Goal: Information Seeking & Learning: Learn about a topic

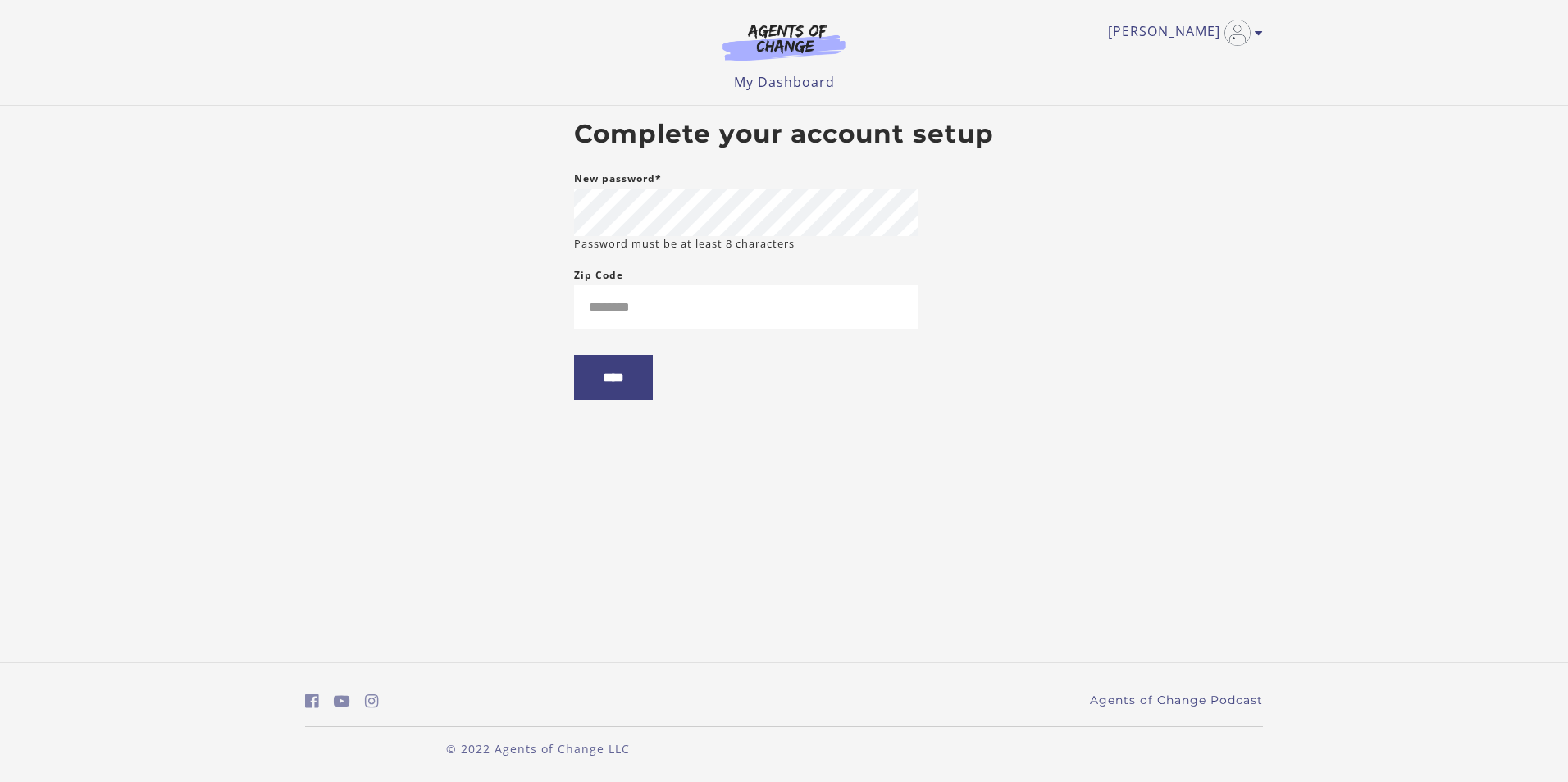
click at [224, 268] on body "Skip to main content Sabrina P My Account Support Sign Out Toggle menu Menu My …" at bounding box center [784, 391] width 1568 height 782
click at [626, 310] on input "Zip Code" at bounding box center [746, 306] width 345 height 44
type input "*****"
click at [604, 395] on input "****" at bounding box center [613, 377] width 79 height 45
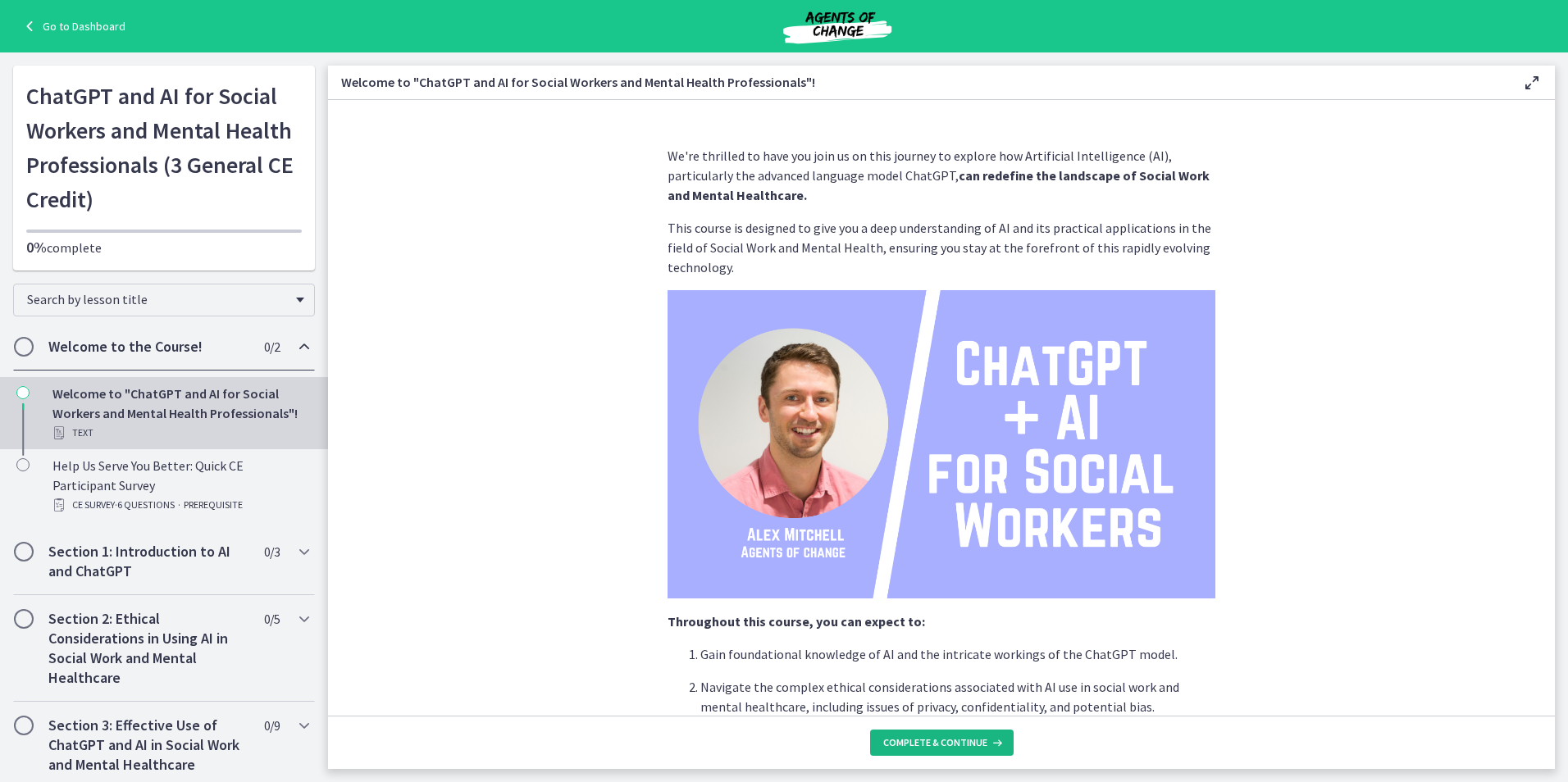
click at [947, 748] on span "Complete & continue" at bounding box center [936, 743] width 104 height 13
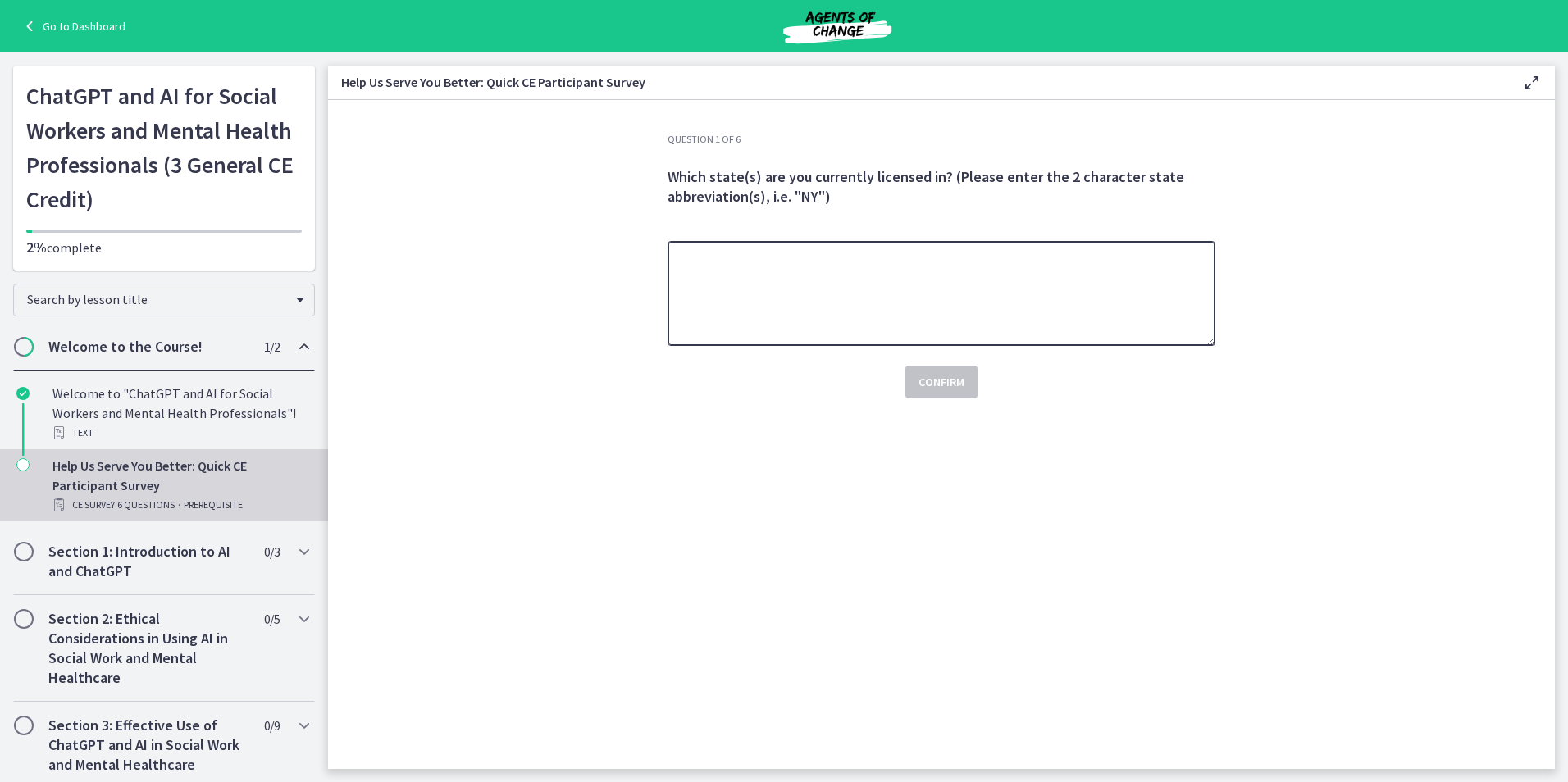
click at [767, 284] on textarea at bounding box center [941, 293] width 547 height 105
type textarea "********"
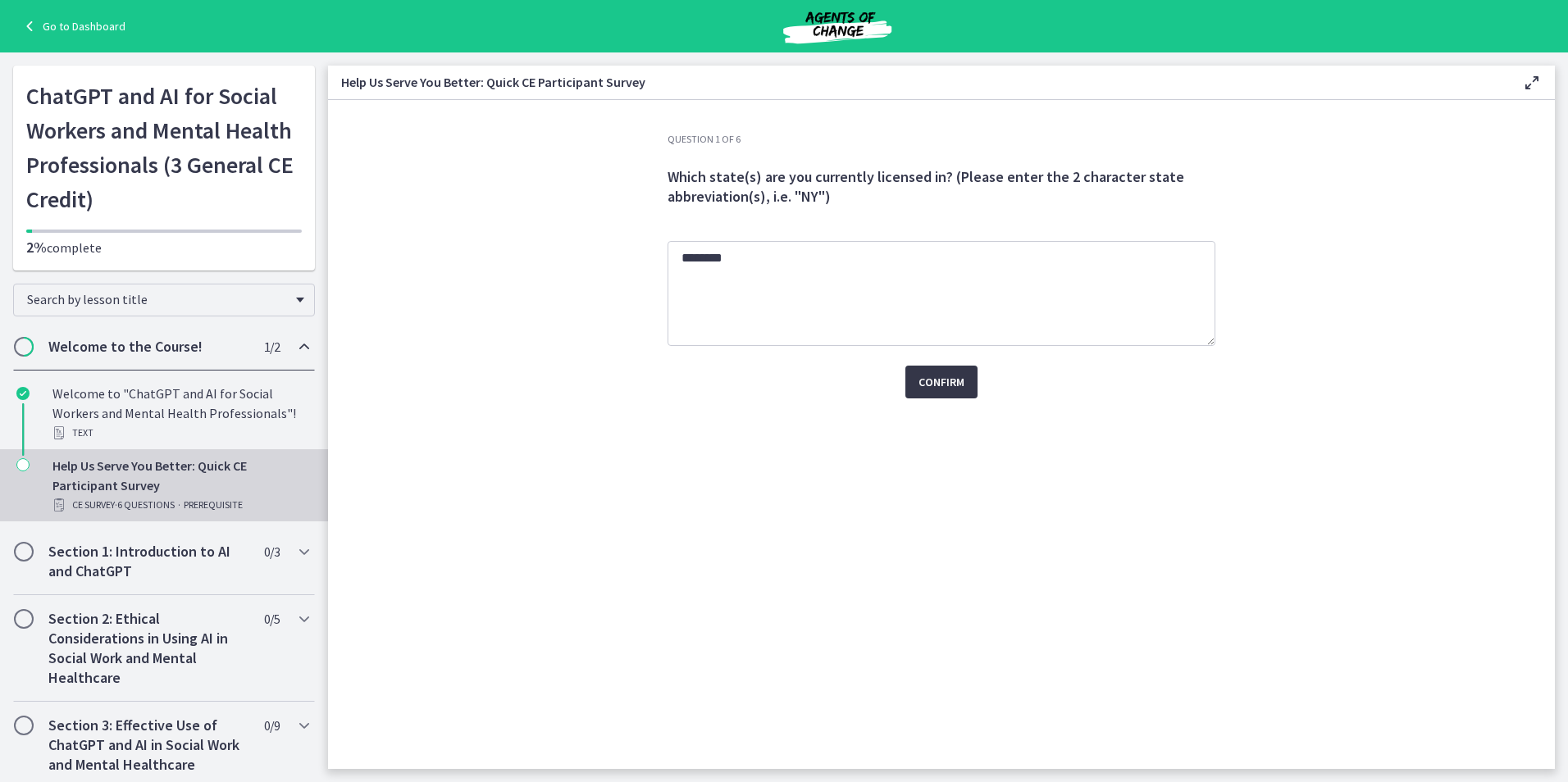
click at [952, 388] on span "Confirm" at bounding box center [940, 382] width 46 height 20
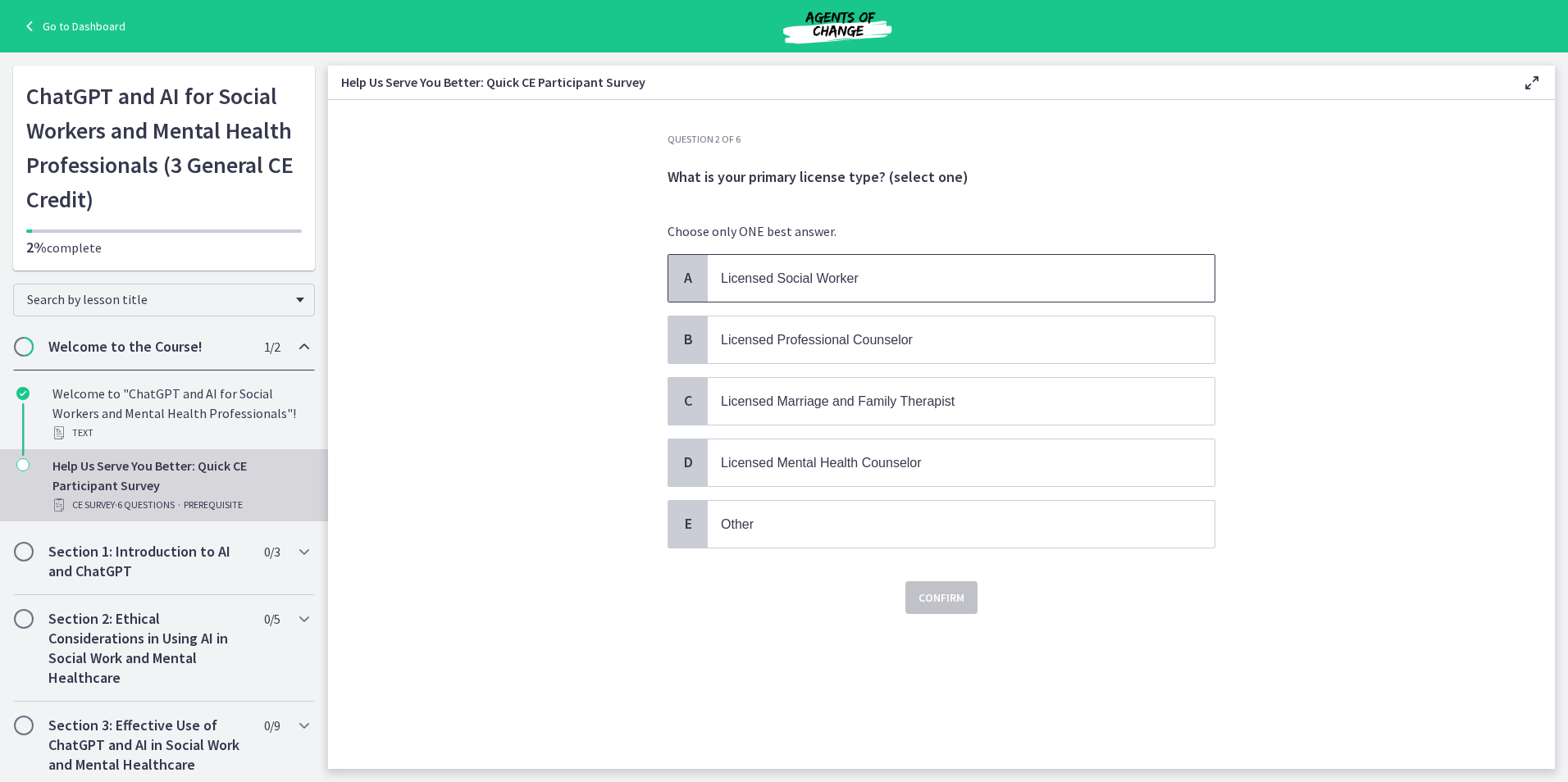
click at [870, 288] on p "Licensed Social Worker" at bounding box center [944, 278] width 448 height 20
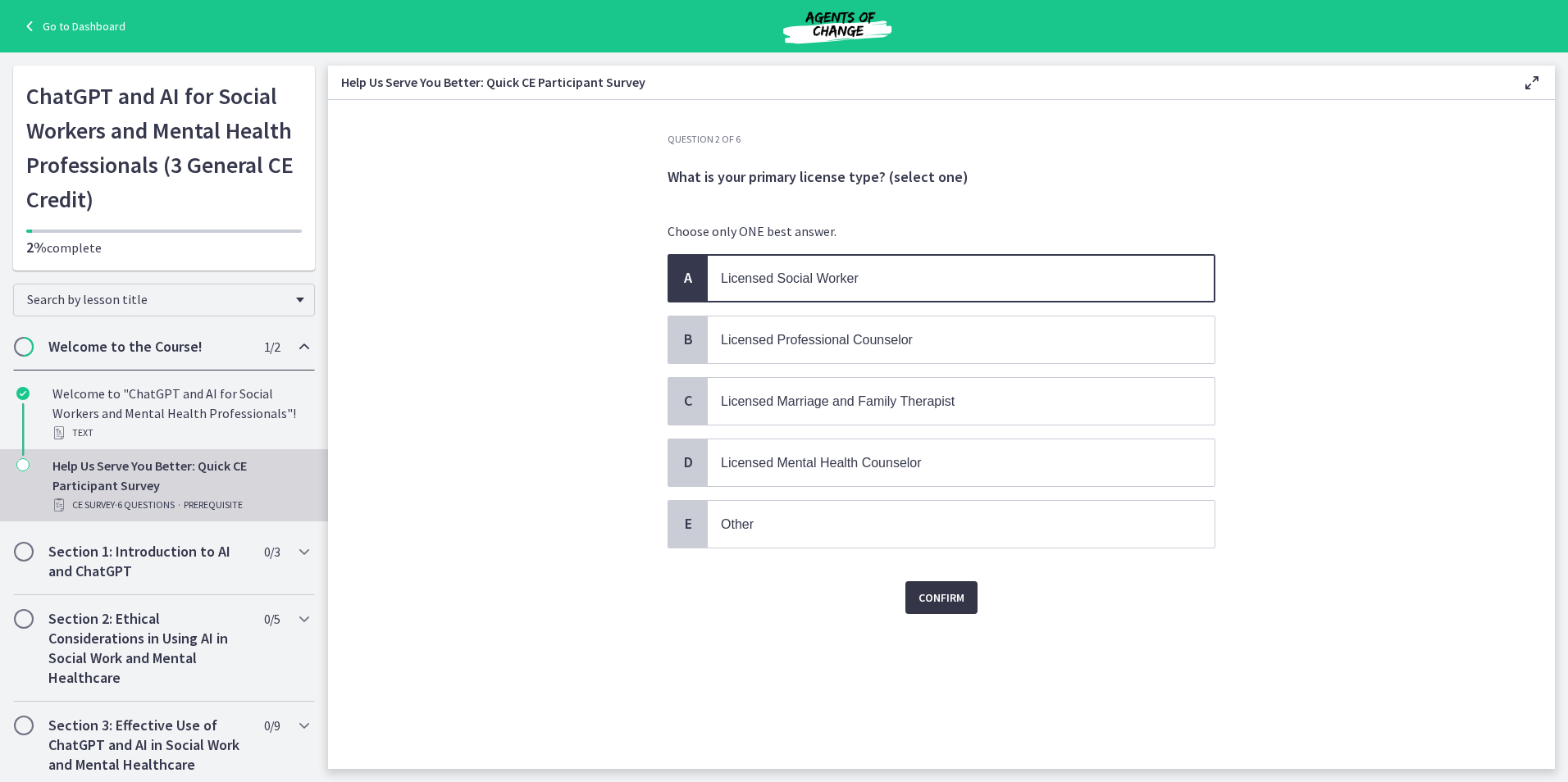
click at [941, 601] on span "Confirm" at bounding box center [940, 597] width 46 height 20
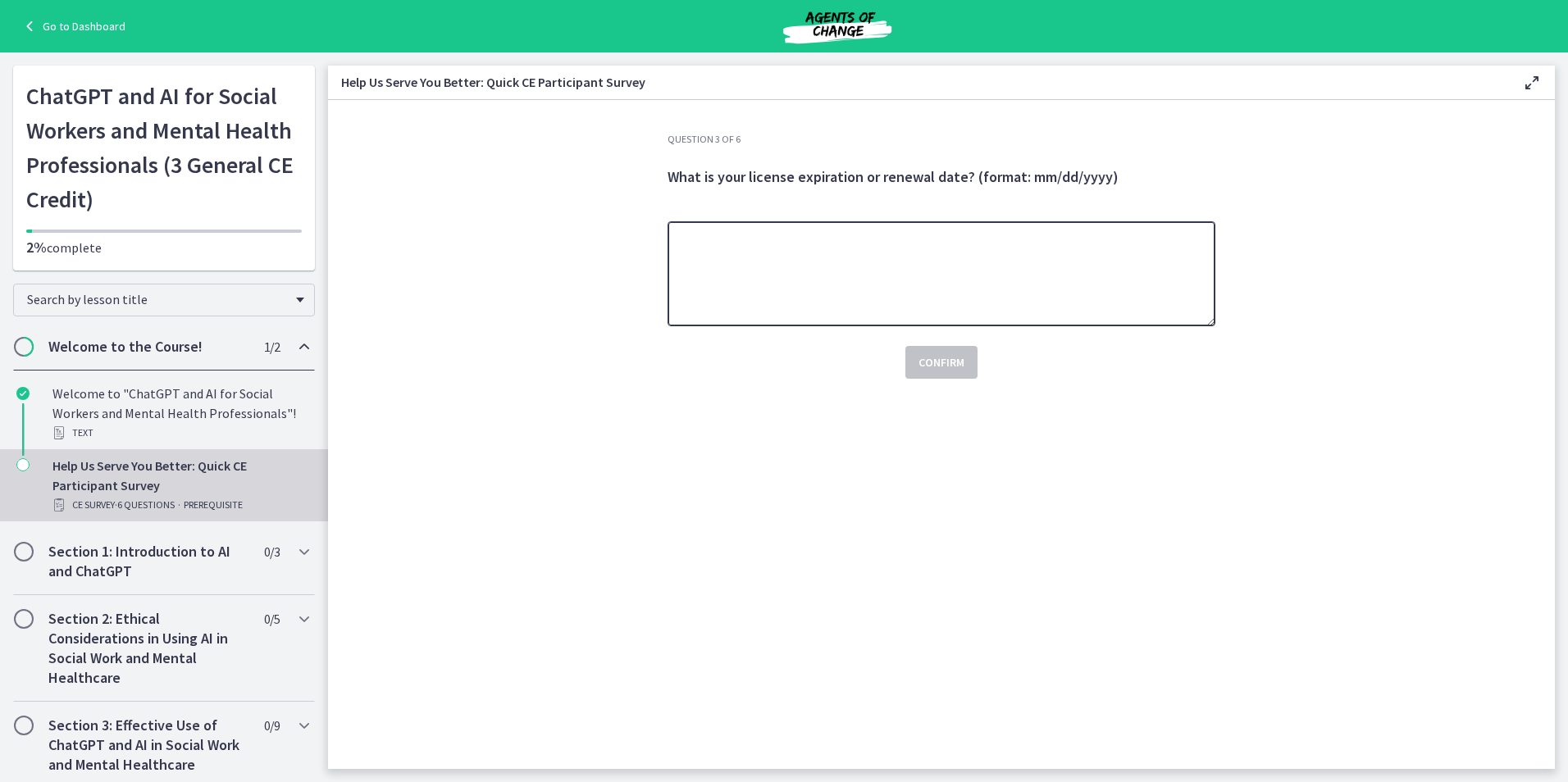
click at [828, 270] on textarea at bounding box center [941, 274] width 547 height 105
type textarea "**********"
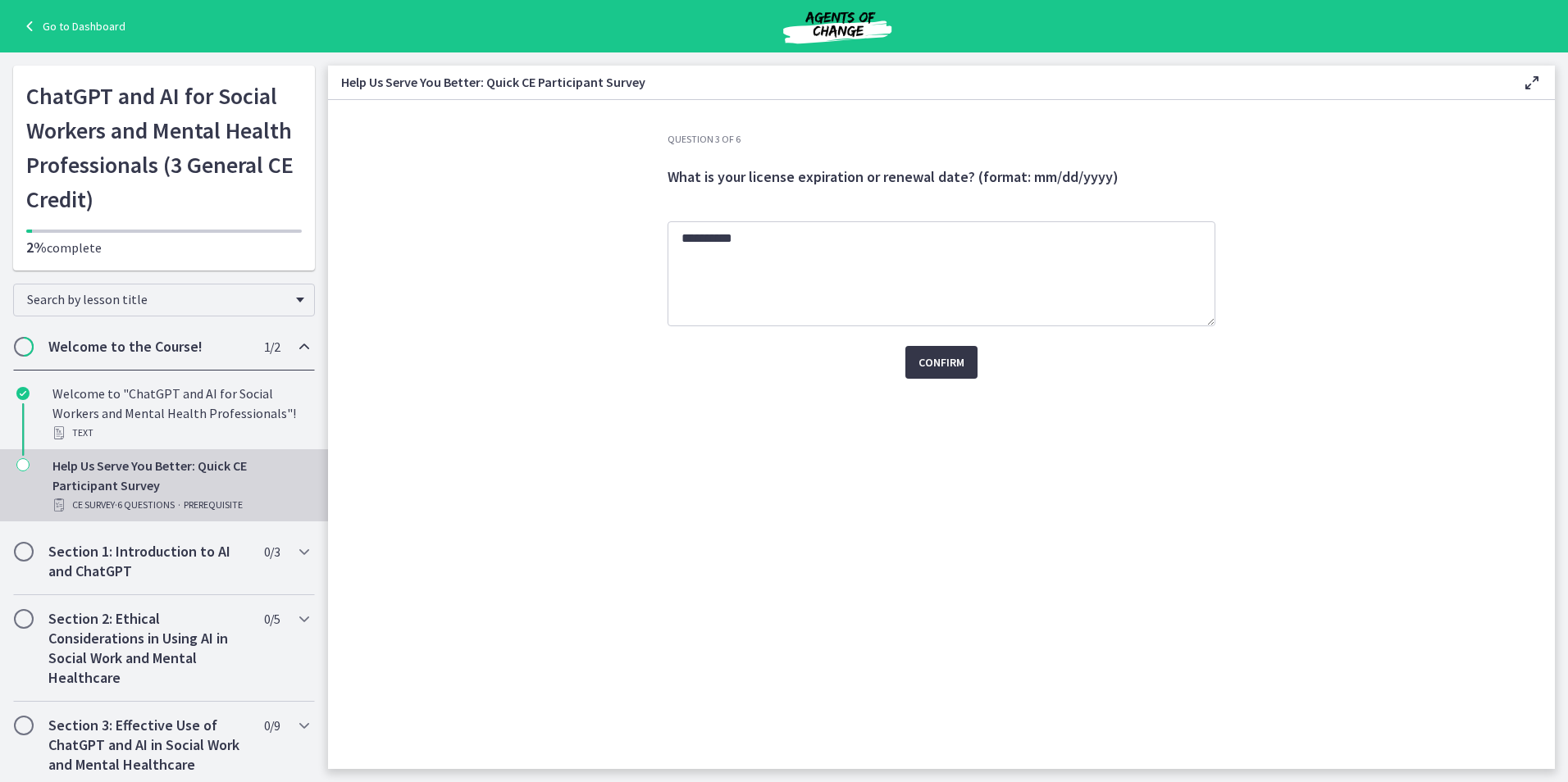
click at [966, 354] on button "Confirm" at bounding box center [941, 362] width 73 height 33
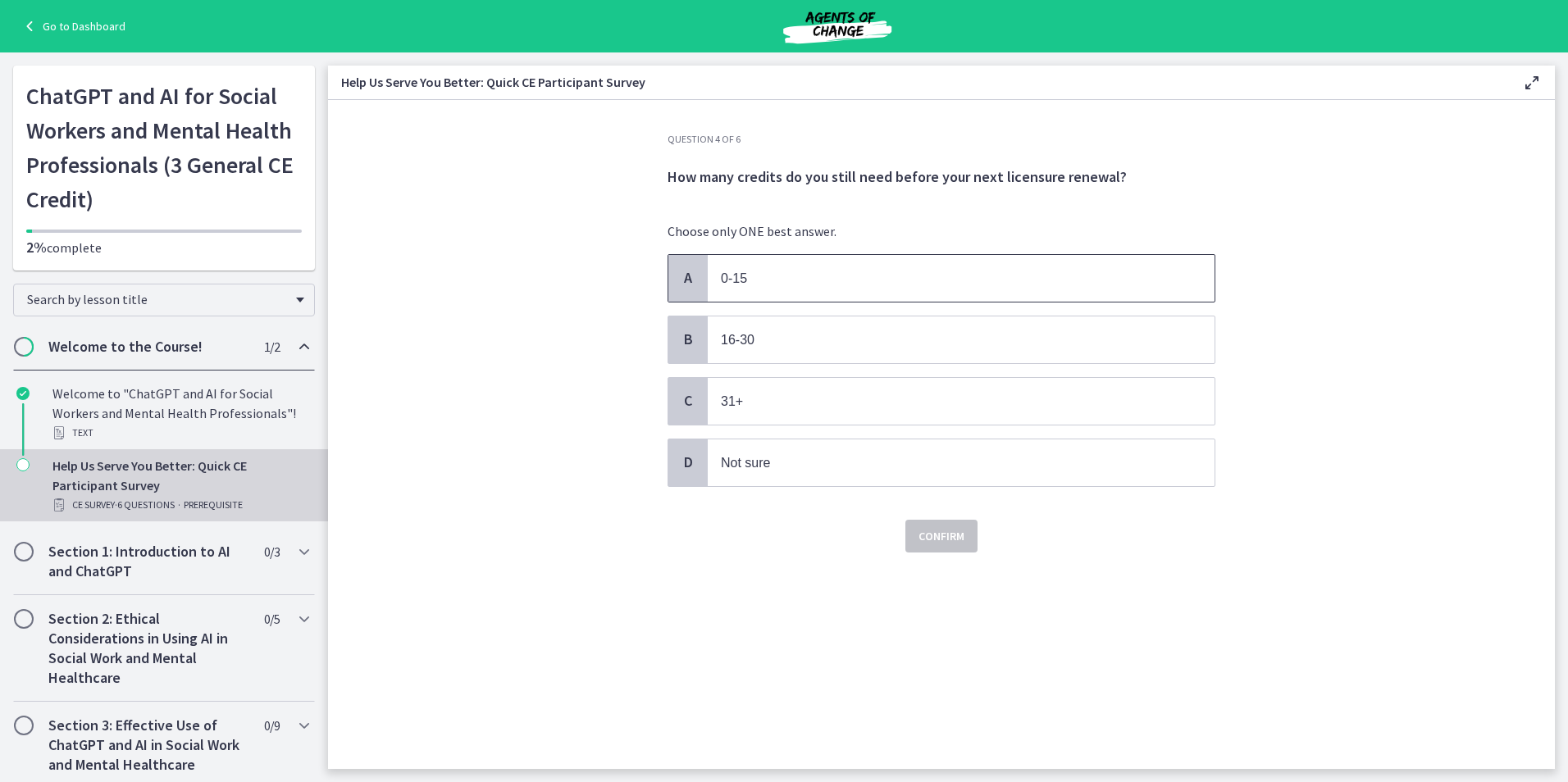
click at [783, 291] on span "0-15" at bounding box center [961, 278] width 507 height 47
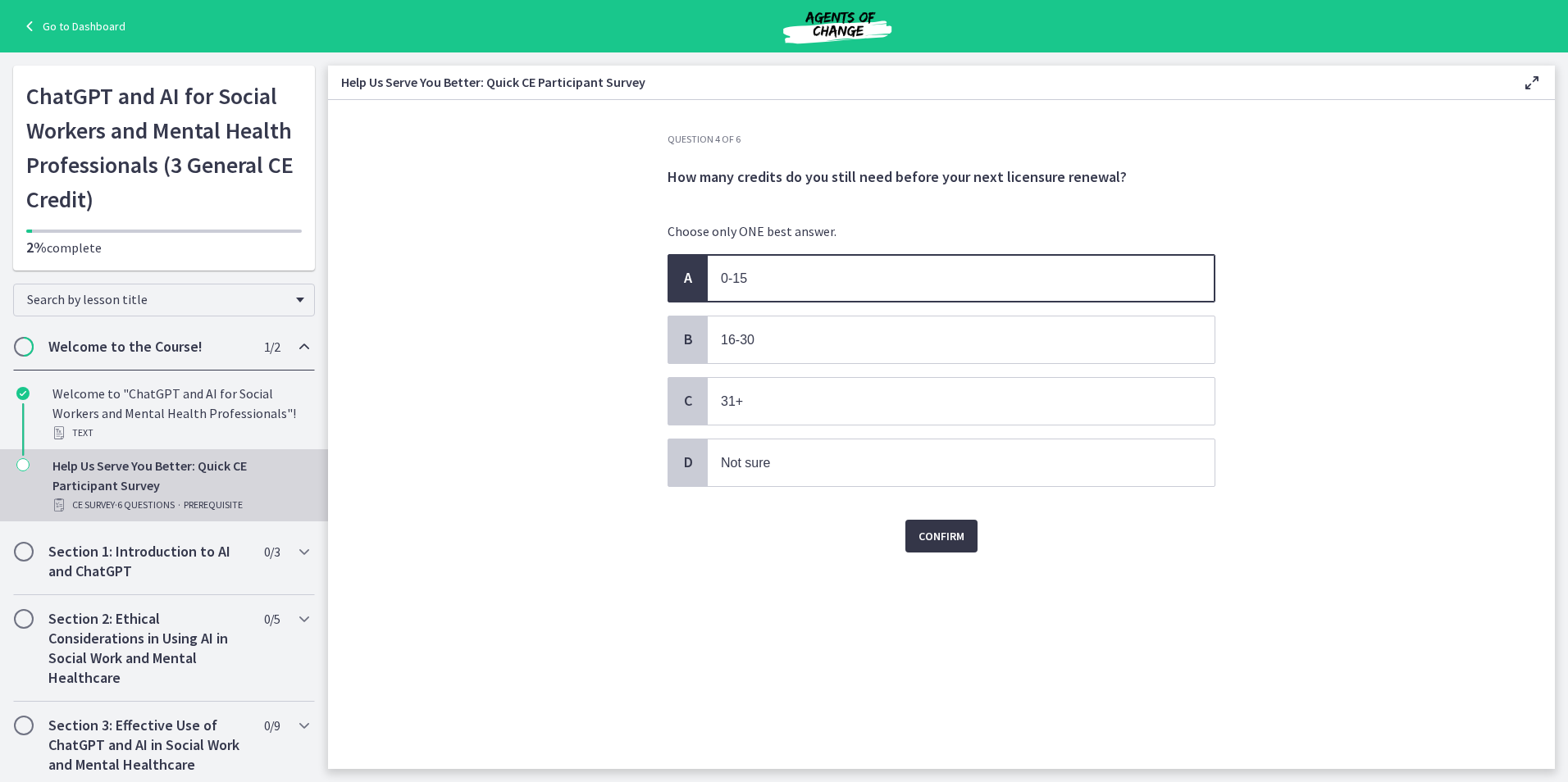
click at [952, 541] on span "Confirm" at bounding box center [940, 535] width 46 height 20
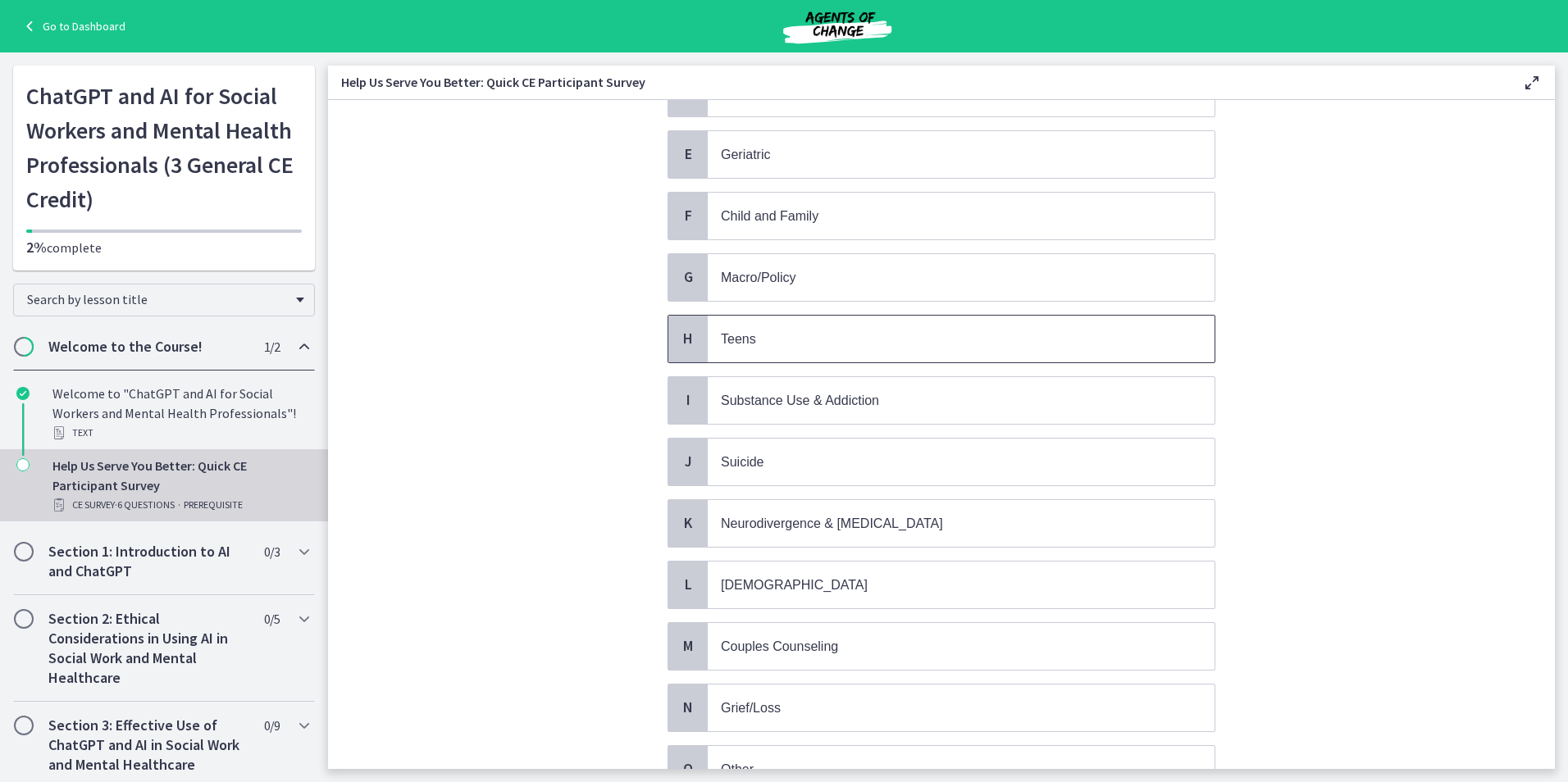
scroll to position [115, 0]
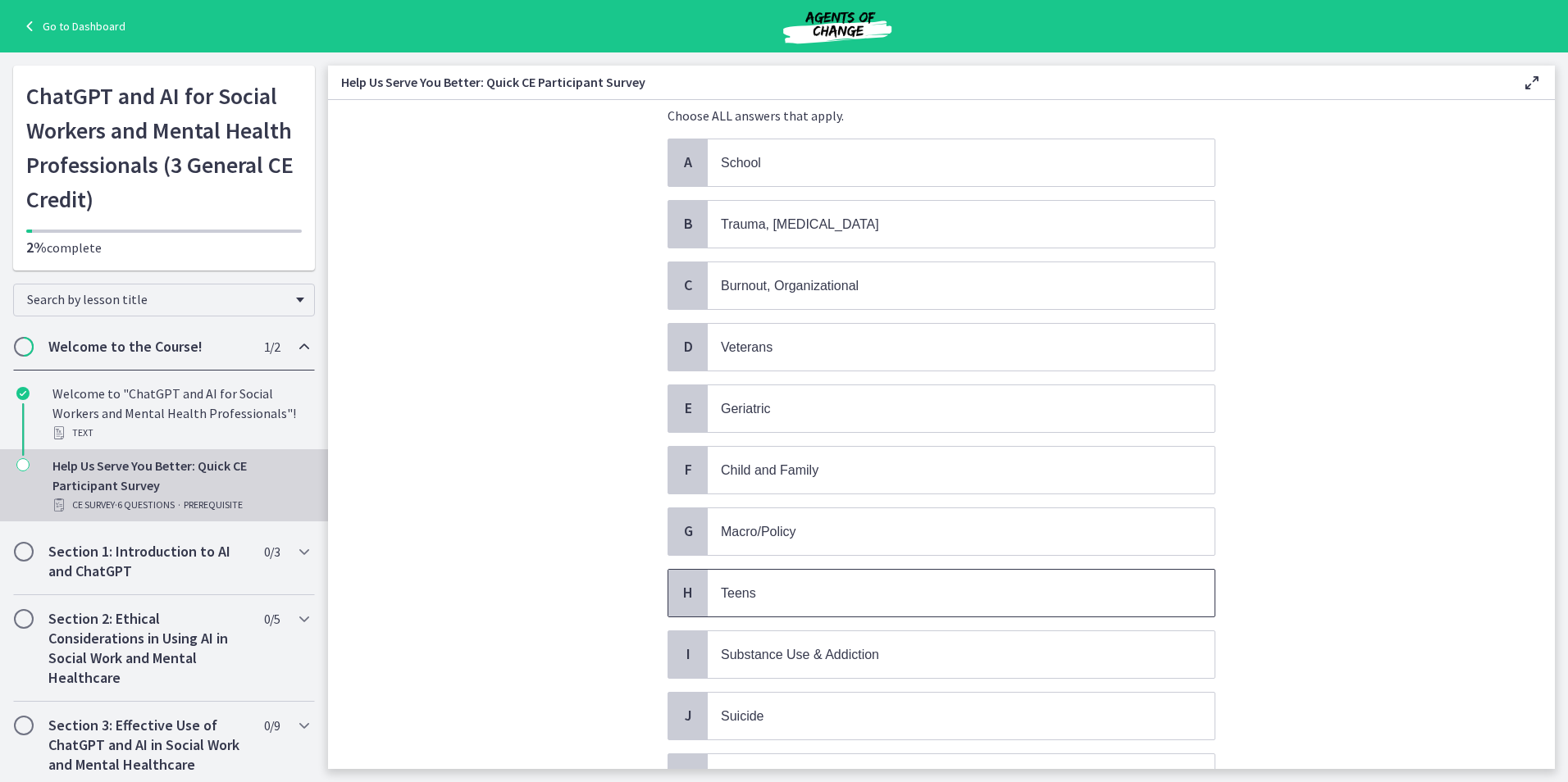
click at [766, 608] on span "Teens" at bounding box center [961, 593] width 507 height 47
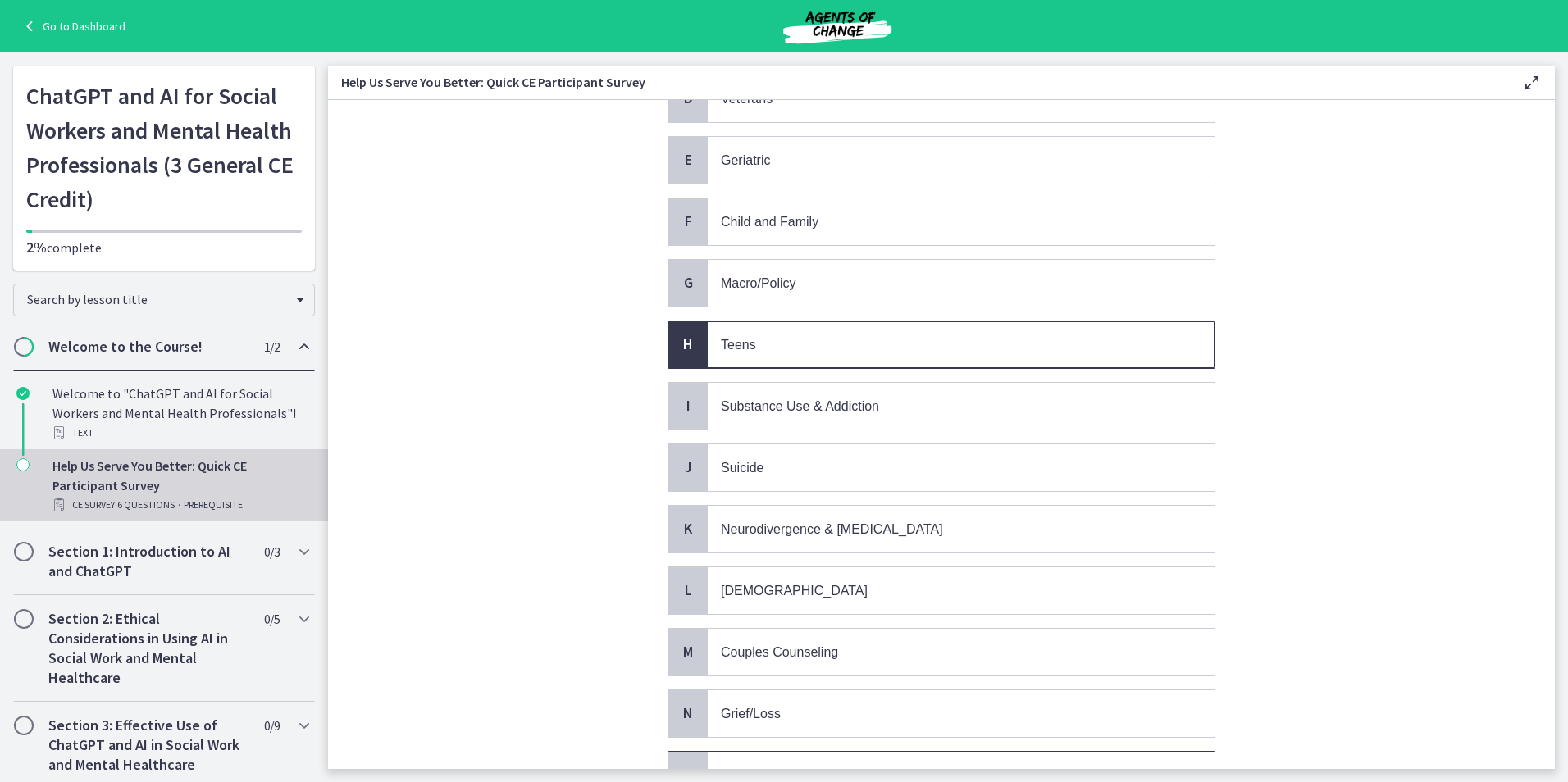
scroll to position [526, 0]
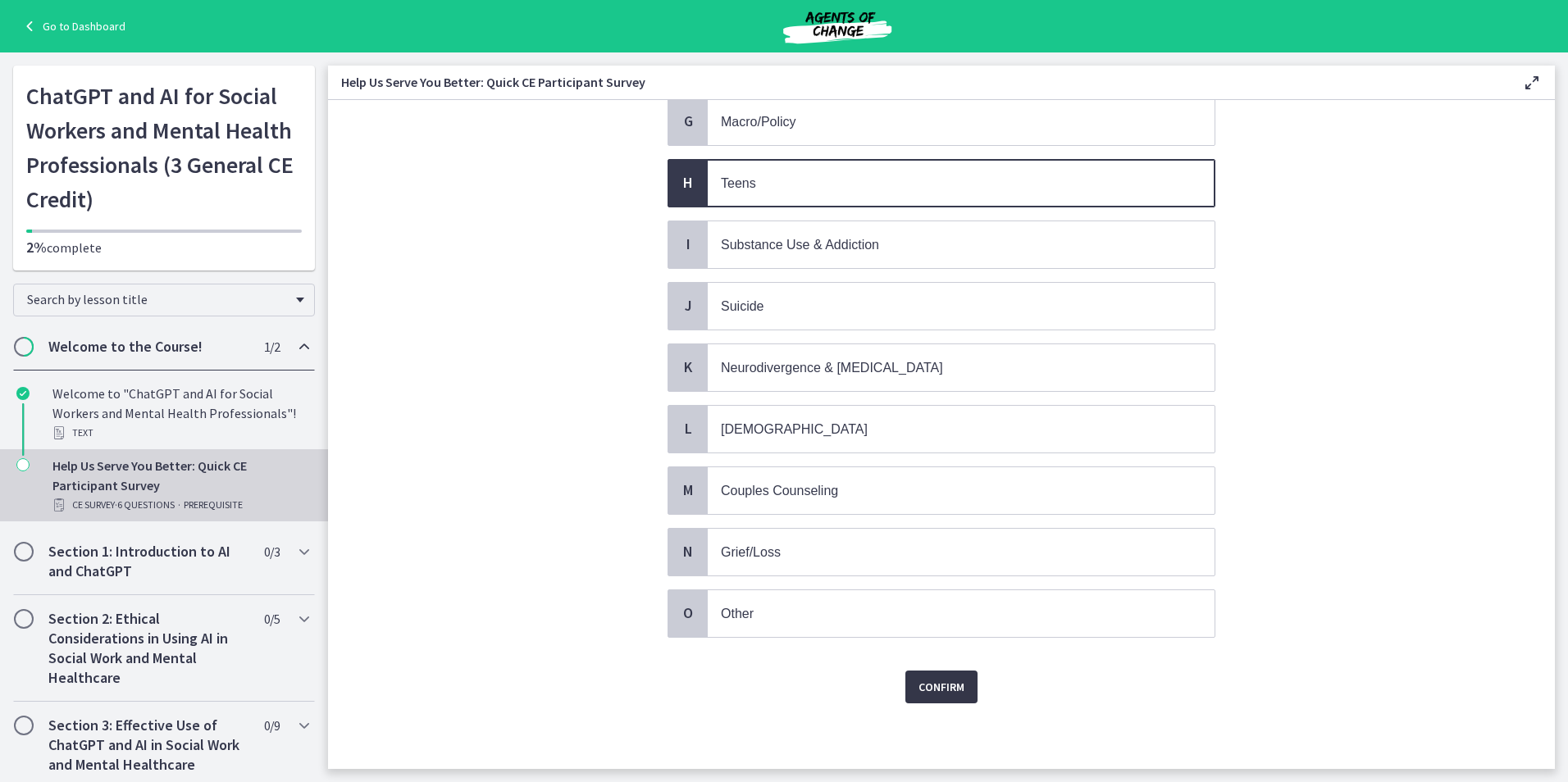
click at [918, 686] on span "Confirm" at bounding box center [940, 686] width 46 height 20
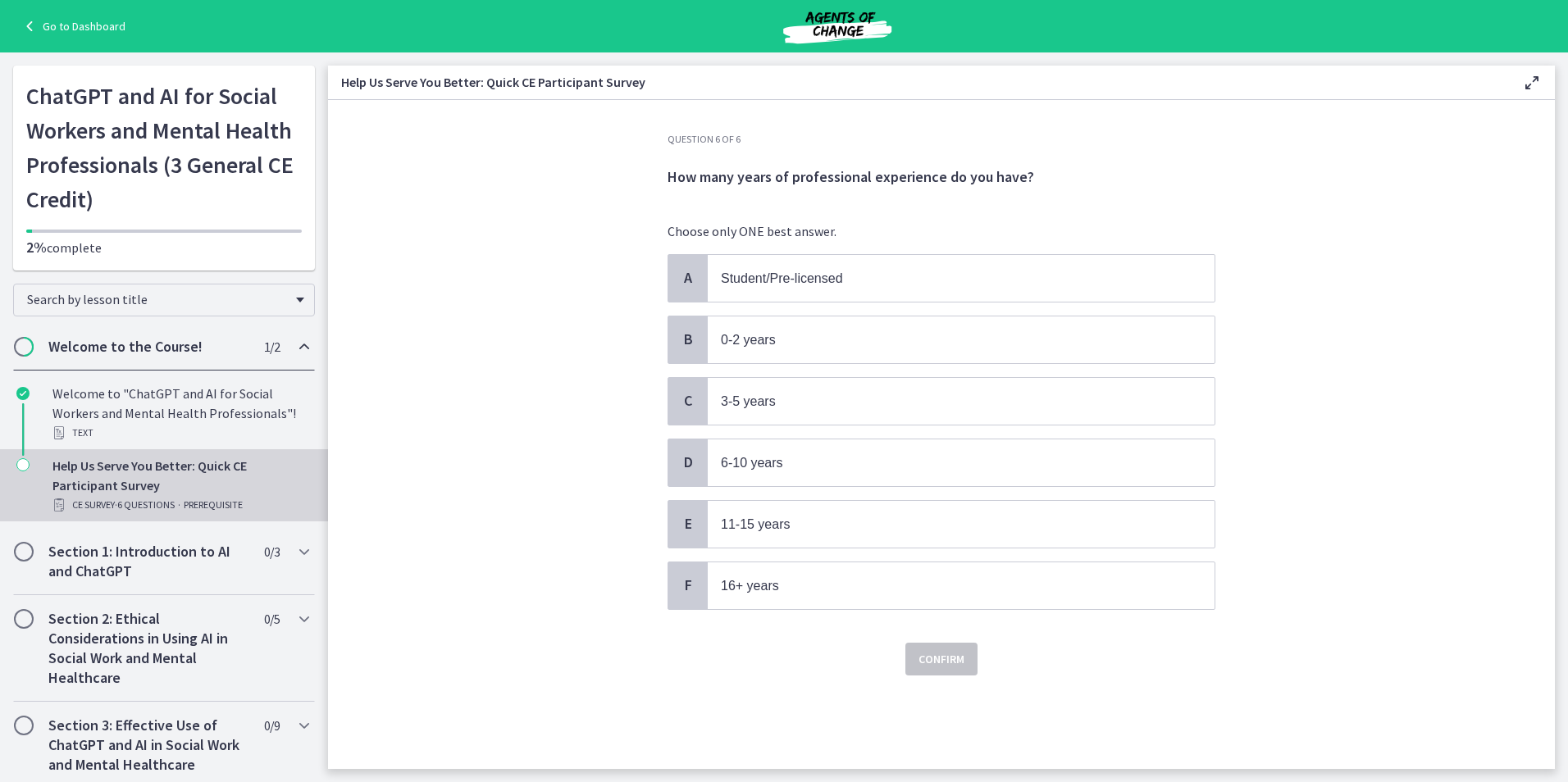
scroll to position [0, 0]
click at [771, 402] on span "3-5 years" at bounding box center [748, 401] width 55 height 14
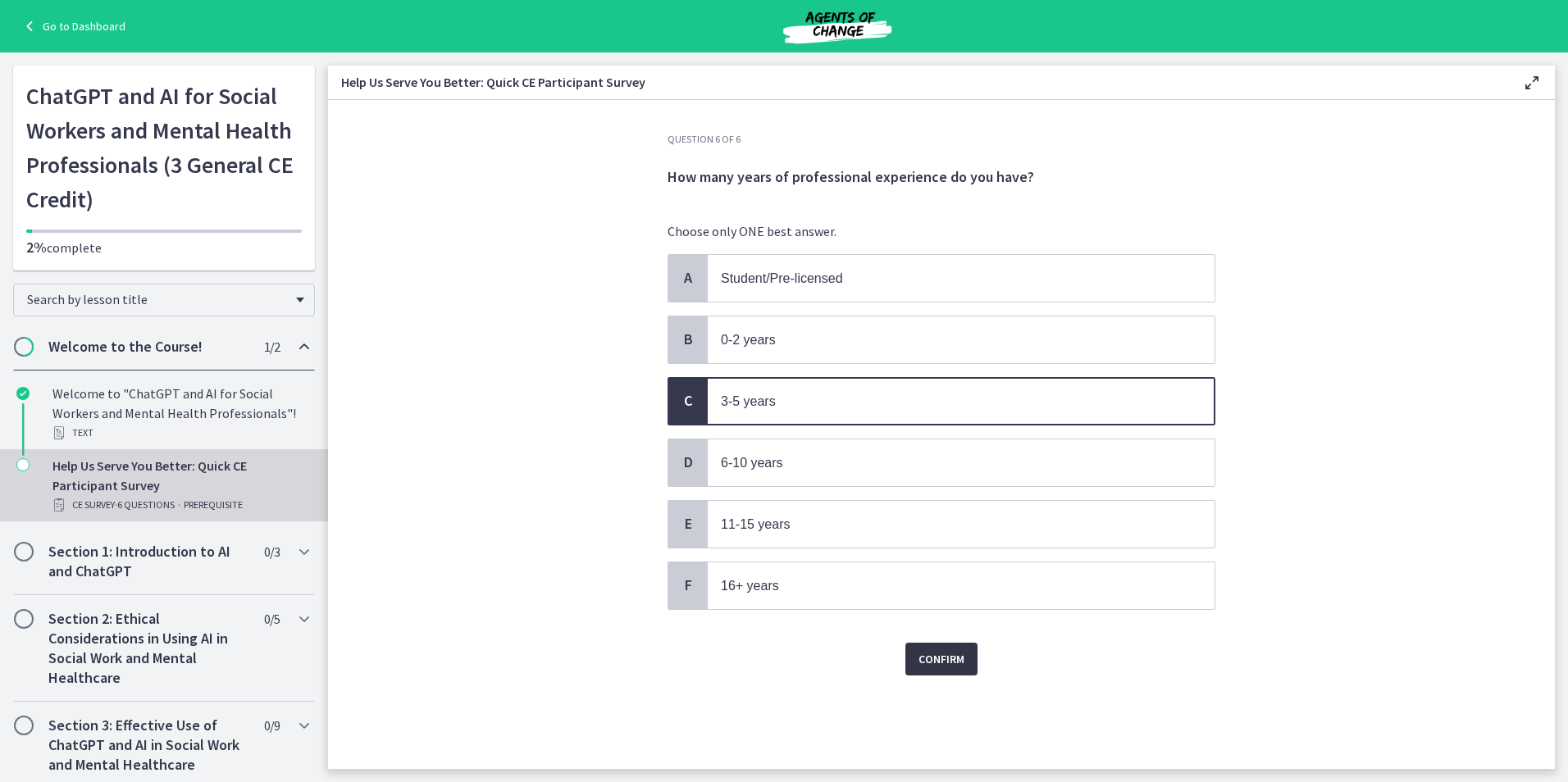
click at [929, 669] on button "Confirm" at bounding box center [941, 658] width 73 height 33
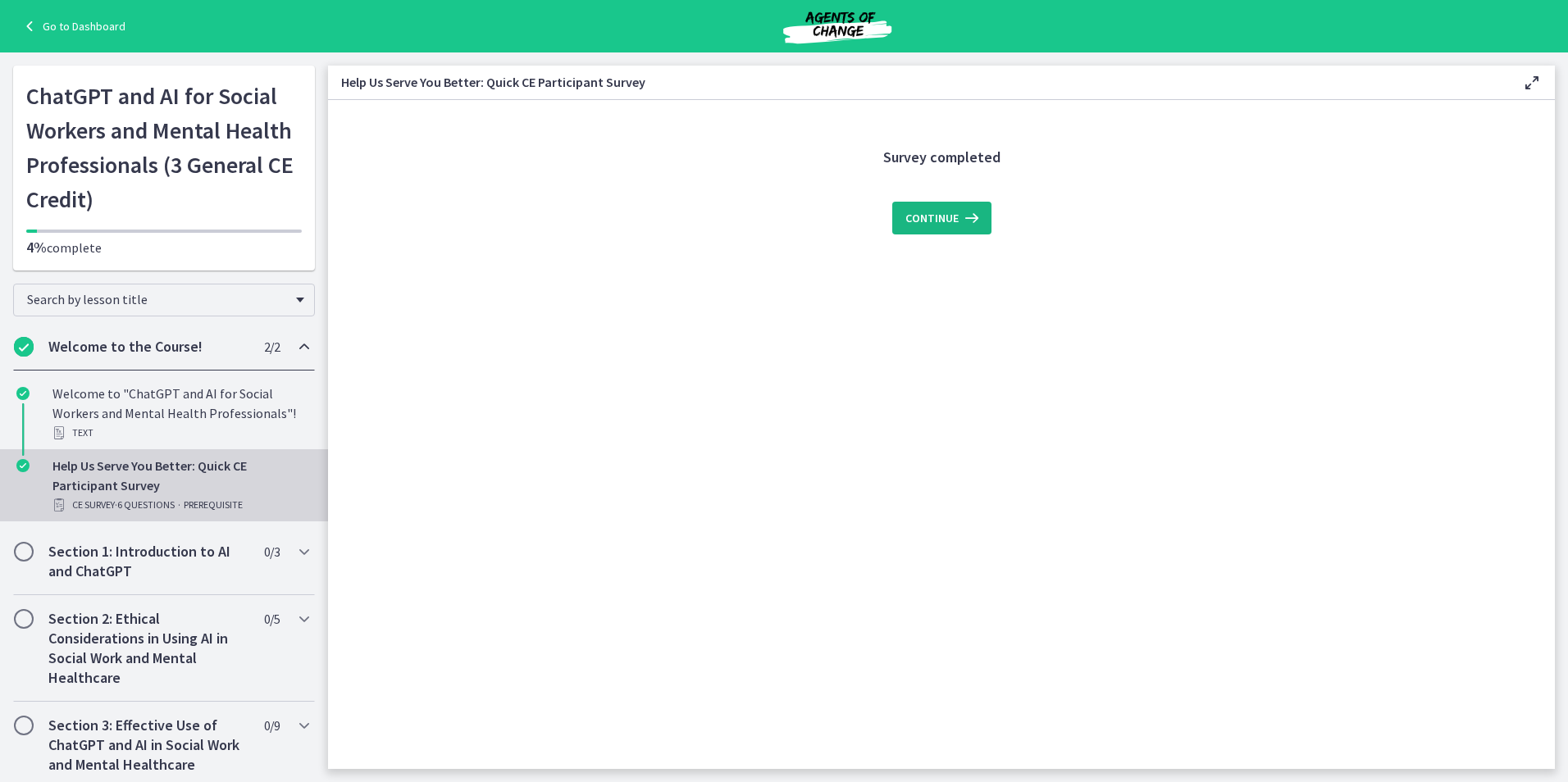
click at [959, 211] on icon at bounding box center [970, 218] width 23 height 20
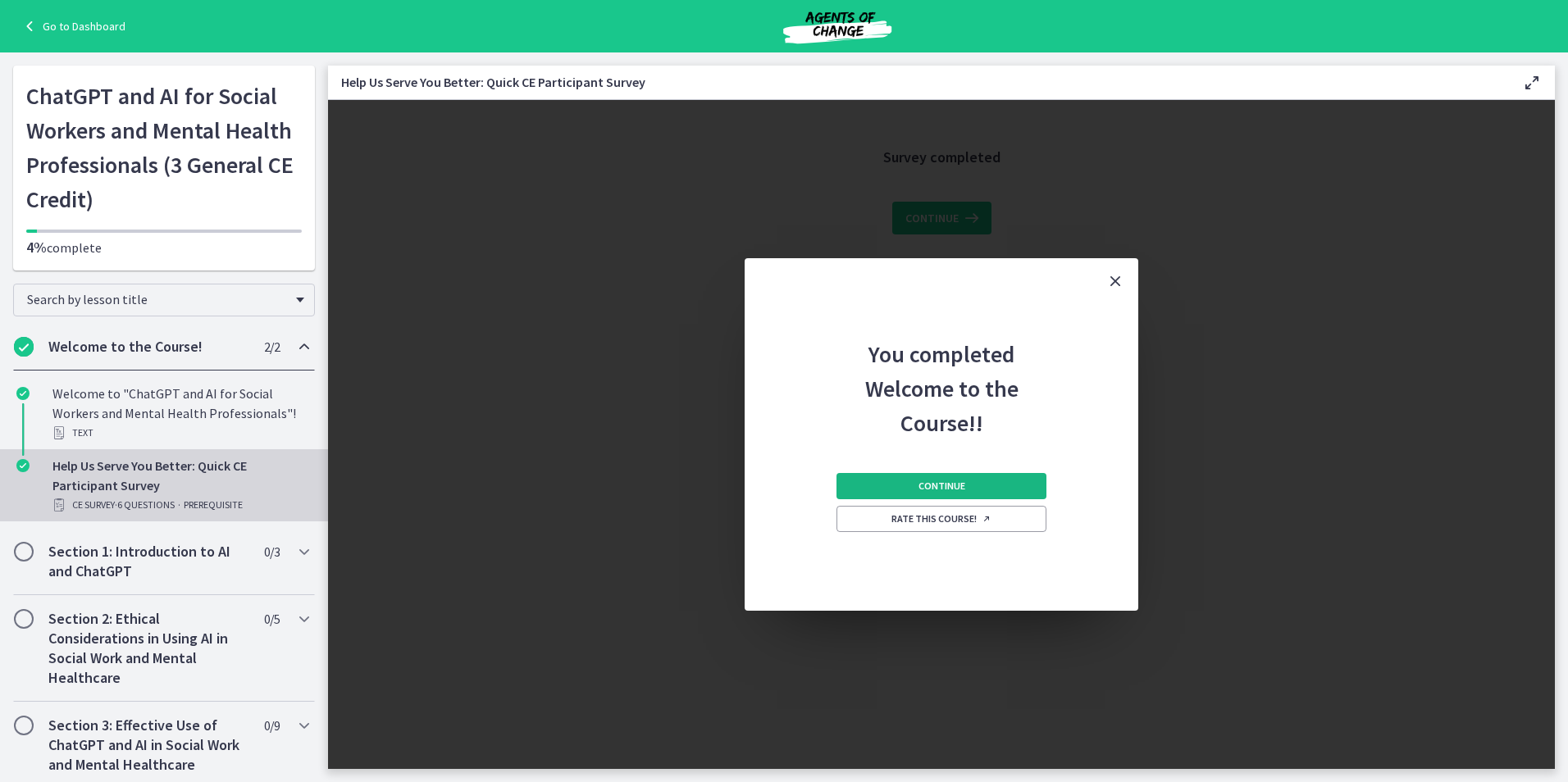
click at [986, 492] on button "Continue" at bounding box center [940, 486] width 210 height 26
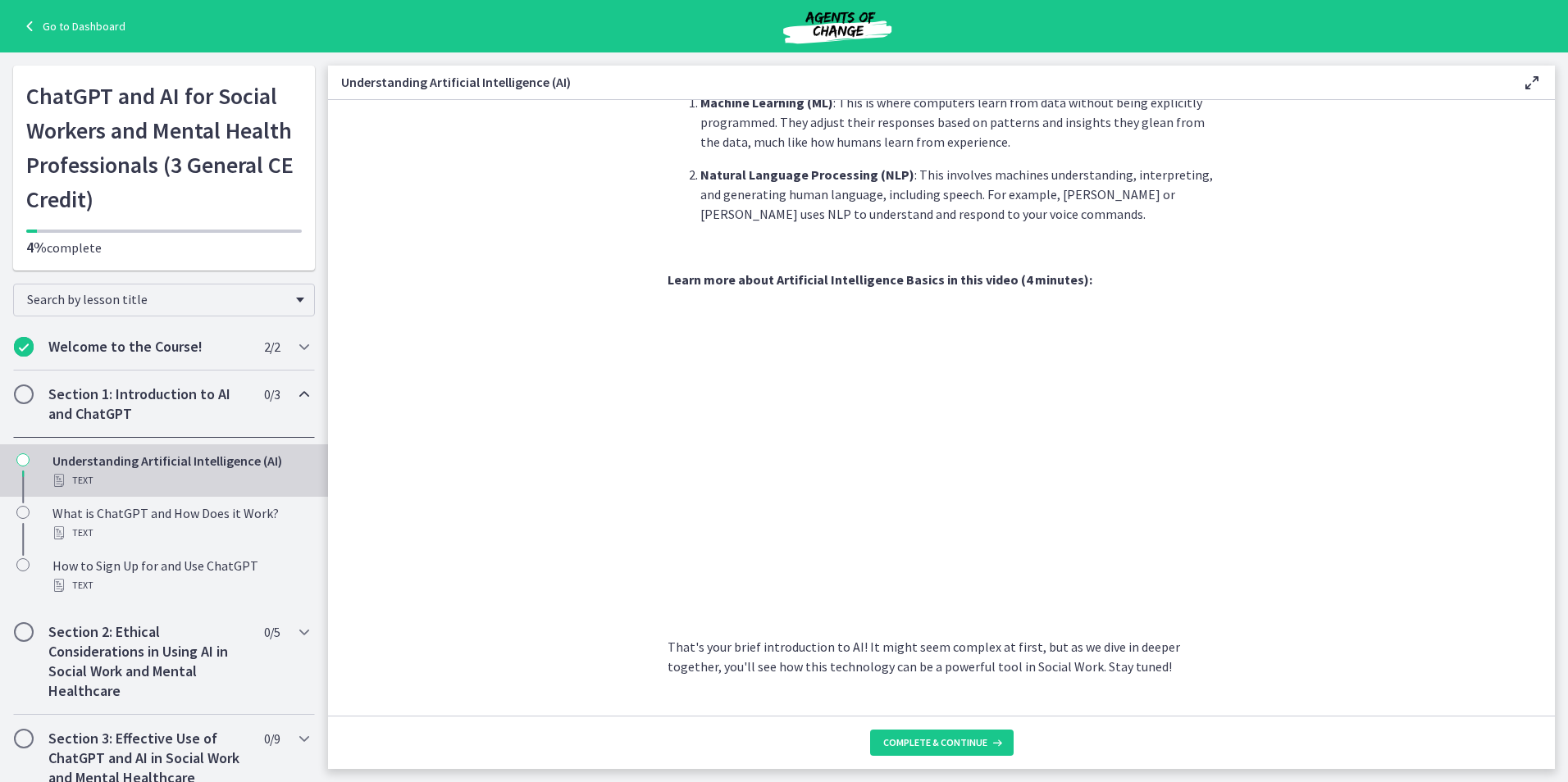
scroll to position [573, 0]
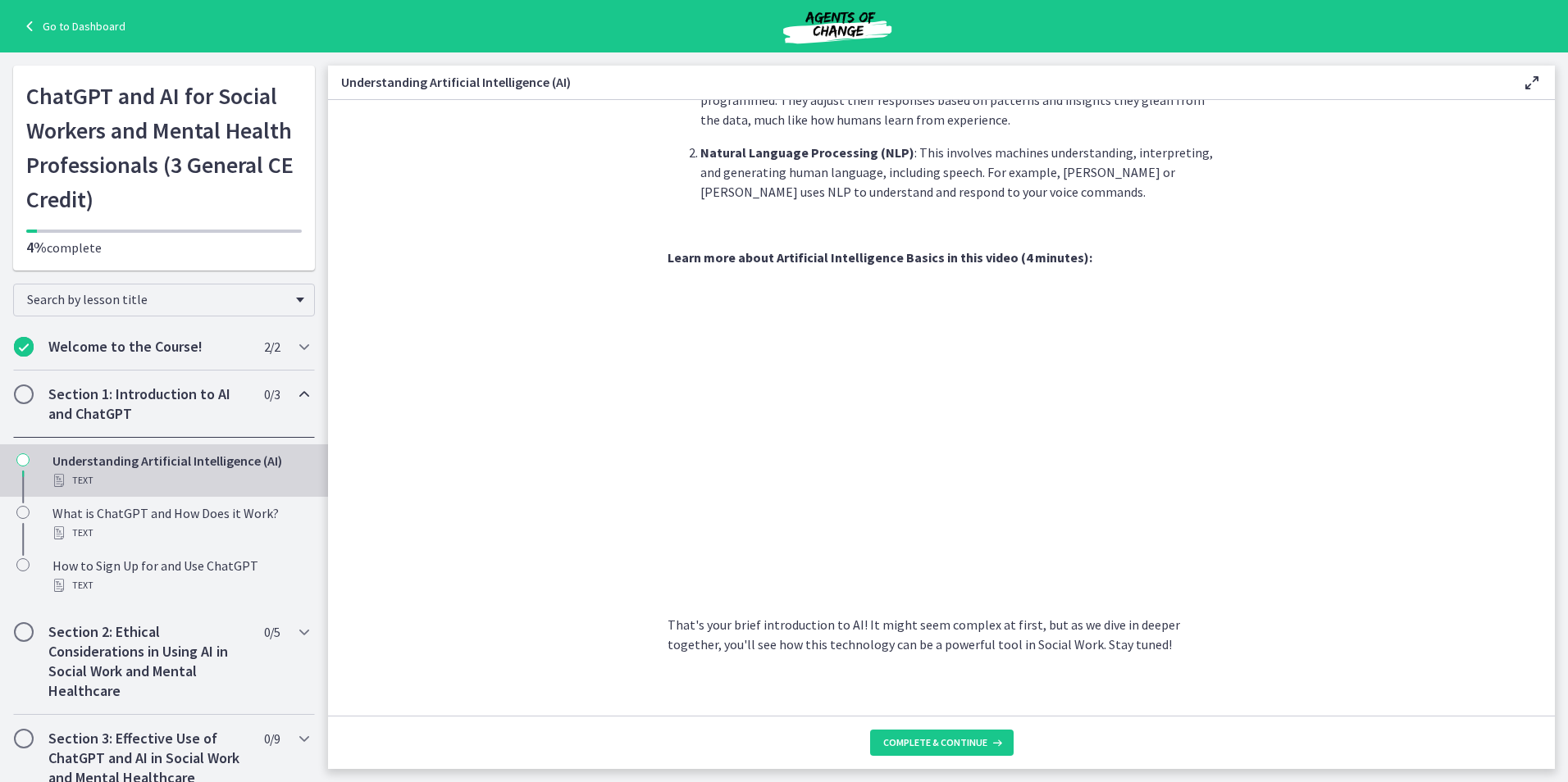
click at [1165, 664] on section "AI is essentially a branch of computer science aiming to build machines that mi…" at bounding box center [941, 407] width 1227 height 615
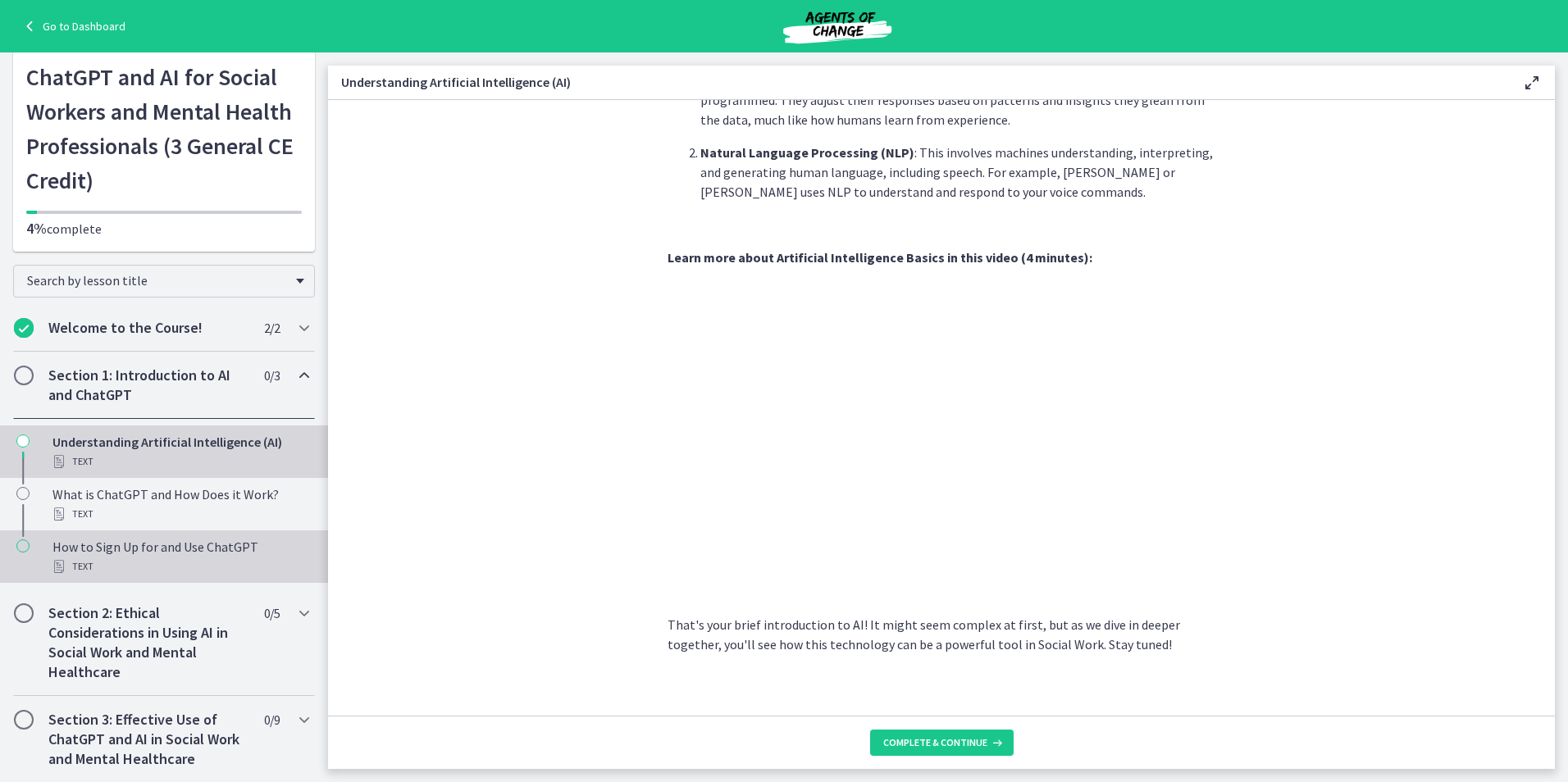
scroll to position [0, 0]
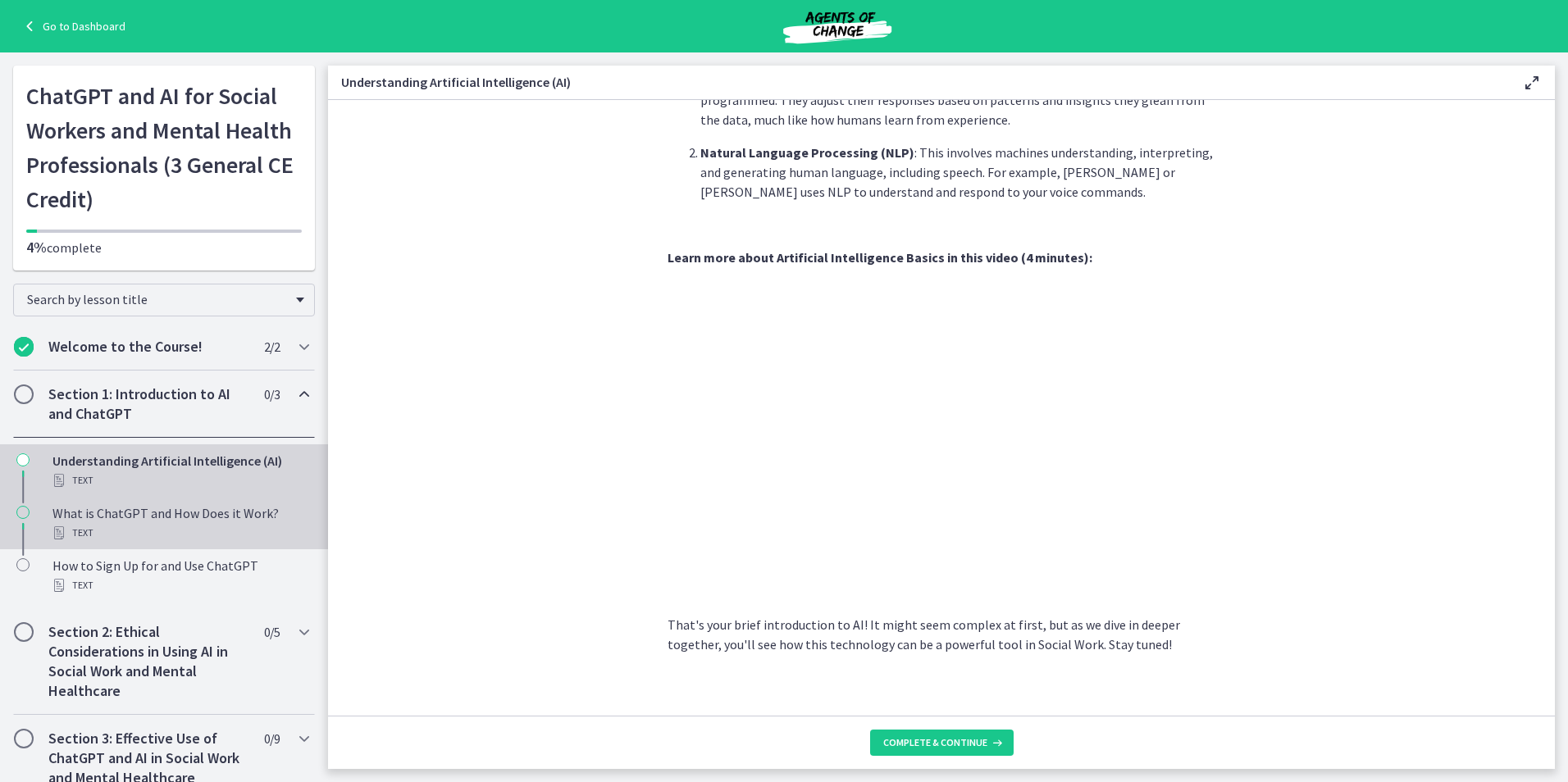
click at [75, 521] on div "What is ChatGPT and How Does it Work? Text" at bounding box center [180, 523] width 256 height 39
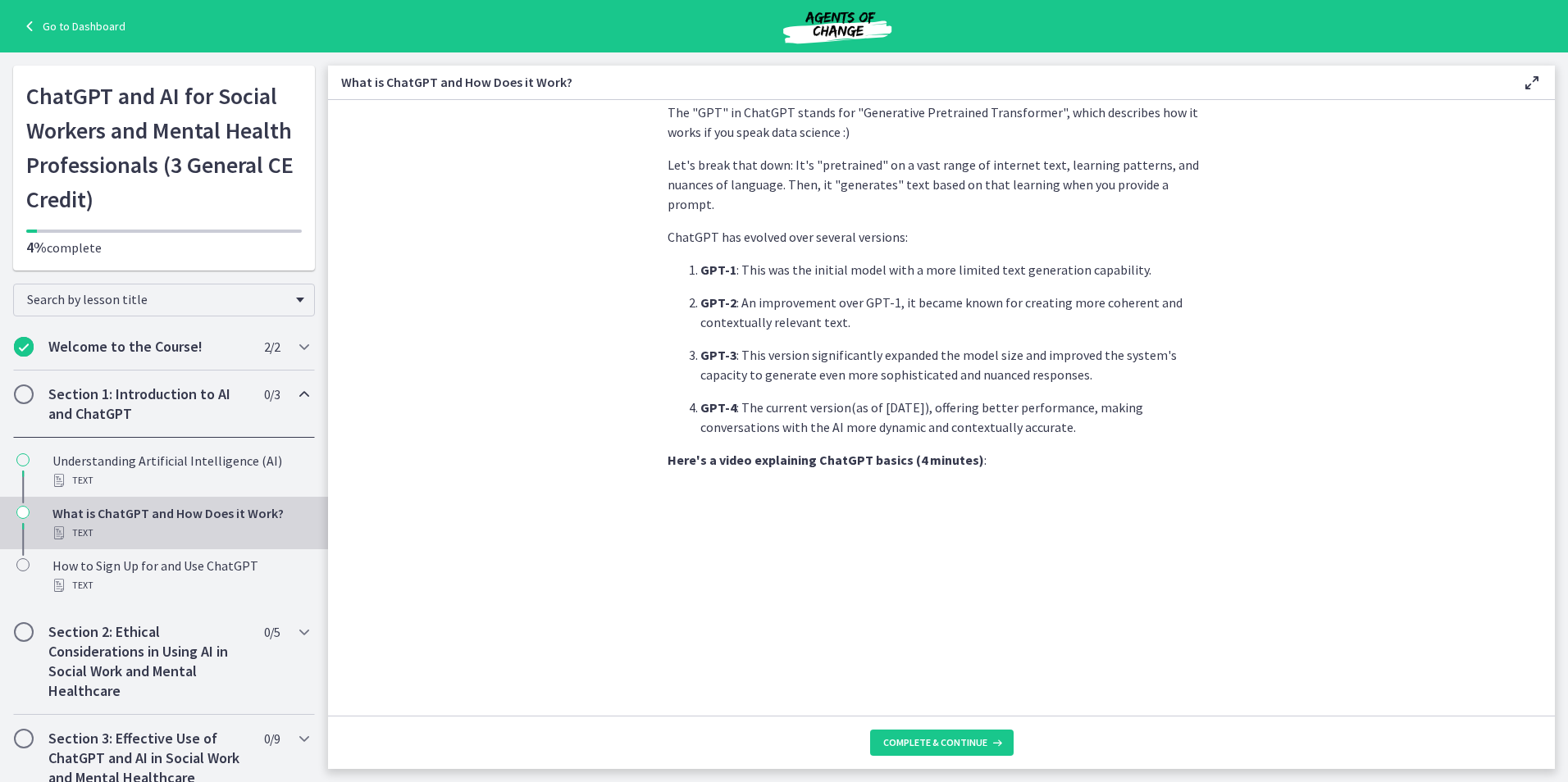
scroll to position [681, 0]
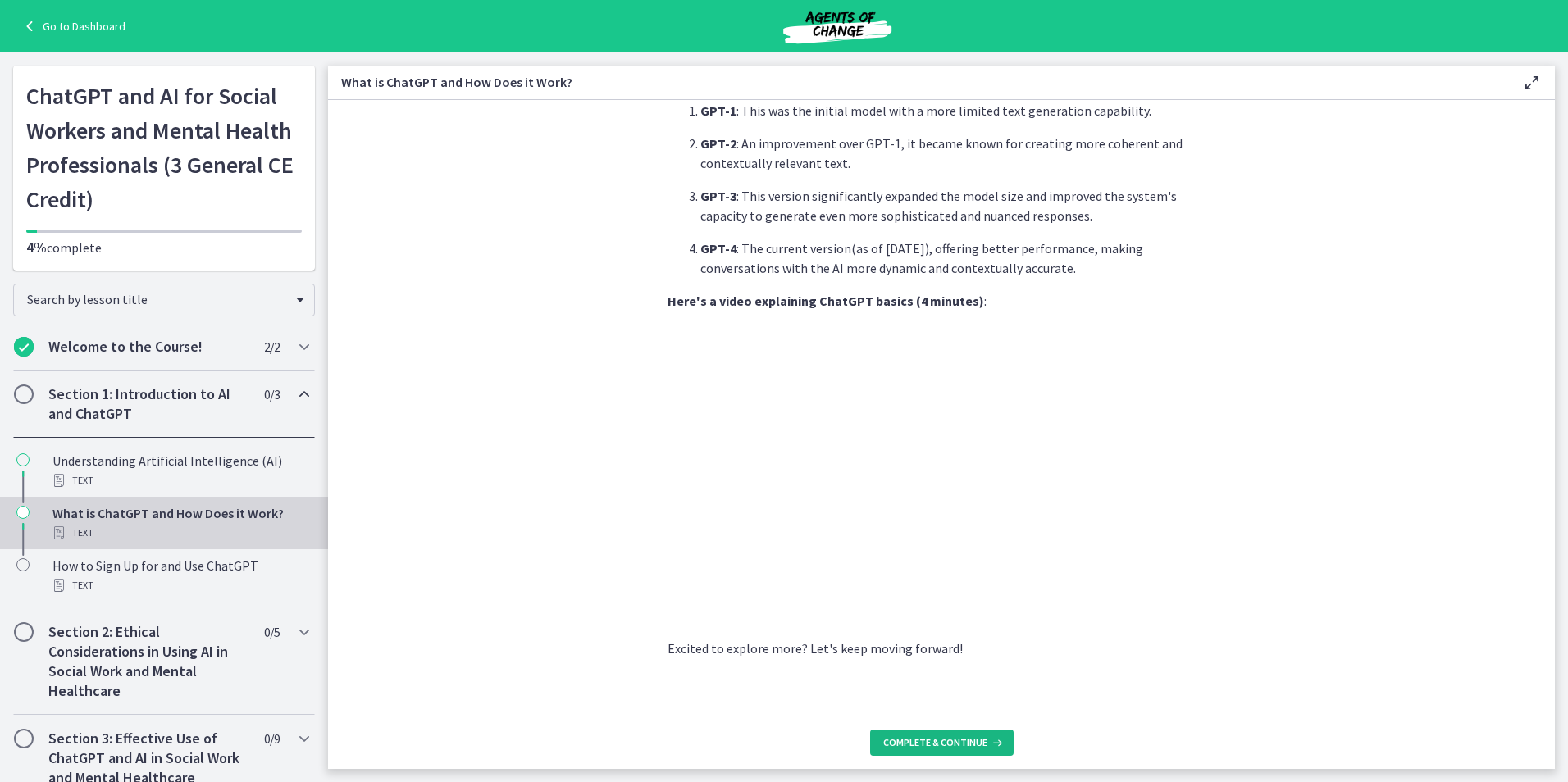
click at [914, 746] on span "Complete & continue" at bounding box center [936, 743] width 104 height 13
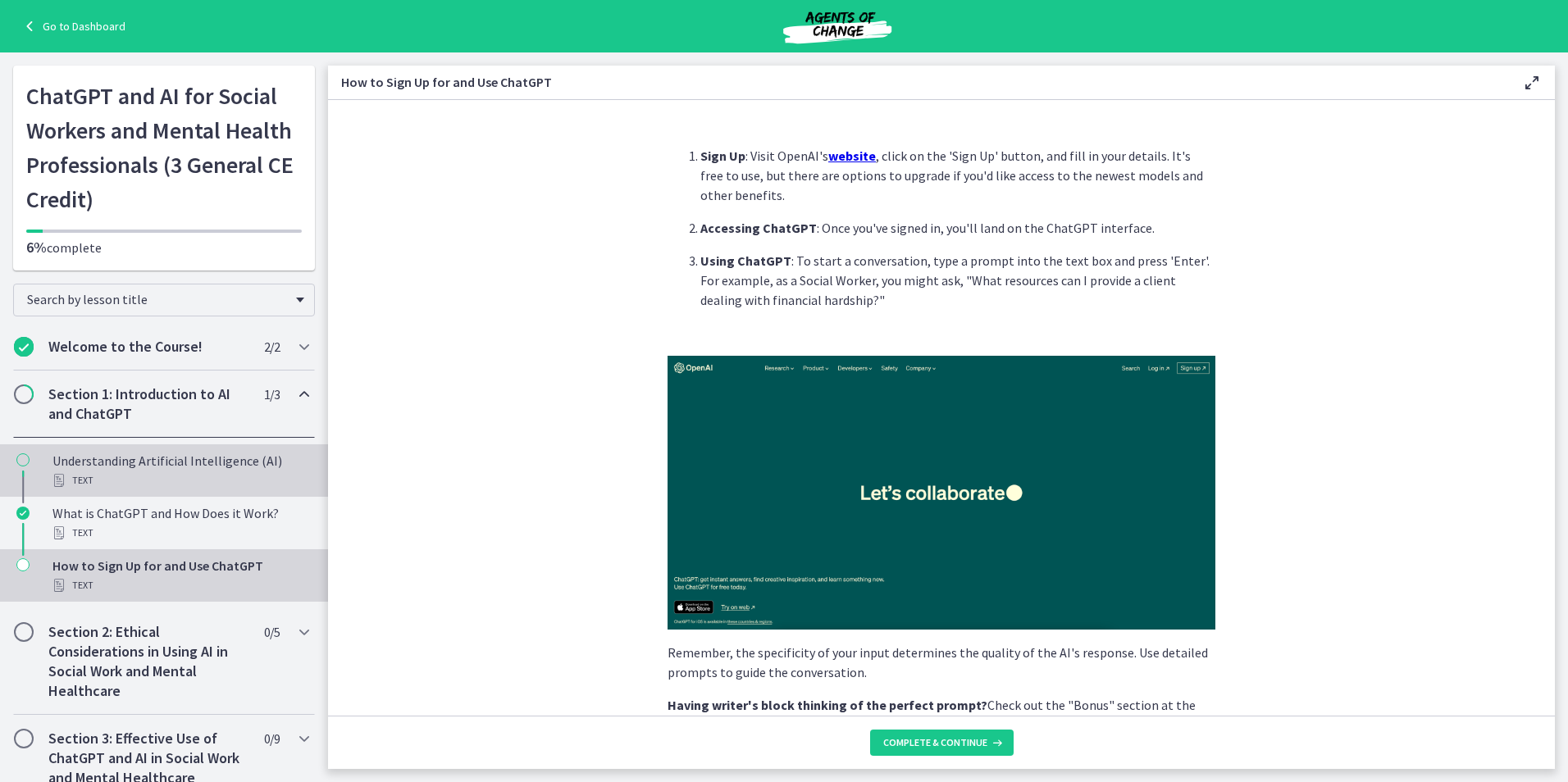
click at [100, 483] on div "Text" at bounding box center [180, 480] width 256 height 20
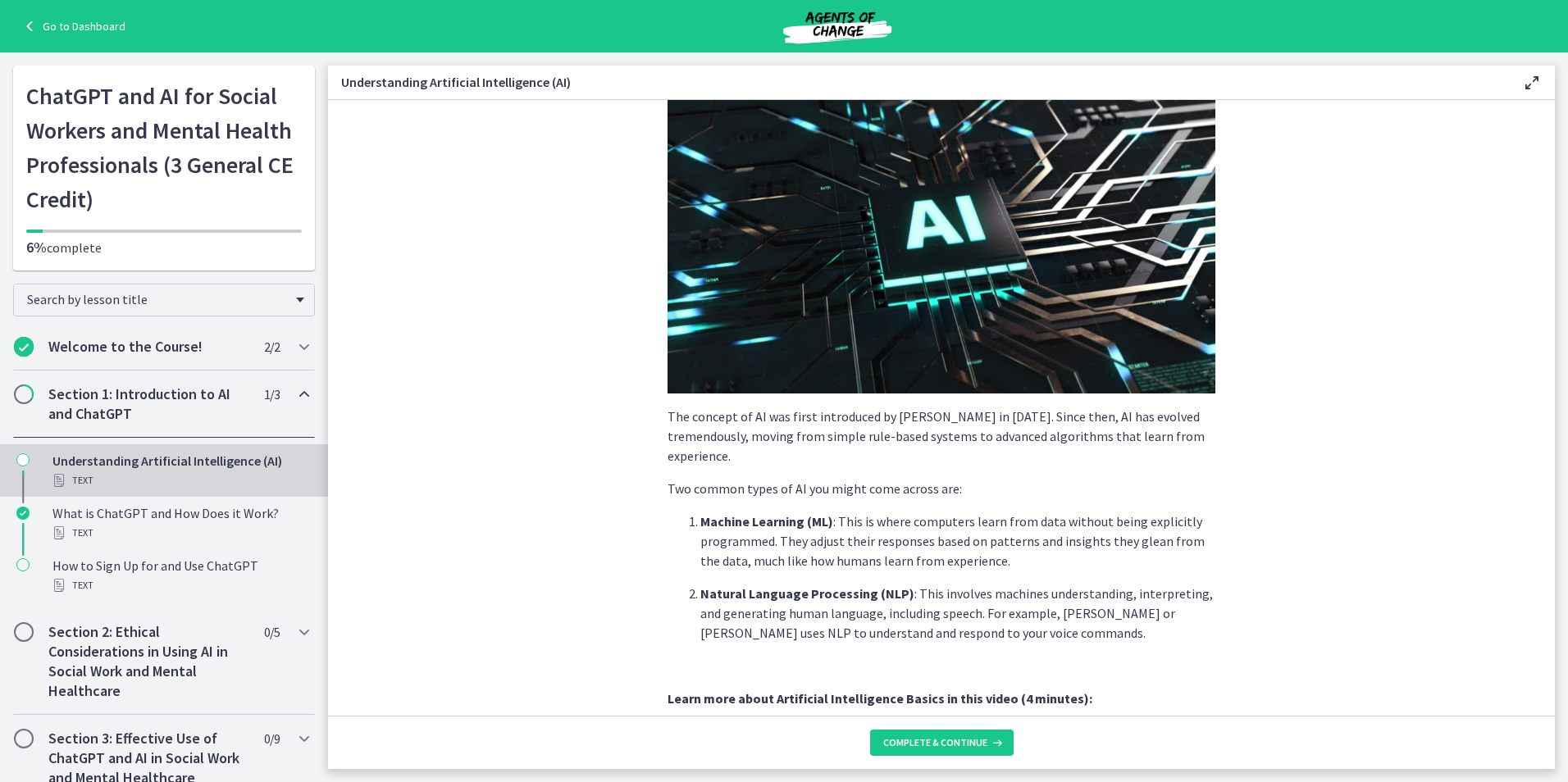
scroll to position [328, 0]
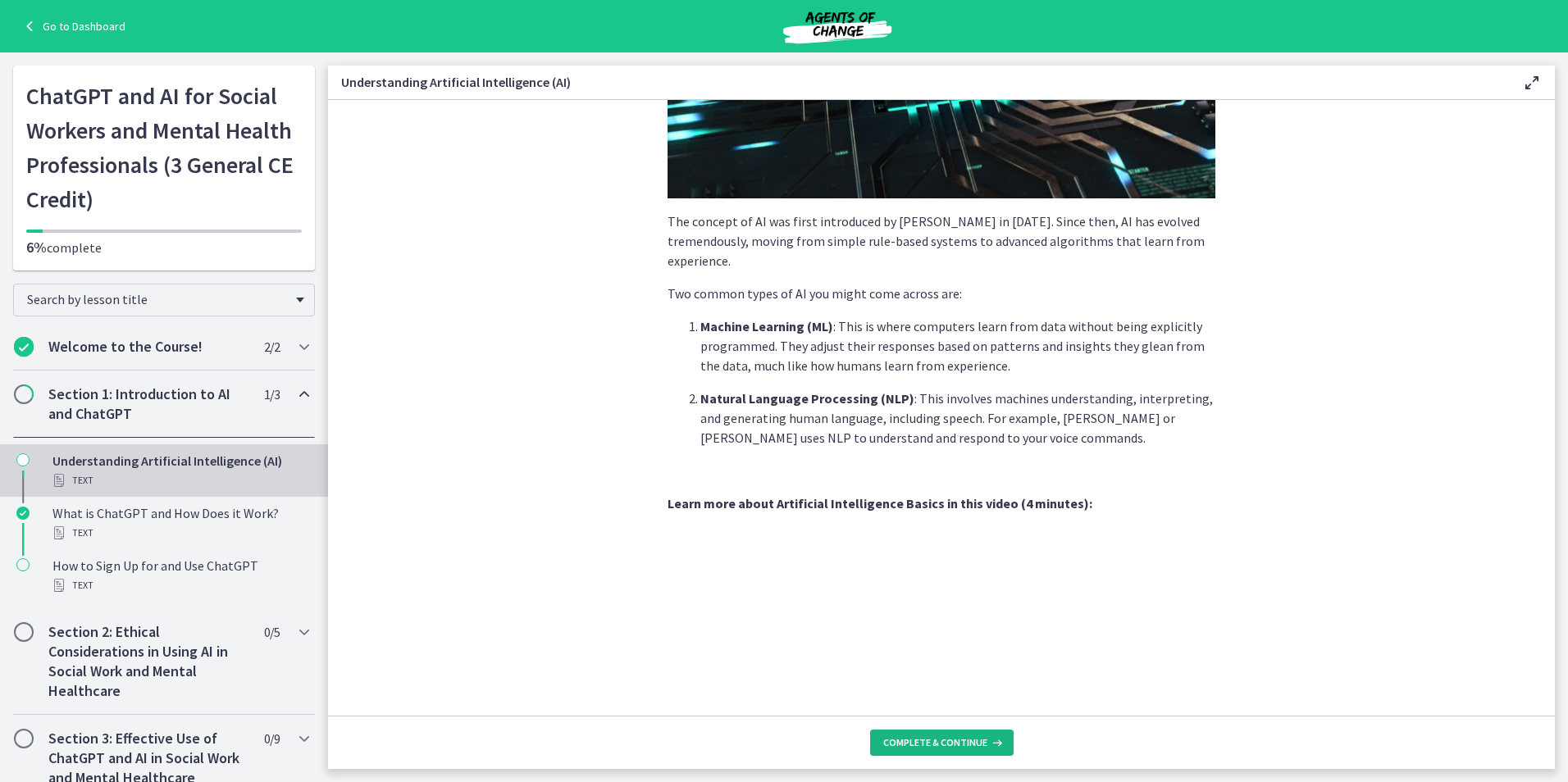
click at [919, 742] on span "Complete & continue" at bounding box center [936, 743] width 104 height 13
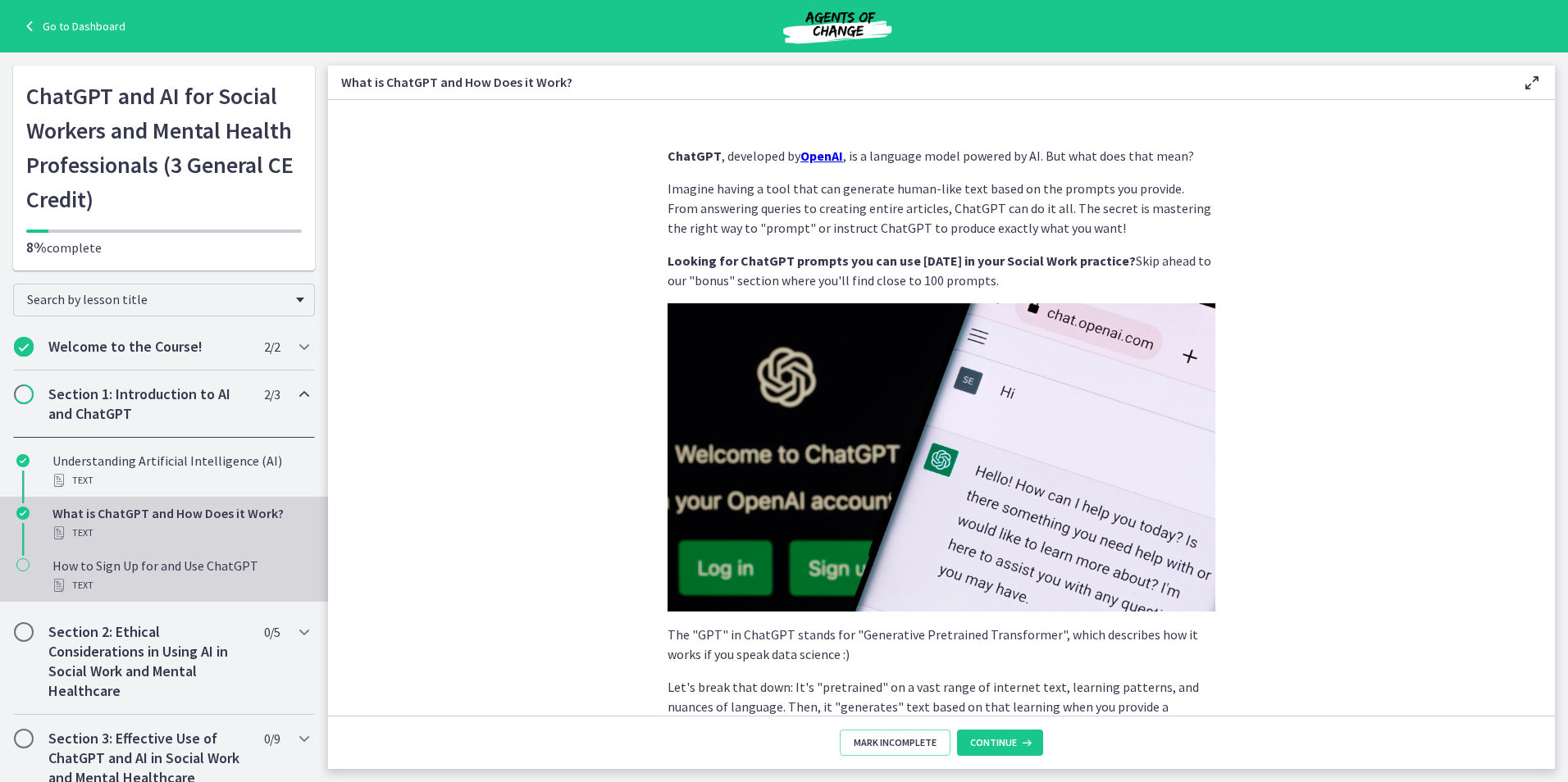
click at [141, 560] on div "How to Sign Up for and Use ChatGPT Text" at bounding box center [180, 575] width 256 height 39
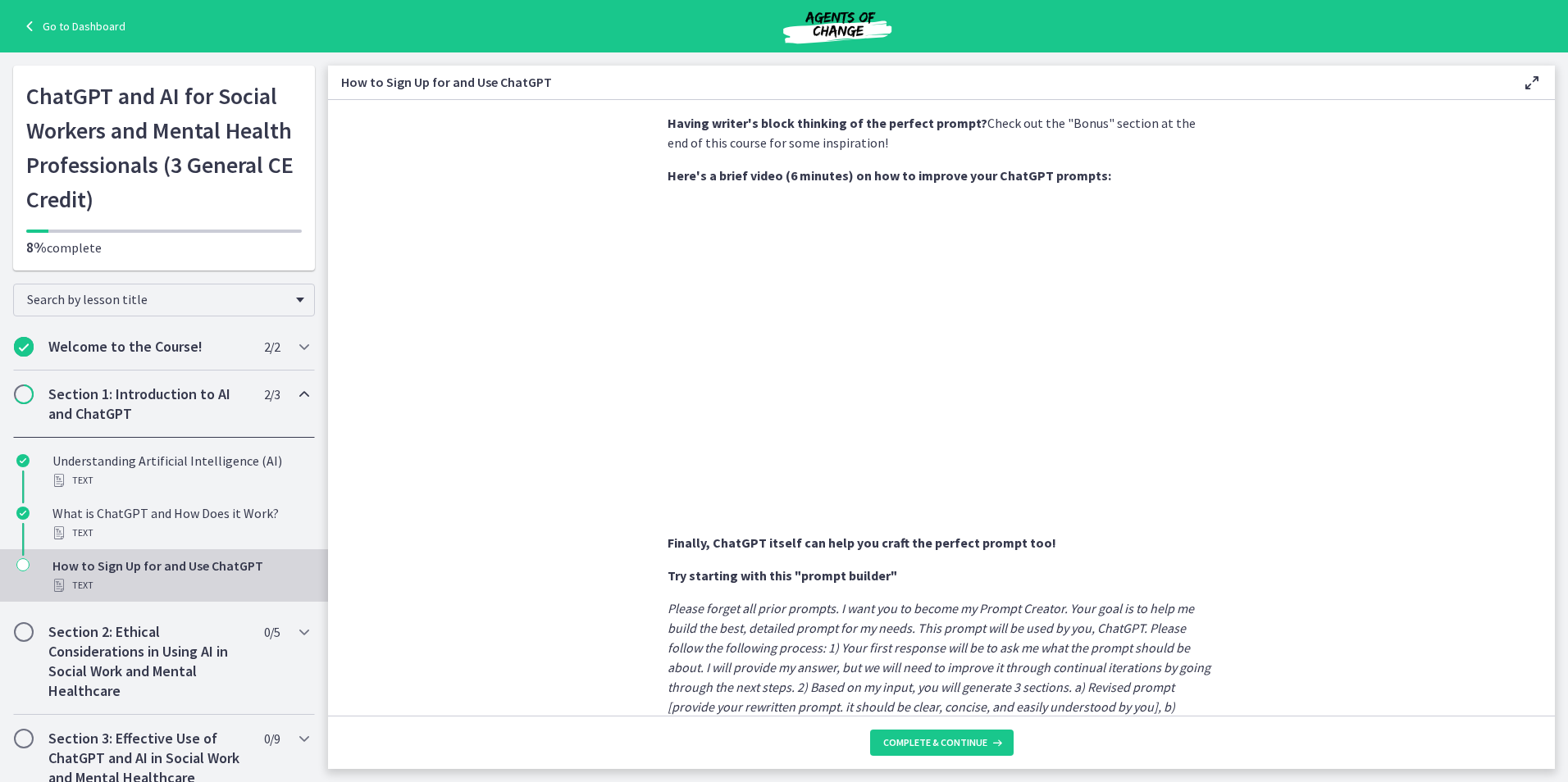
scroll to position [759, 0]
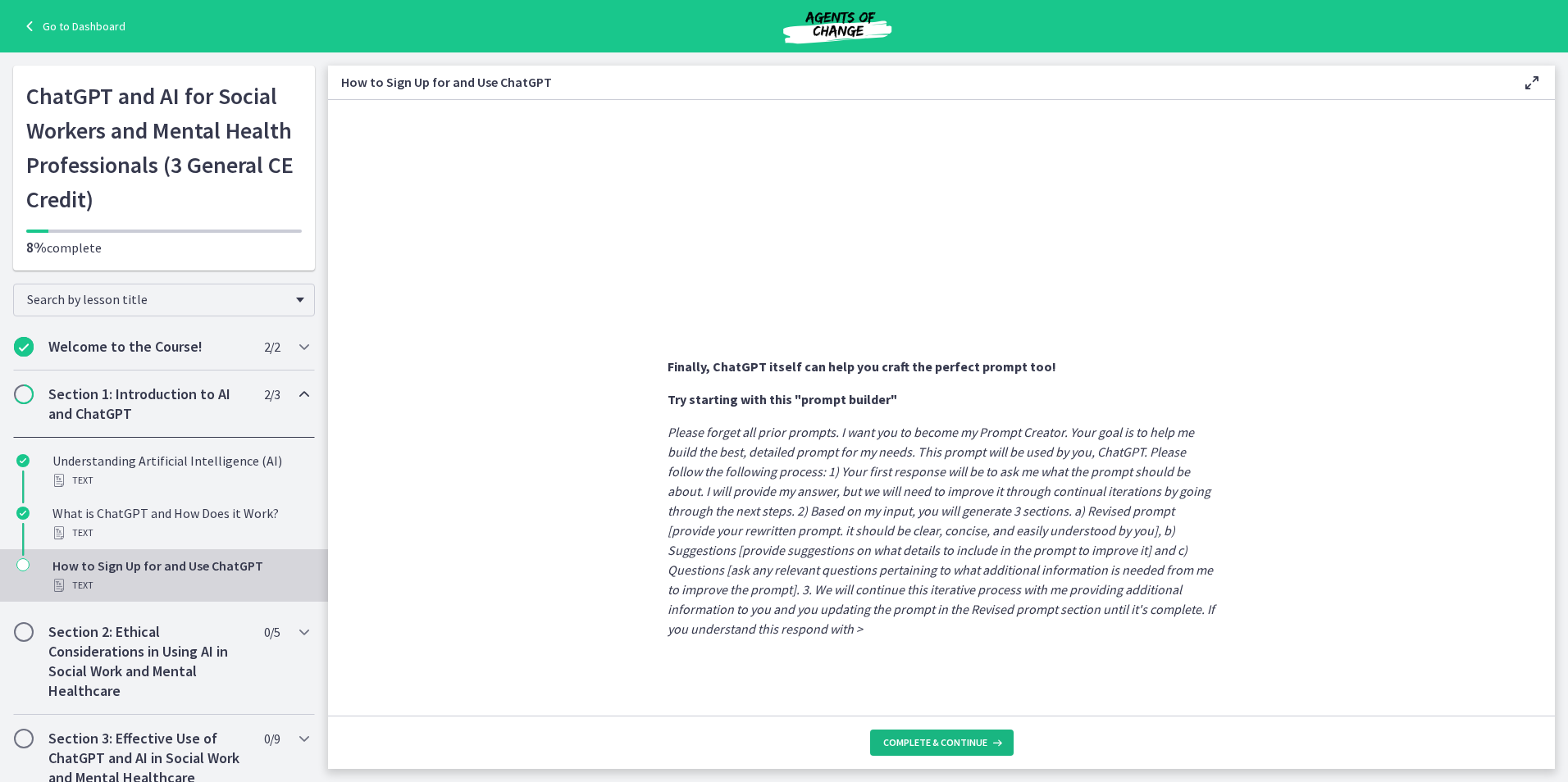
click at [877, 738] on button "Complete & continue" at bounding box center [941, 743] width 143 height 26
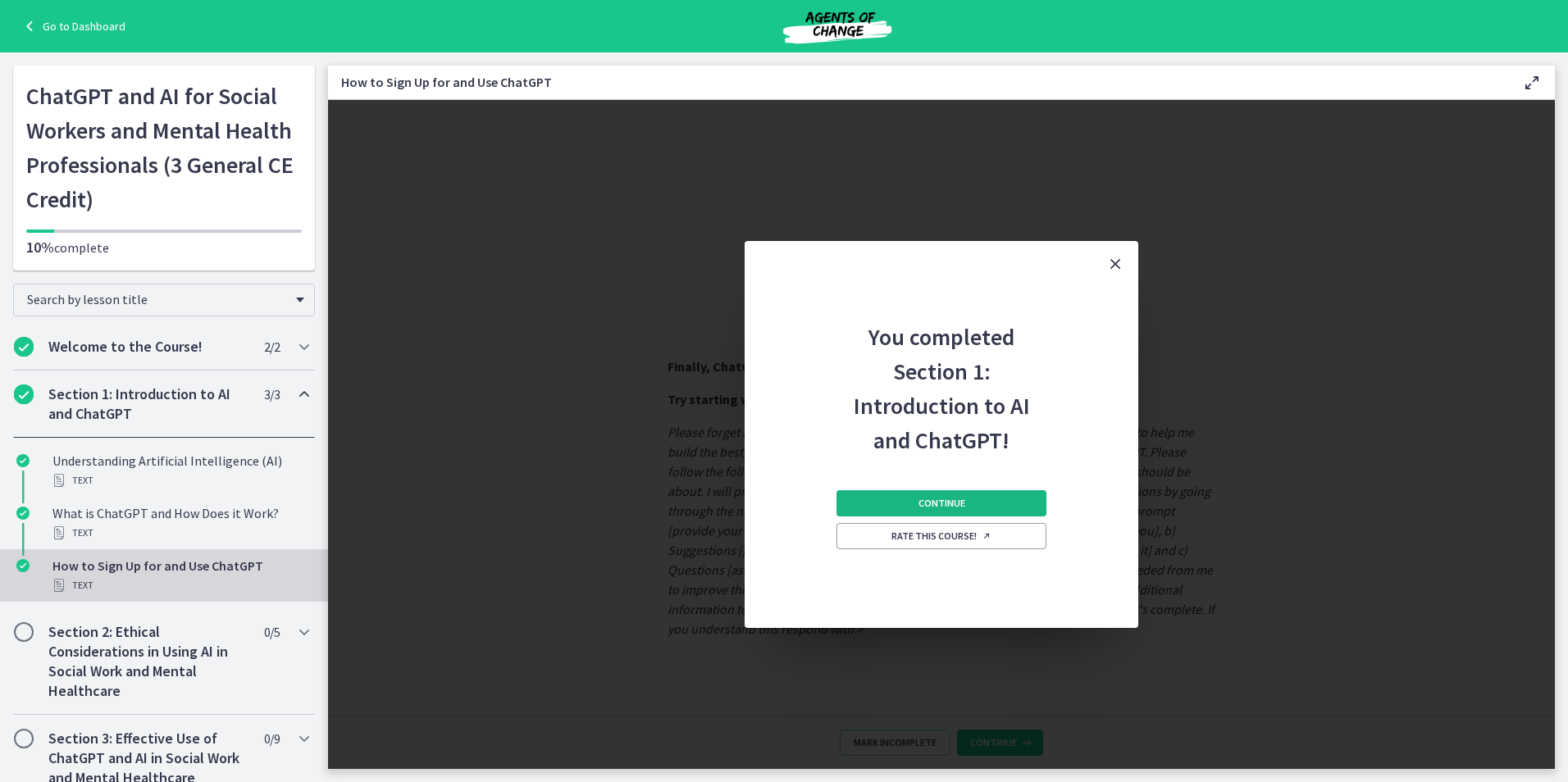
click at [986, 507] on button "Continue" at bounding box center [940, 504] width 210 height 26
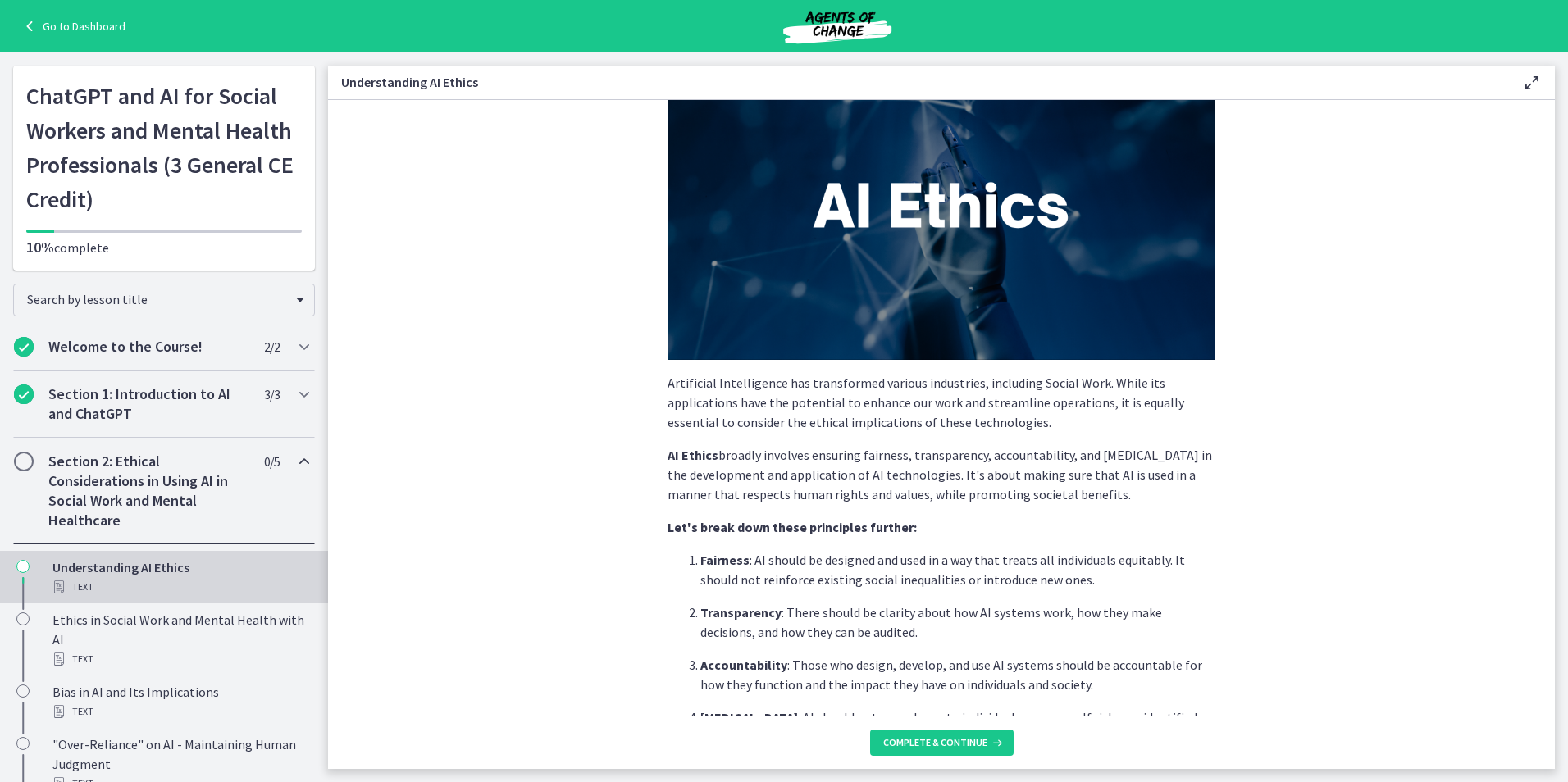
scroll to position [246, 0]
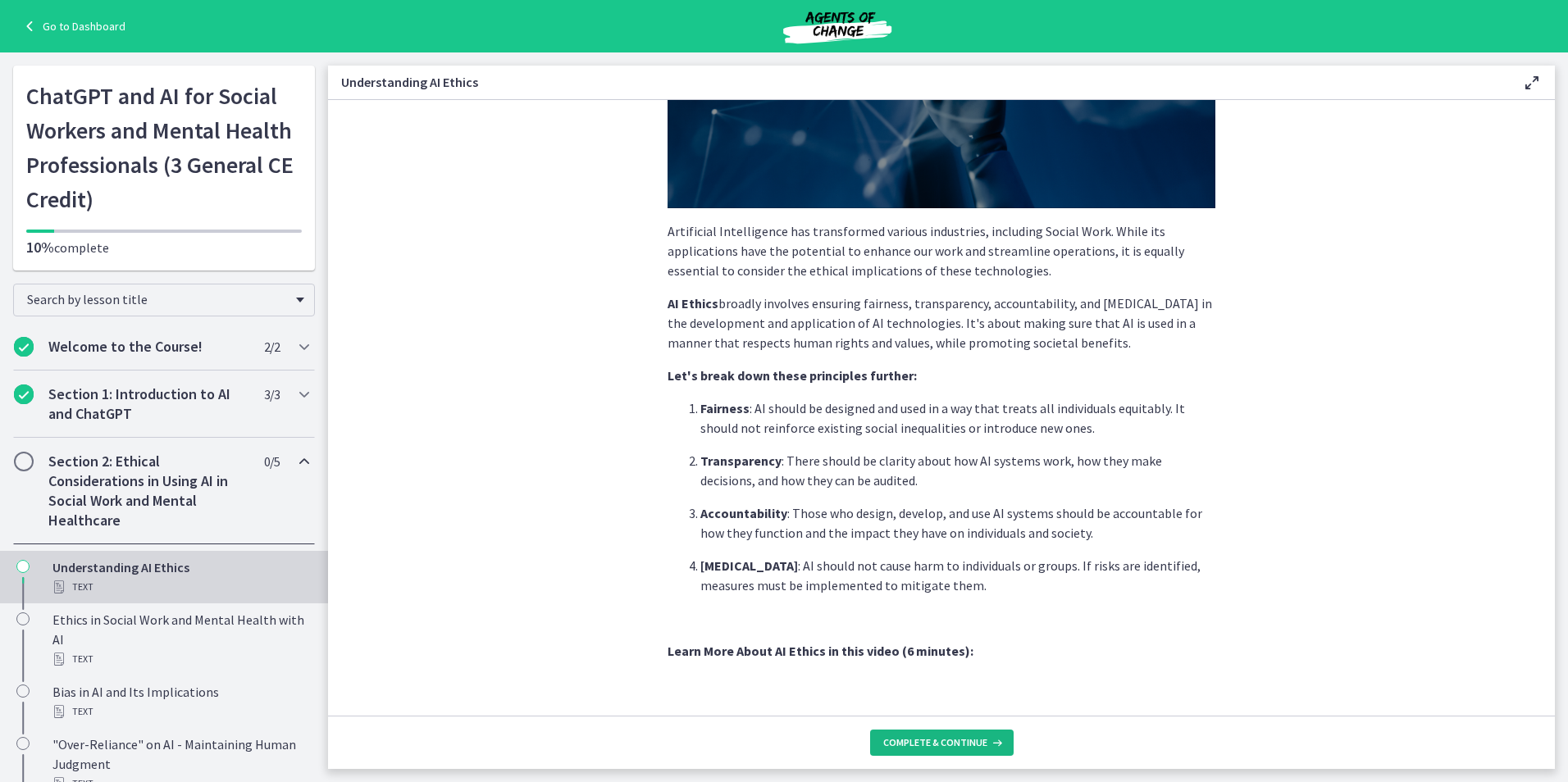
click at [955, 747] on span "Complete & continue" at bounding box center [936, 743] width 104 height 13
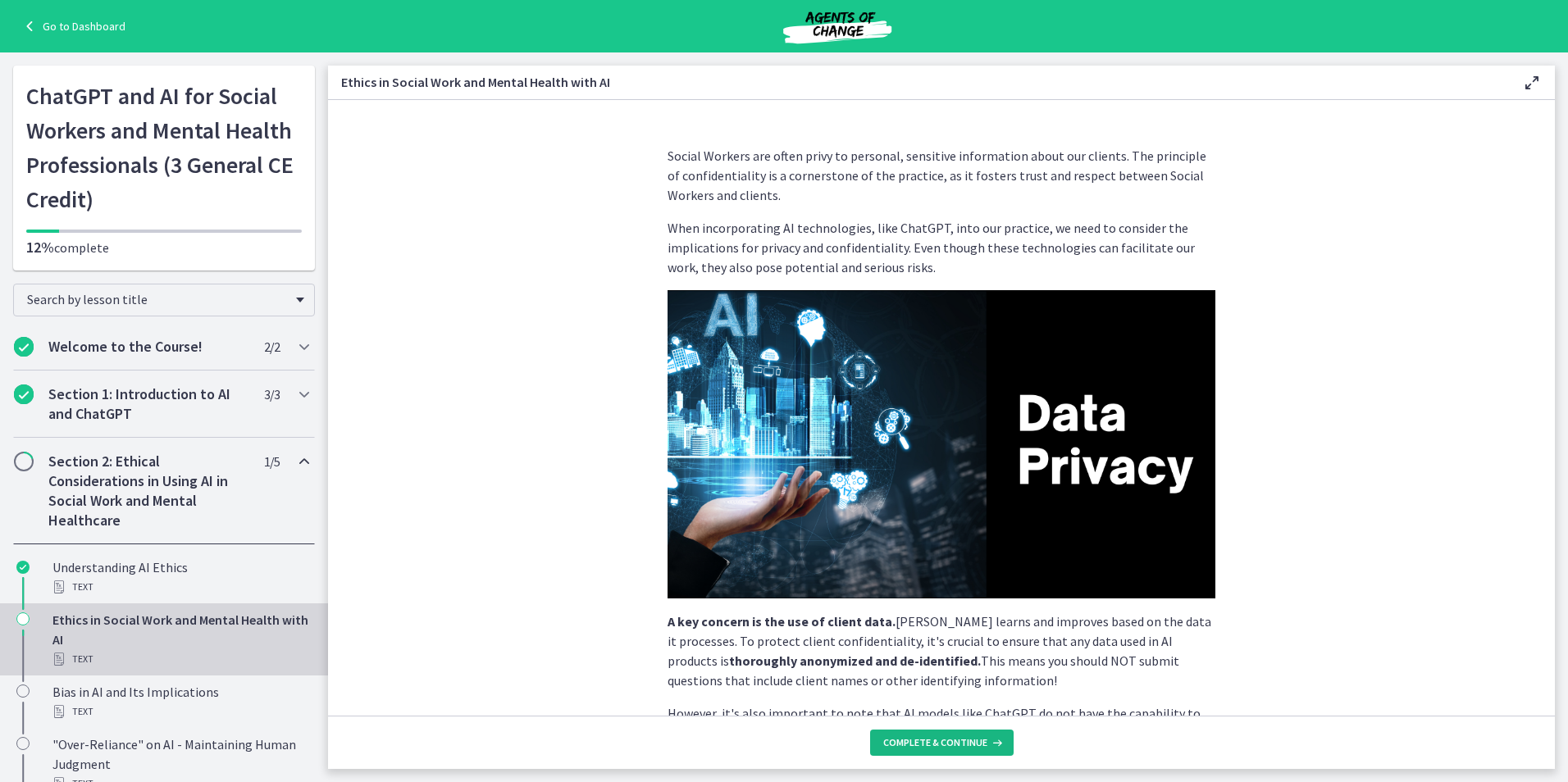
click at [940, 738] on span "Complete & continue" at bounding box center [936, 743] width 104 height 13
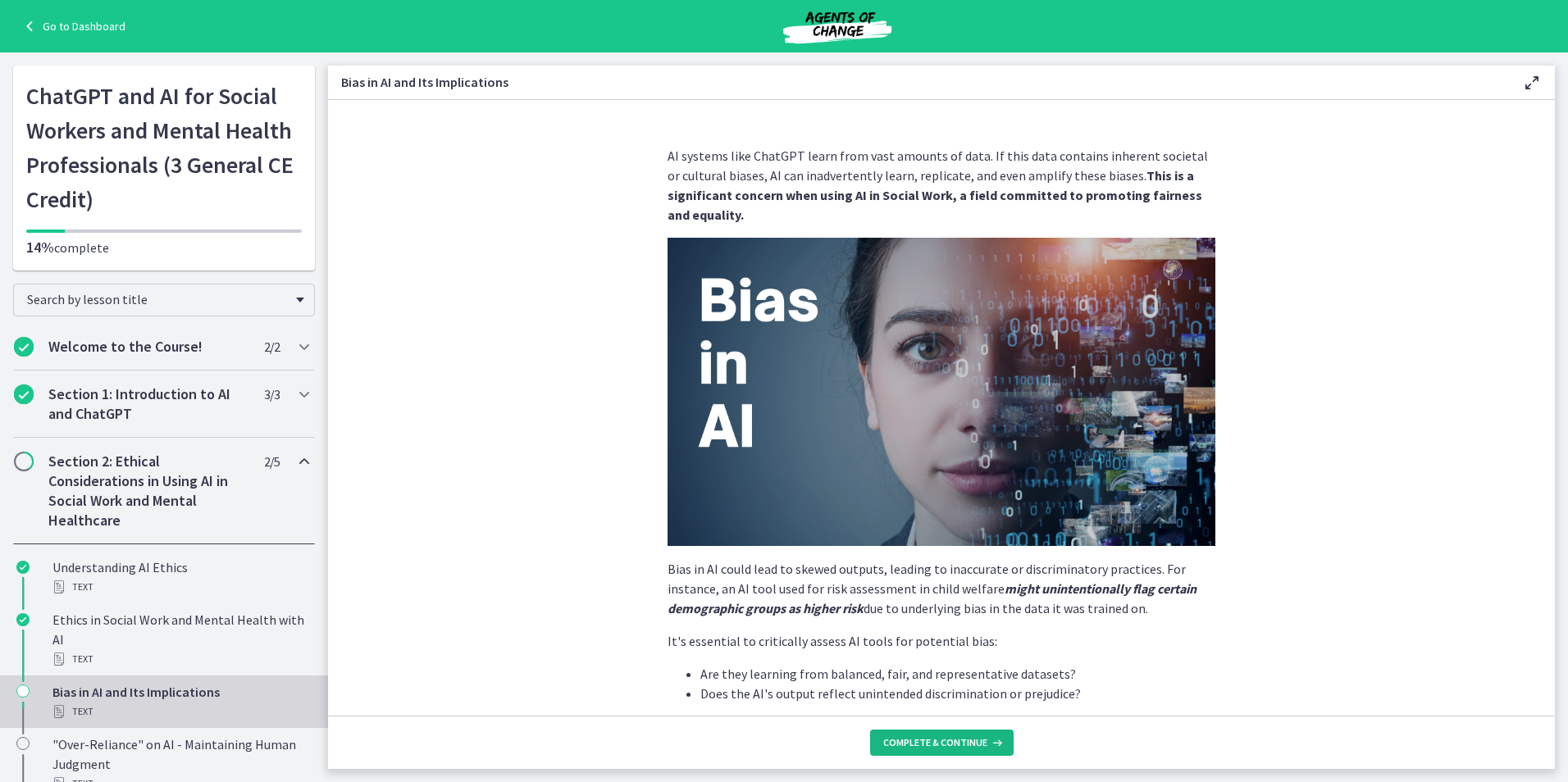
click at [939, 748] on span "Complete & continue" at bounding box center [936, 743] width 104 height 13
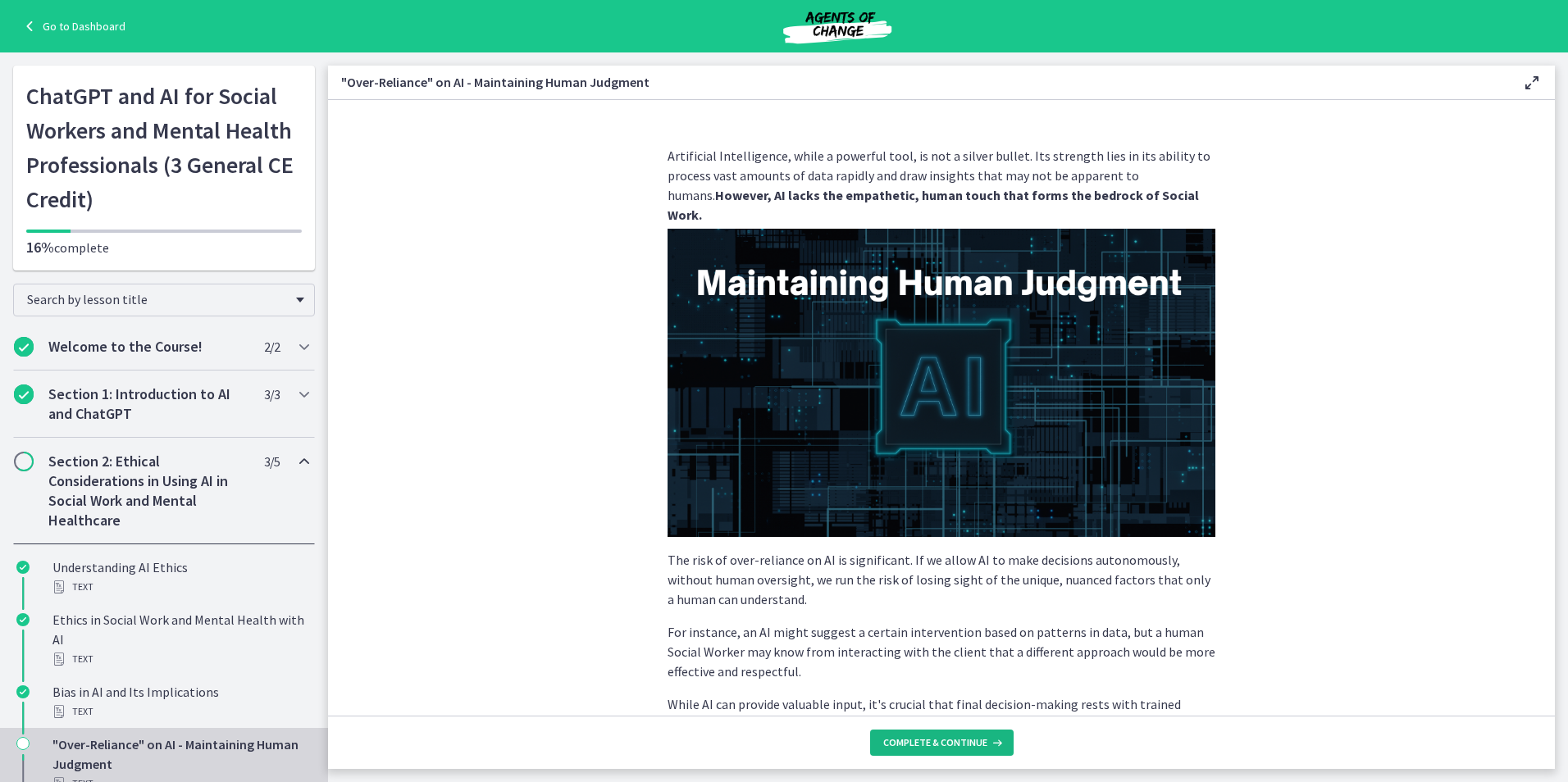
click at [939, 748] on span "Complete & continue" at bounding box center [936, 743] width 104 height 13
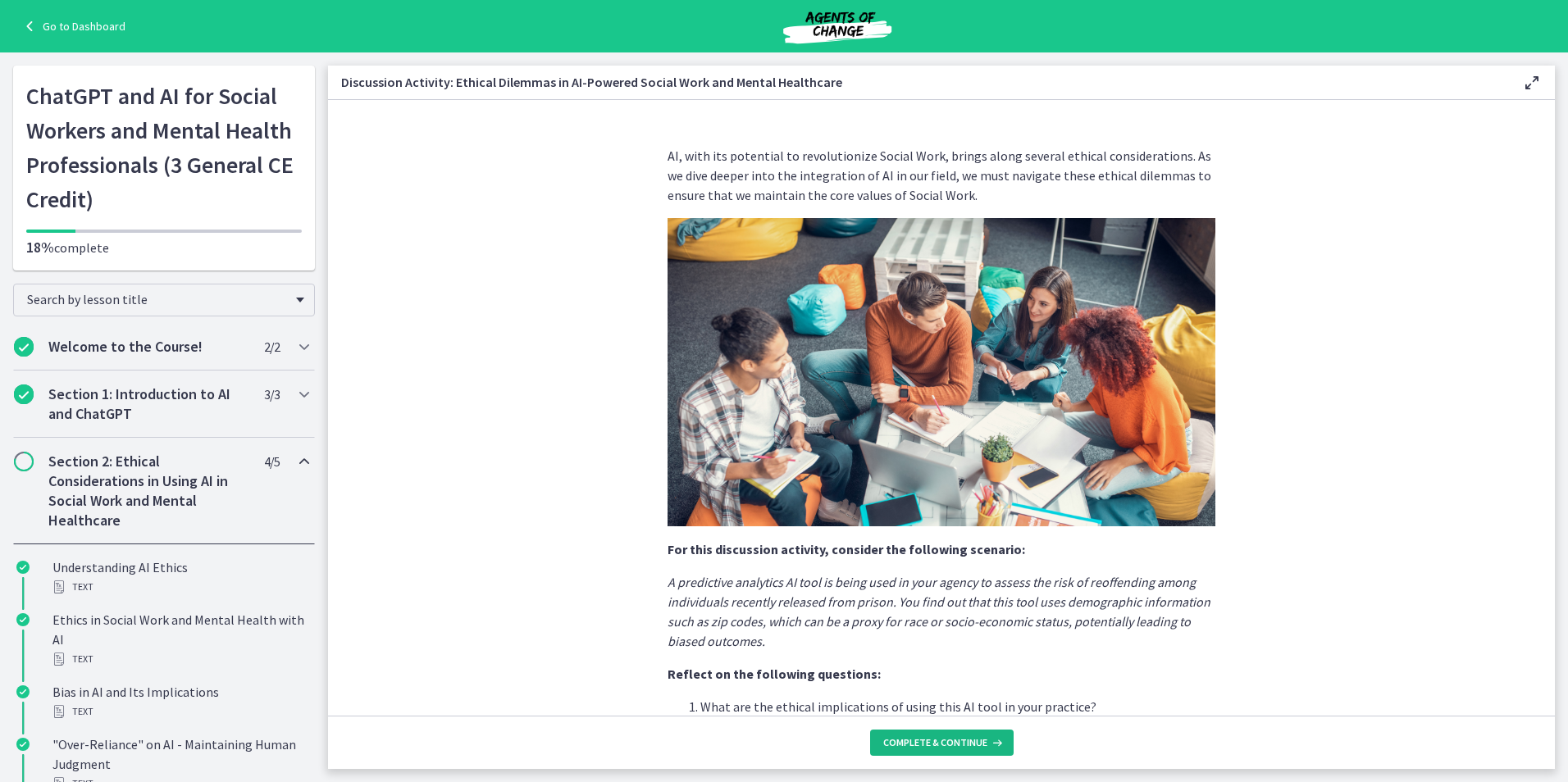
click at [939, 748] on span "Complete & continue" at bounding box center [936, 743] width 104 height 13
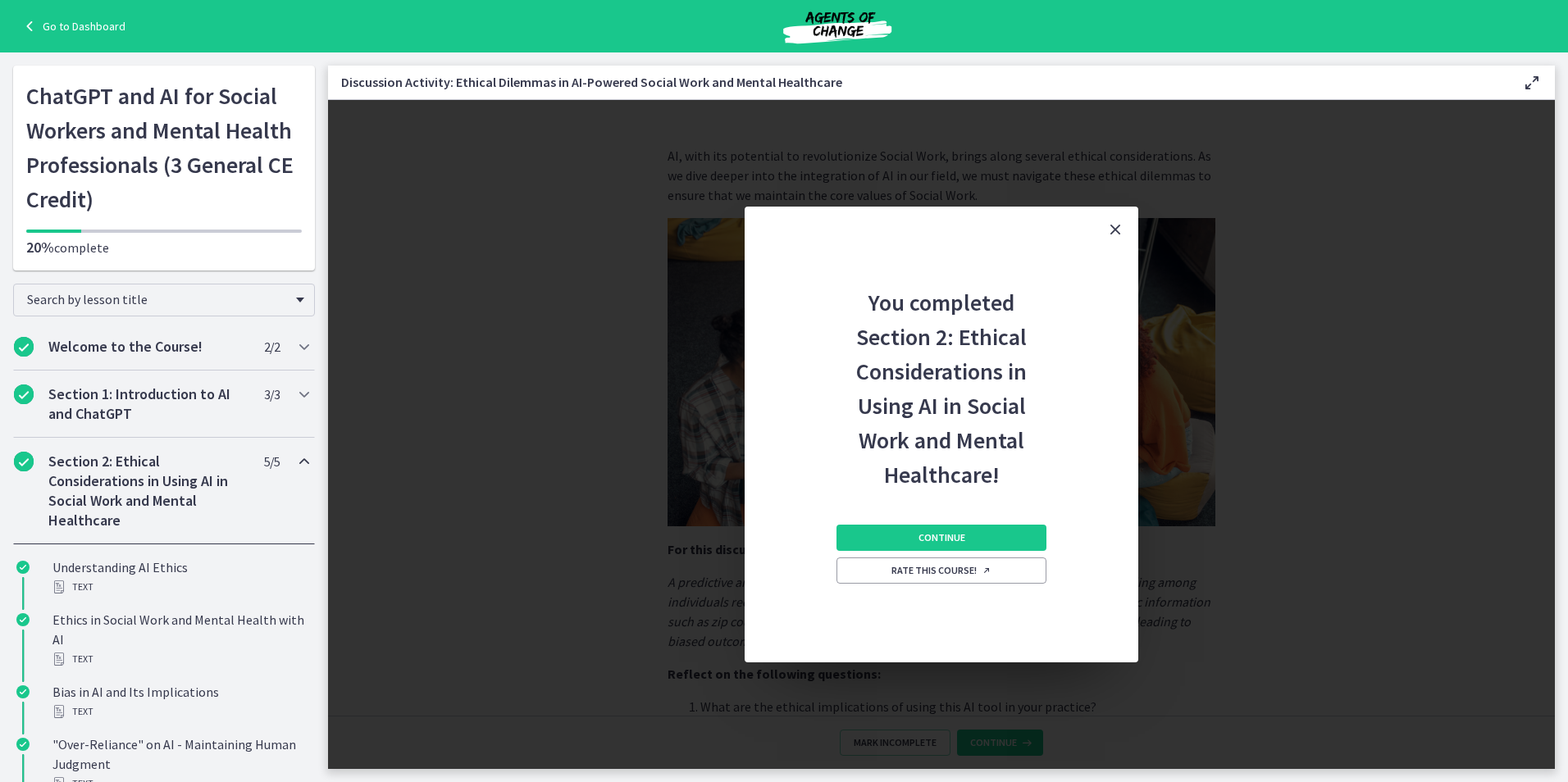
click at [953, 556] on div "Continue Rate this course!" at bounding box center [940, 576] width 210 height 170
click at [950, 543] on span "Continue" at bounding box center [941, 538] width 47 height 13
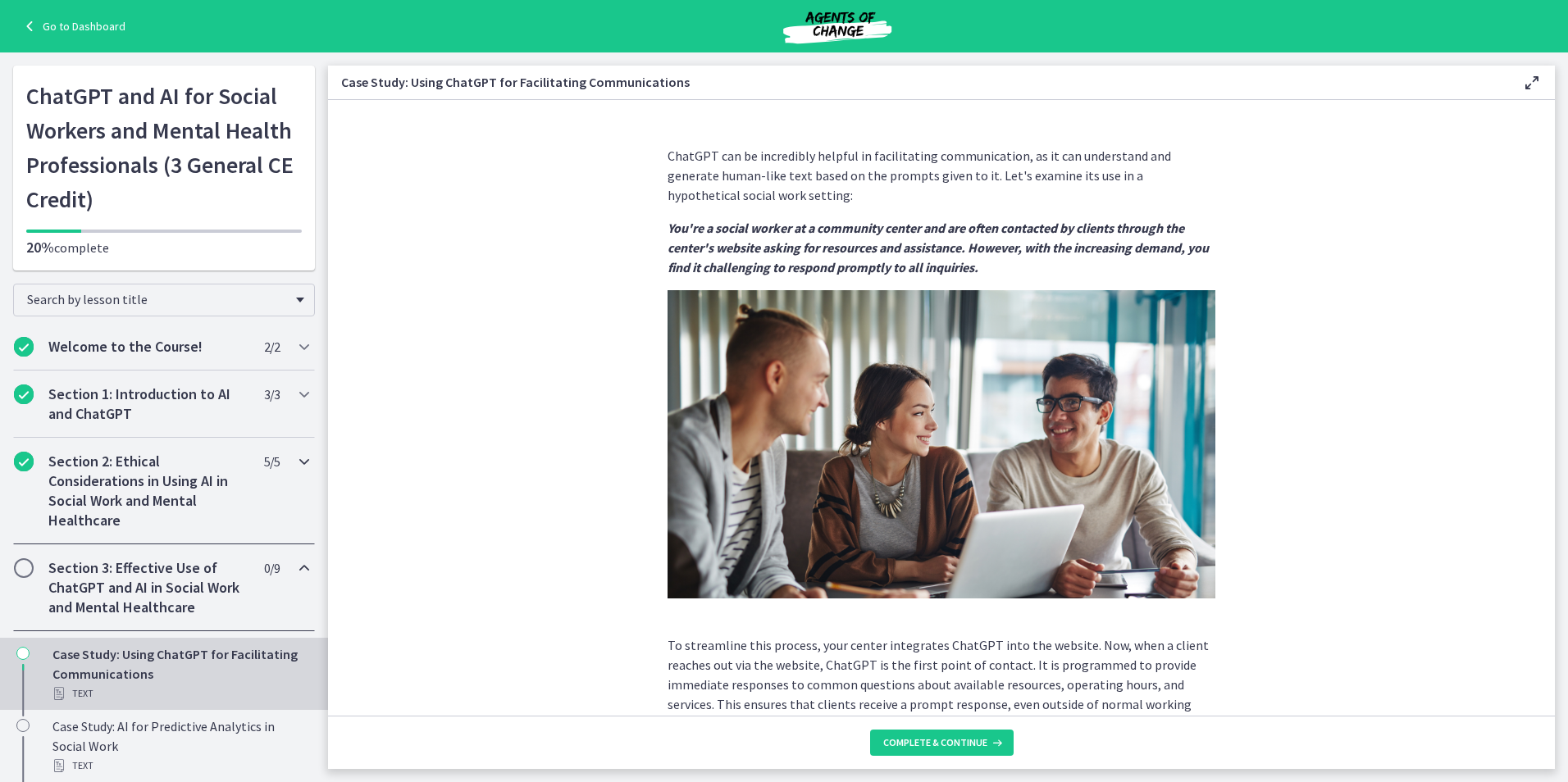
click at [146, 512] on h2 "Section 2: Ethical Considerations in Using AI in Social Work and Mental Healthc…" at bounding box center [148, 491] width 200 height 79
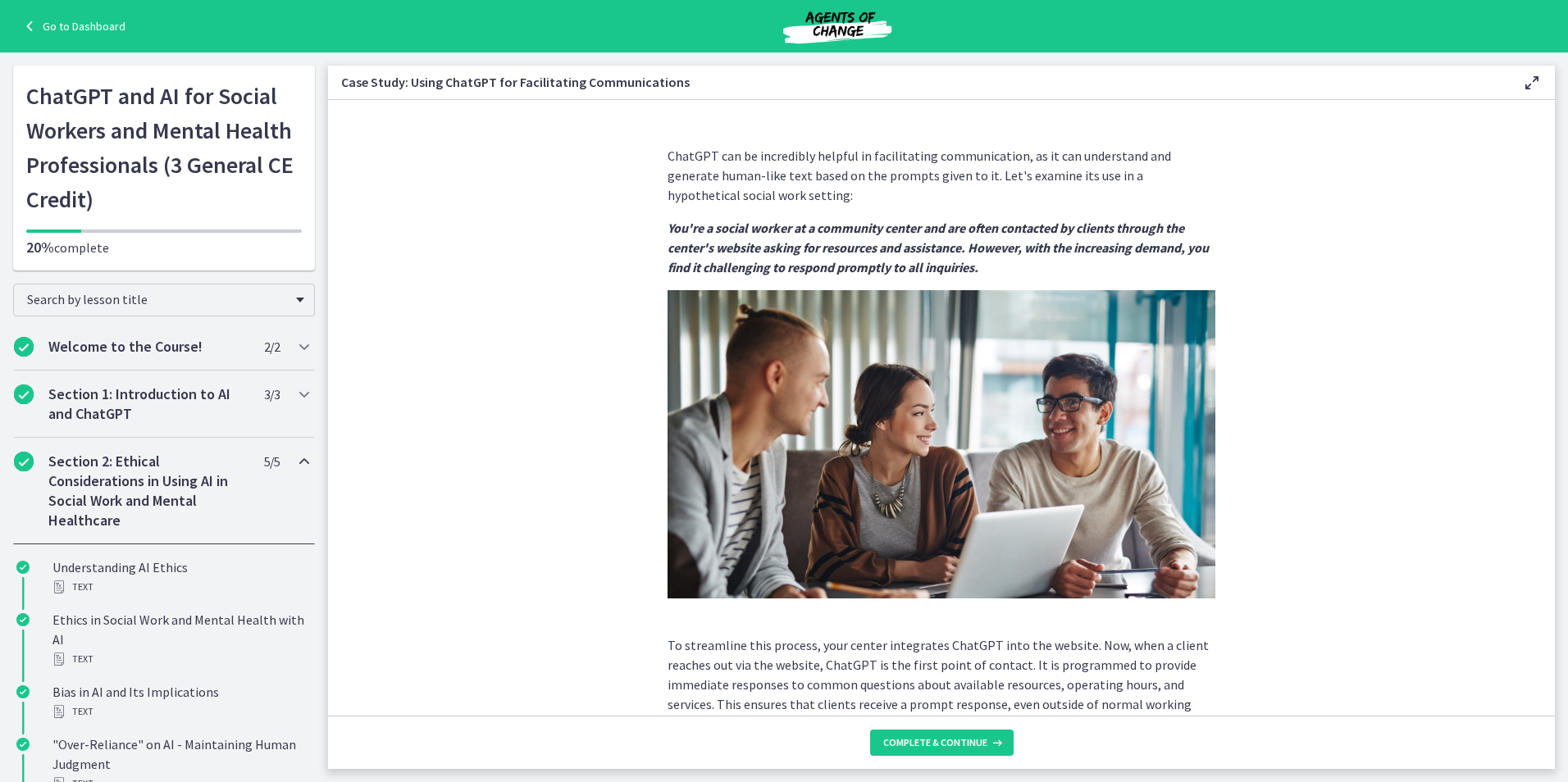
click at [153, 487] on h2 "Section 2: Ethical Considerations in Using AI in Social Work and Mental Healthc…" at bounding box center [148, 491] width 200 height 79
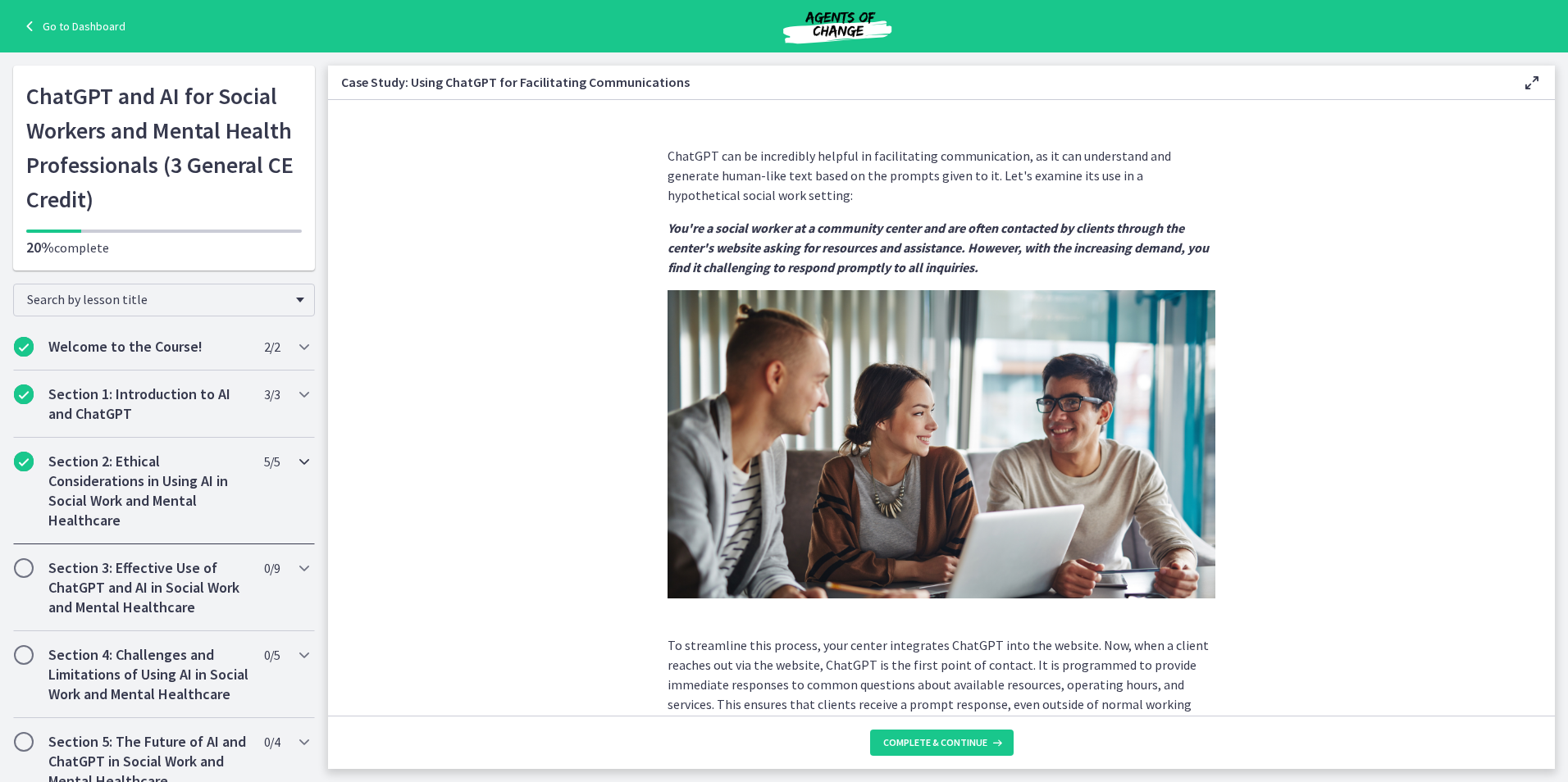
click at [117, 495] on h2 "Section 2: Ethical Considerations in Using AI in Social Work and Mental Healthc…" at bounding box center [148, 491] width 200 height 79
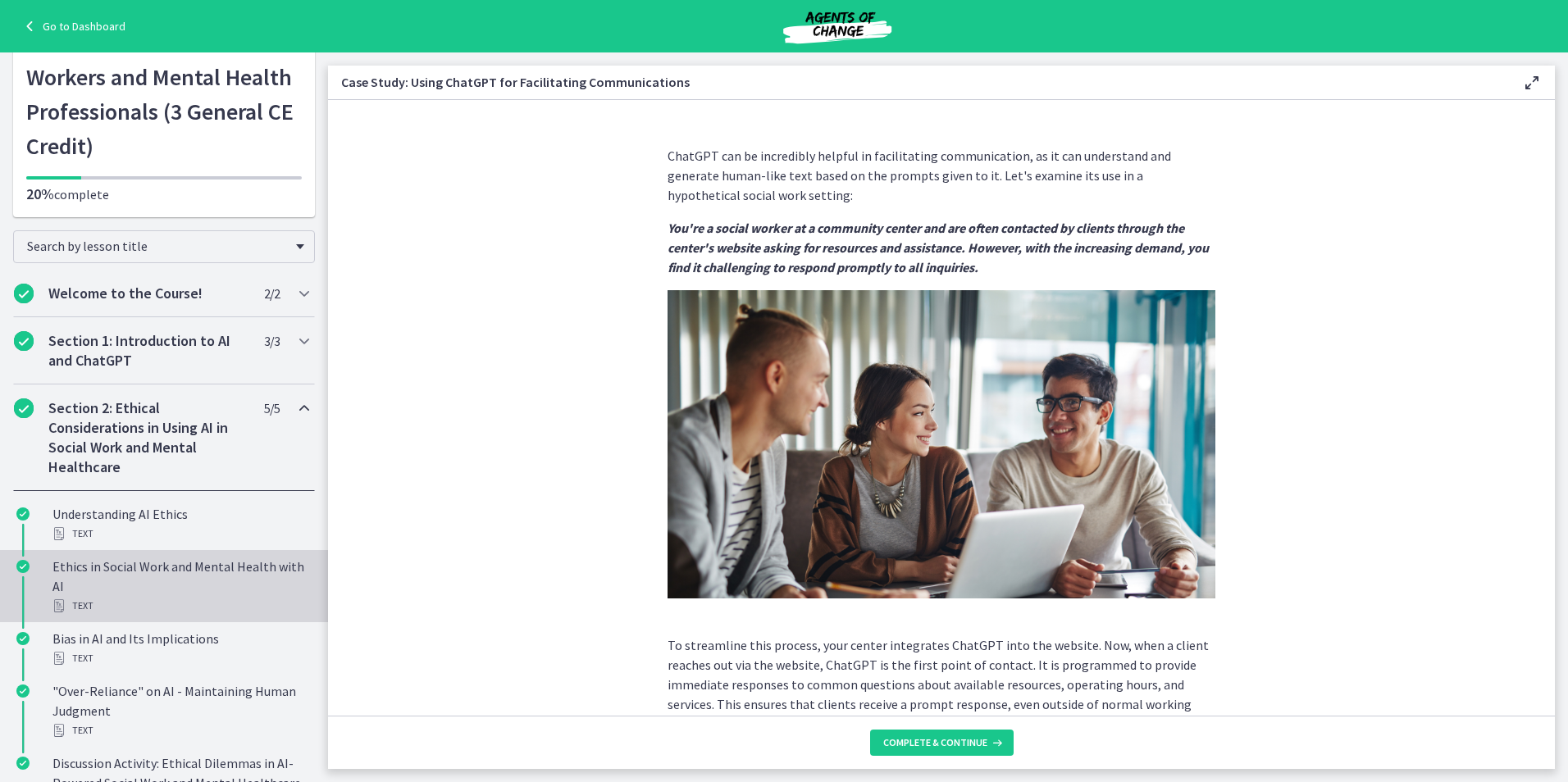
scroll to position [82, 0]
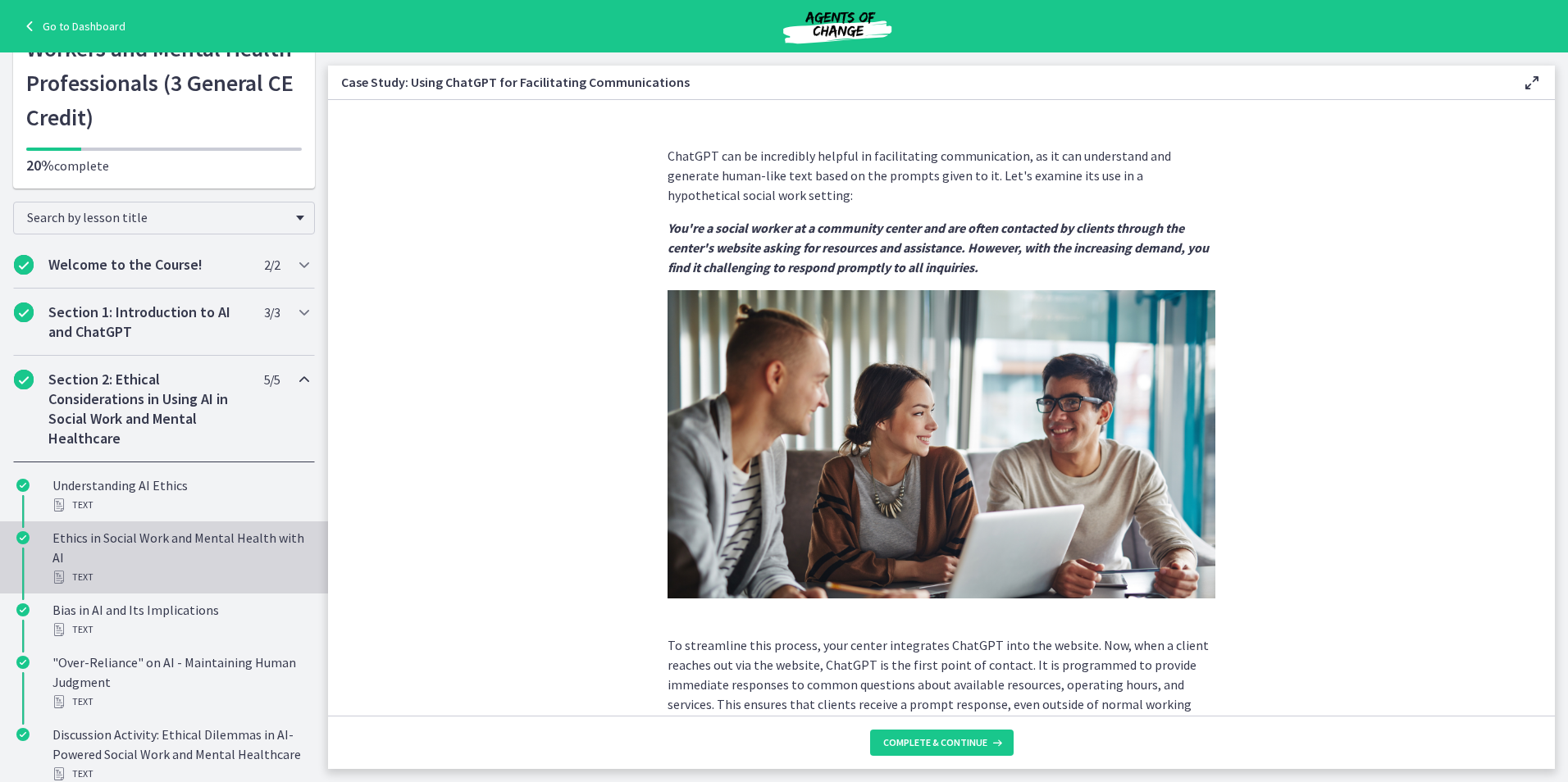
click at [100, 559] on div "Ethics in Social Work and Mental Health with AI Text" at bounding box center [180, 557] width 256 height 59
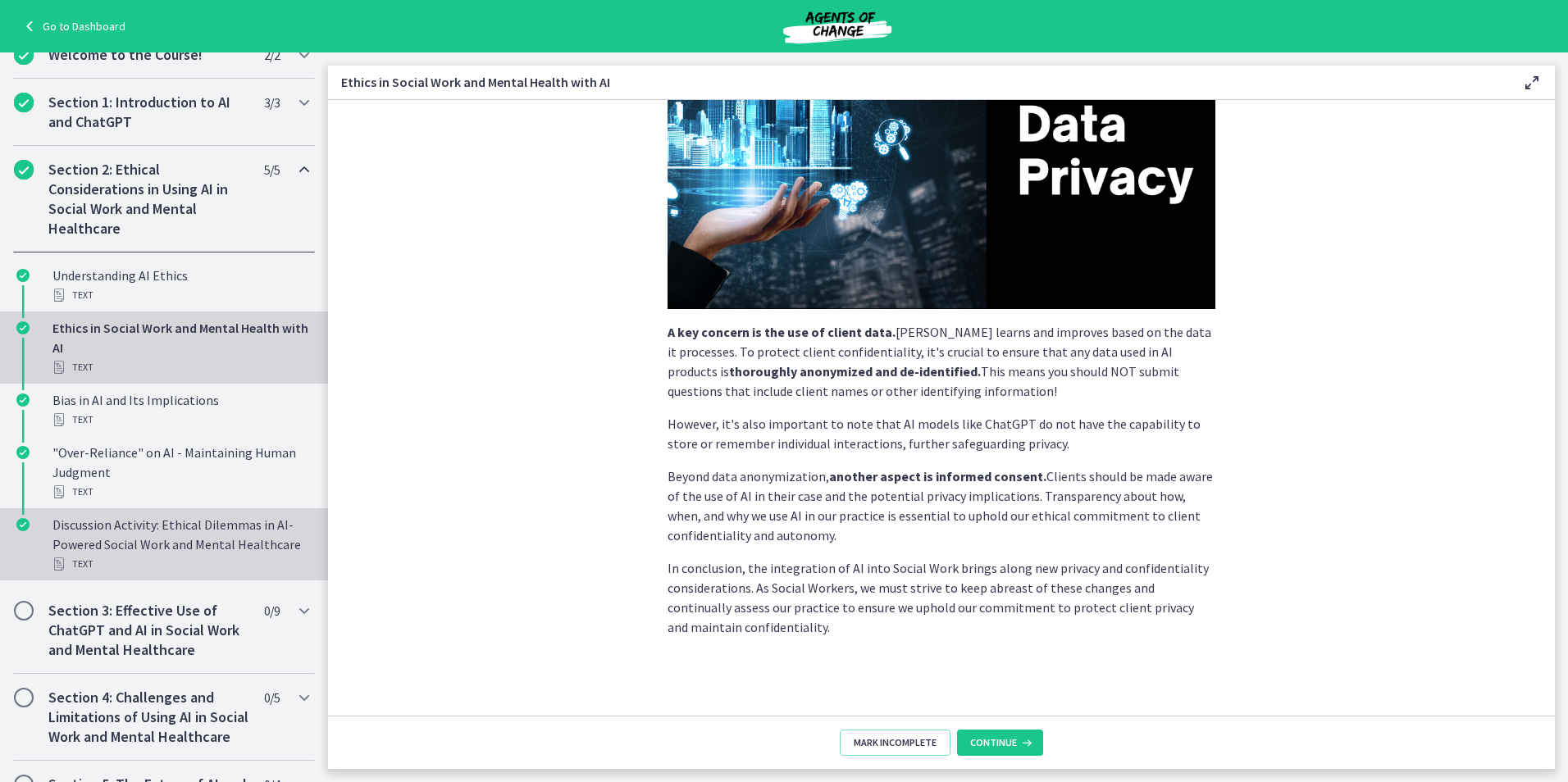
scroll to position [410, 0]
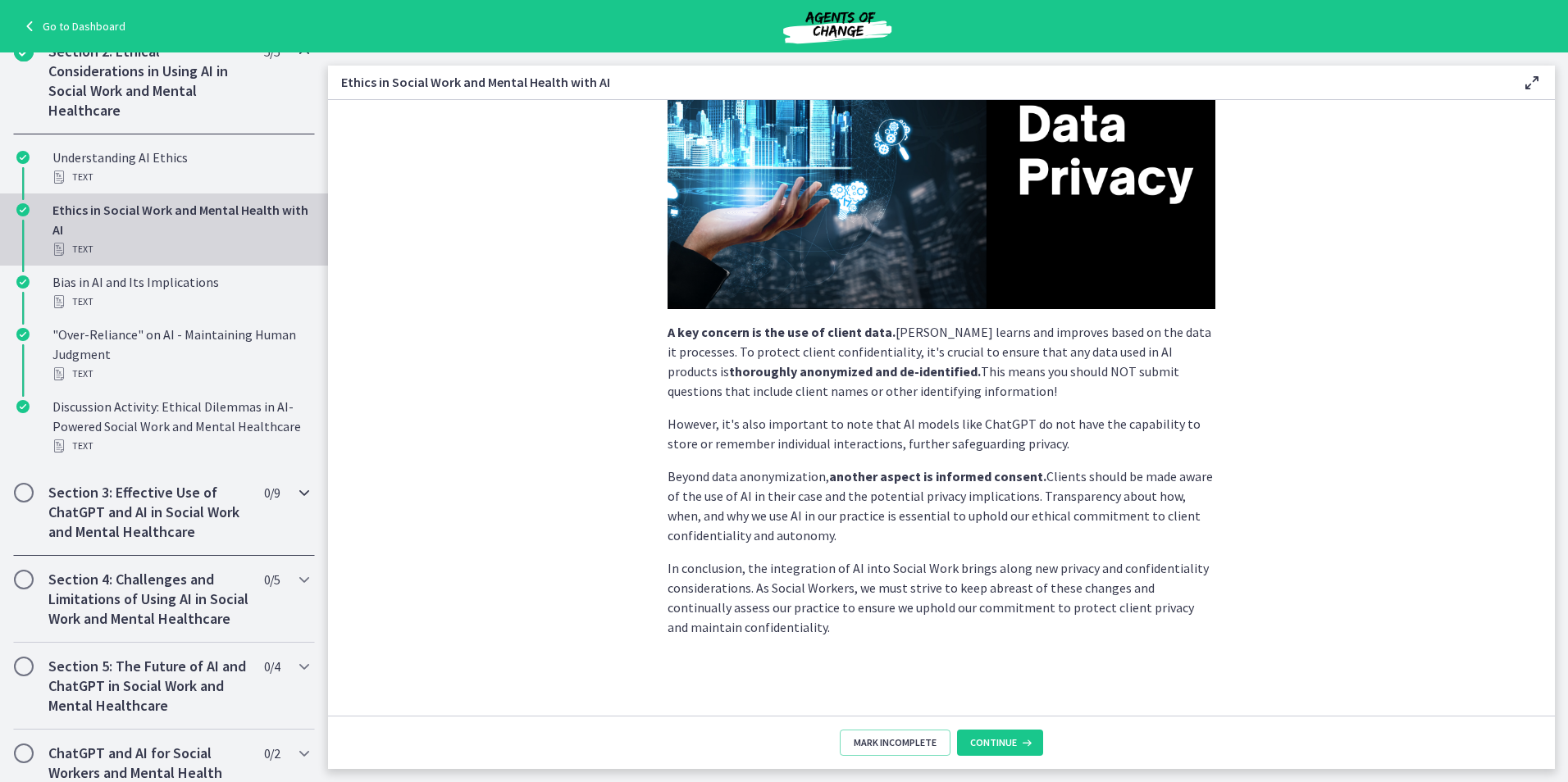
click at [106, 531] on h2 "Section 3: Effective Use of ChatGPT and AI in Social Work and Mental Healthcare" at bounding box center [148, 512] width 200 height 59
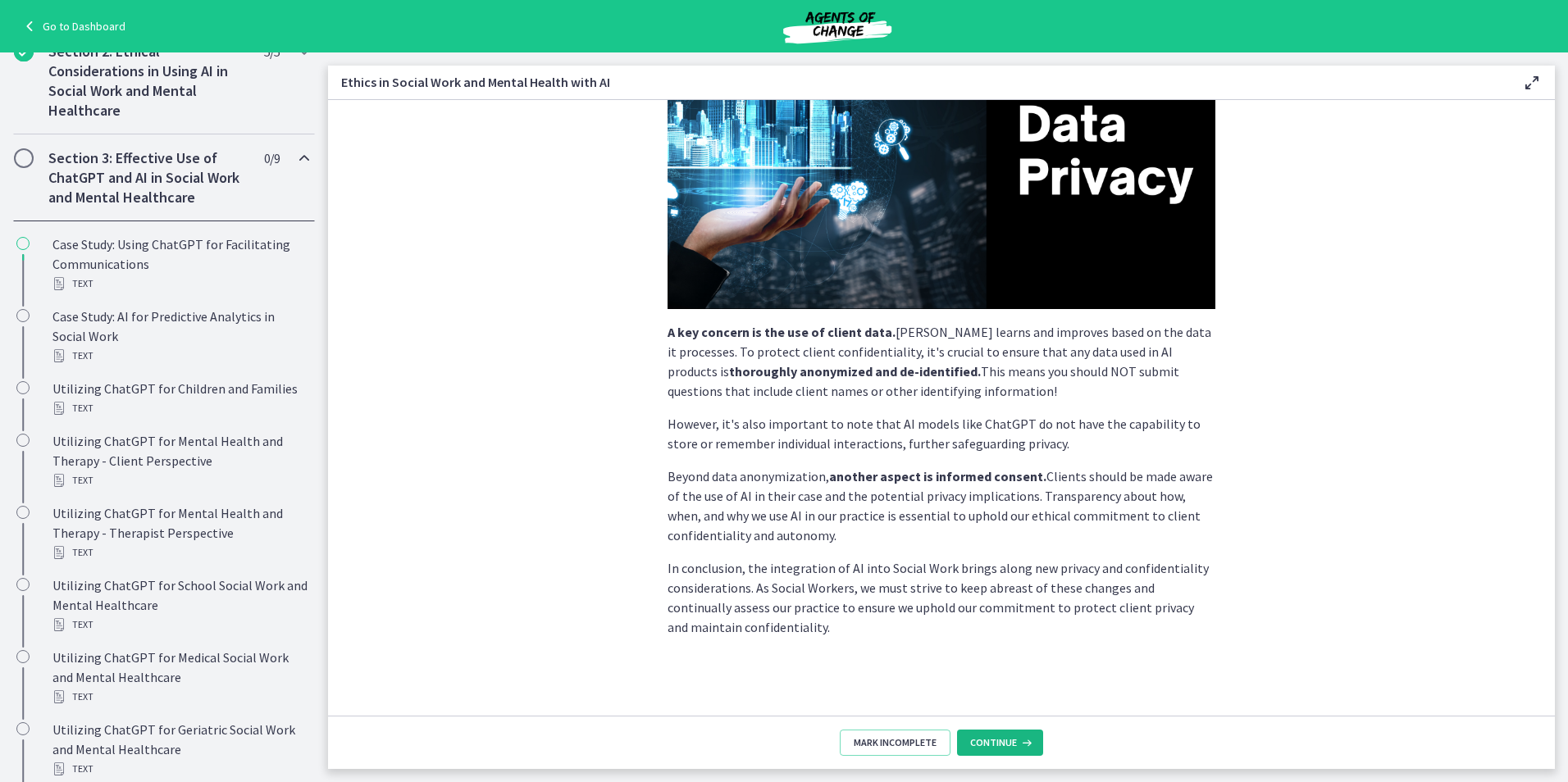
click at [1020, 746] on icon at bounding box center [1025, 743] width 17 height 13
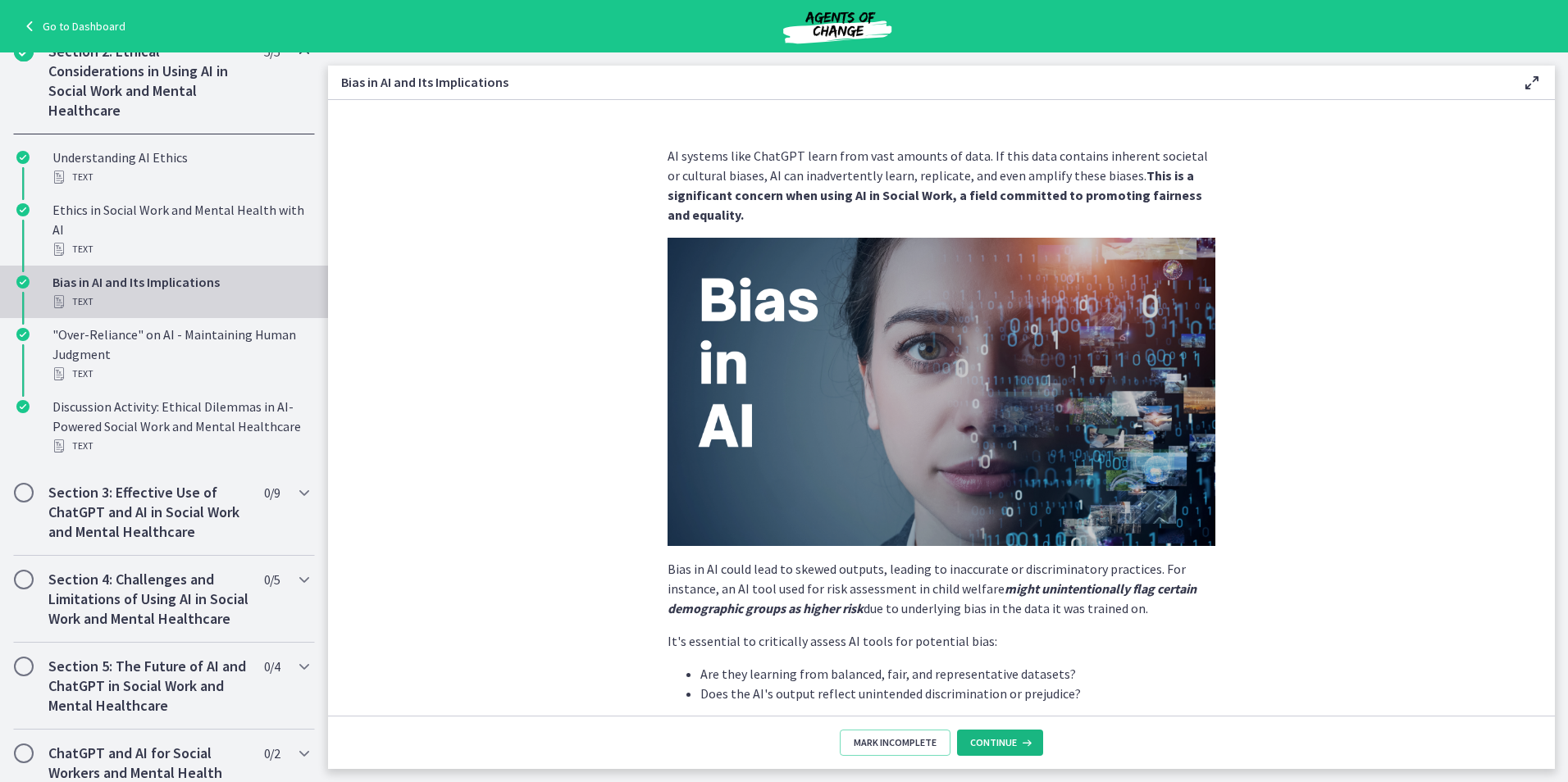
click at [1020, 745] on icon at bounding box center [1025, 743] width 17 height 13
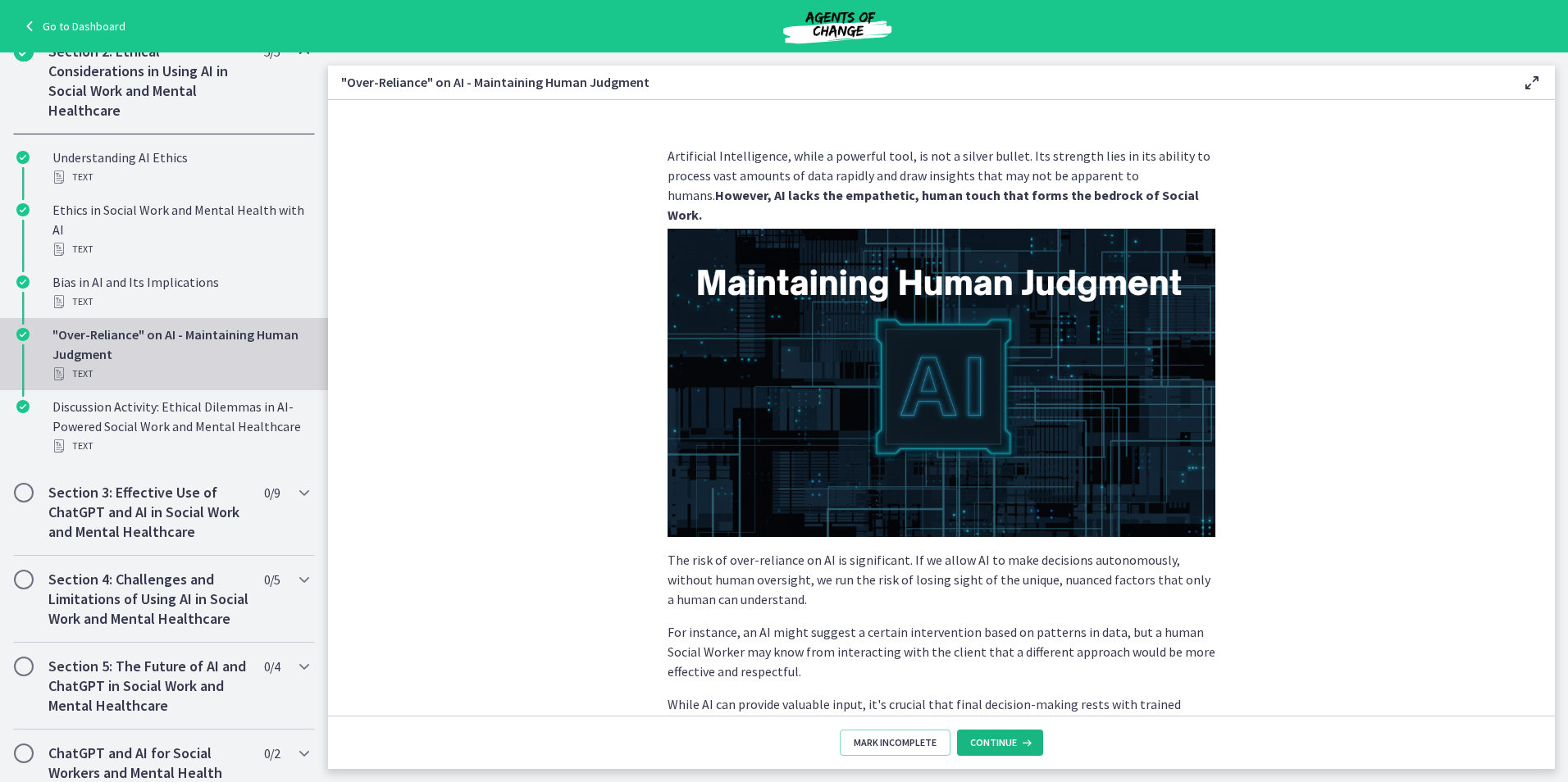
click at [1020, 745] on icon at bounding box center [1025, 743] width 17 height 13
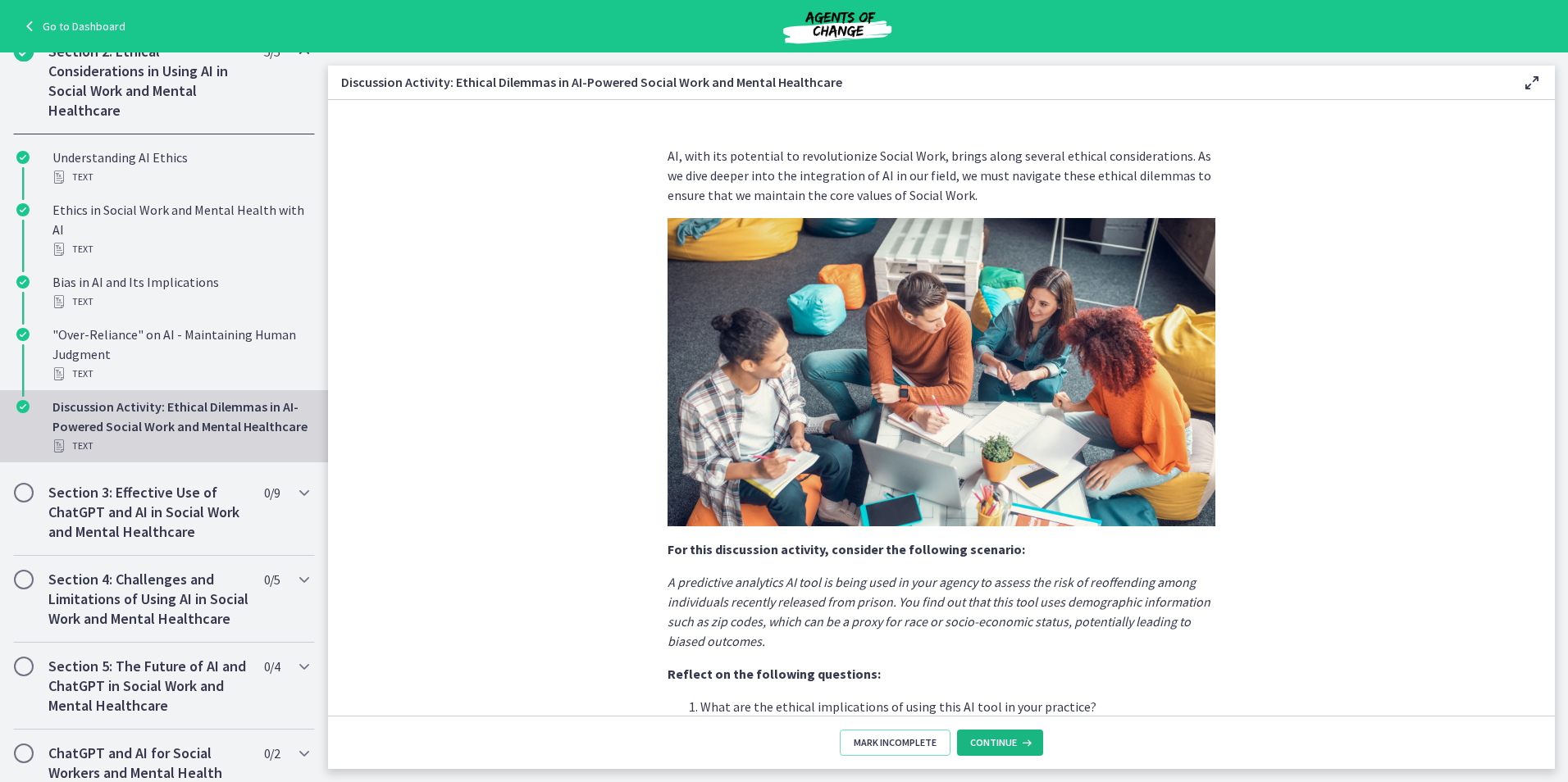
click at [1020, 745] on icon at bounding box center [1025, 743] width 17 height 13
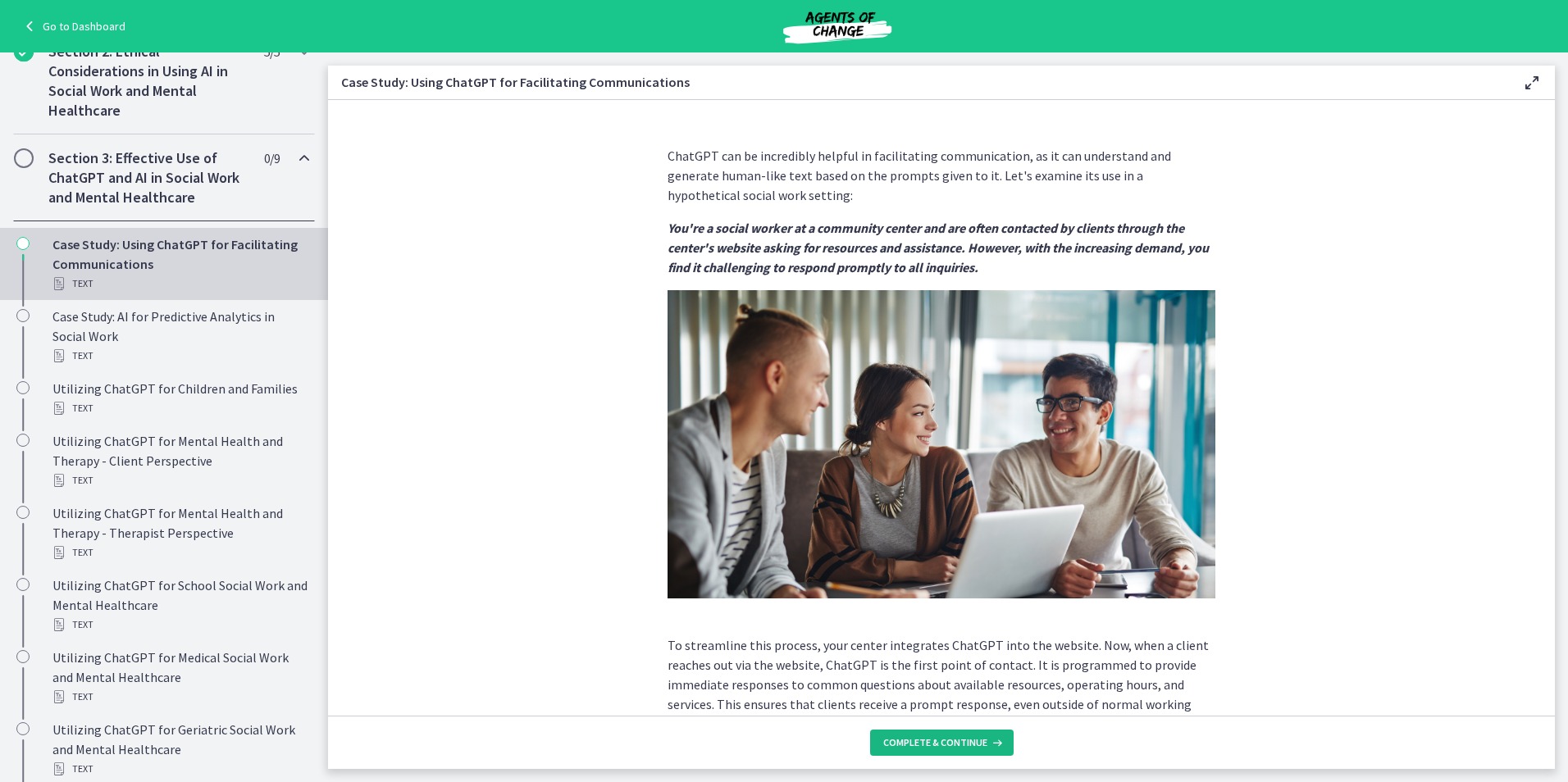
click at [970, 734] on button "Complete & continue" at bounding box center [941, 743] width 143 height 26
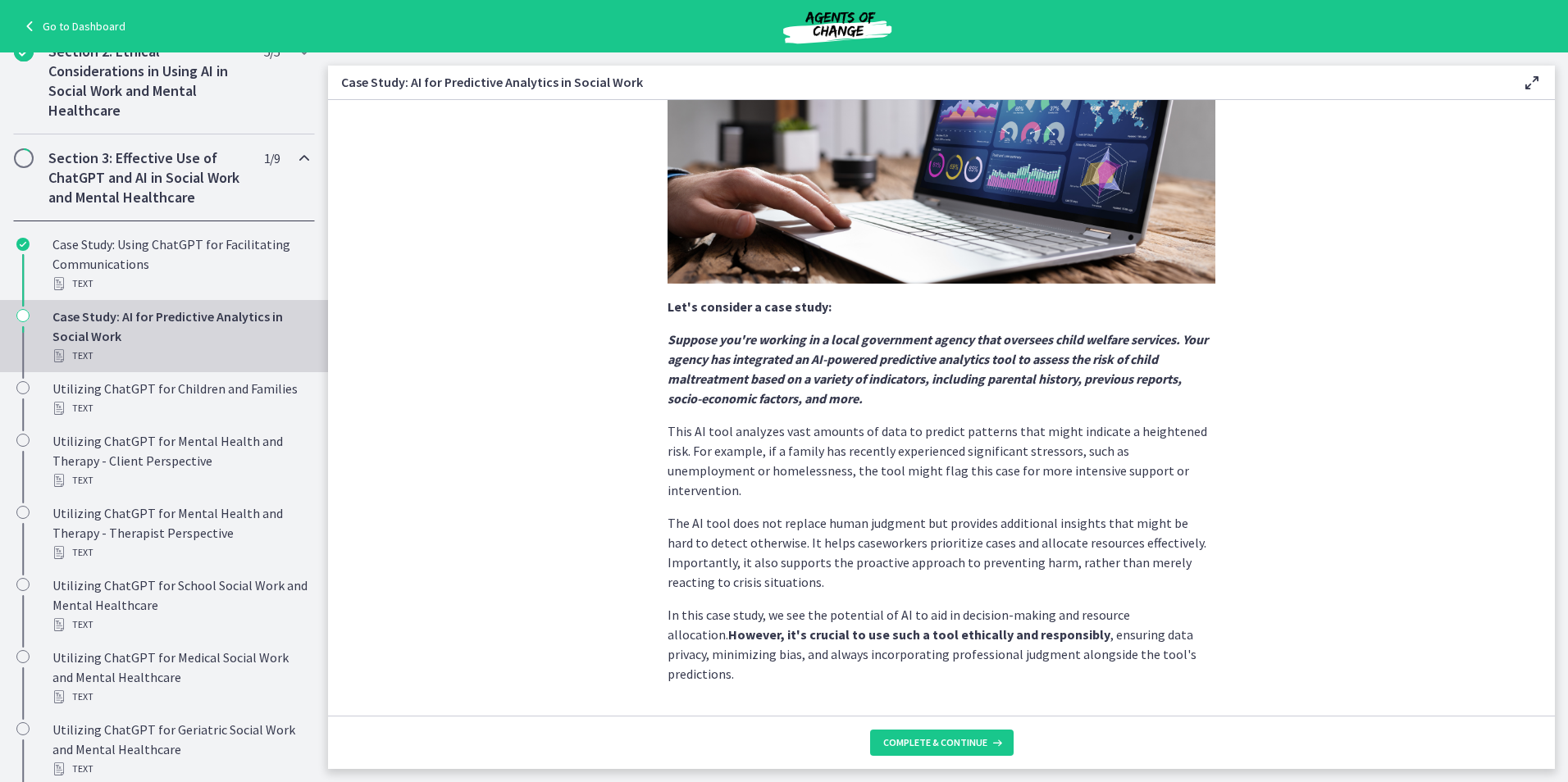
scroll to position [246, 0]
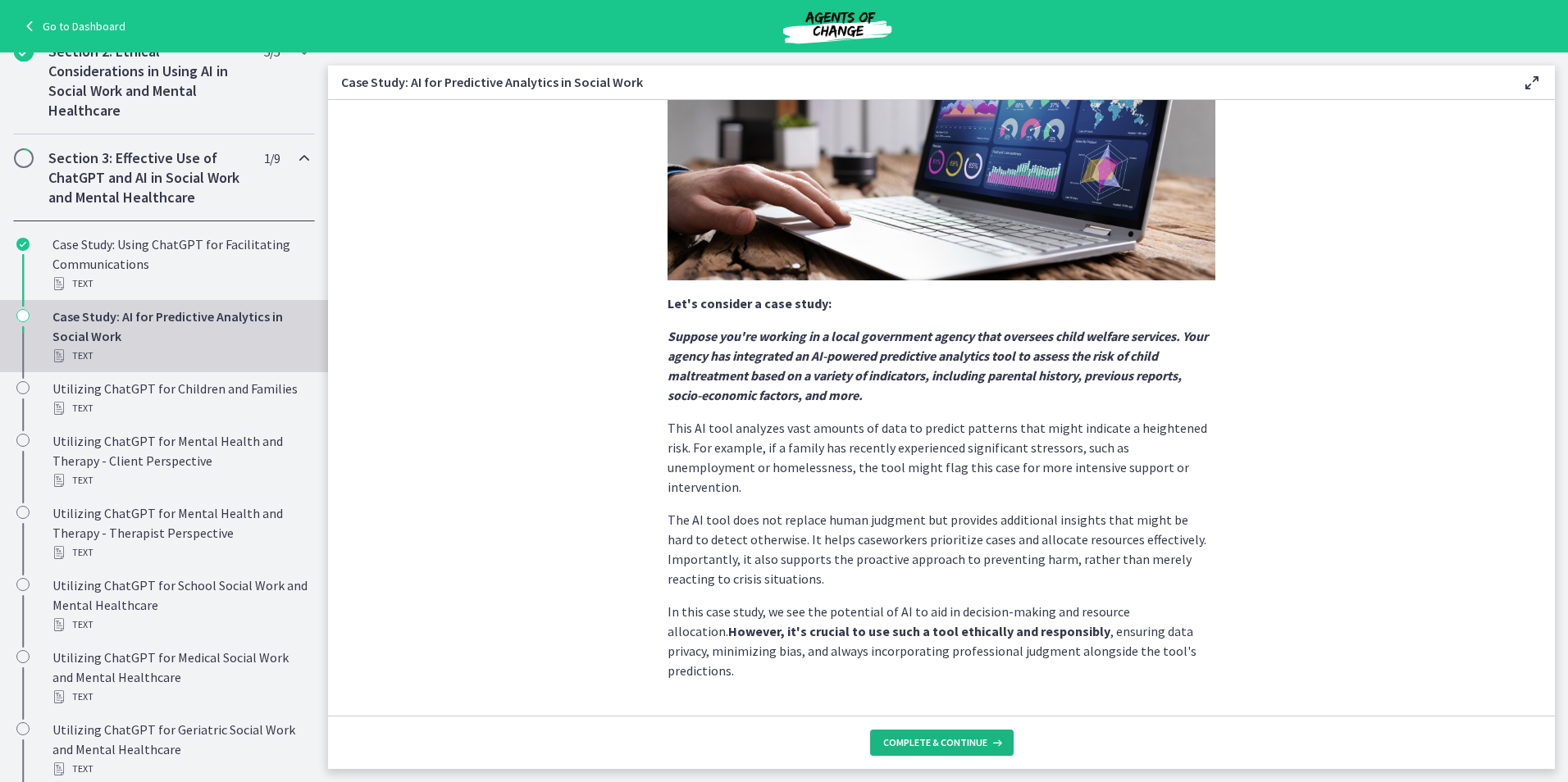
click at [935, 745] on span "Complete & continue" at bounding box center [936, 743] width 104 height 13
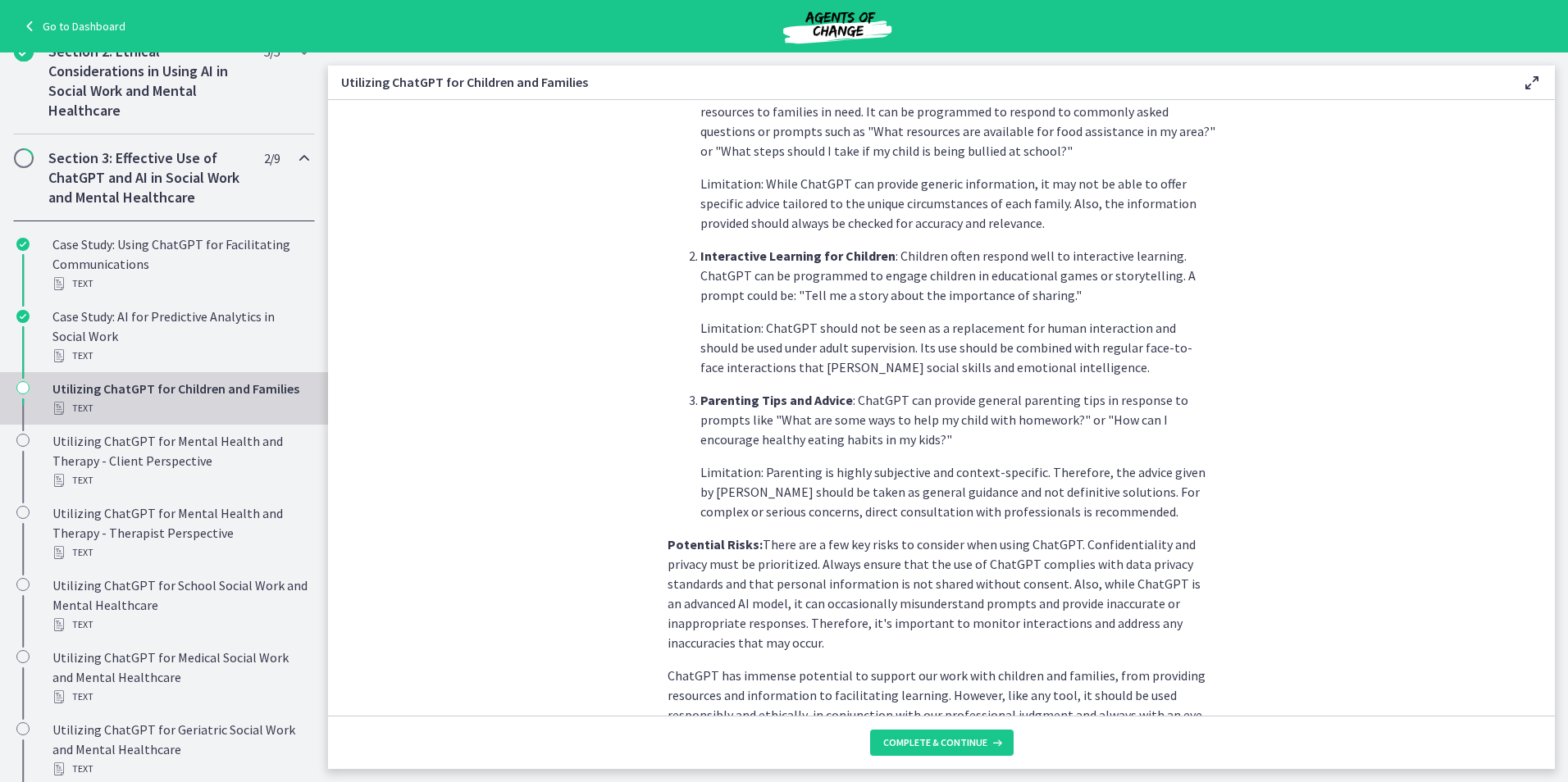
scroll to position [492, 0]
click at [939, 736] on span "Complete & continue" at bounding box center [936, 743] width 104 height 13
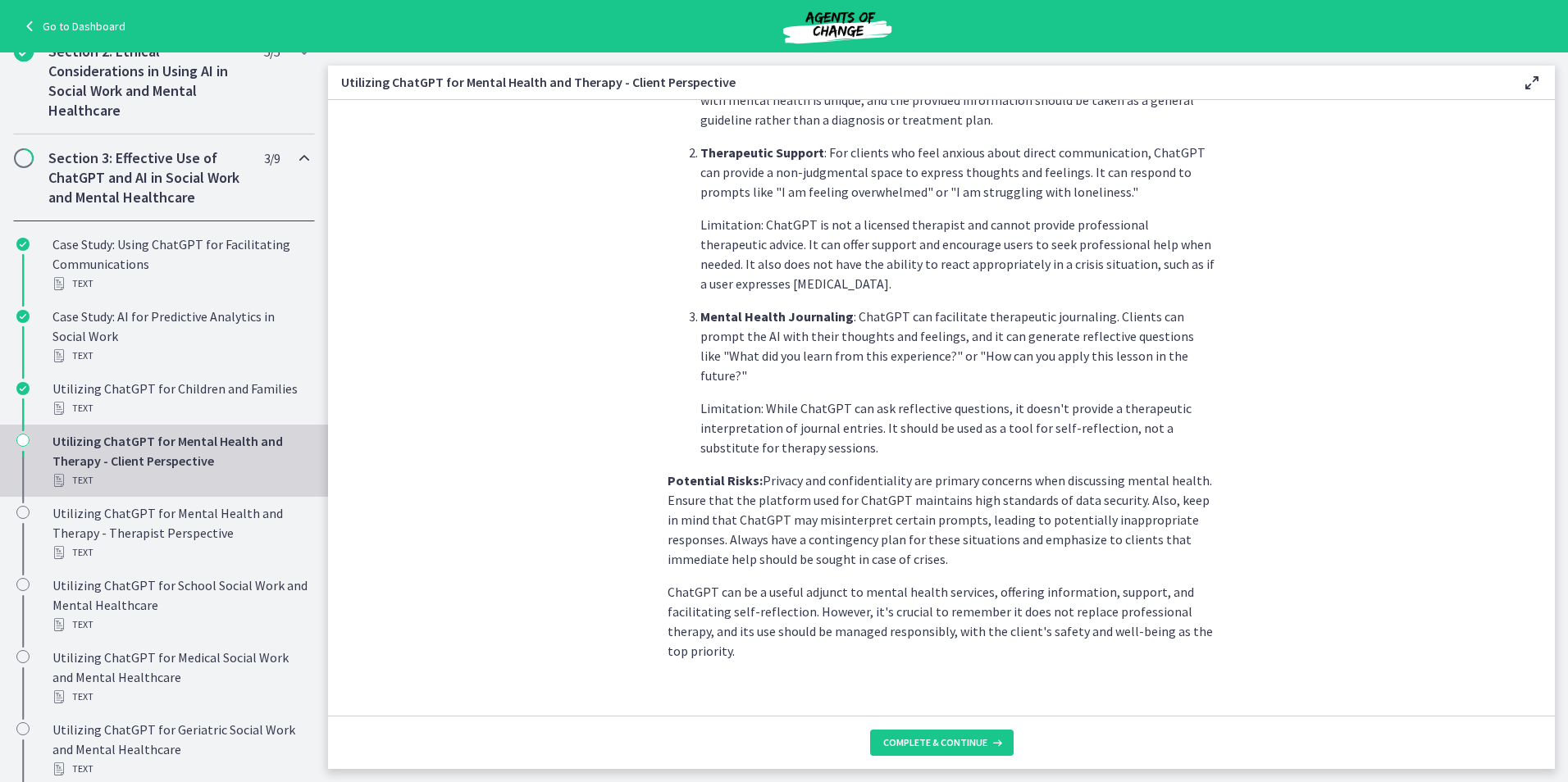
scroll to position [565, 0]
click at [953, 728] on footer "Complete & continue" at bounding box center [941, 742] width 1227 height 53
click at [953, 734] on button "Complete & continue" at bounding box center [941, 743] width 143 height 26
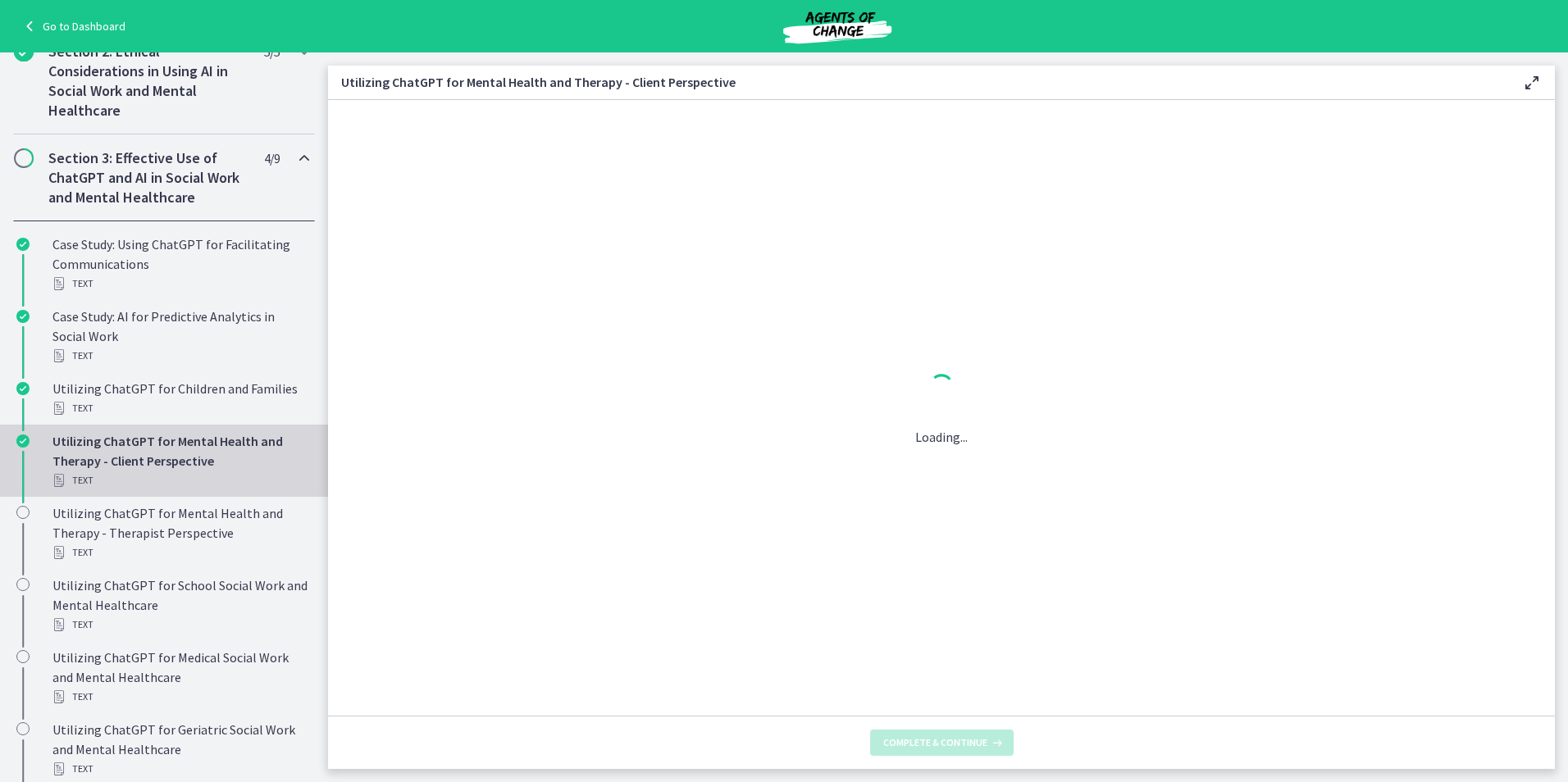
scroll to position [0, 0]
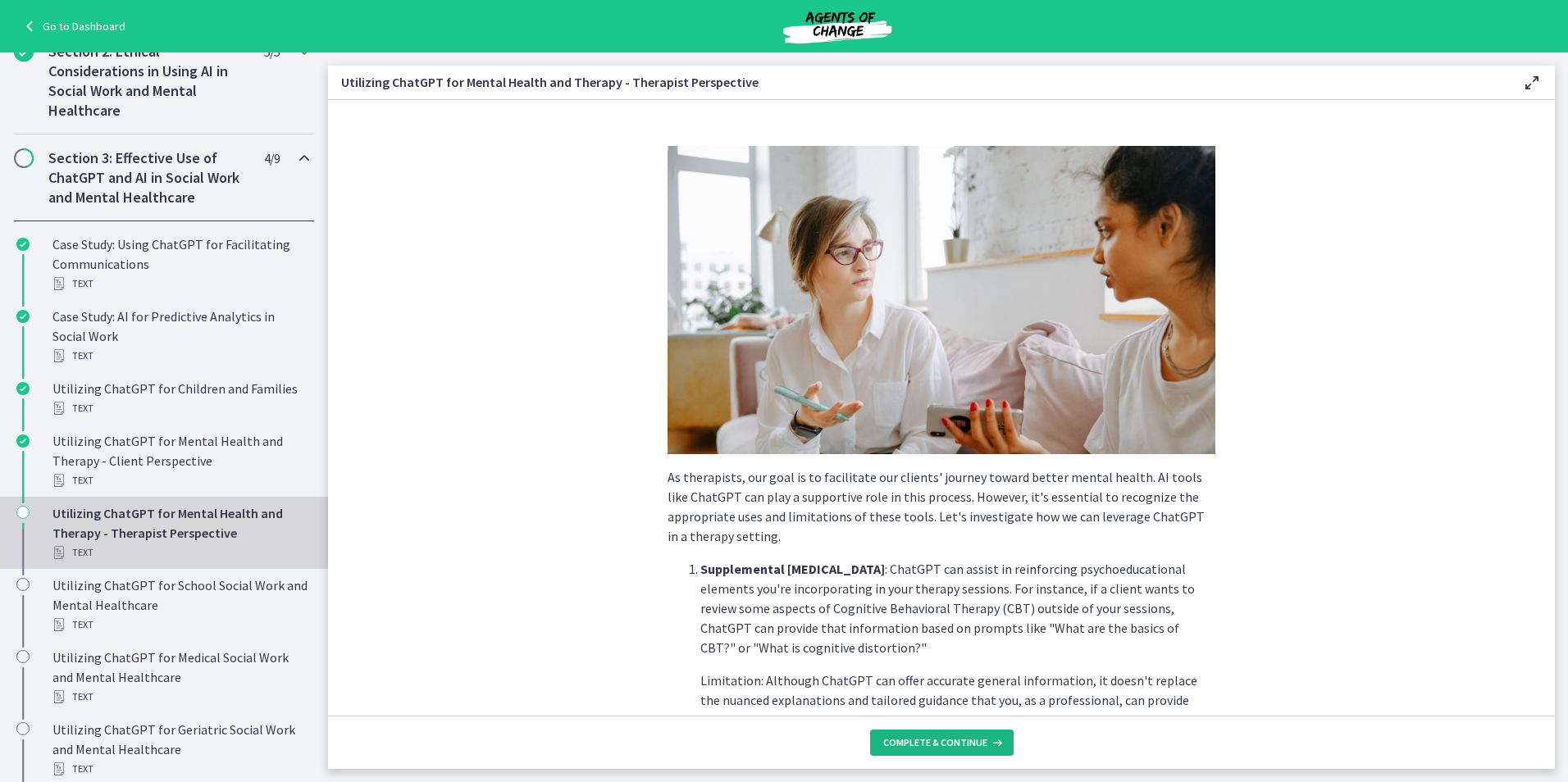
click at [916, 749] on button "Complete & continue" at bounding box center [941, 743] width 143 height 26
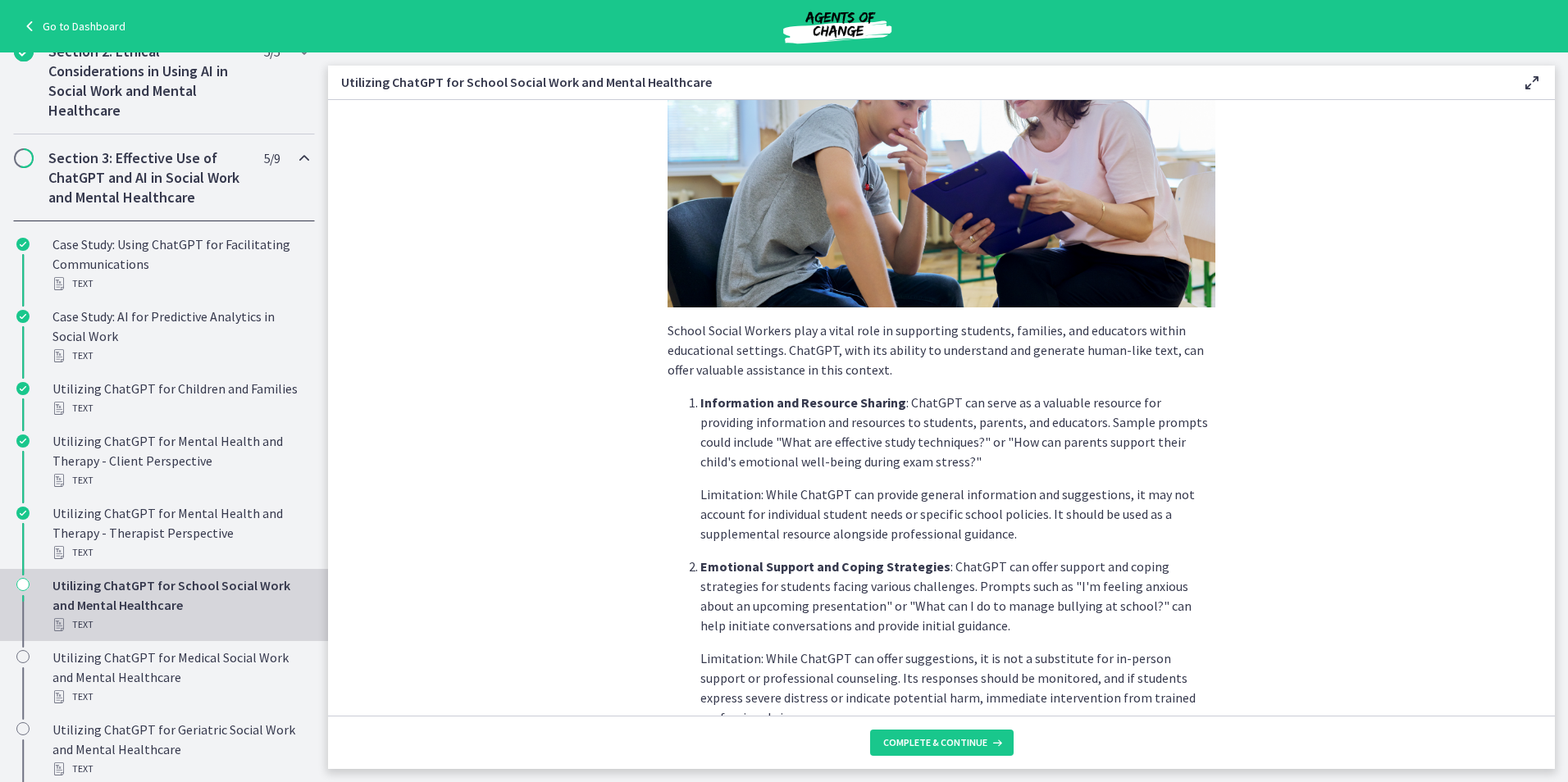
scroll to position [410, 0]
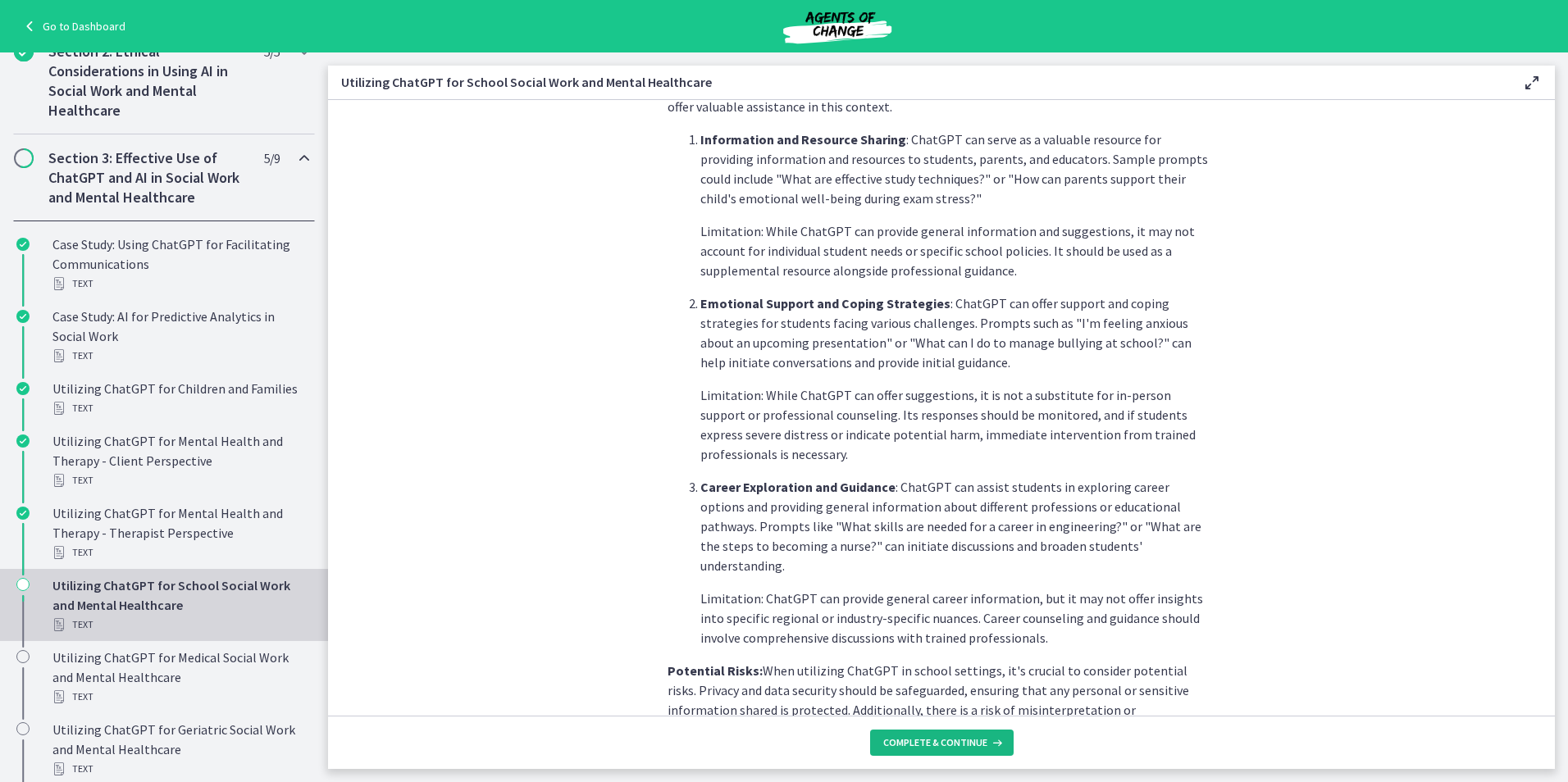
click at [945, 737] on span "Complete & continue" at bounding box center [936, 743] width 104 height 13
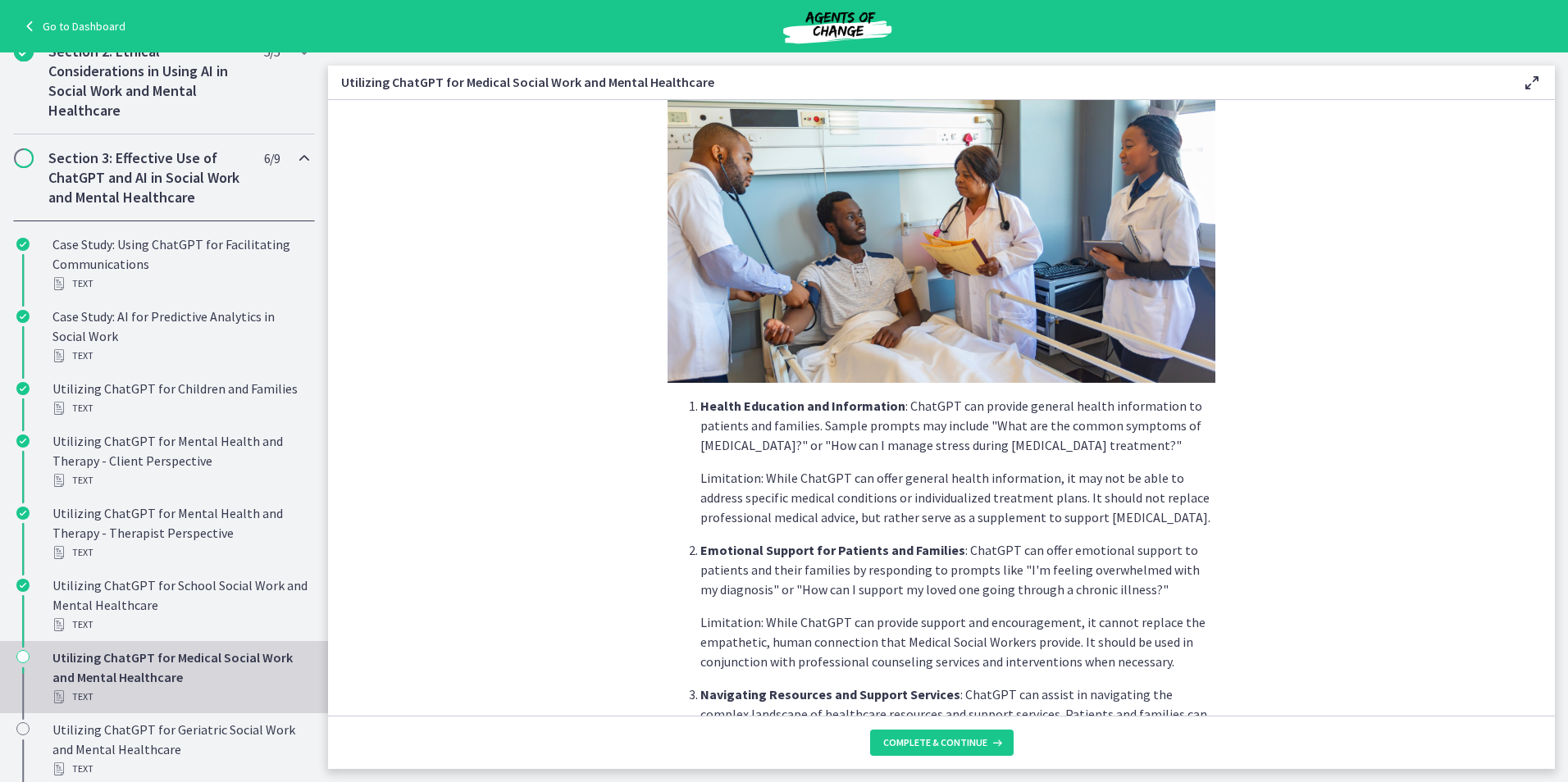
scroll to position [472, 0]
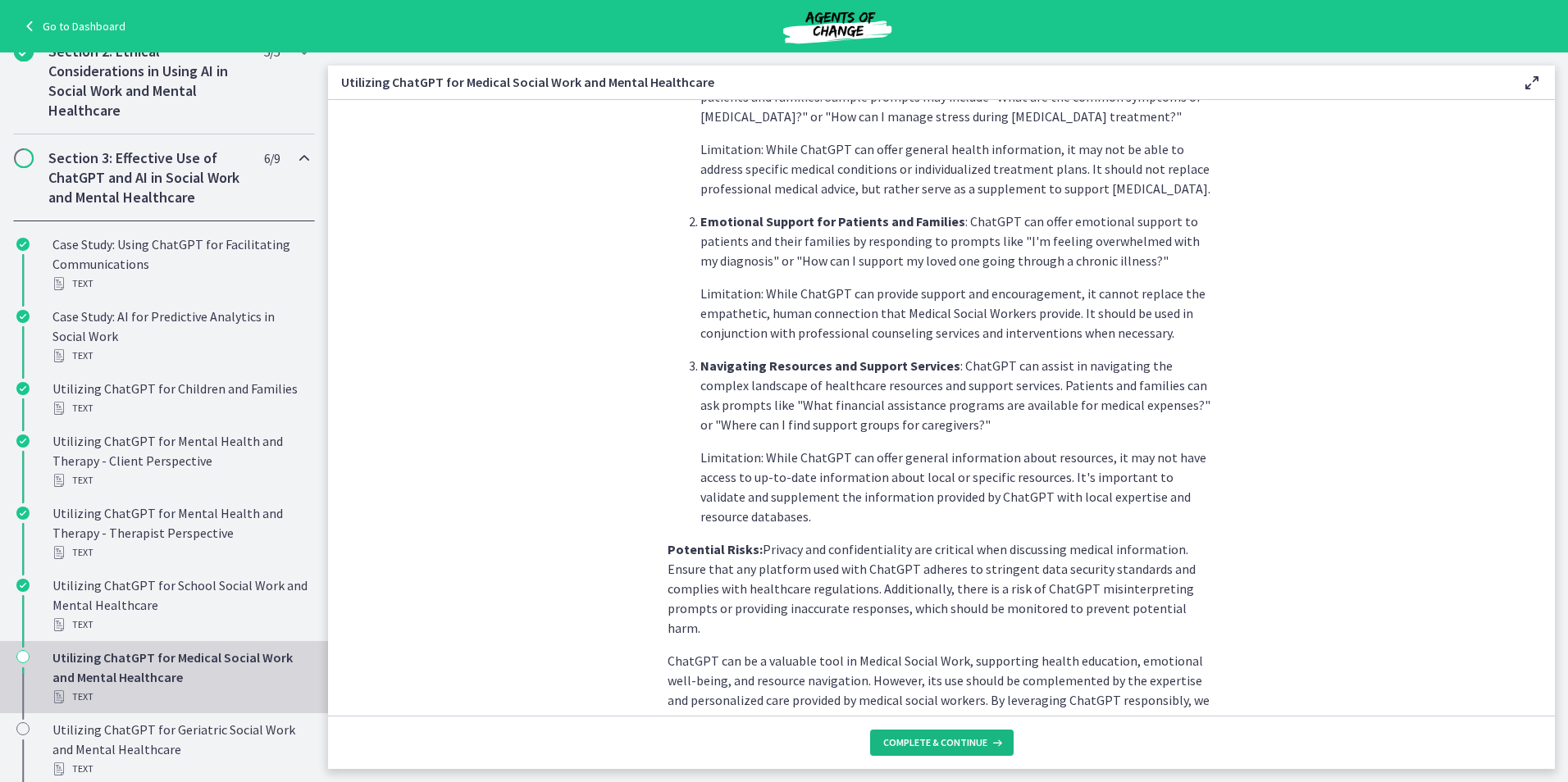
click at [936, 741] on span "Complete & continue" at bounding box center [936, 743] width 104 height 13
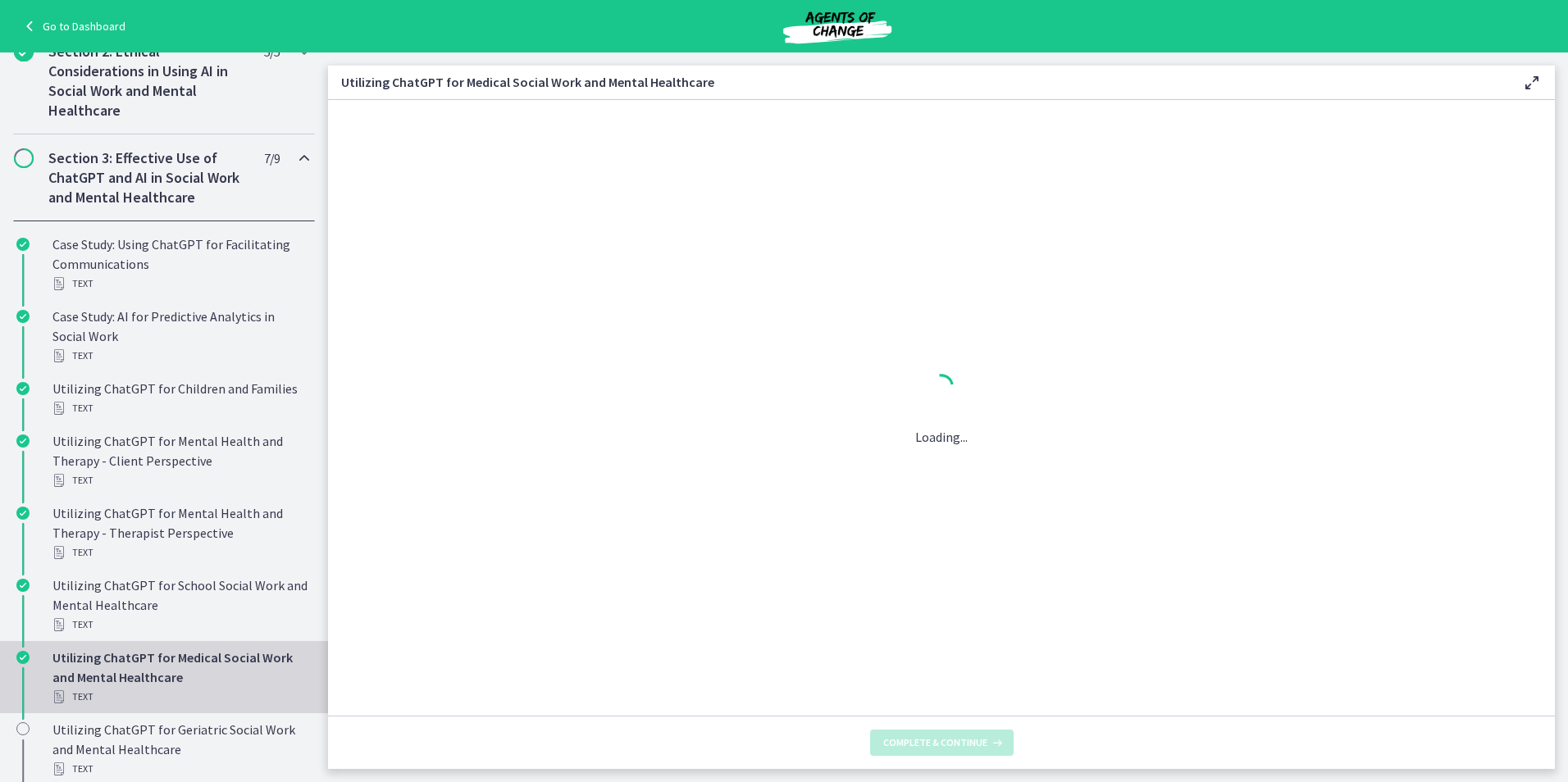
scroll to position [0, 0]
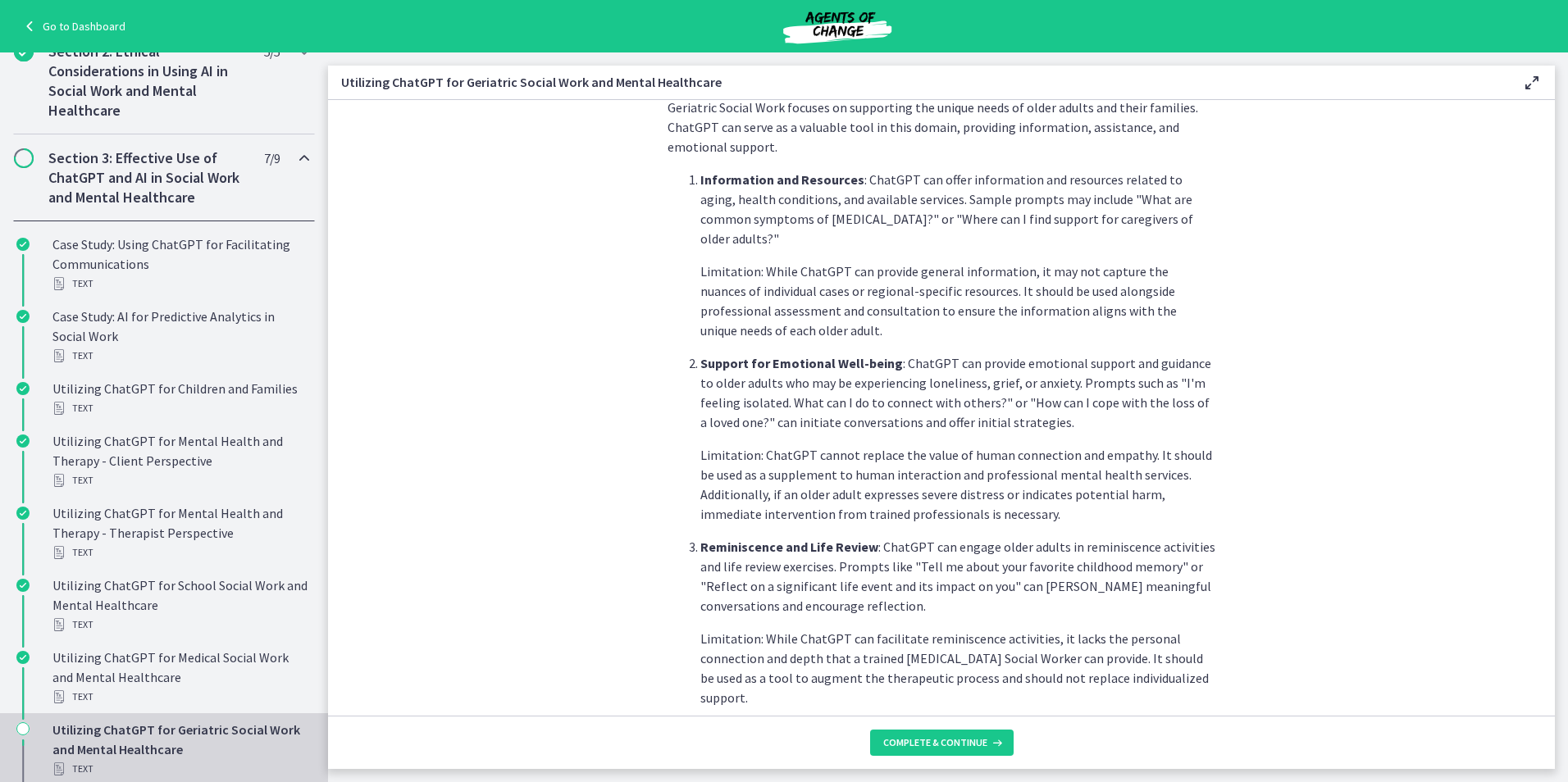
scroll to position [410, 0]
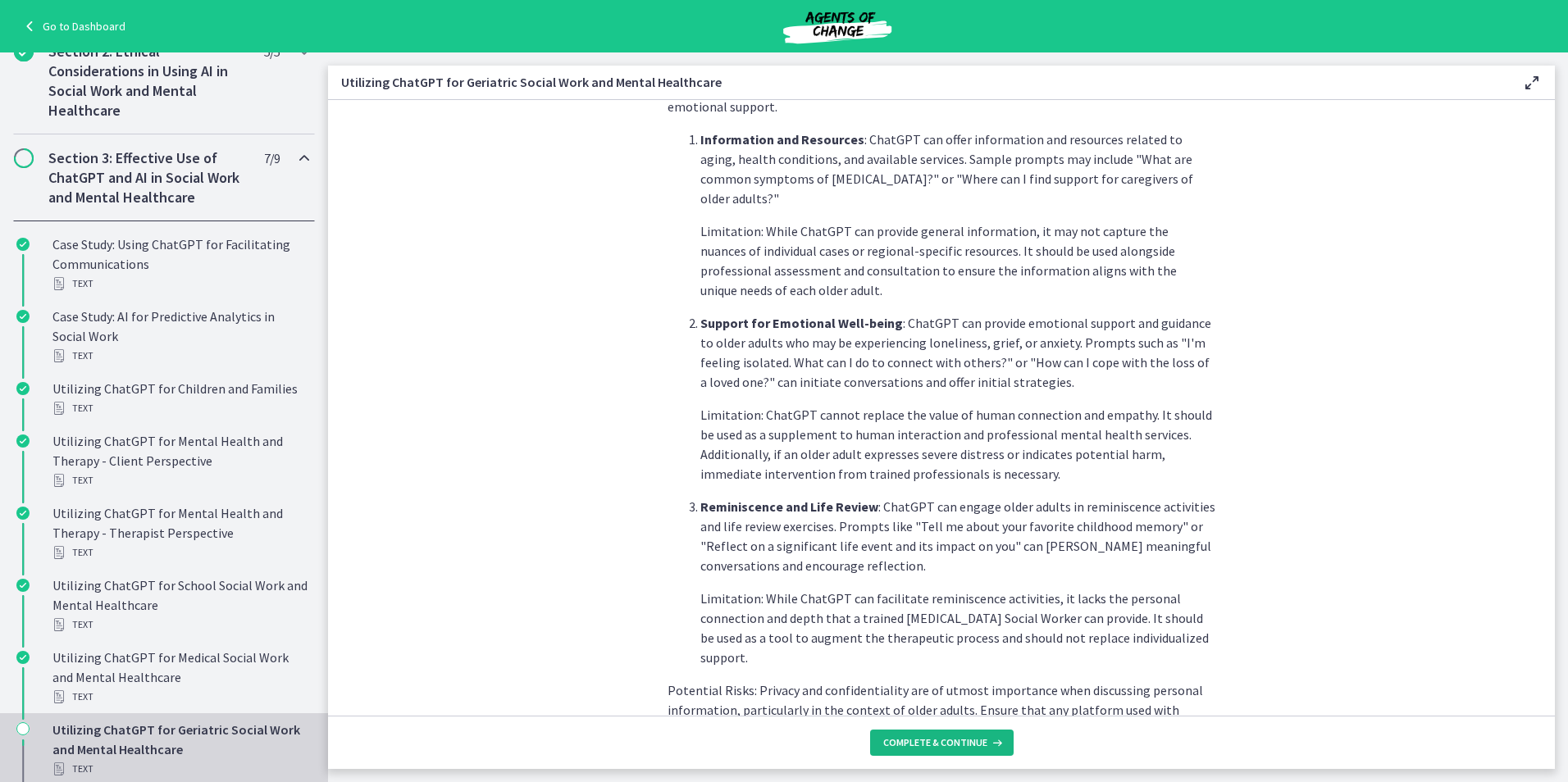
click at [938, 735] on button "Complete & continue" at bounding box center [941, 743] width 143 height 26
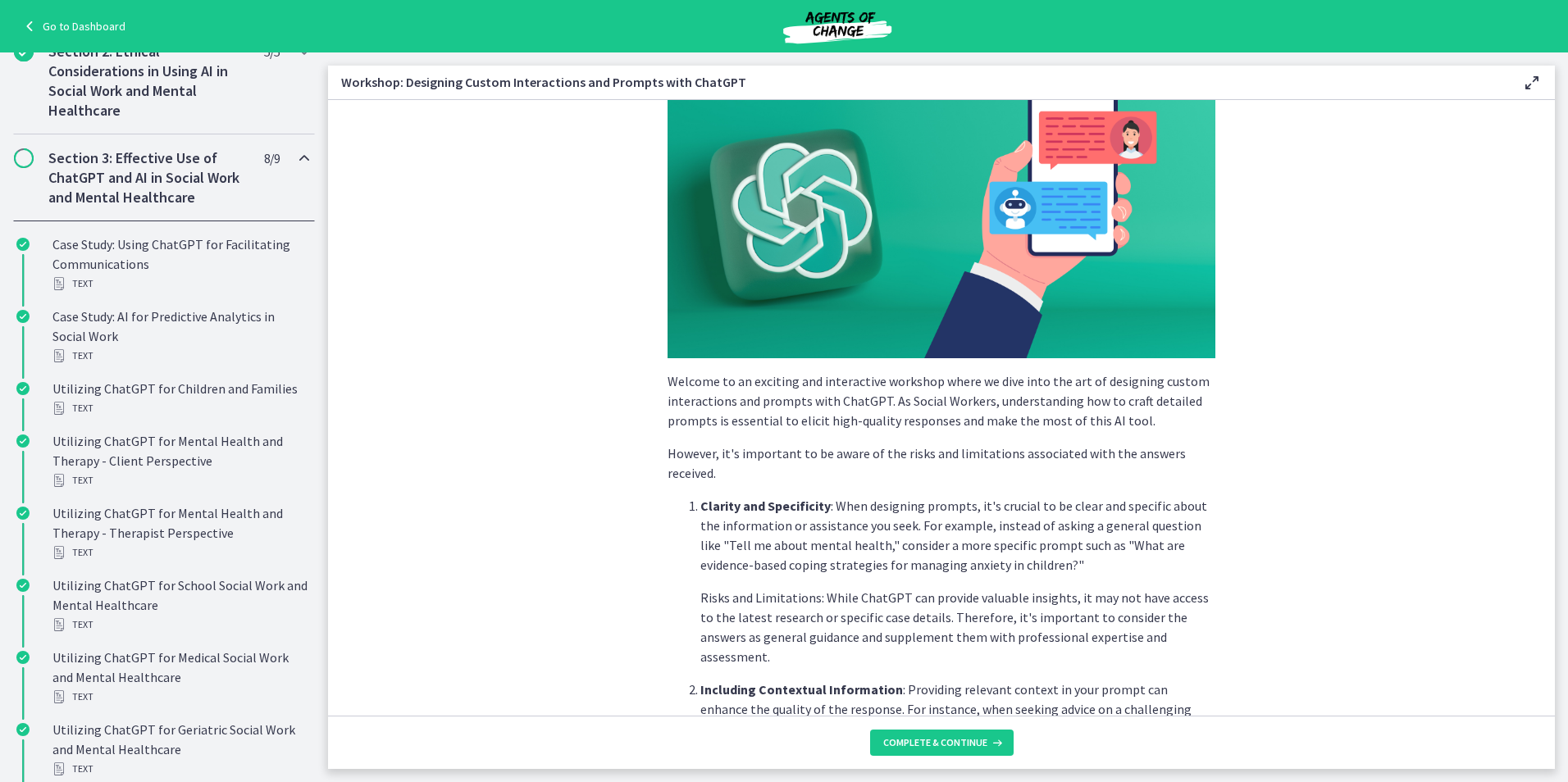
scroll to position [410, 0]
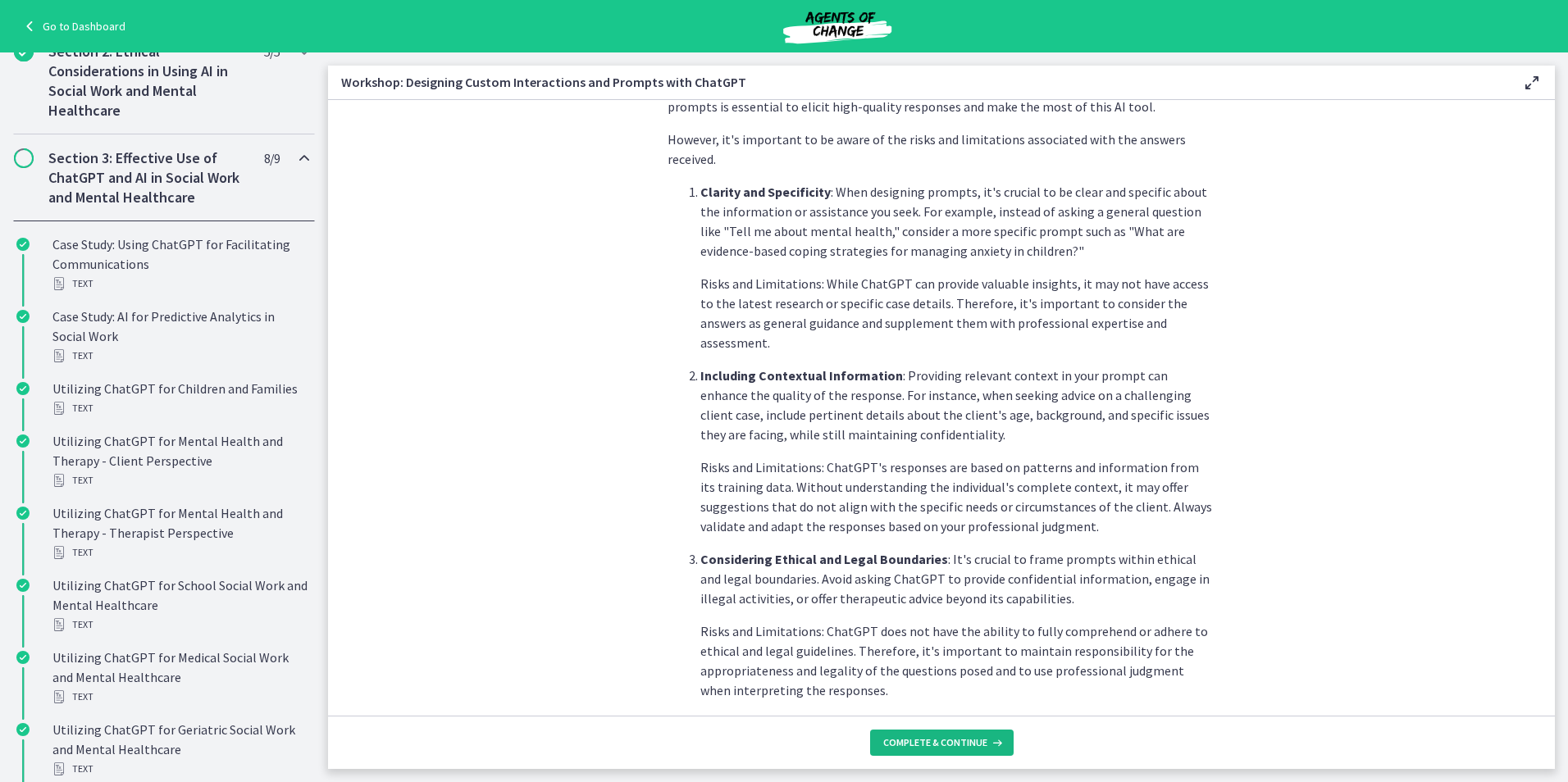
click at [953, 740] on span "Complete & continue" at bounding box center [936, 743] width 104 height 13
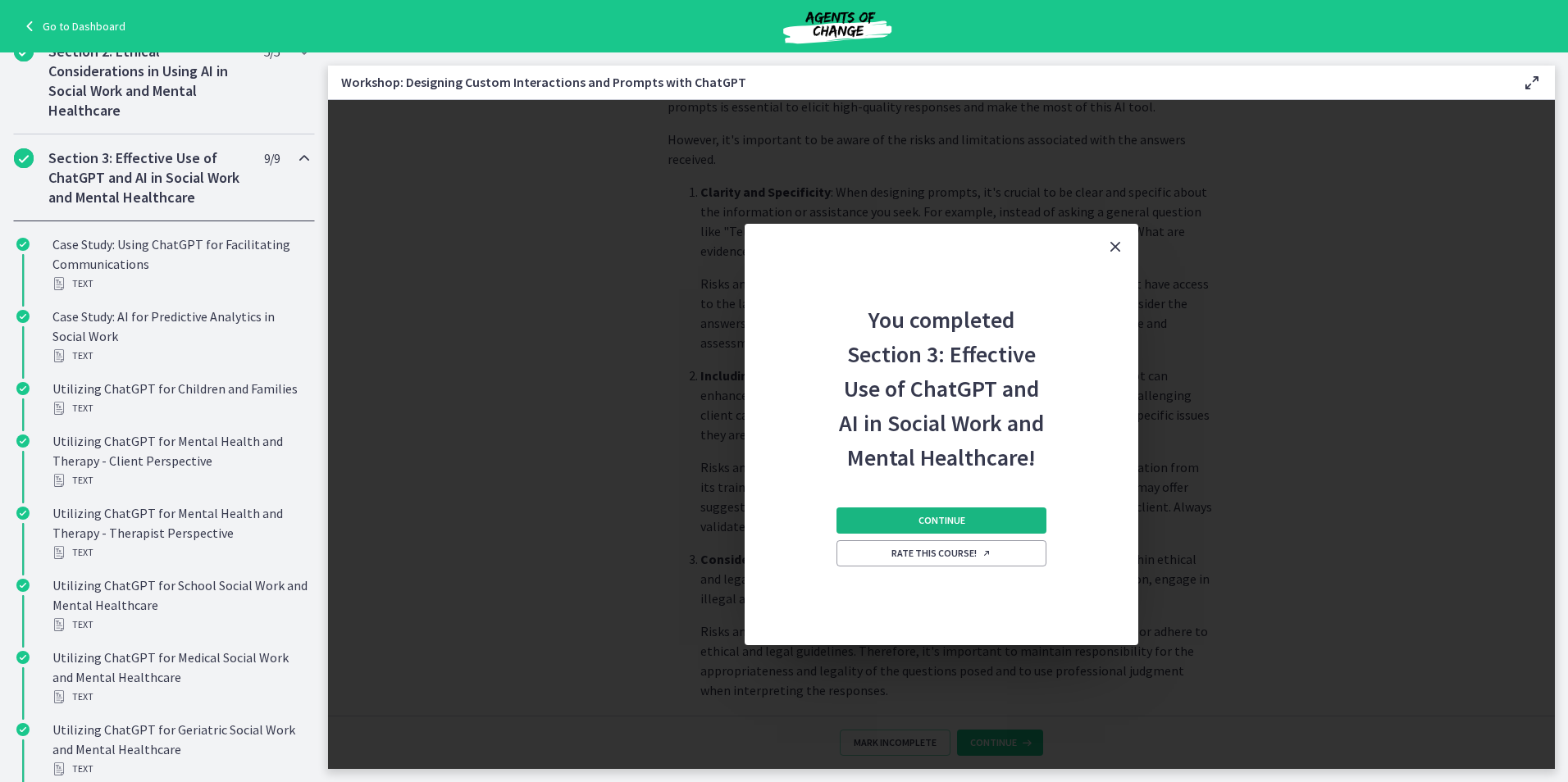
click at [968, 518] on button "Continue" at bounding box center [940, 520] width 210 height 26
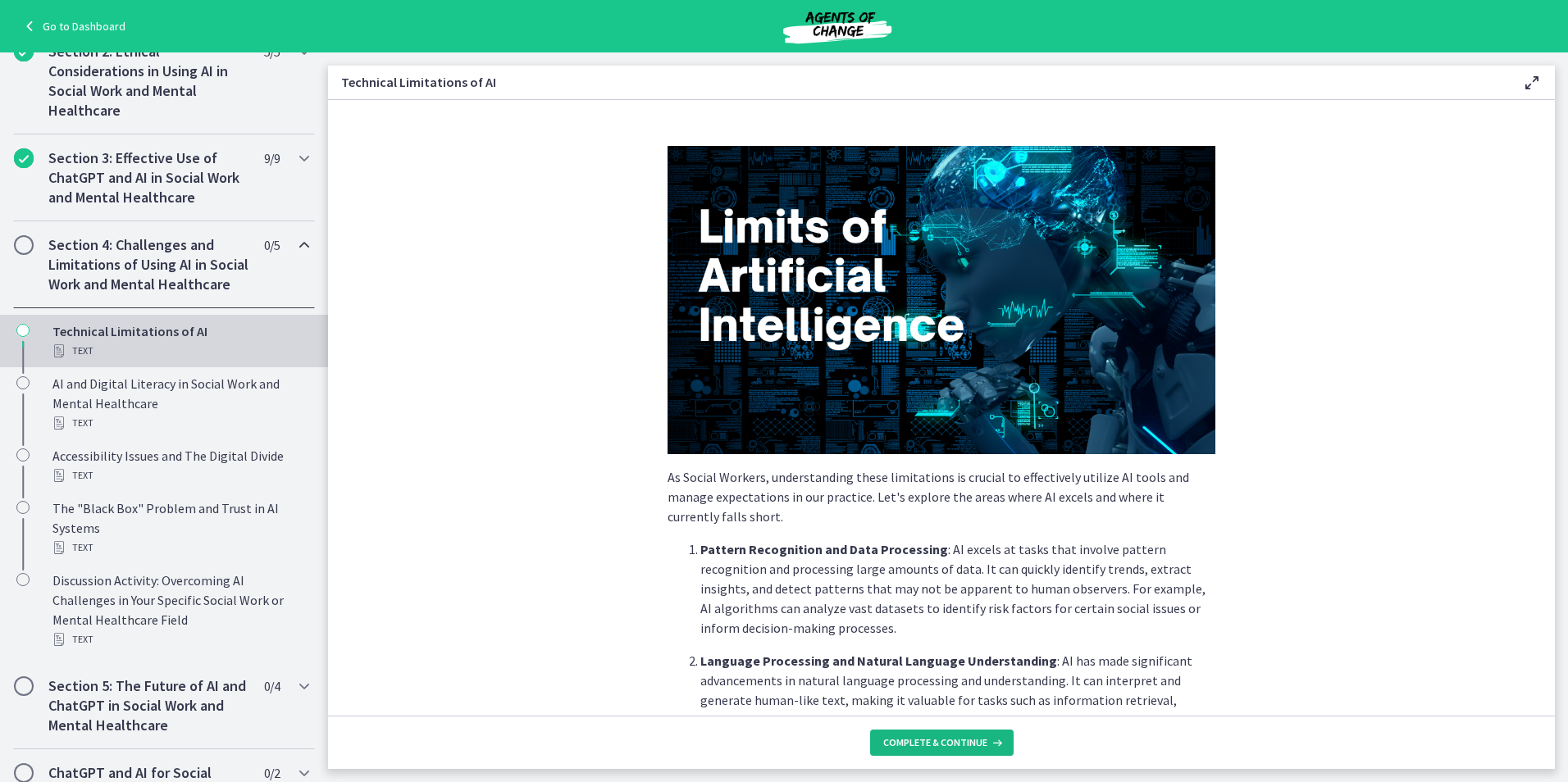
click at [933, 741] on span "Complete & continue" at bounding box center [936, 743] width 104 height 13
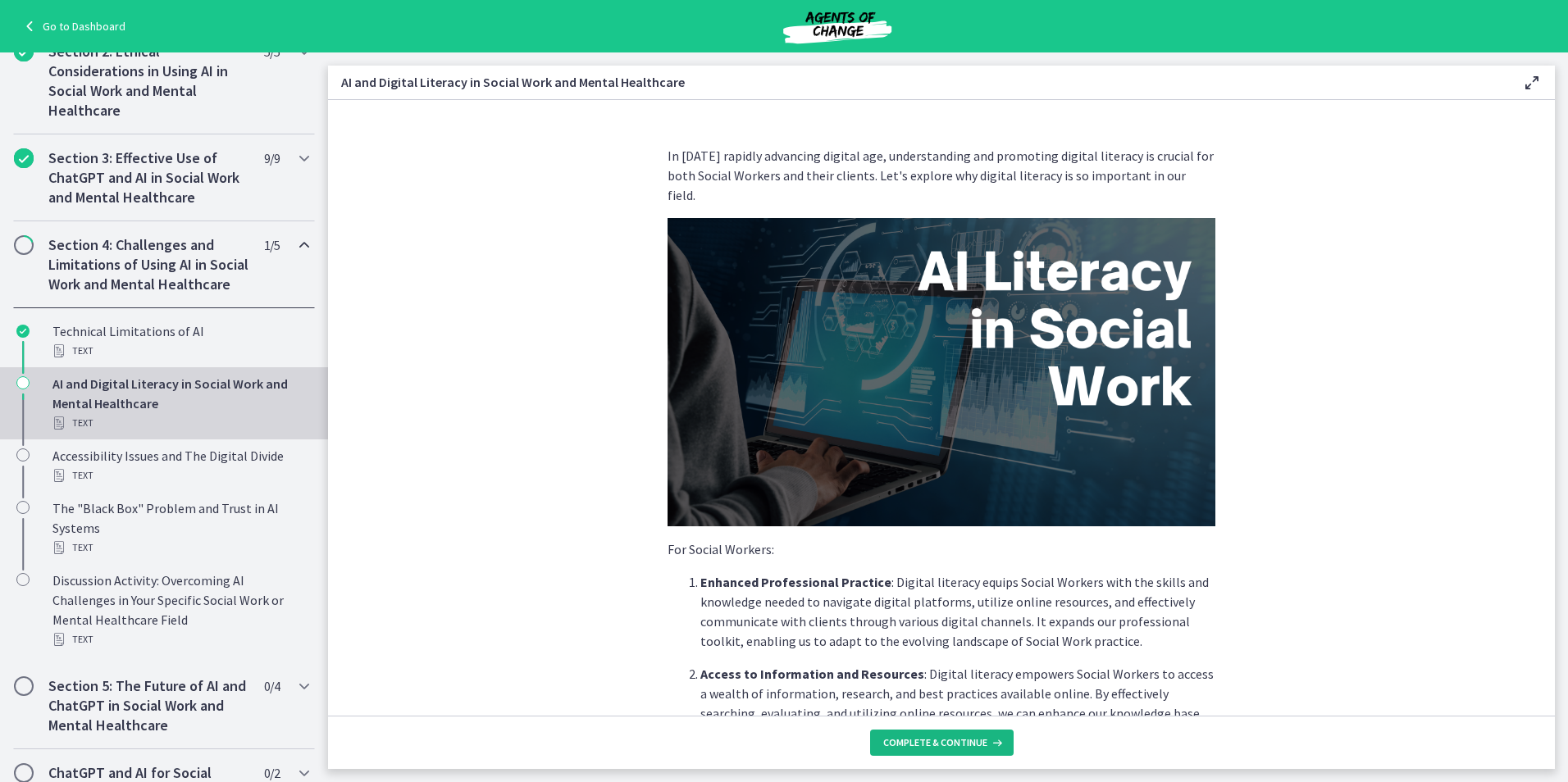
click at [926, 733] on button "Complete & continue" at bounding box center [941, 743] width 143 height 26
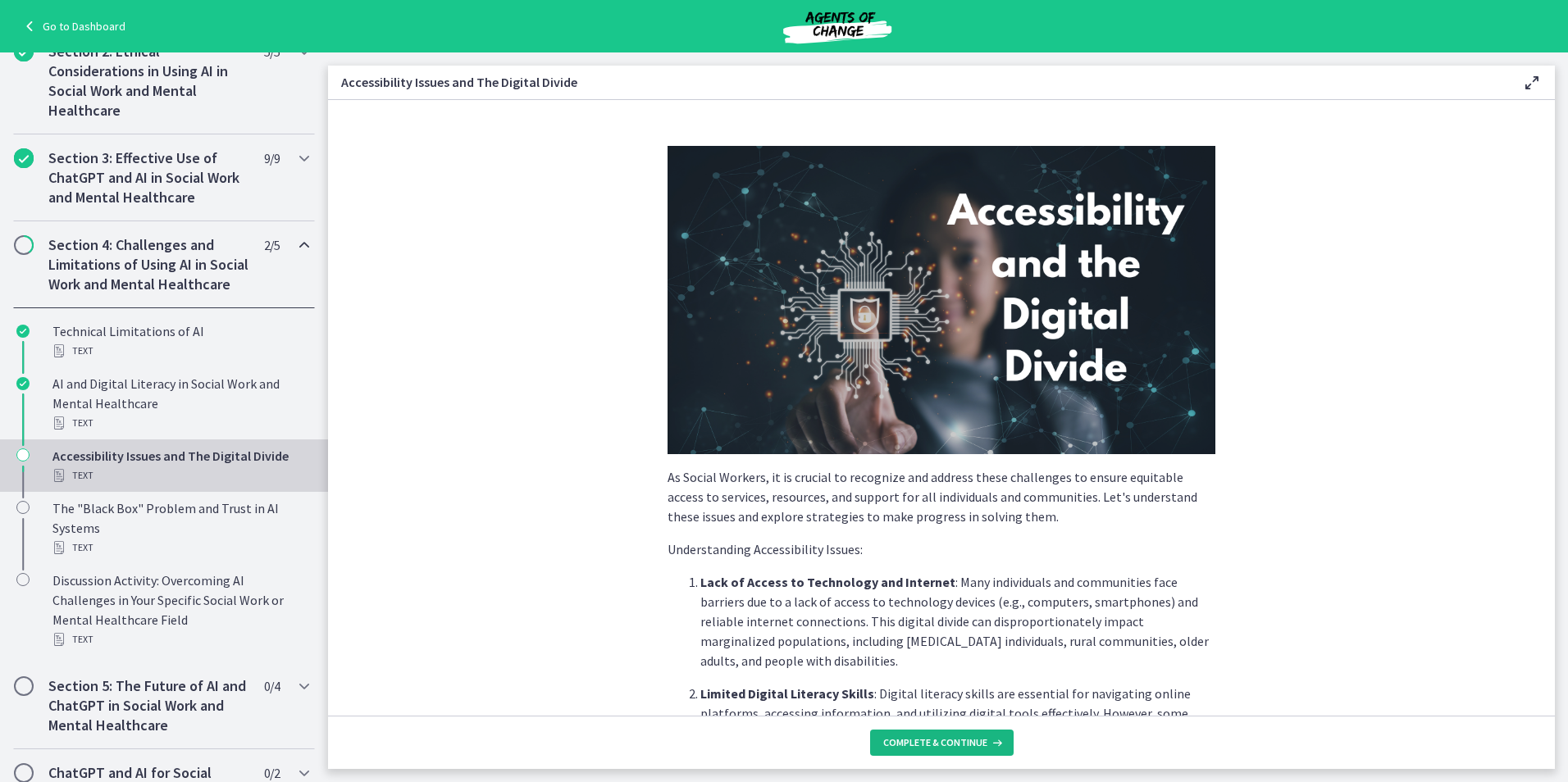
click at [926, 739] on span "Complete & continue" at bounding box center [936, 743] width 104 height 13
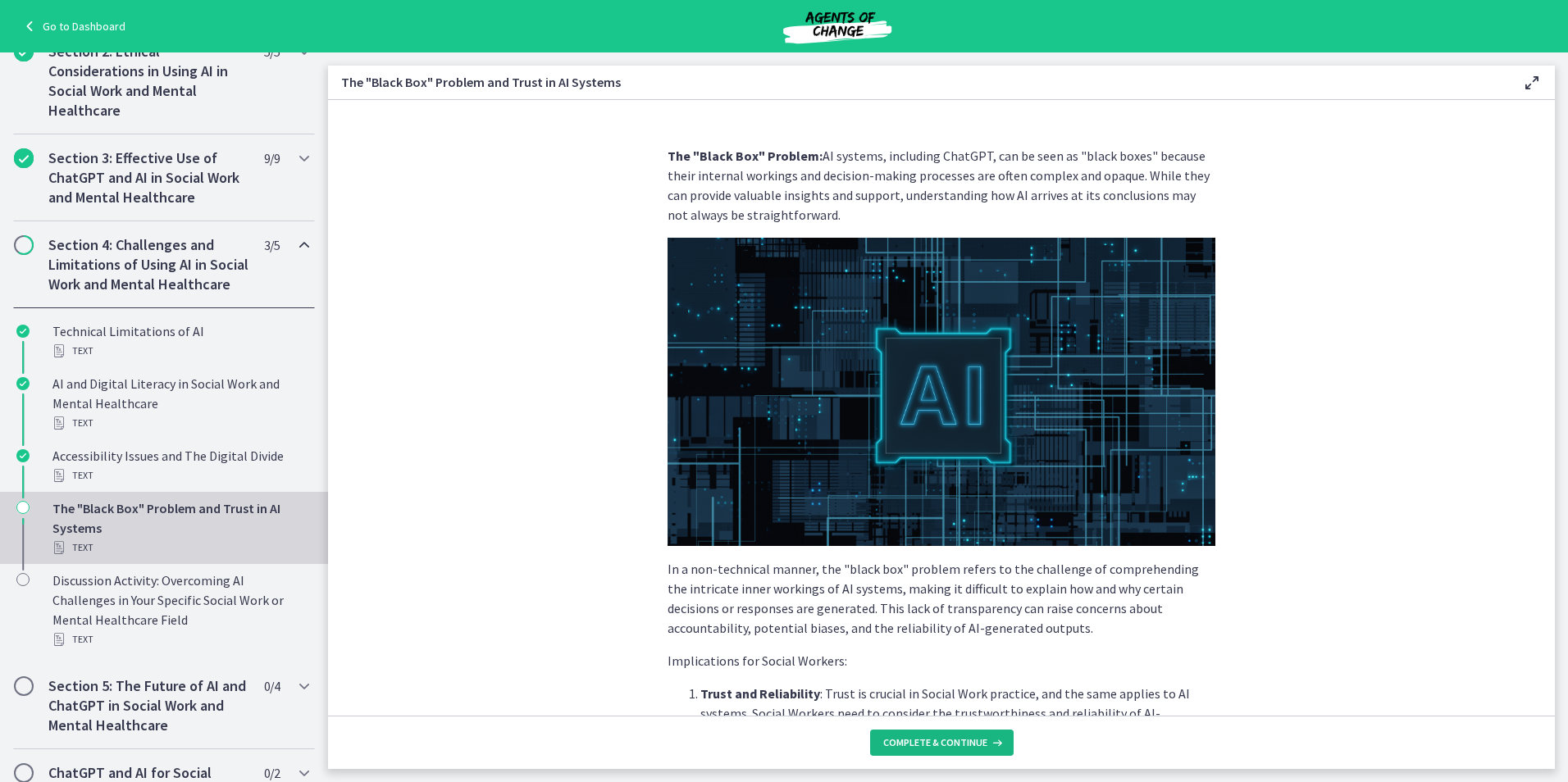
click at [924, 743] on span "Complete & continue" at bounding box center [936, 743] width 104 height 13
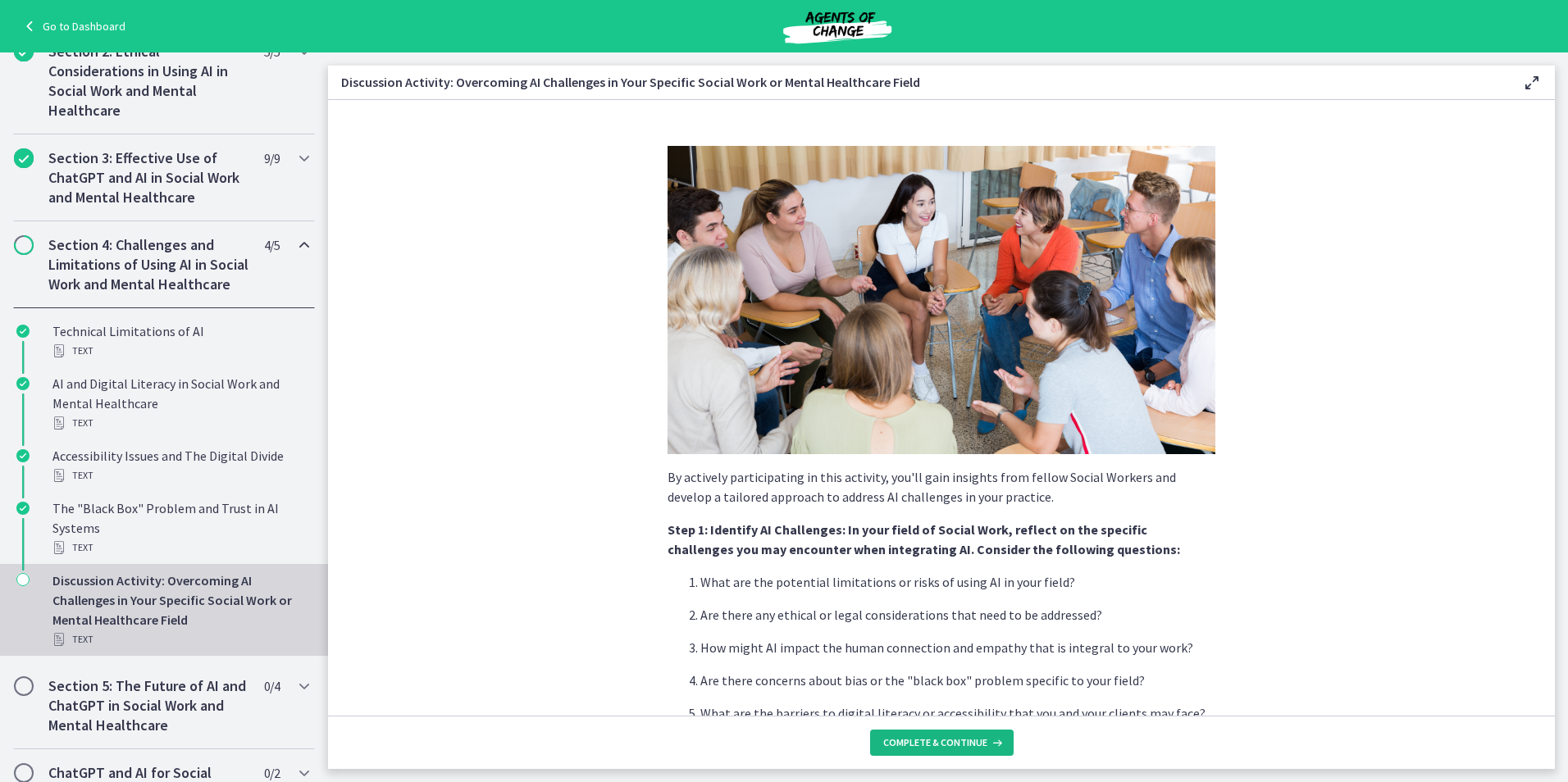
click at [918, 737] on span "Complete & continue" at bounding box center [936, 743] width 104 height 13
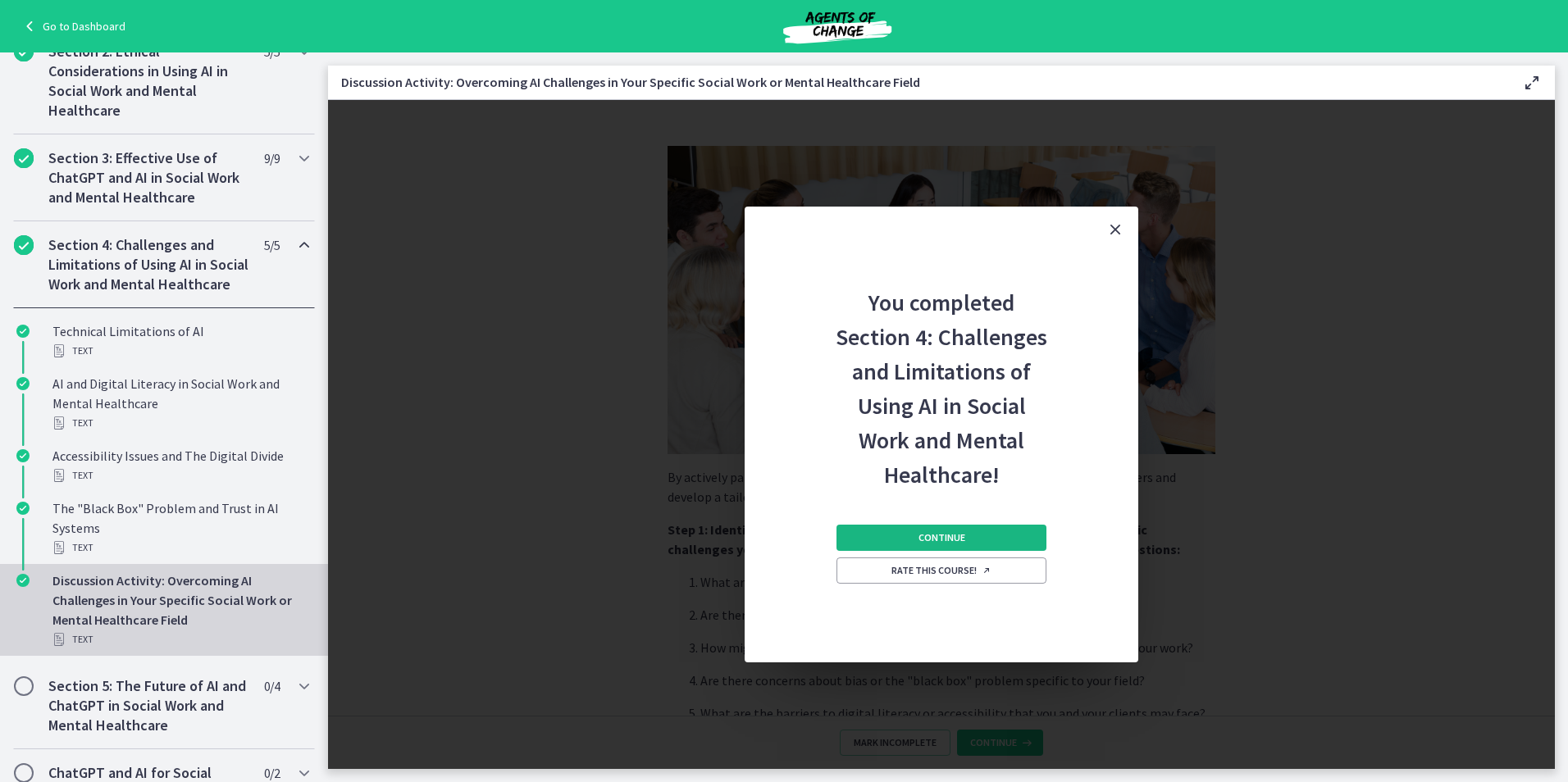
click at [866, 539] on button "Continue" at bounding box center [940, 538] width 210 height 26
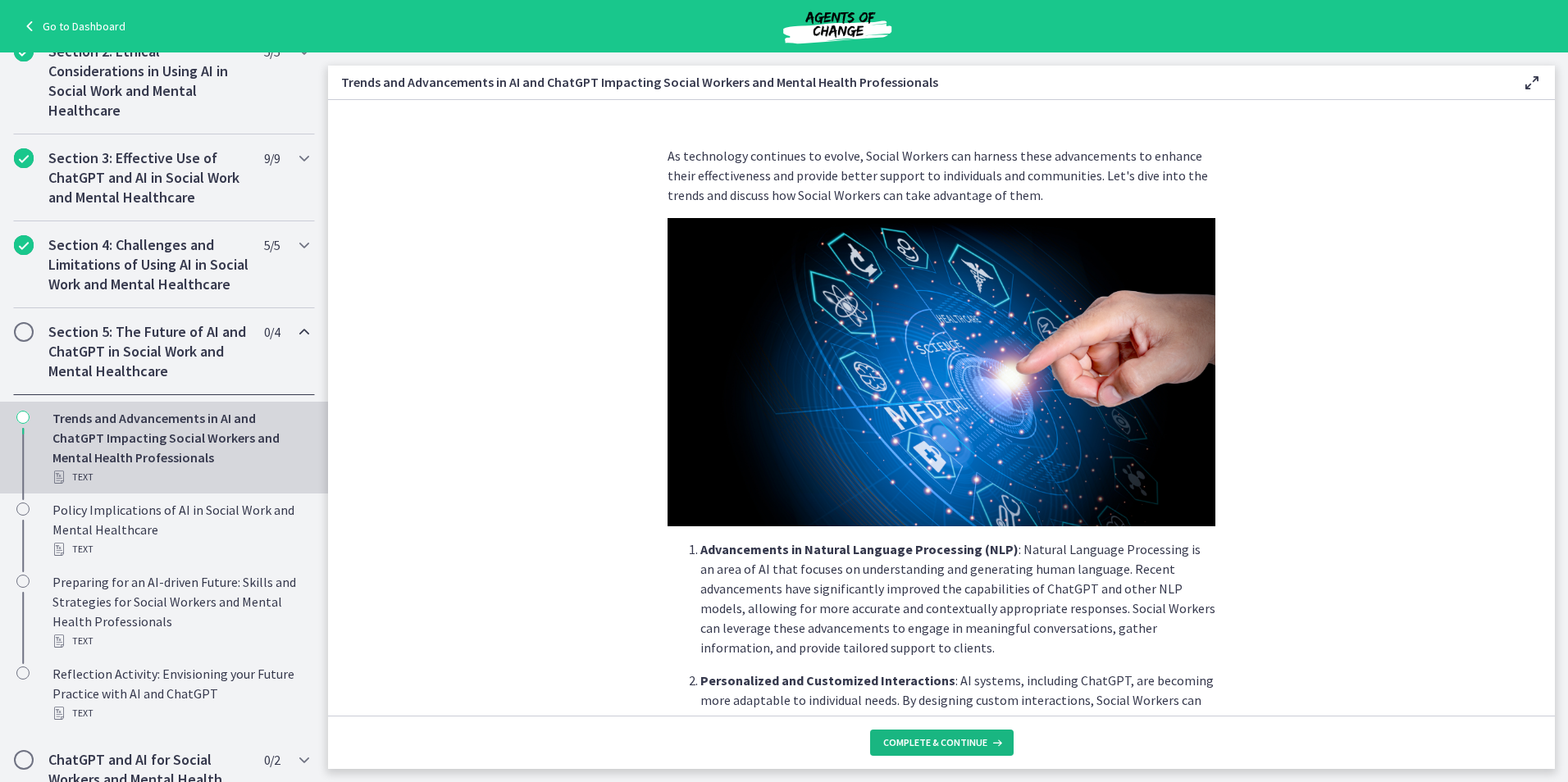
click at [901, 745] on span "Complete & continue" at bounding box center [936, 743] width 104 height 13
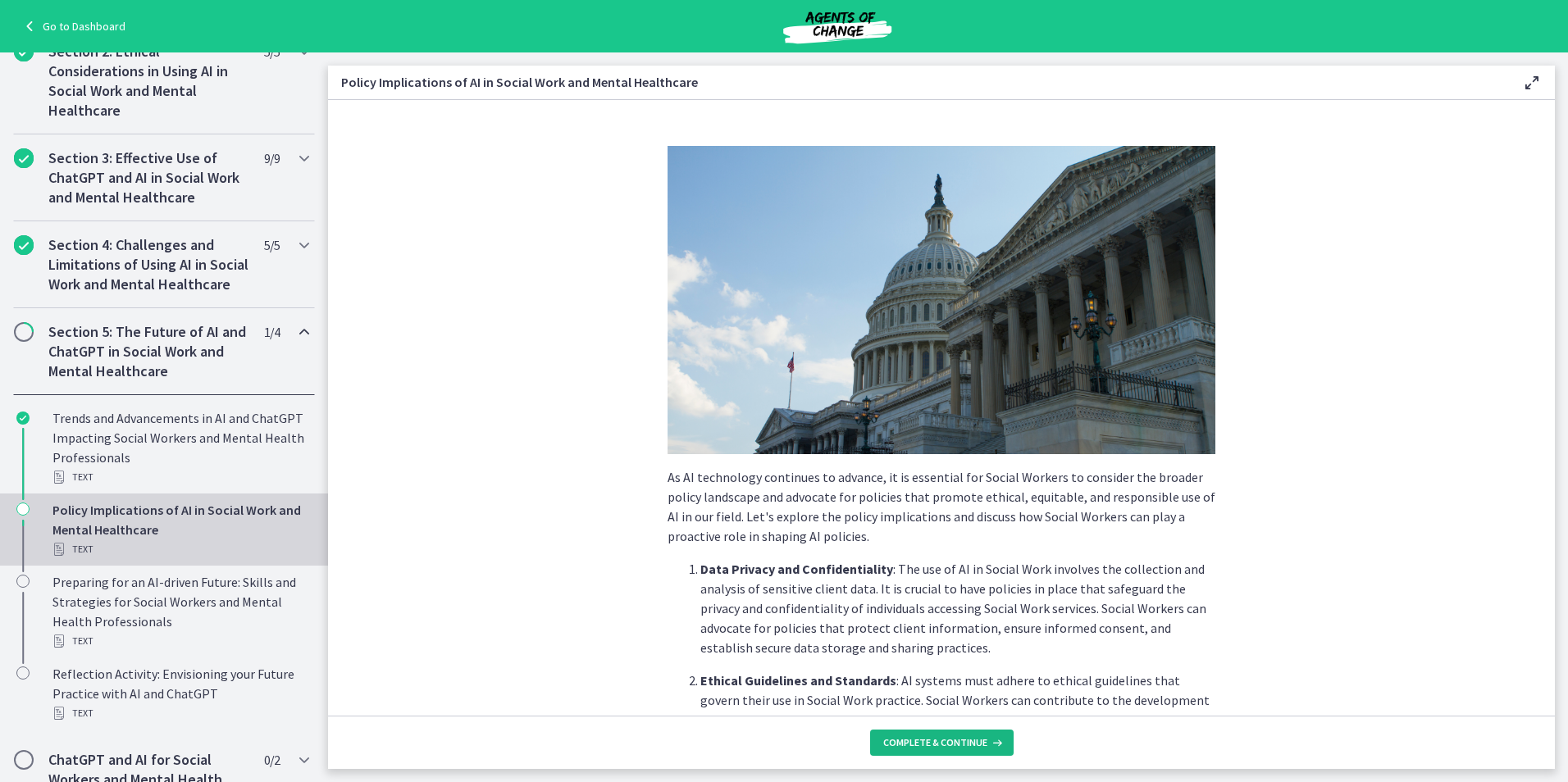
click at [904, 741] on span "Complete & continue" at bounding box center [936, 743] width 104 height 13
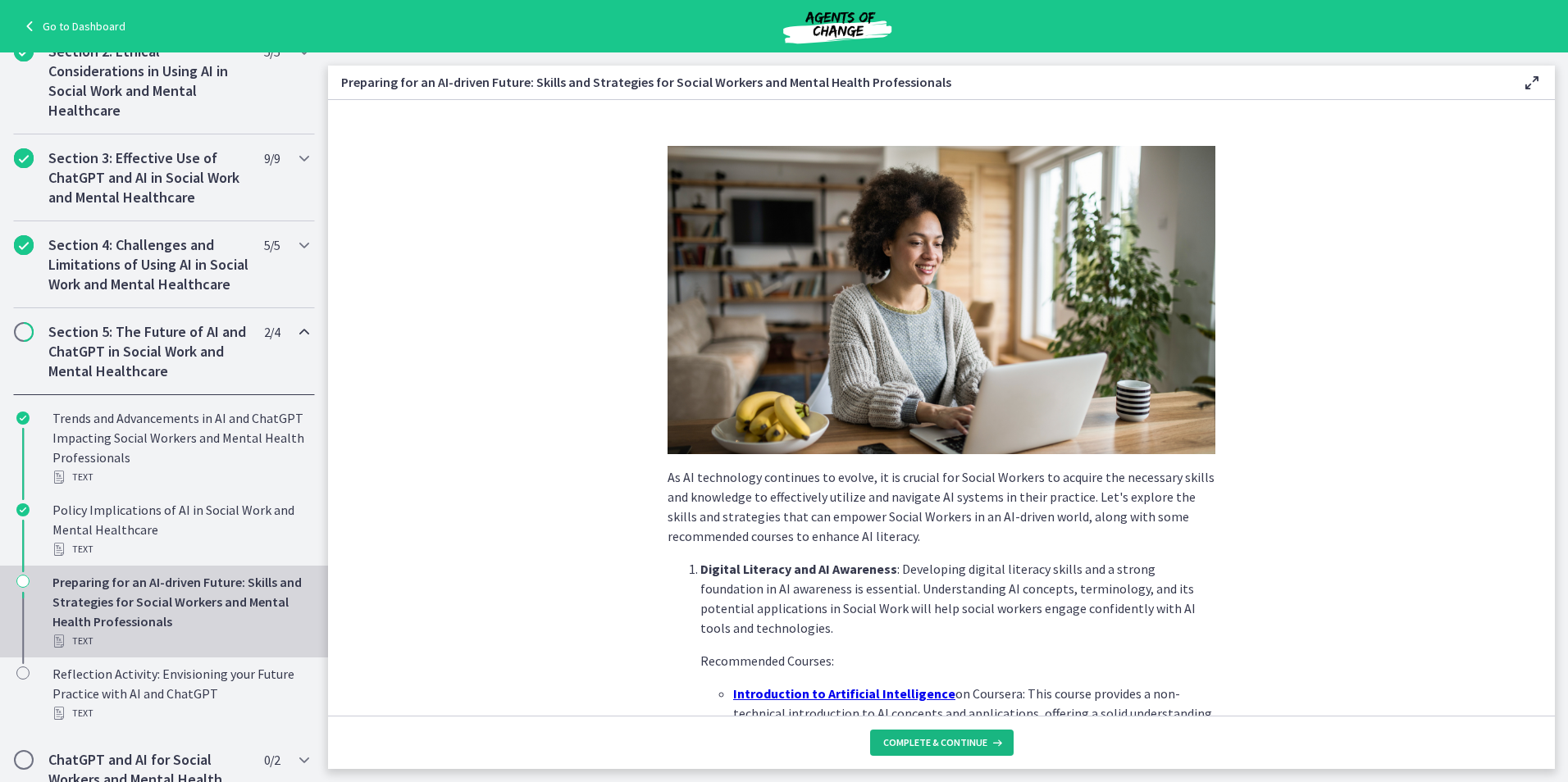
click at [904, 741] on span "Complete & continue" at bounding box center [936, 743] width 104 height 13
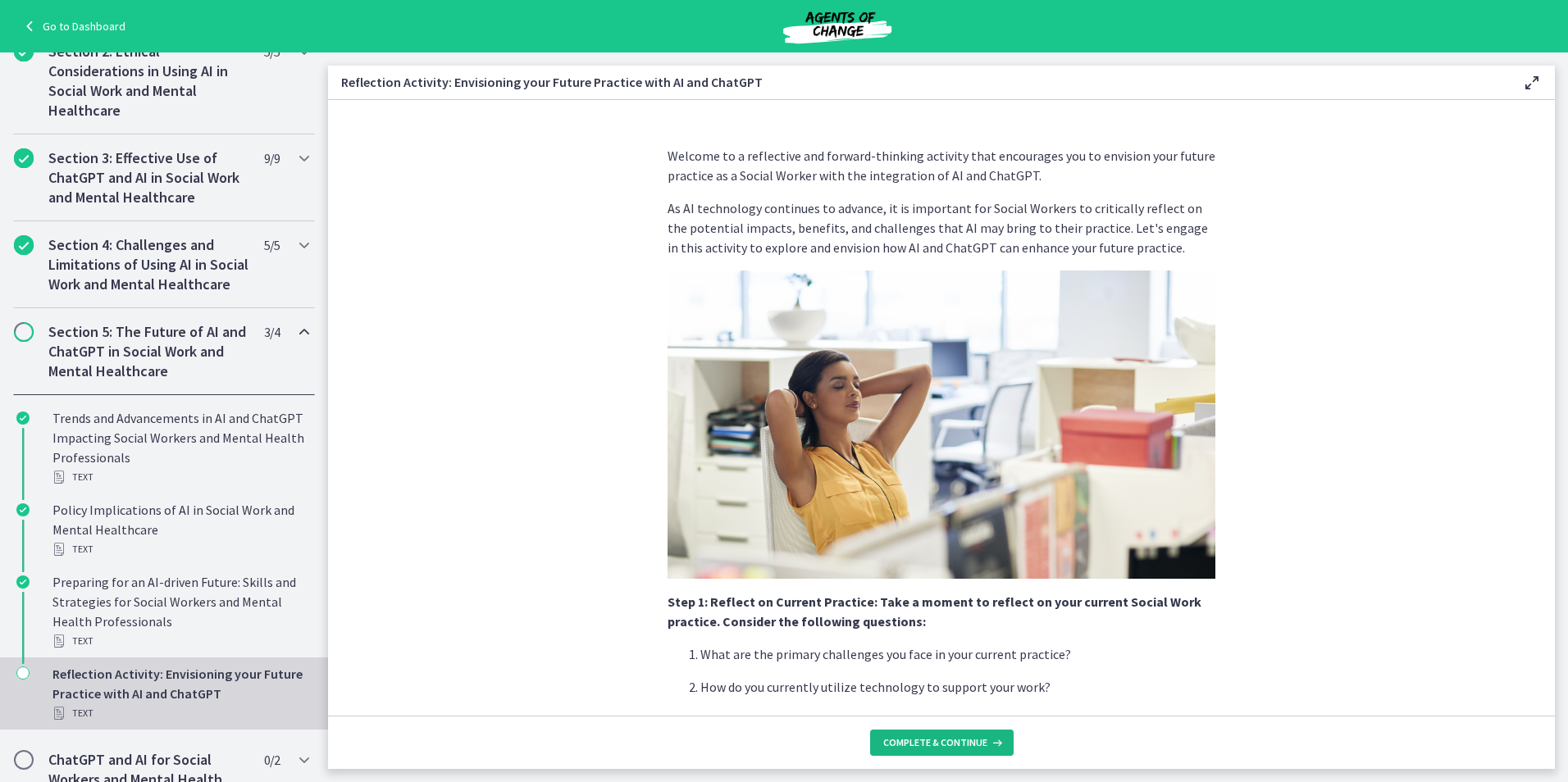
click at [904, 741] on span "Complete & continue" at bounding box center [936, 743] width 104 height 13
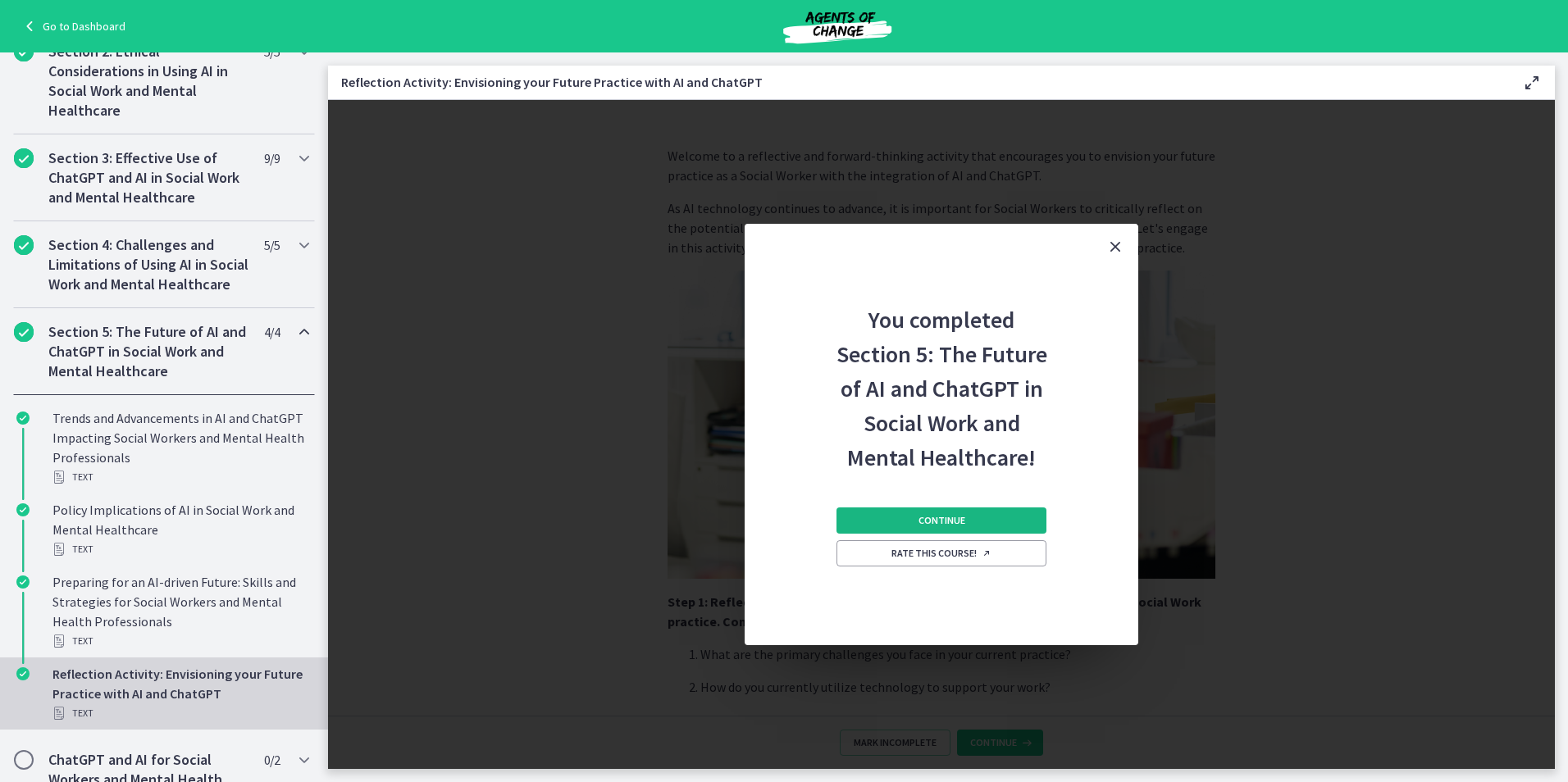
click at [942, 530] on button "Continue" at bounding box center [940, 520] width 210 height 26
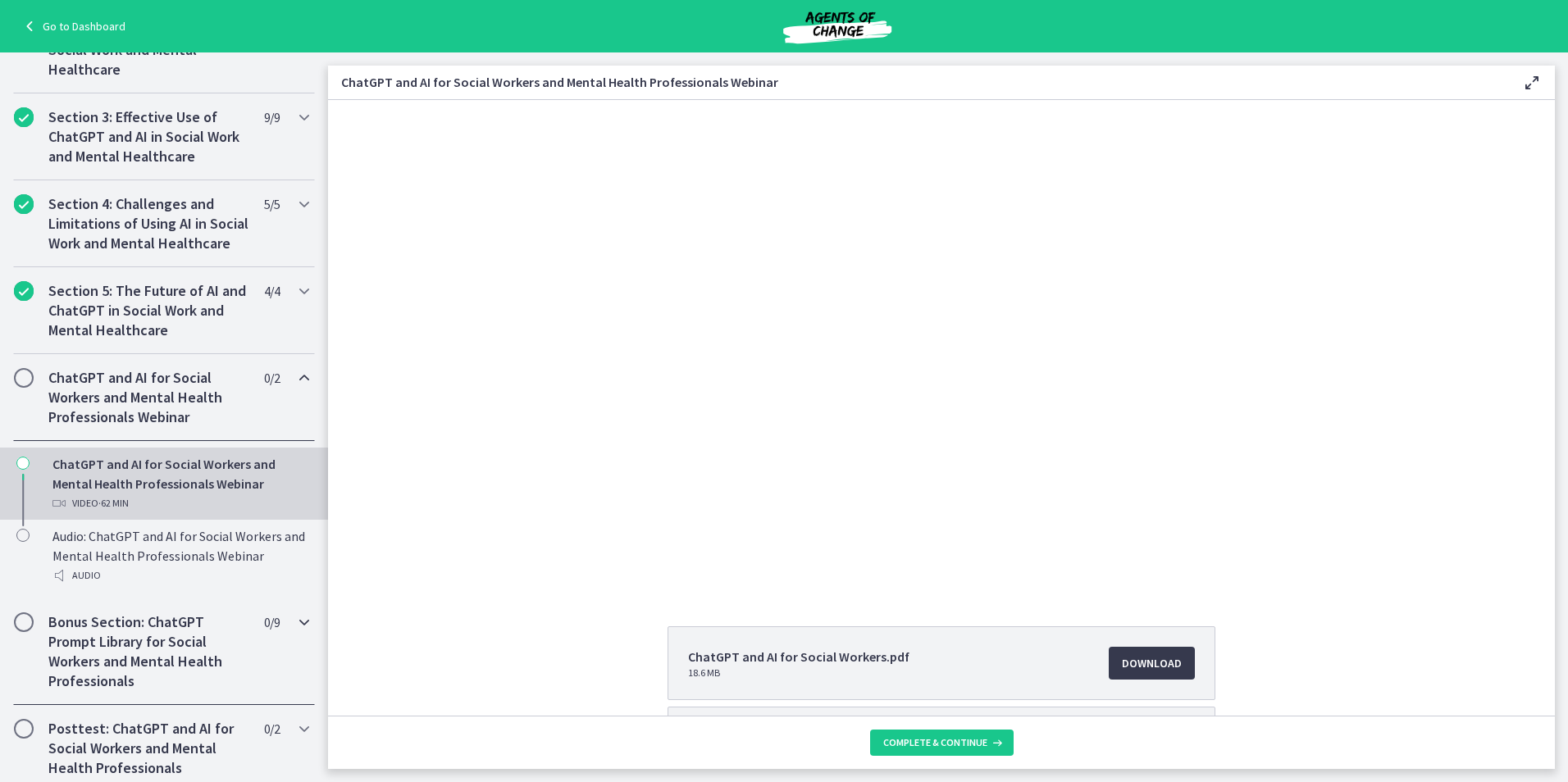
scroll to position [369, 0]
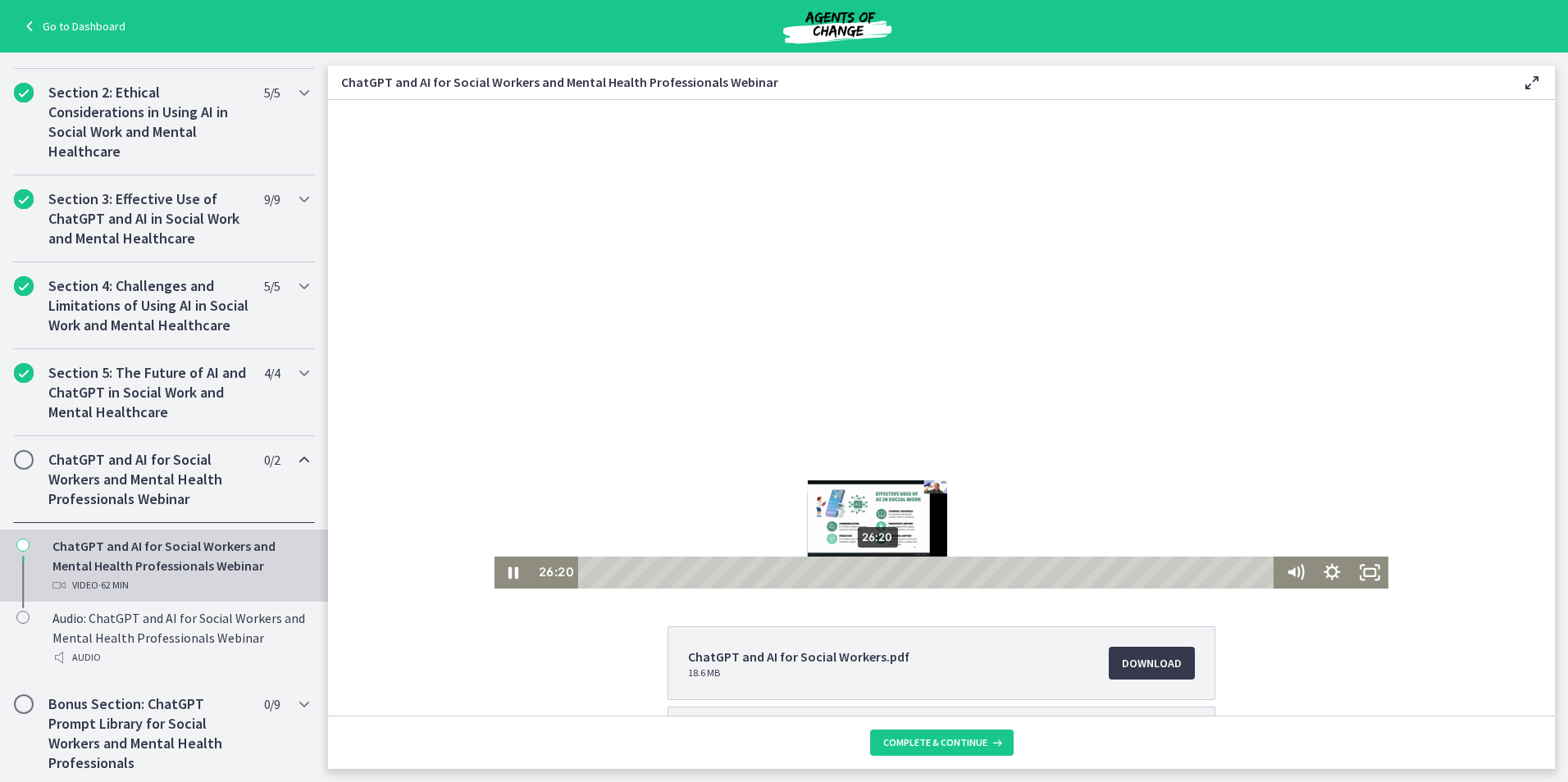
click at [872, 573] on div "26:20" at bounding box center [928, 573] width 683 height 32
click at [899, 572] on div "28:25" at bounding box center [928, 573] width 683 height 32
click at [908, 572] on div "29:27" at bounding box center [928, 573] width 683 height 32
click at [926, 574] on div "31:10" at bounding box center [928, 573] width 683 height 32
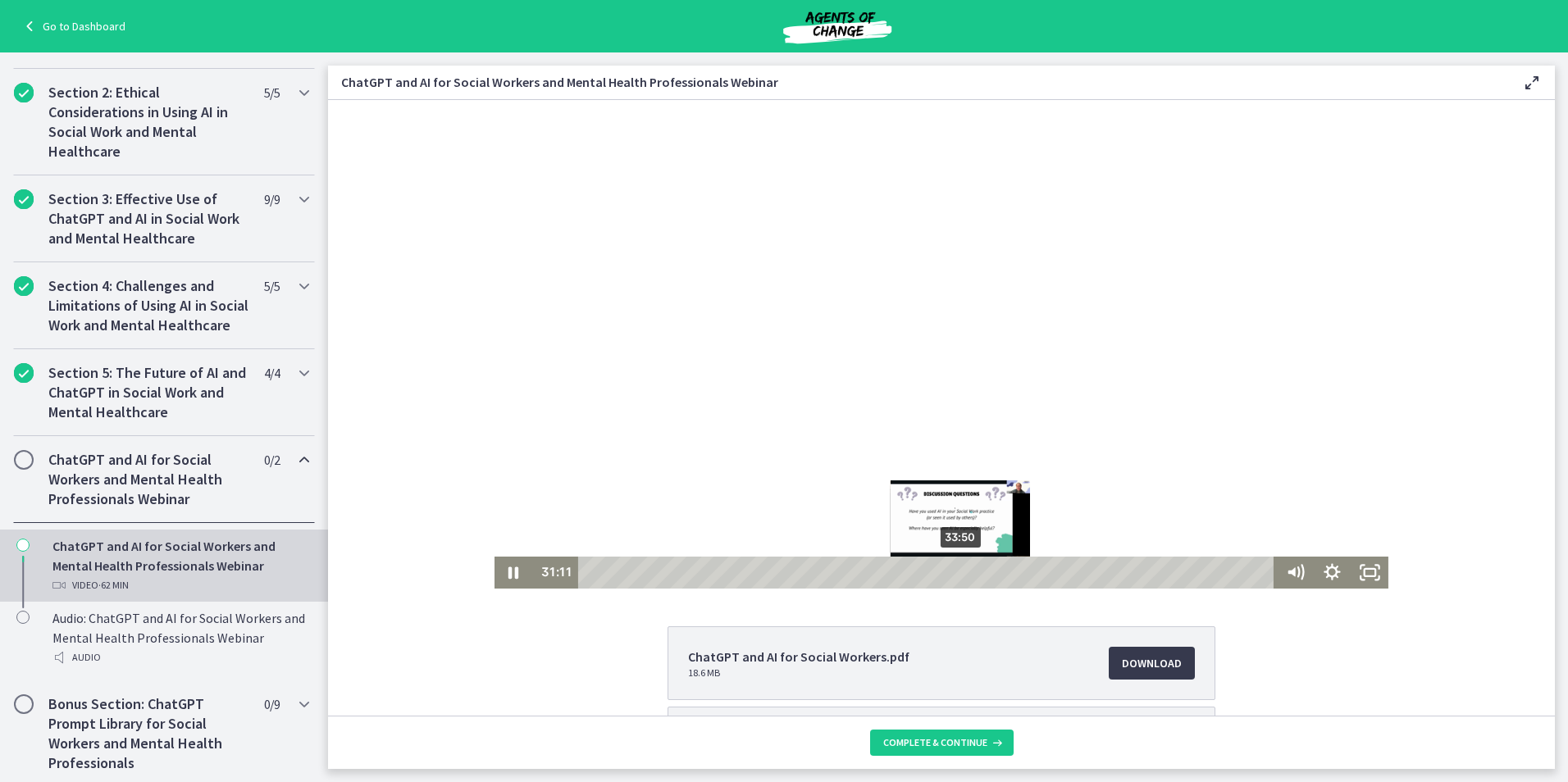
click at [955, 575] on div "33:50" at bounding box center [928, 573] width 683 height 32
click at [1007, 568] on div "38:31" at bounding box center [928, 573] width 683 height 32
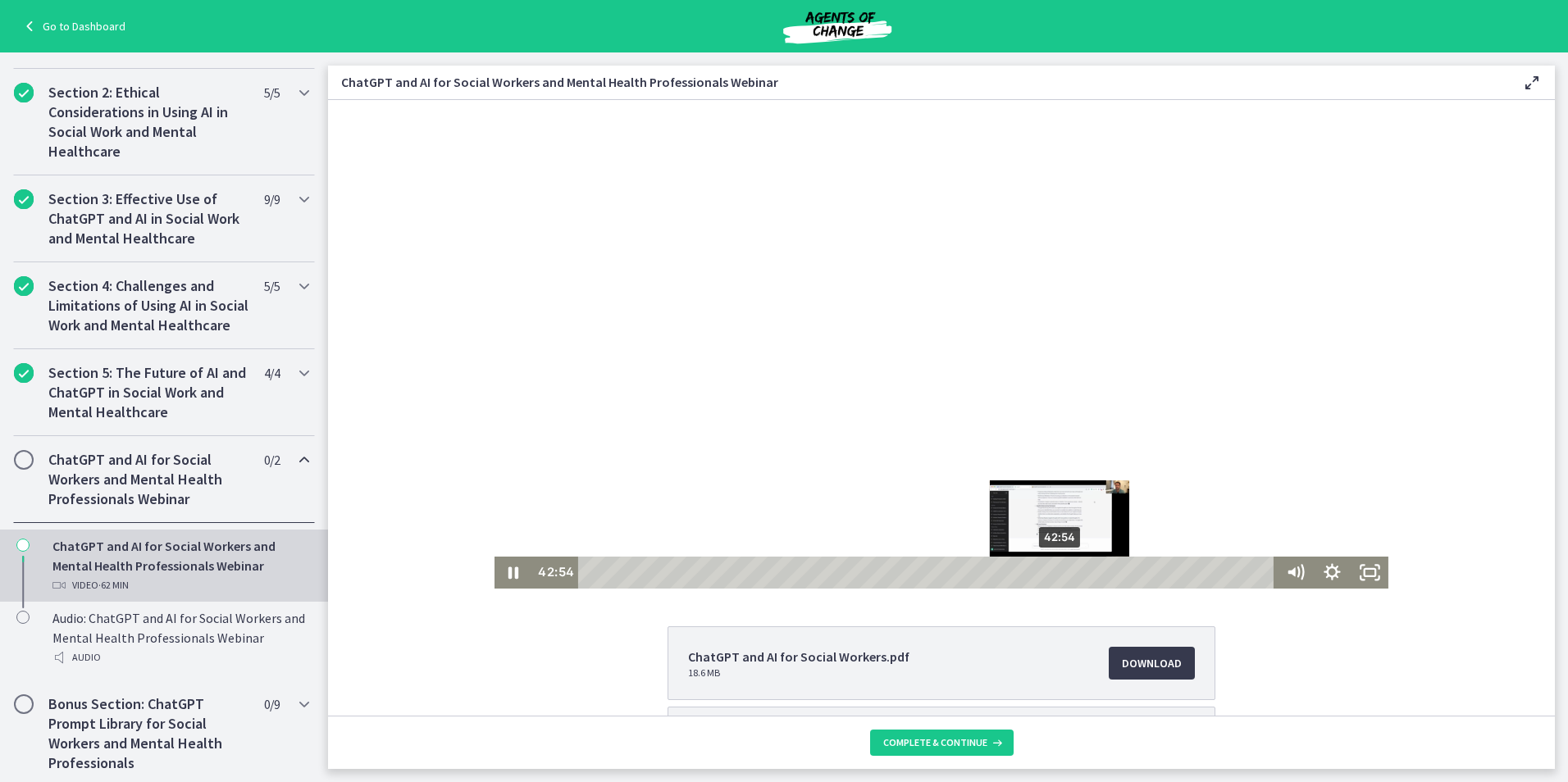
click at [1055, 568] on div "42:54" at bounding box center [928, 573] width 683 height 32
click at [1031, 571] on div "40:40" at bounding box center [928, 573] width 683 height 32
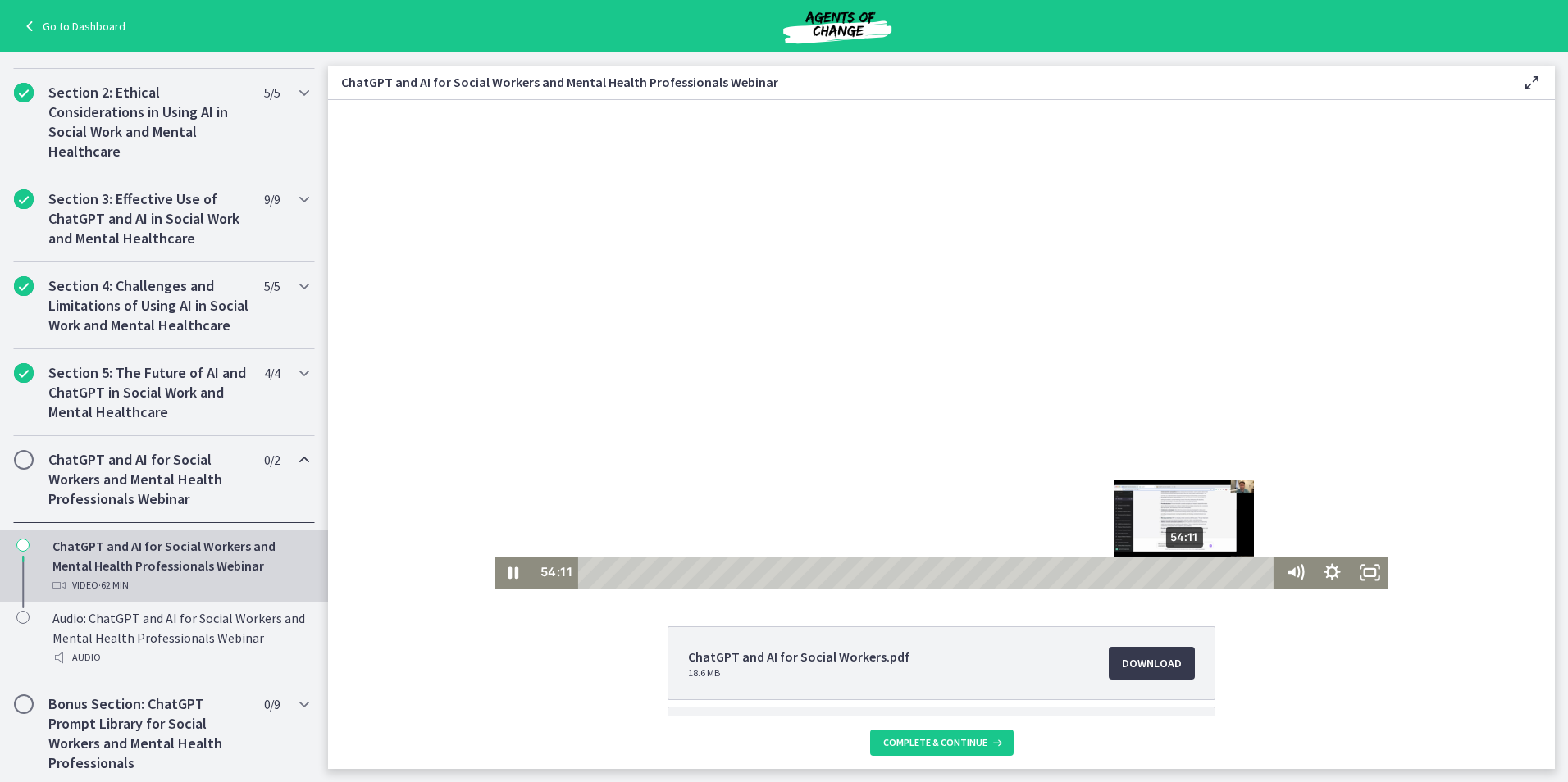
click at [1180, 572] on div "54:11" at bounding box center [928, 573] width 683 height 32
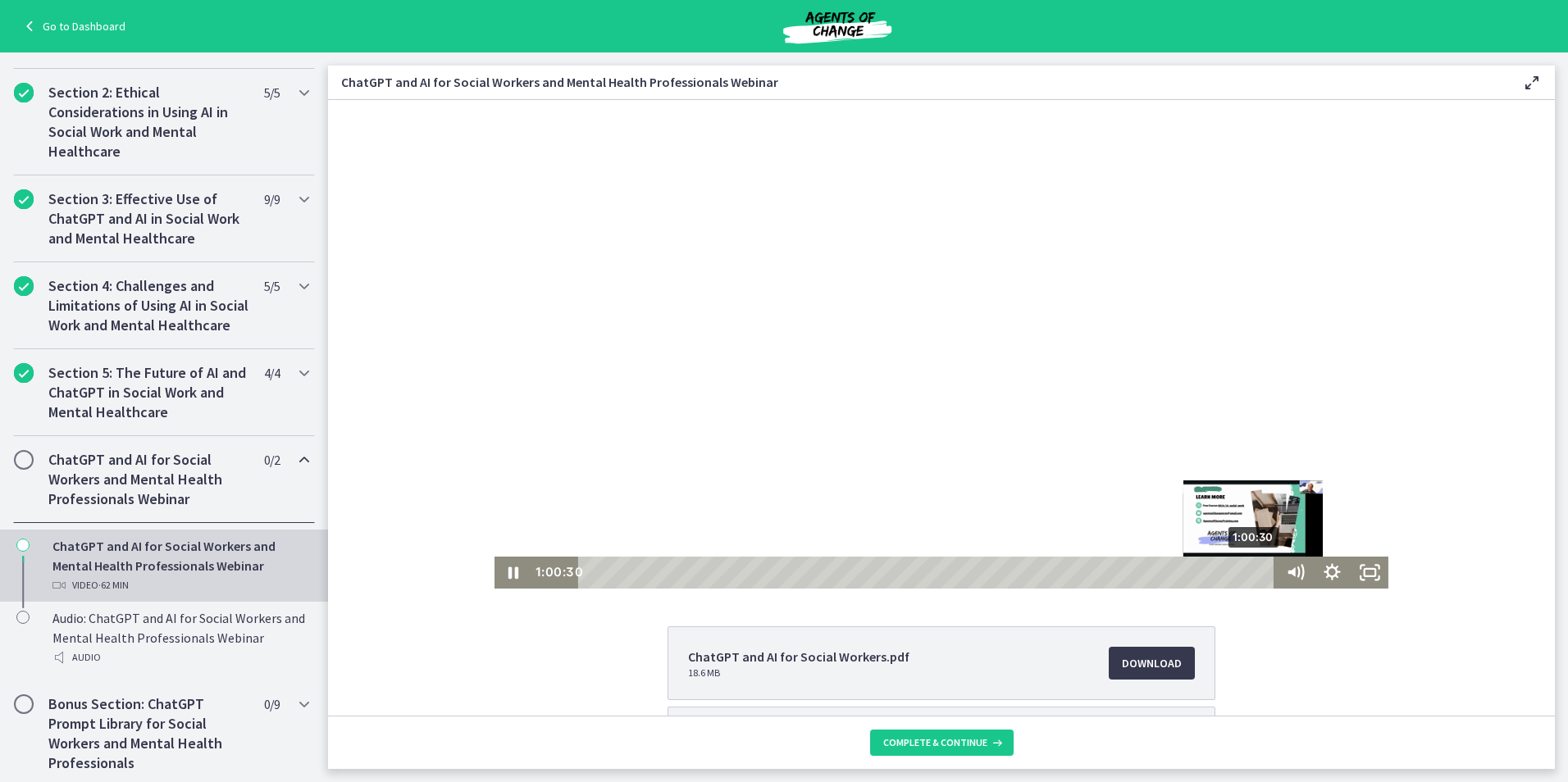
click at [1251, 570] on div "1:00:30" at bounding box center [928, 573] width 683 height 32
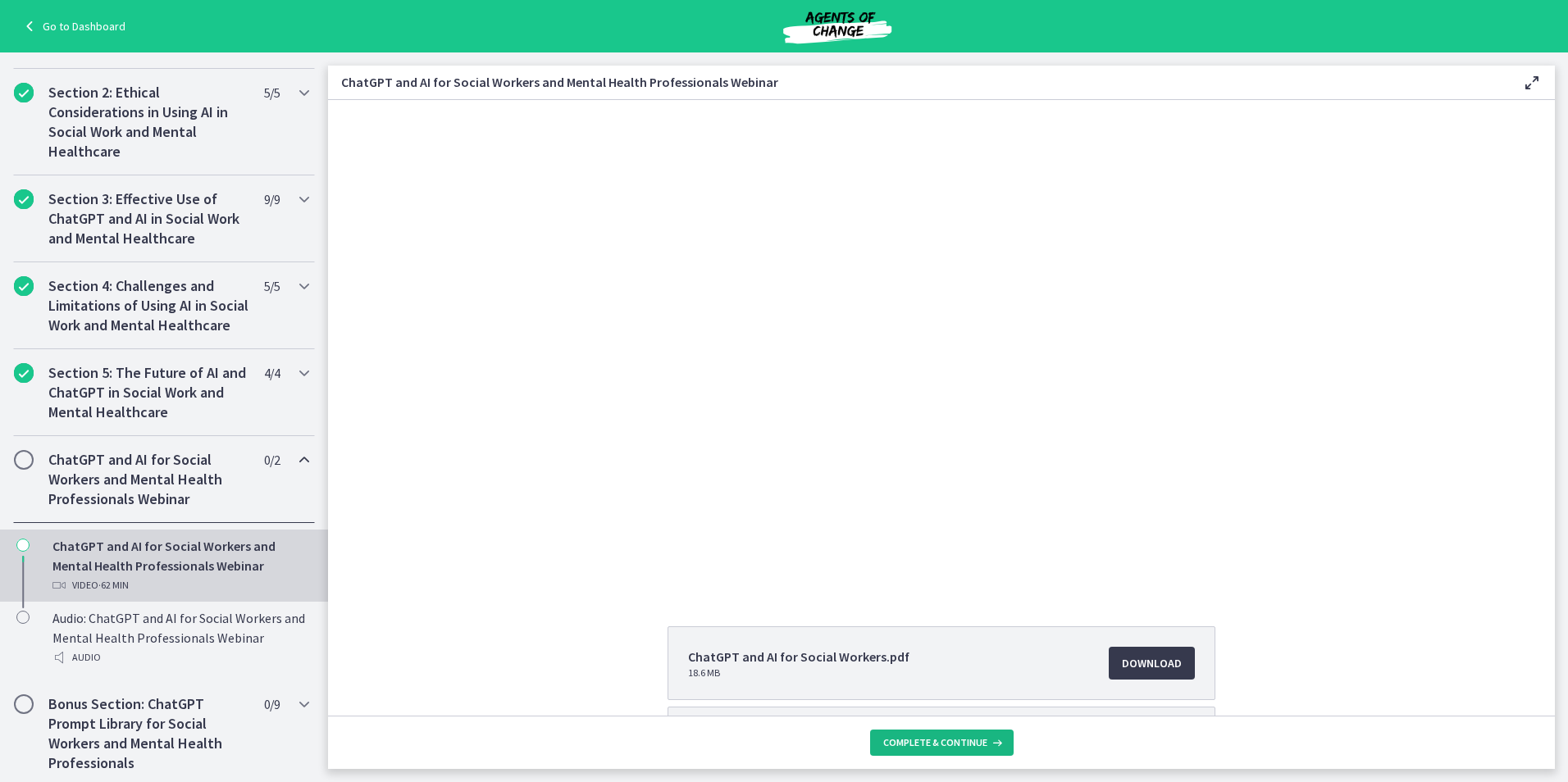
click at [939, 732] on button "Complete & continue" at bounding box center [941, 743] width 143 height 26
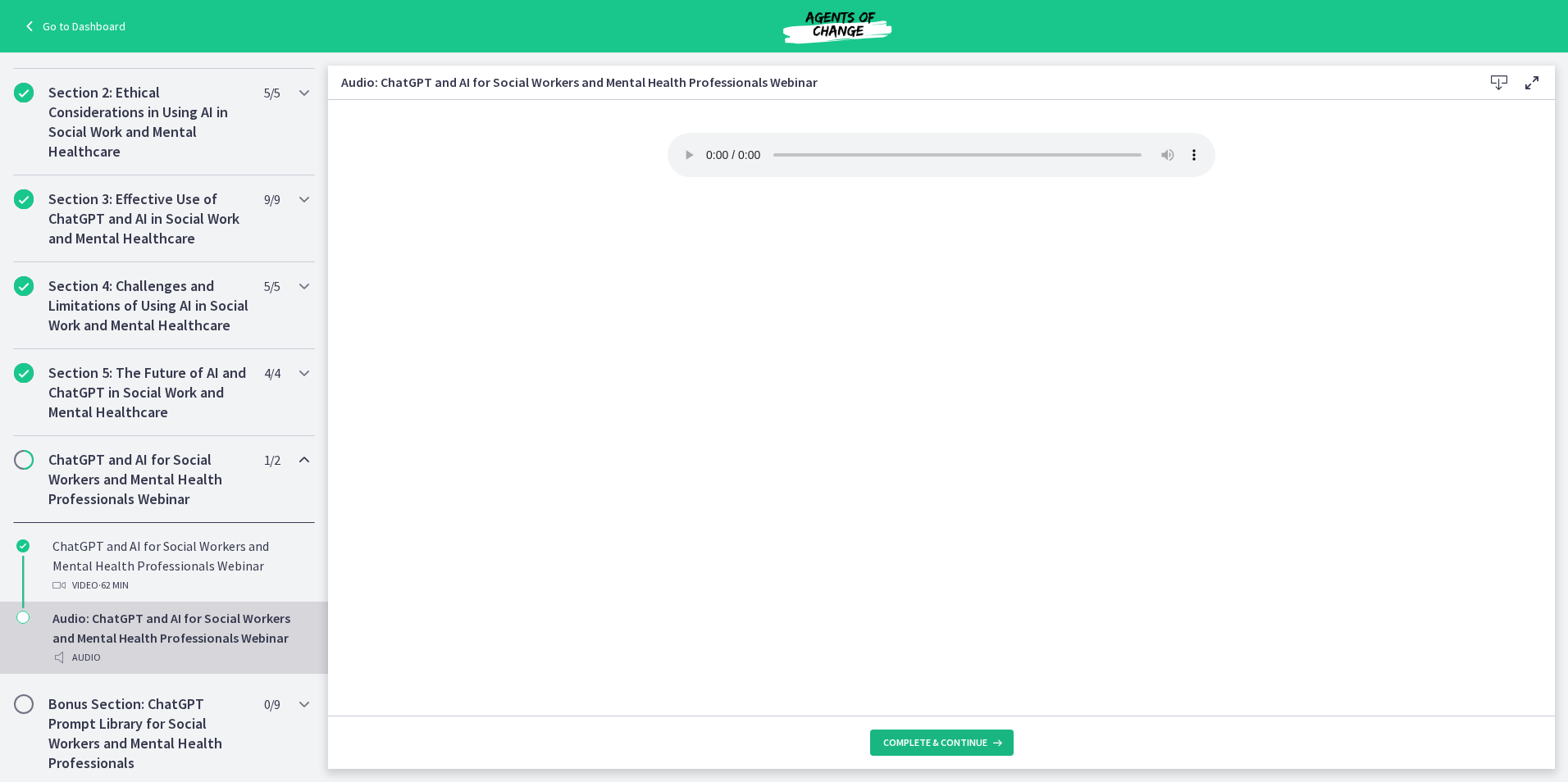
click at [954, 747] on span "Complete & continue" at bounding box center [936, 743] width 104 height 13
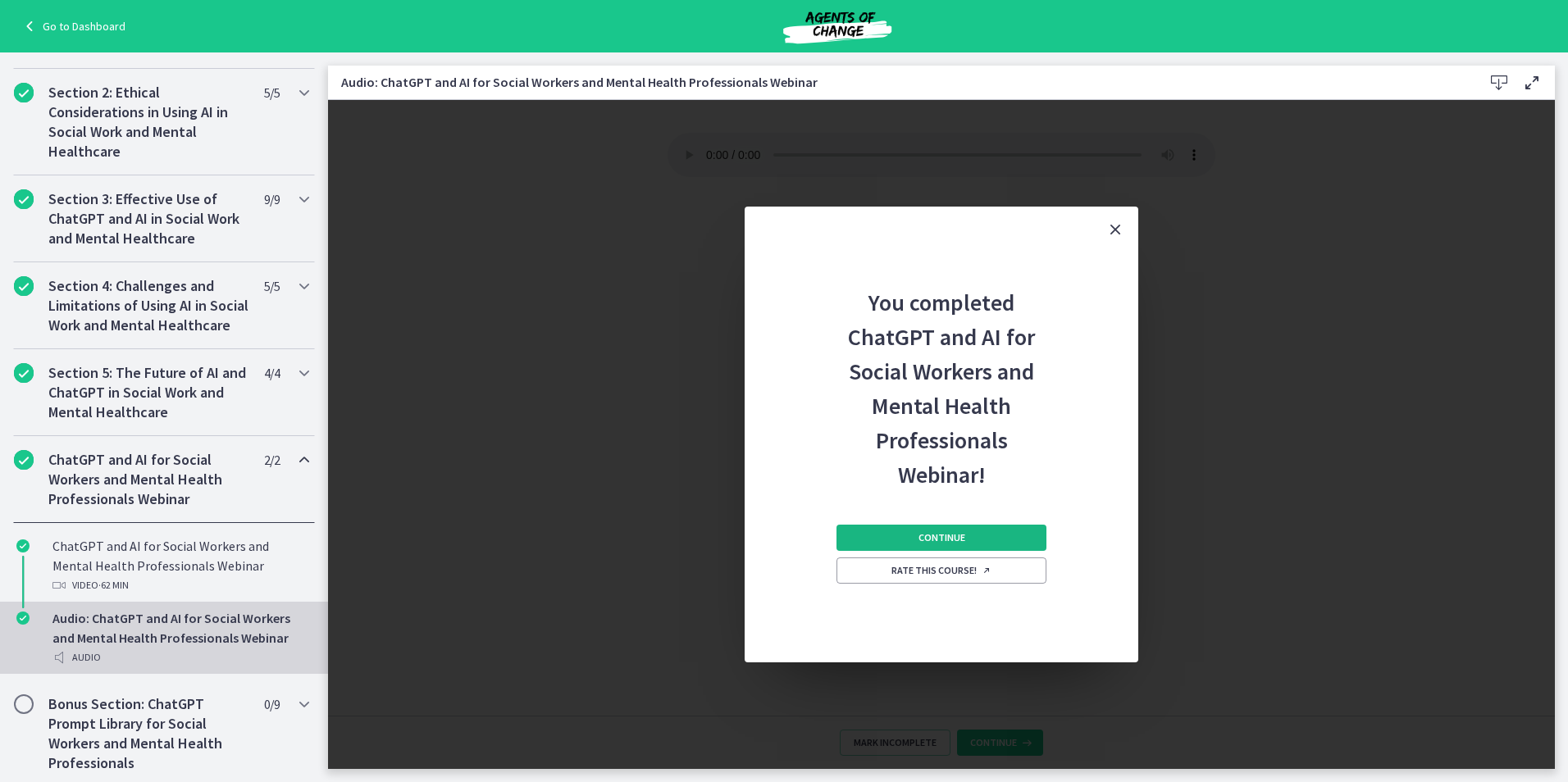
click at [936, 534] on span "Continue" at bounding box center [941, 538] width 47 height 13
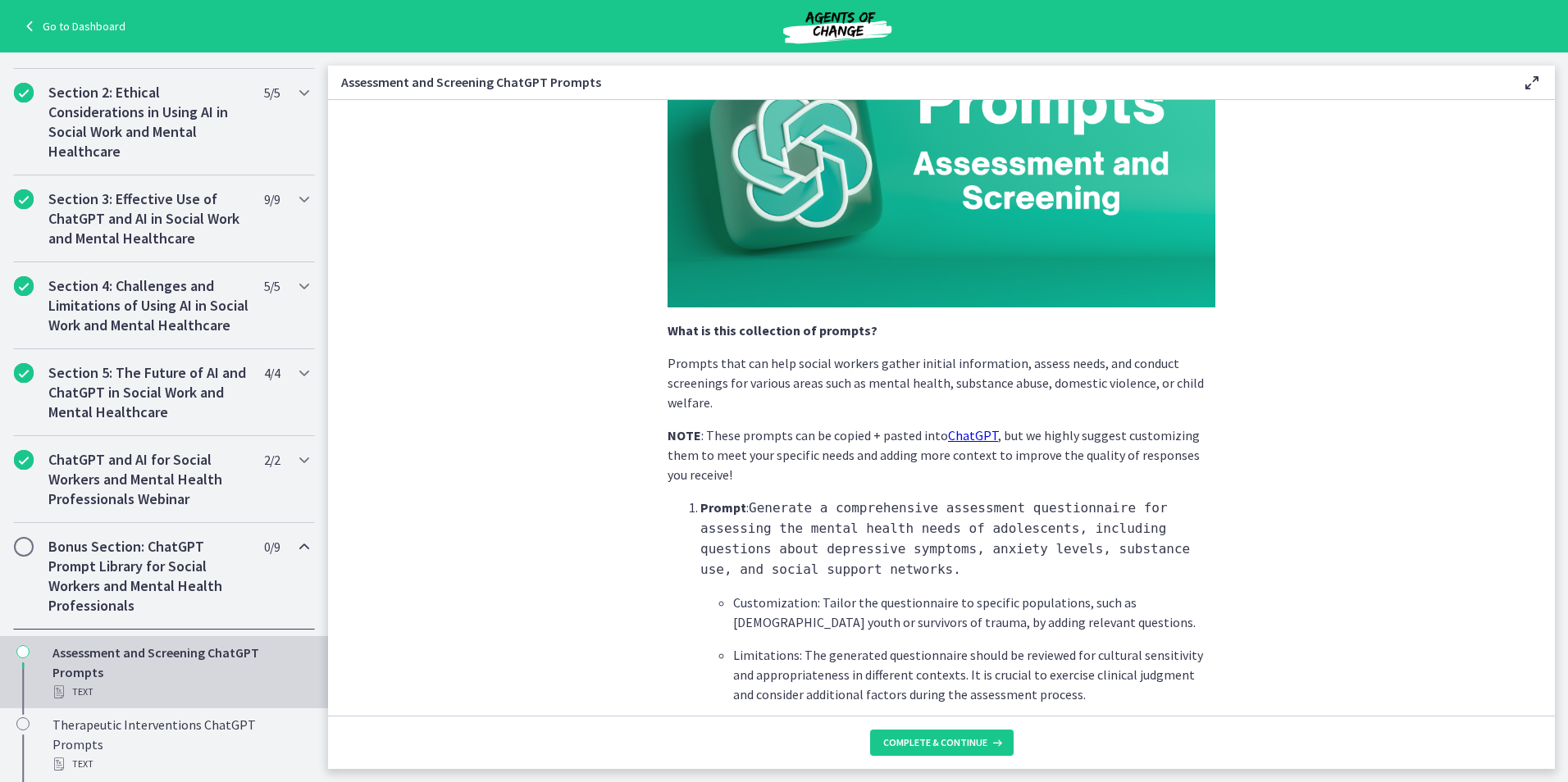
scroll to position [164, 0]
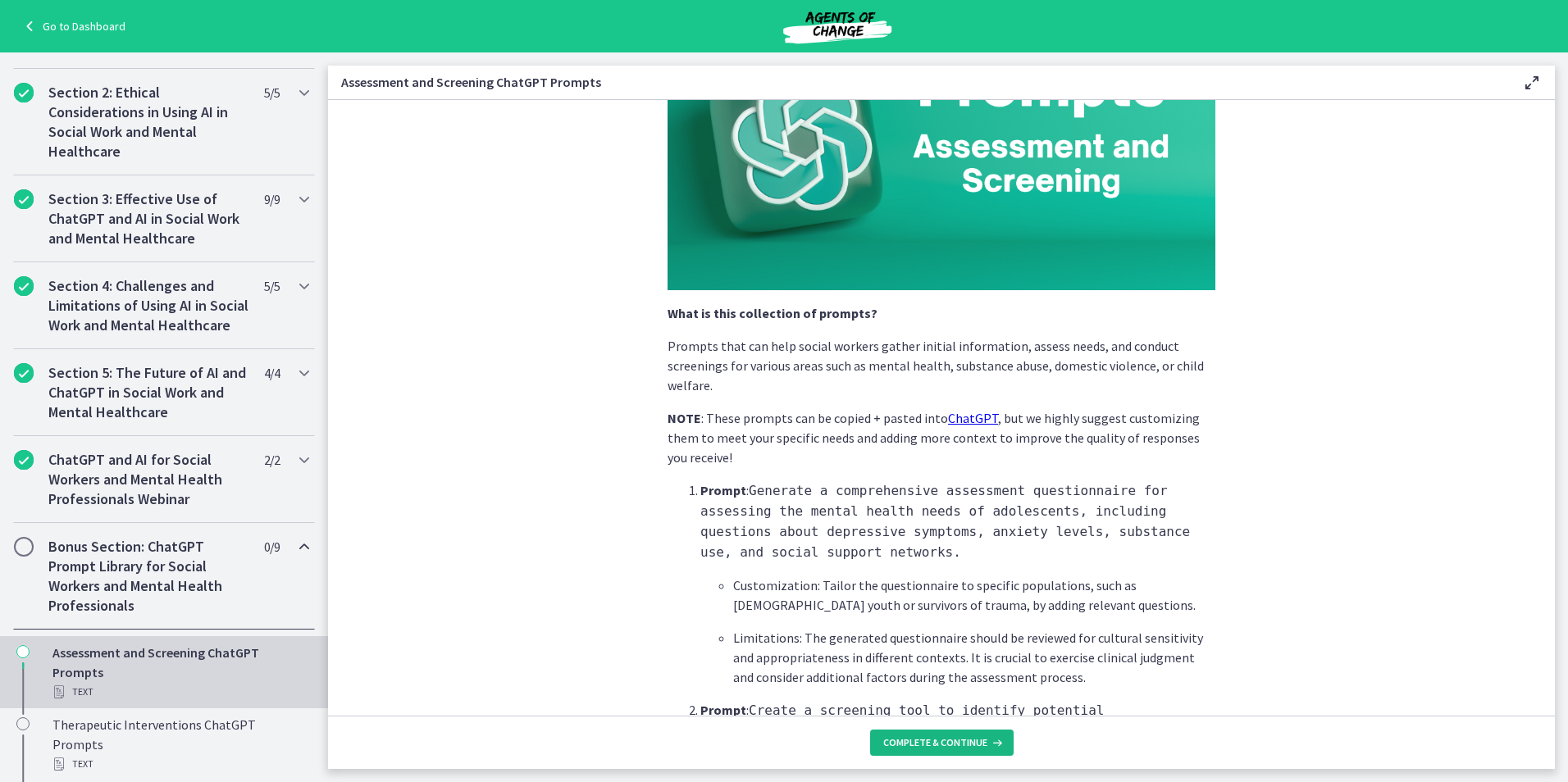
click at [939, 747] on span "Complete & continue" at bounding box center [936, 743] width 104 height 13
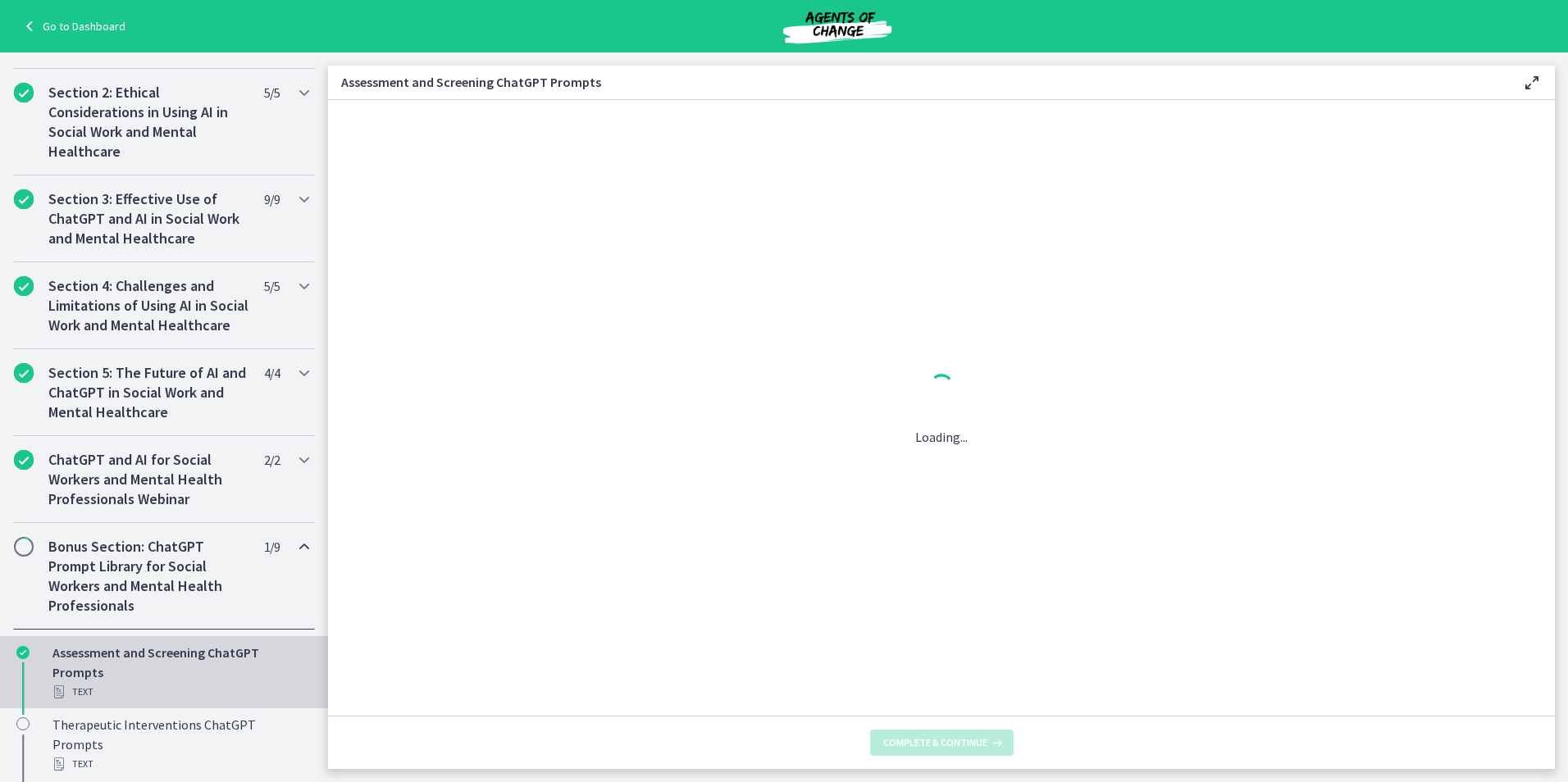
scroll to position [0, 0]
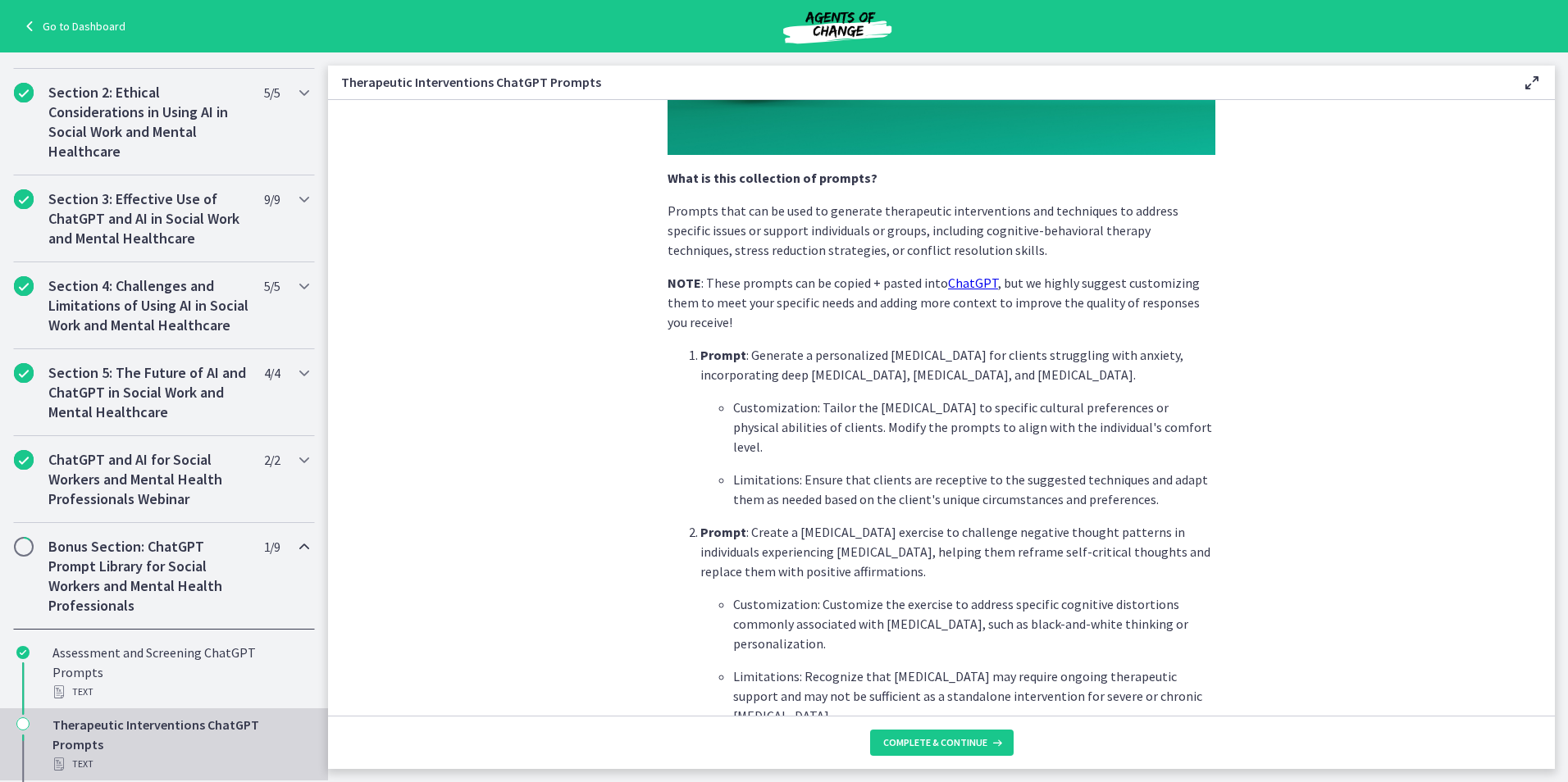
scroll to position [328, 0]
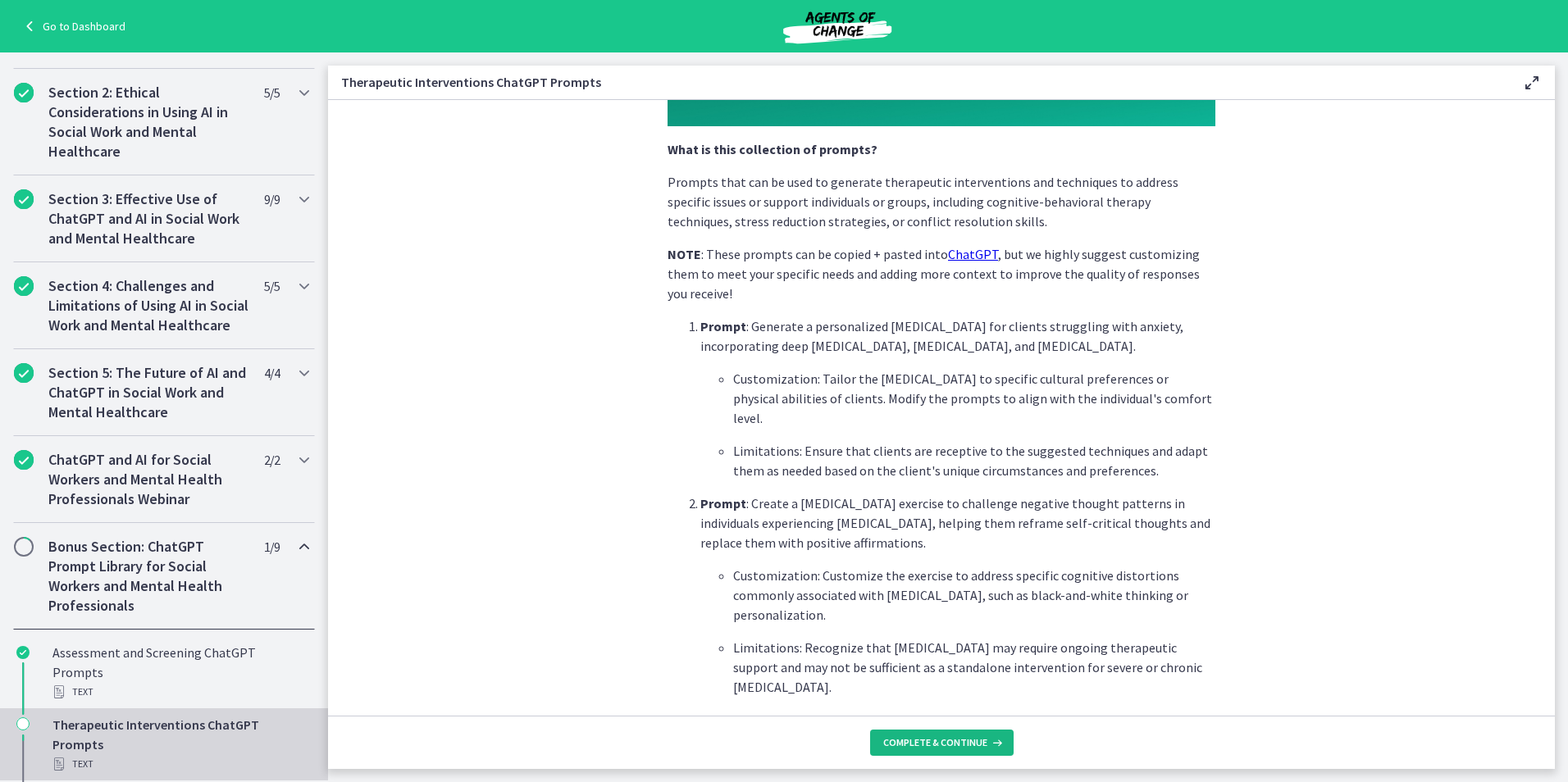
click at [924, 738] on span "Complete & continue" at bounding box center [936, 743] width 104 height 13
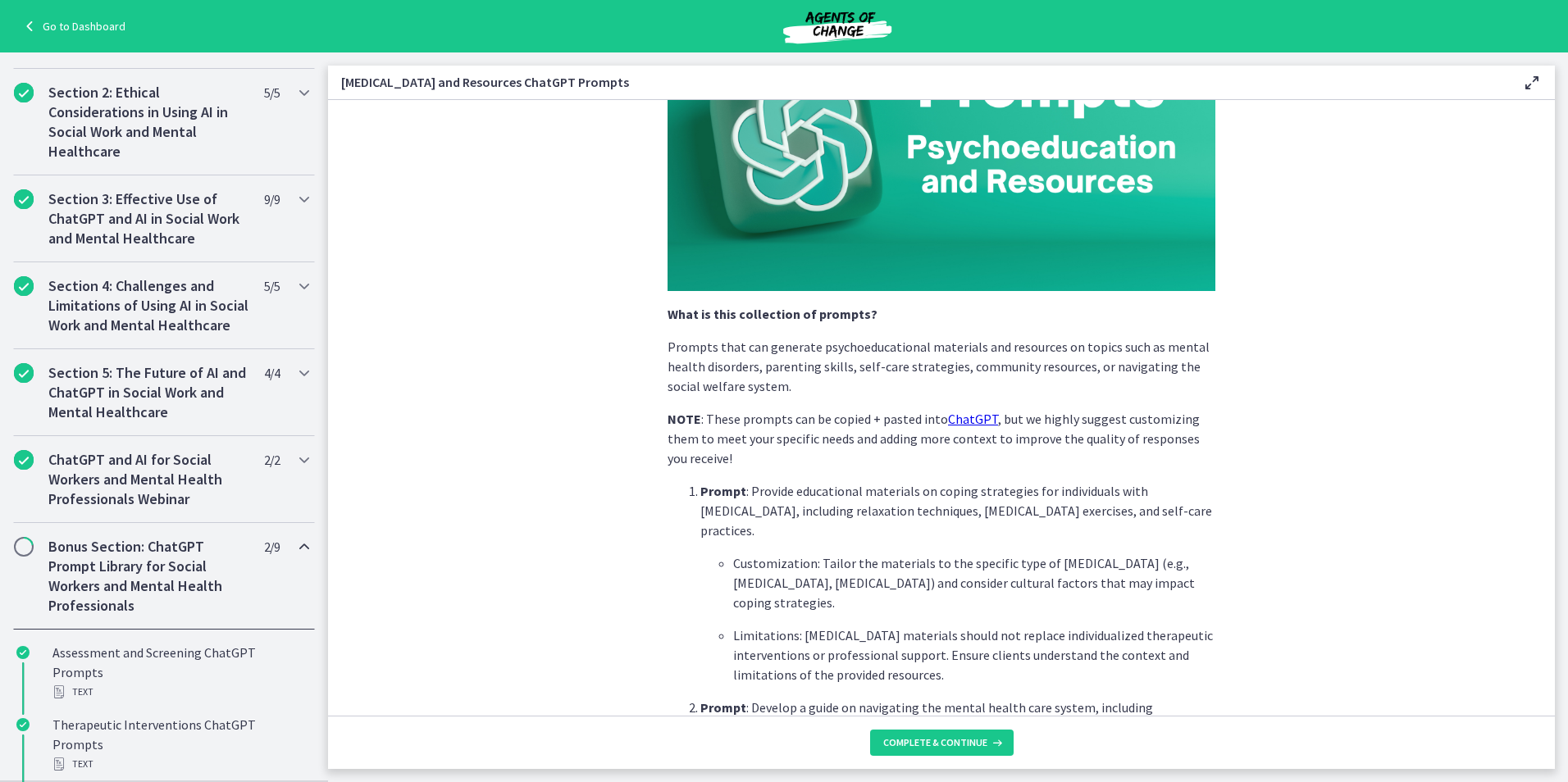
scroll to position [164, 0]
click at [919, 733] on button "Complete & continue" at bounding box center [941, 743] width 143 height 26
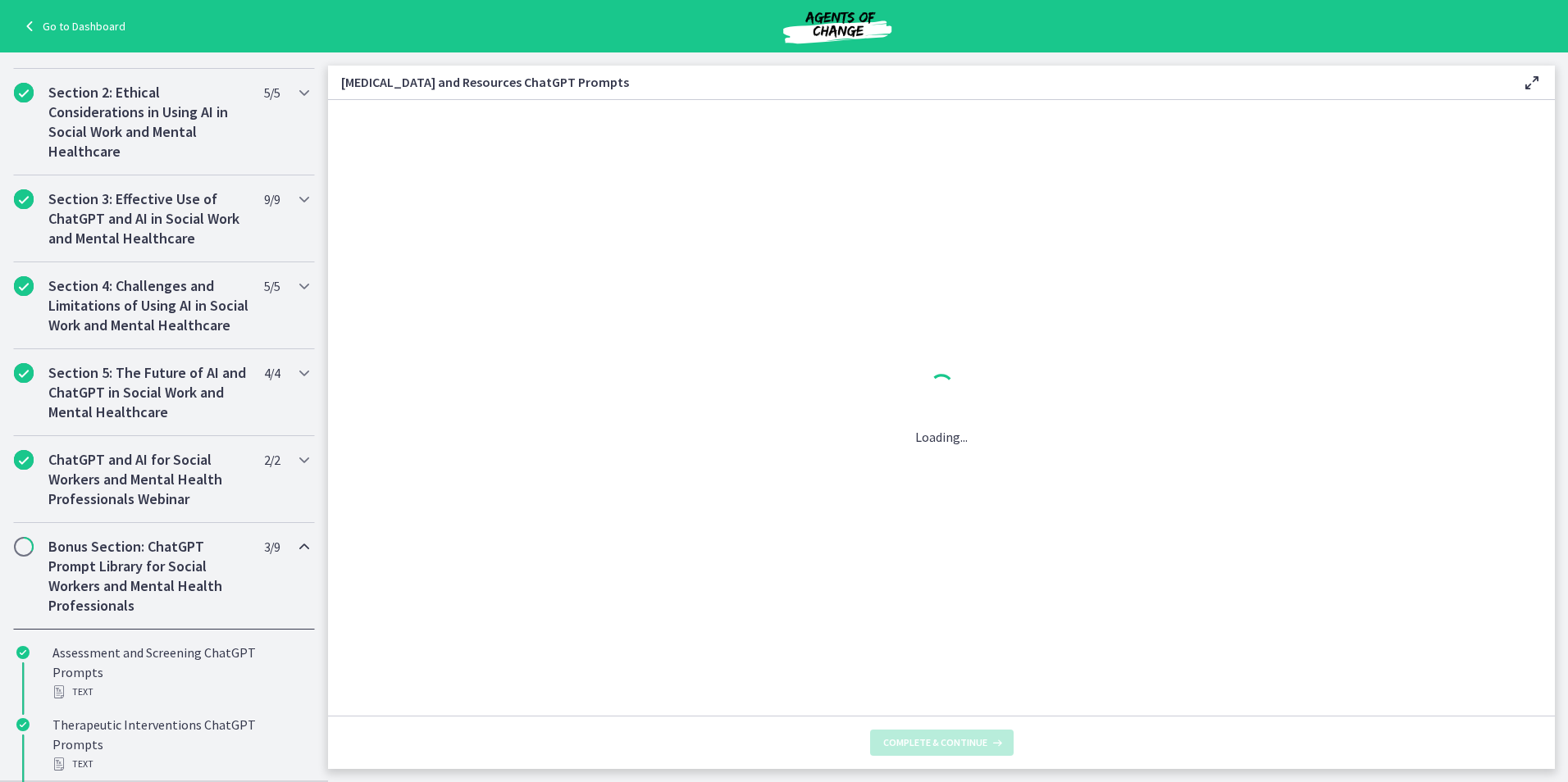
scroll to position [0, 0]
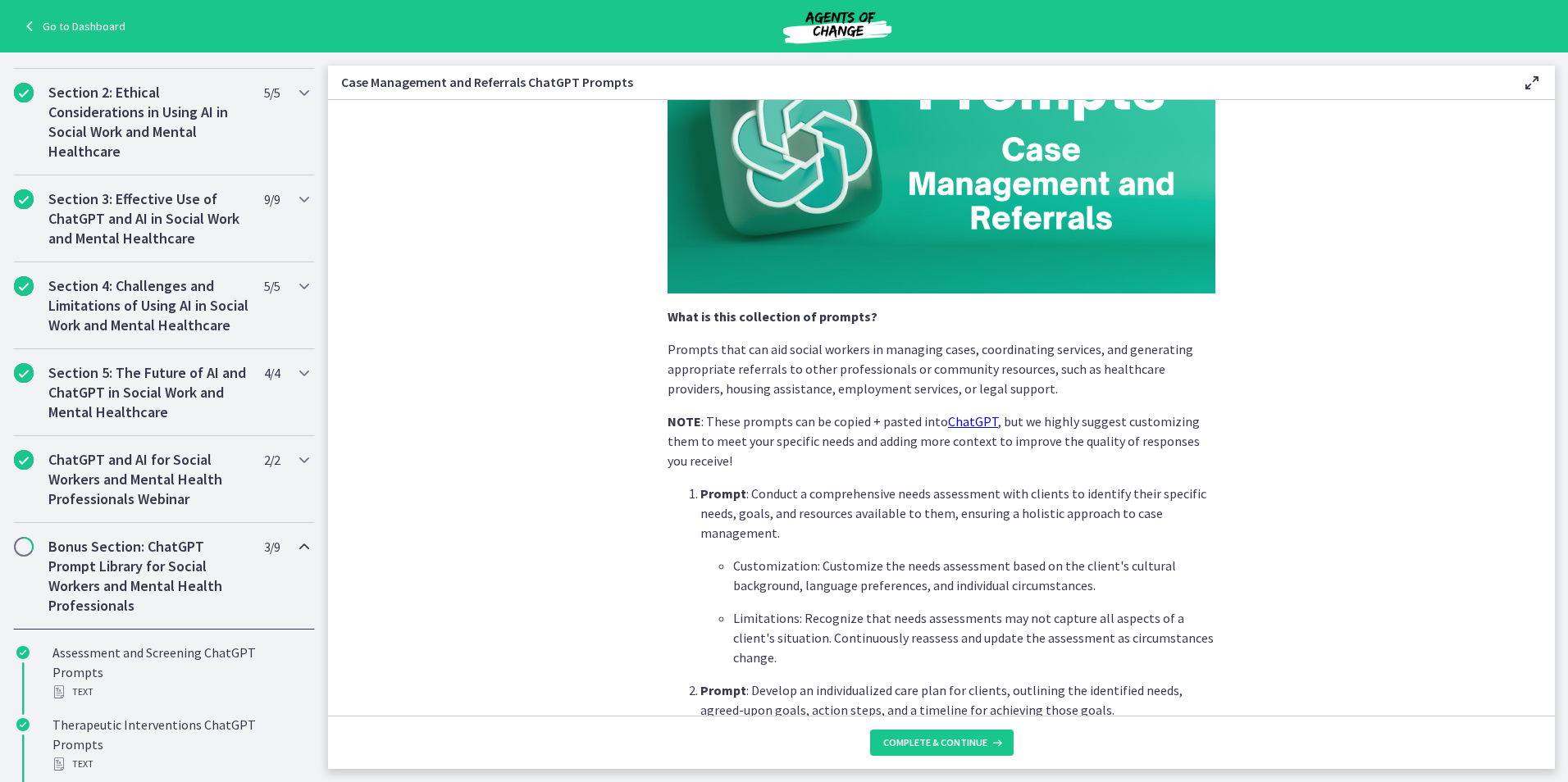
scroll to position [164, 0]
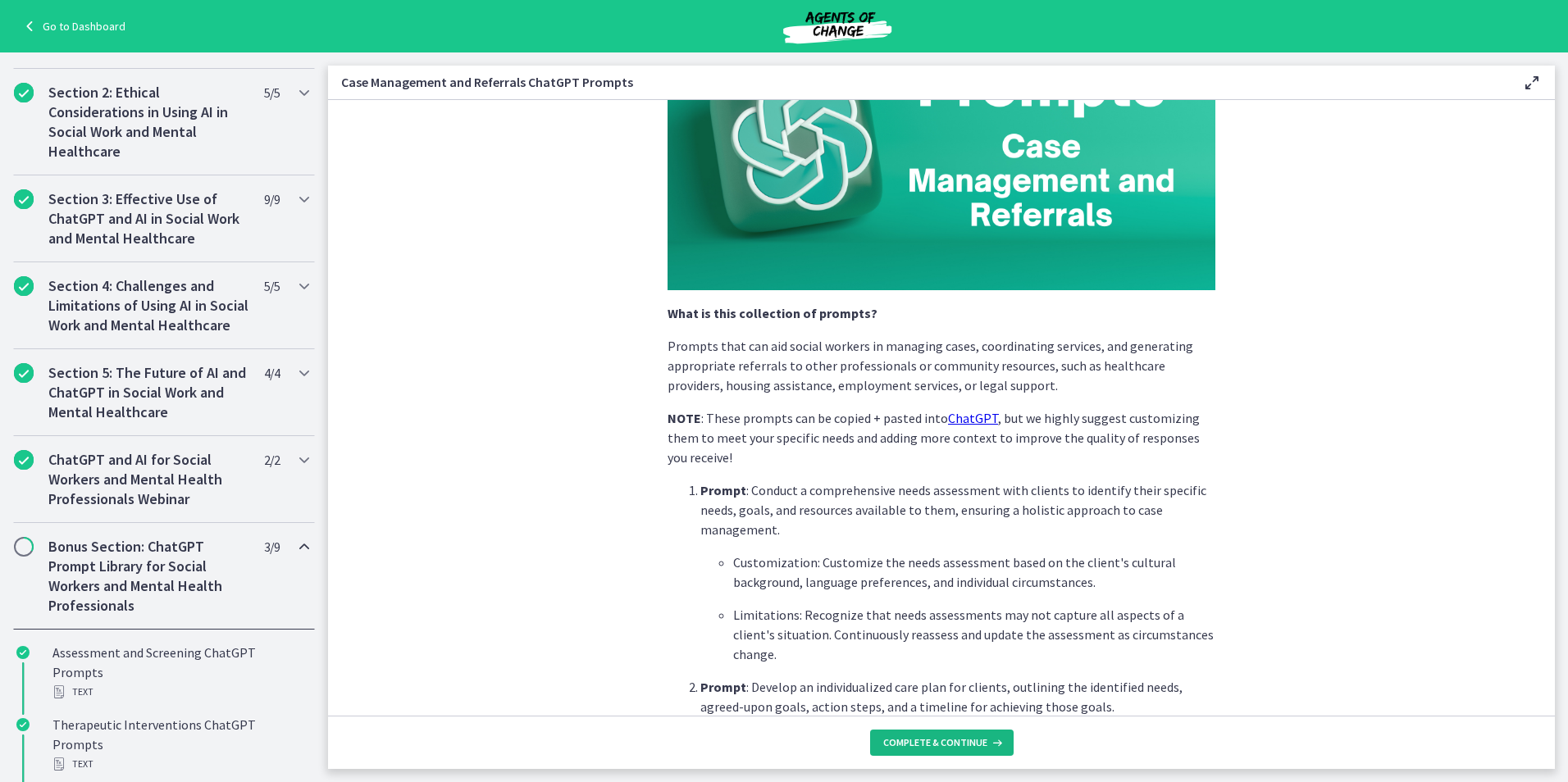
click at [934, 743] on span "Complete & continue" at bounding box center [936, 743] width 104 height 13
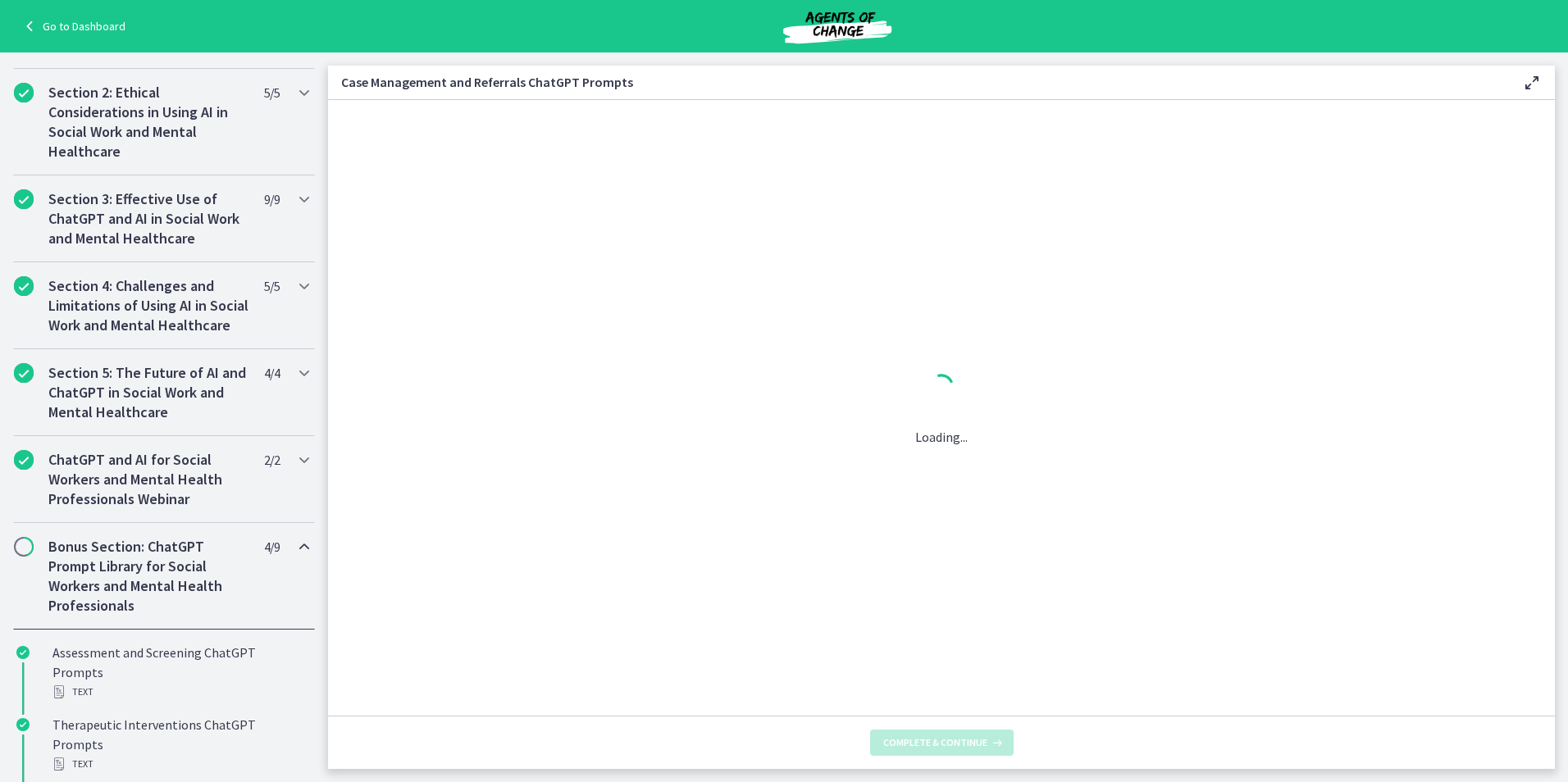
scroll to position [0, 0]
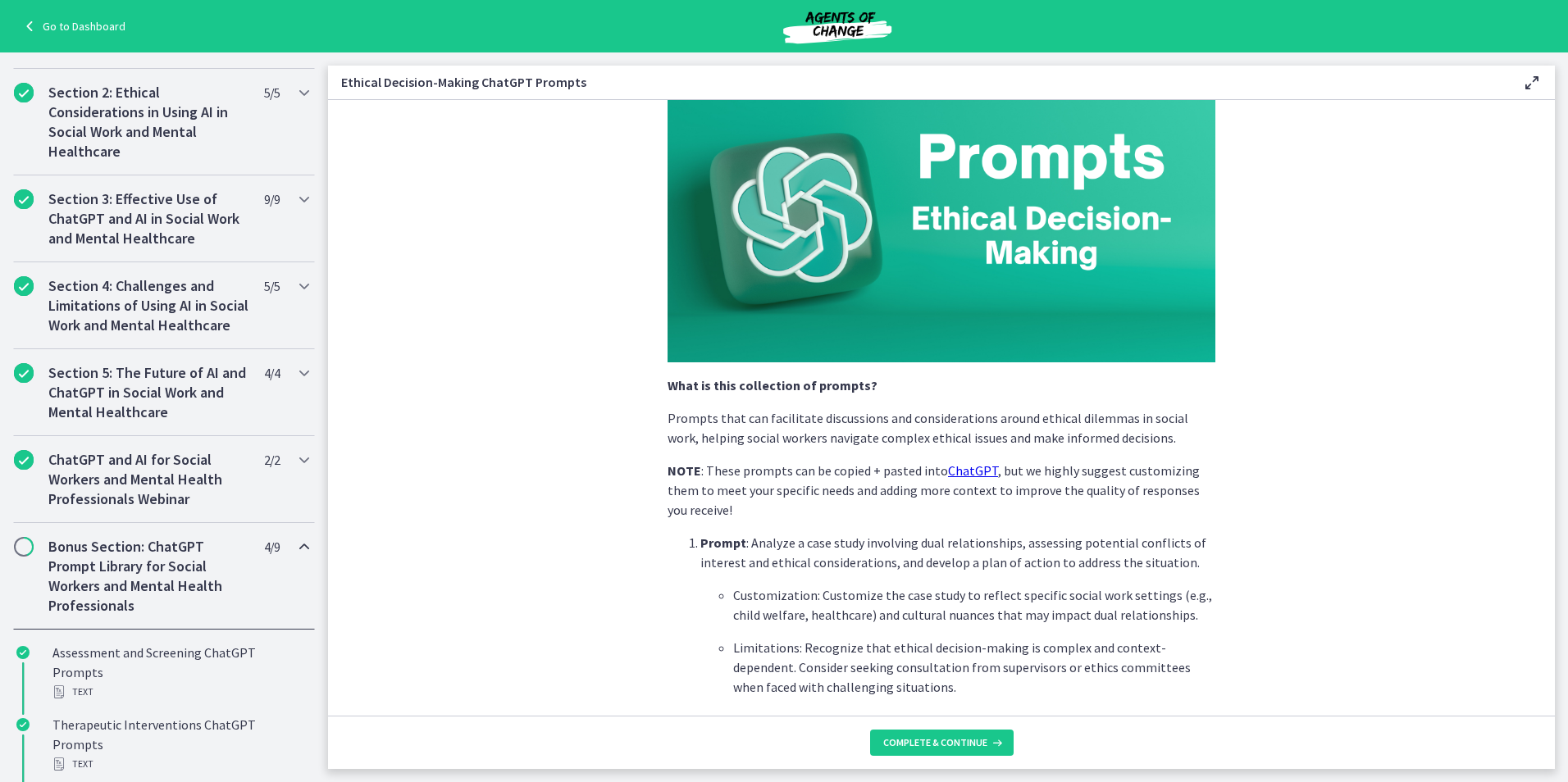
scroll to position [246, 0]
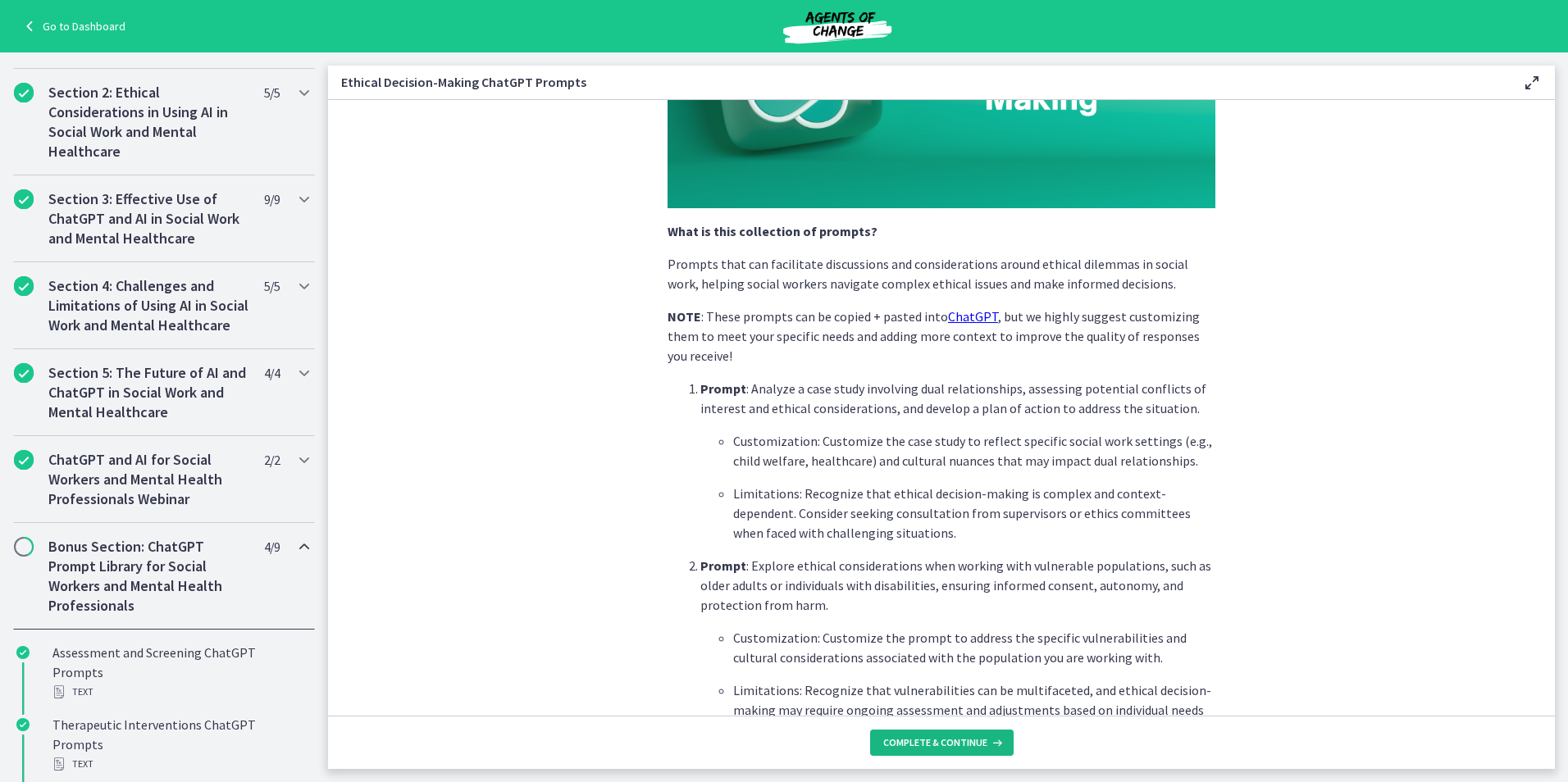
click at [934, 741] on span "Complete & continue" at bounding box center [936, 743] width 104 height 13
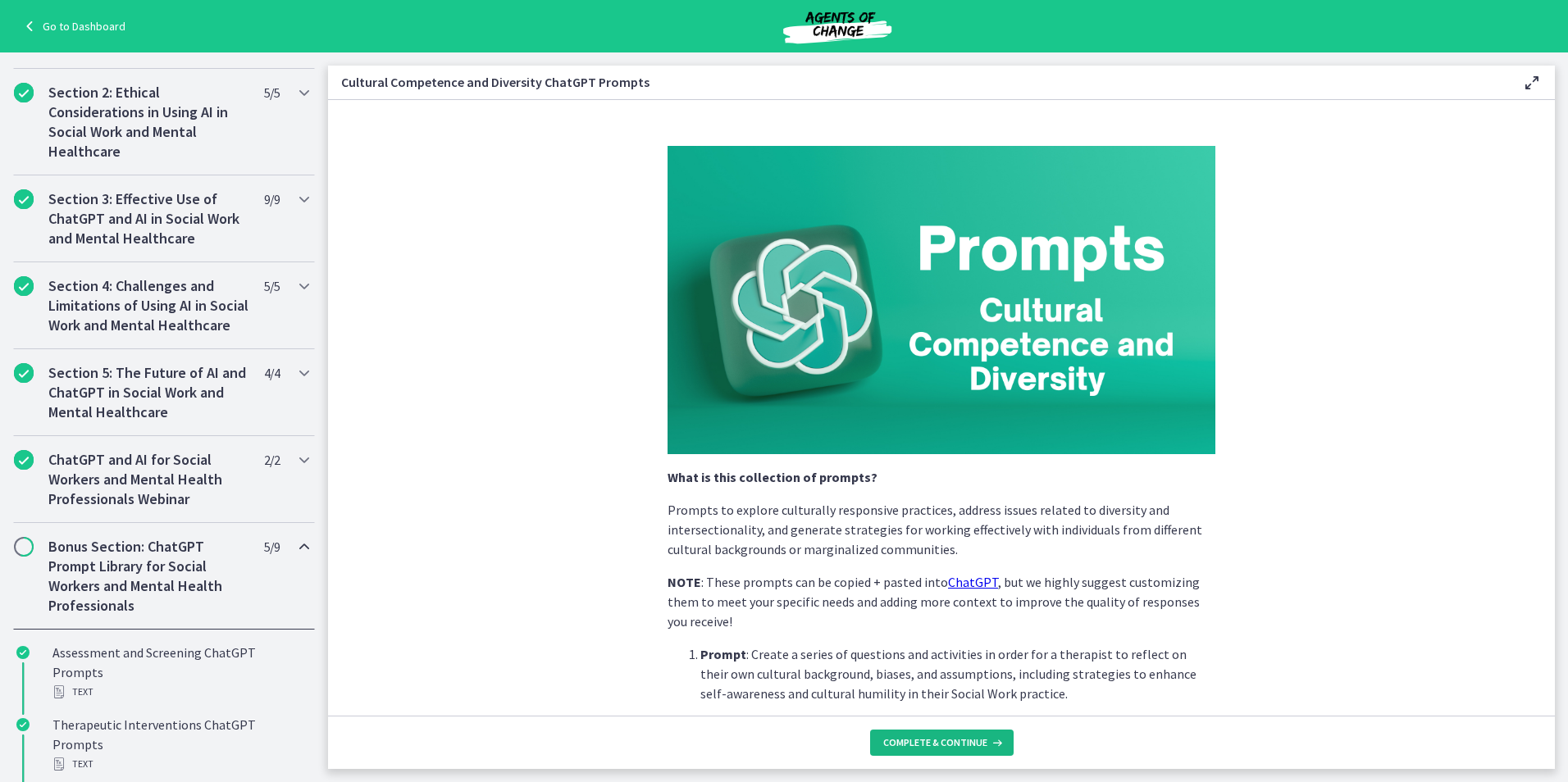
click at [931, 737] on span "Complete & continue" at bounding box center [936, 743] width 104 height 13
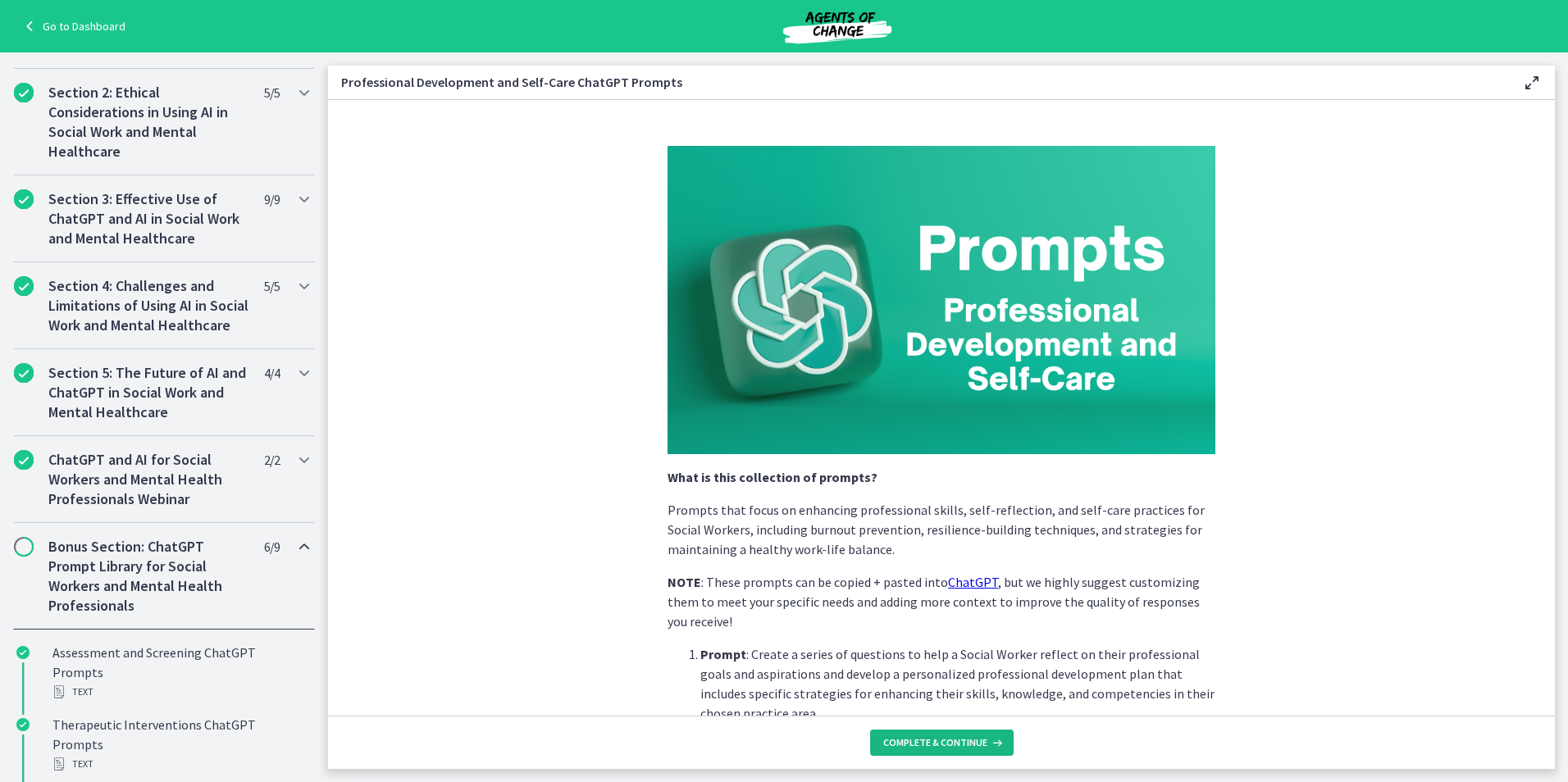
click at [931, 737] on span "Complete & continue" at bounding box center [936, 743] width 104 height 13
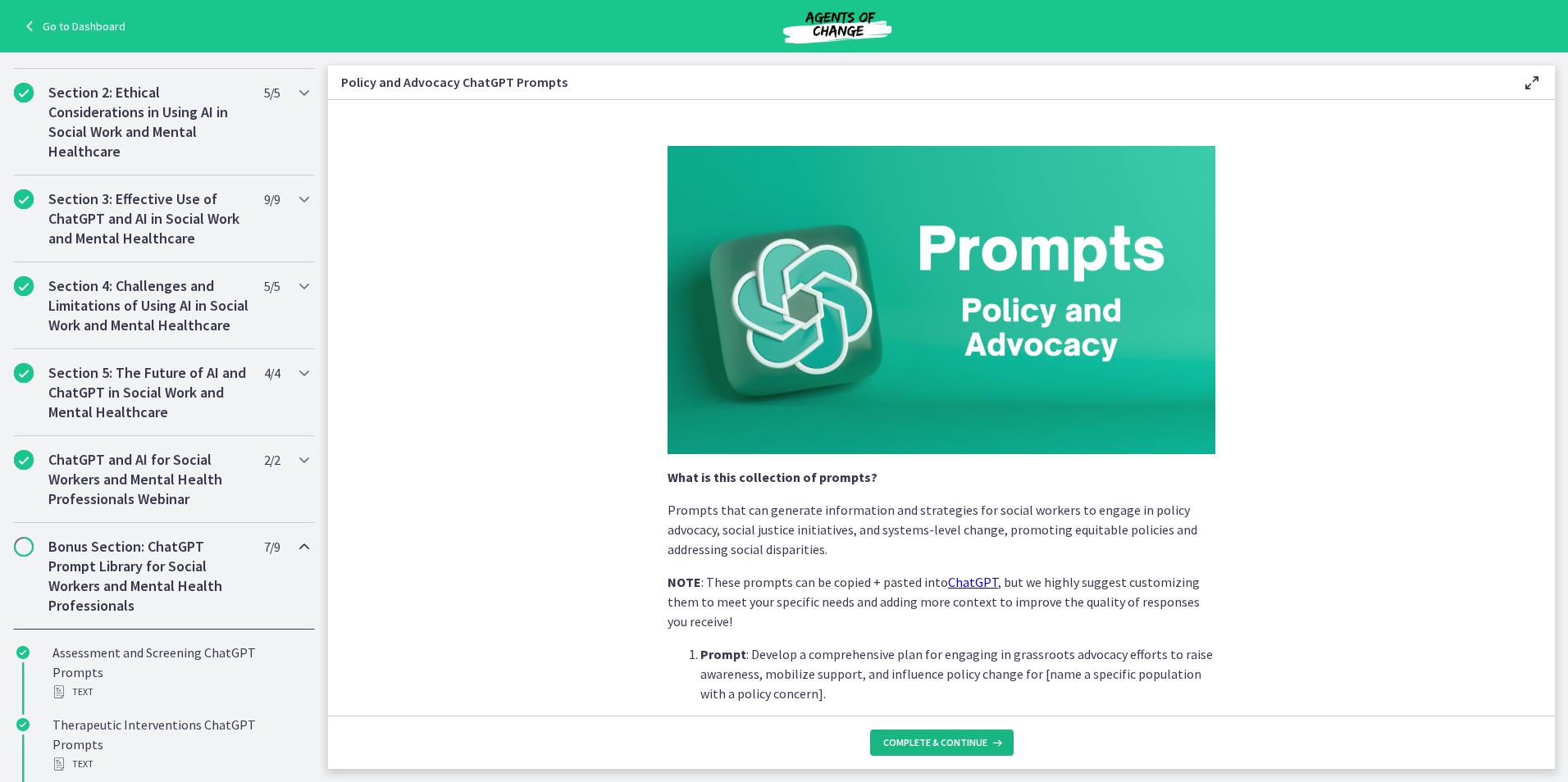
click at [931, 737] on span "Complete & continue" at bounding box center [936, 743] width 104 height 13
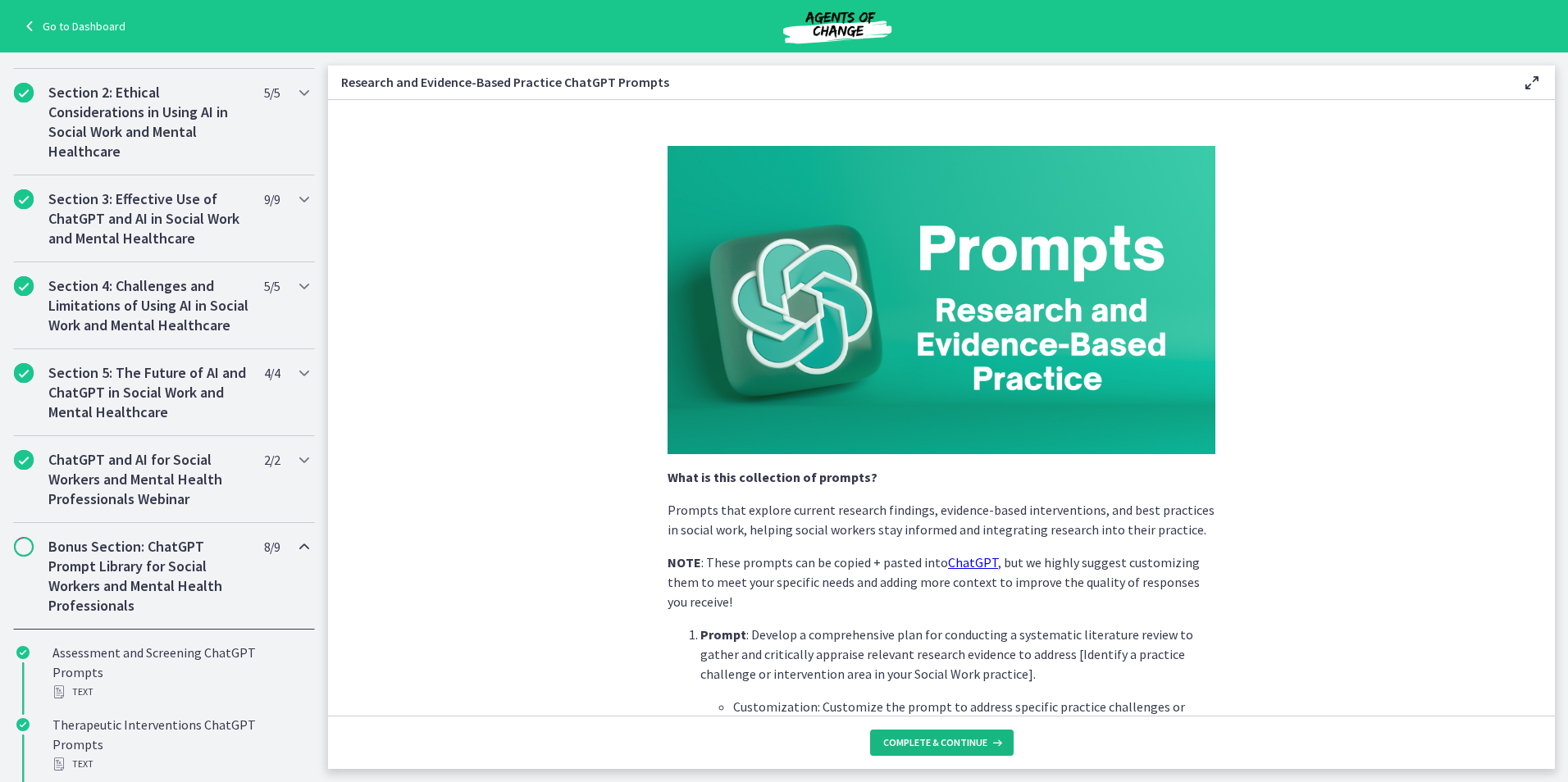
click at [931, 737] on span "Complete & continue" at bounding box center [936, 743] width 104 height 13
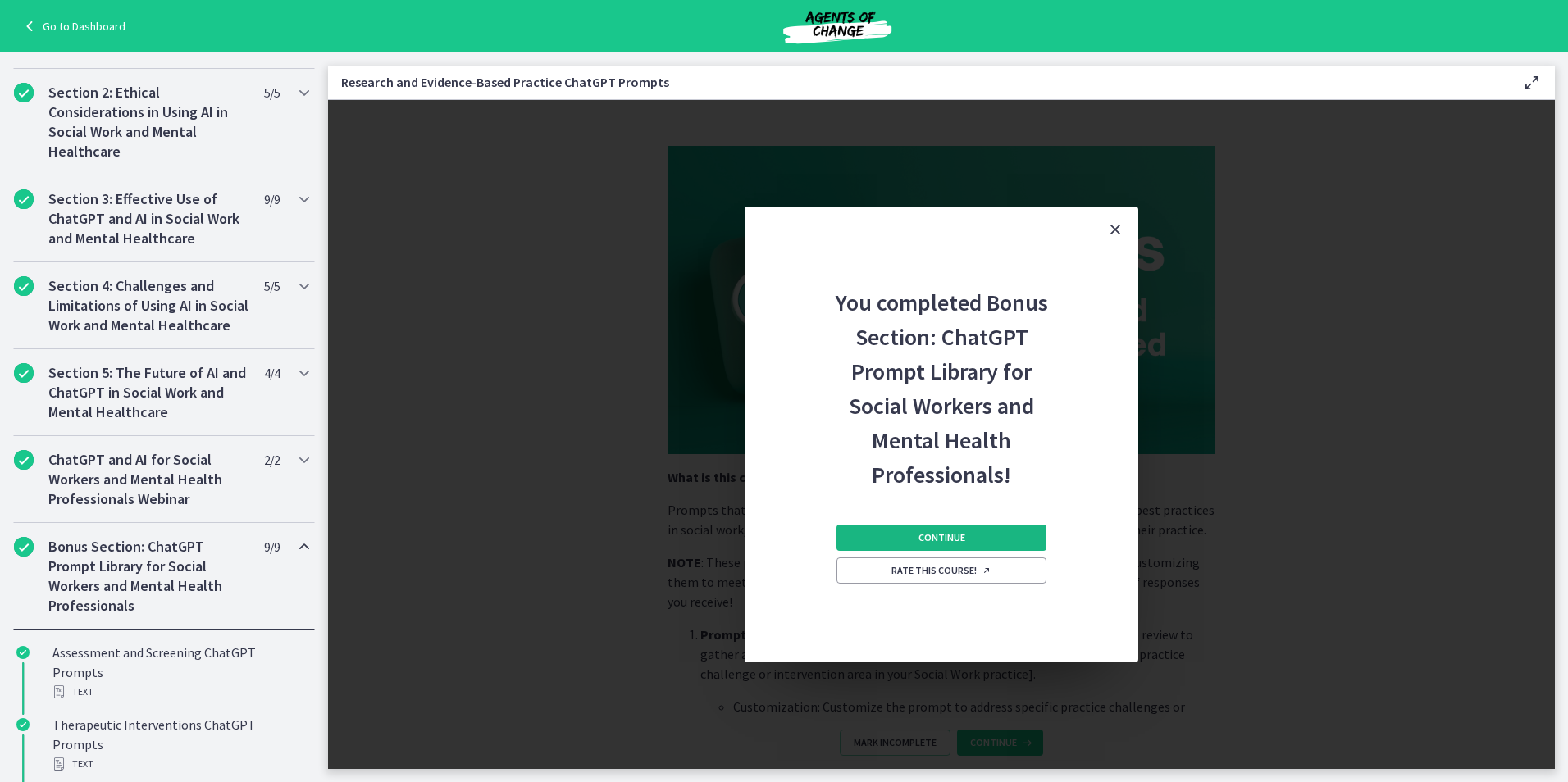
click at [931, 537] on span "Continue" at bounding box center [941, 538] width 47 height 13
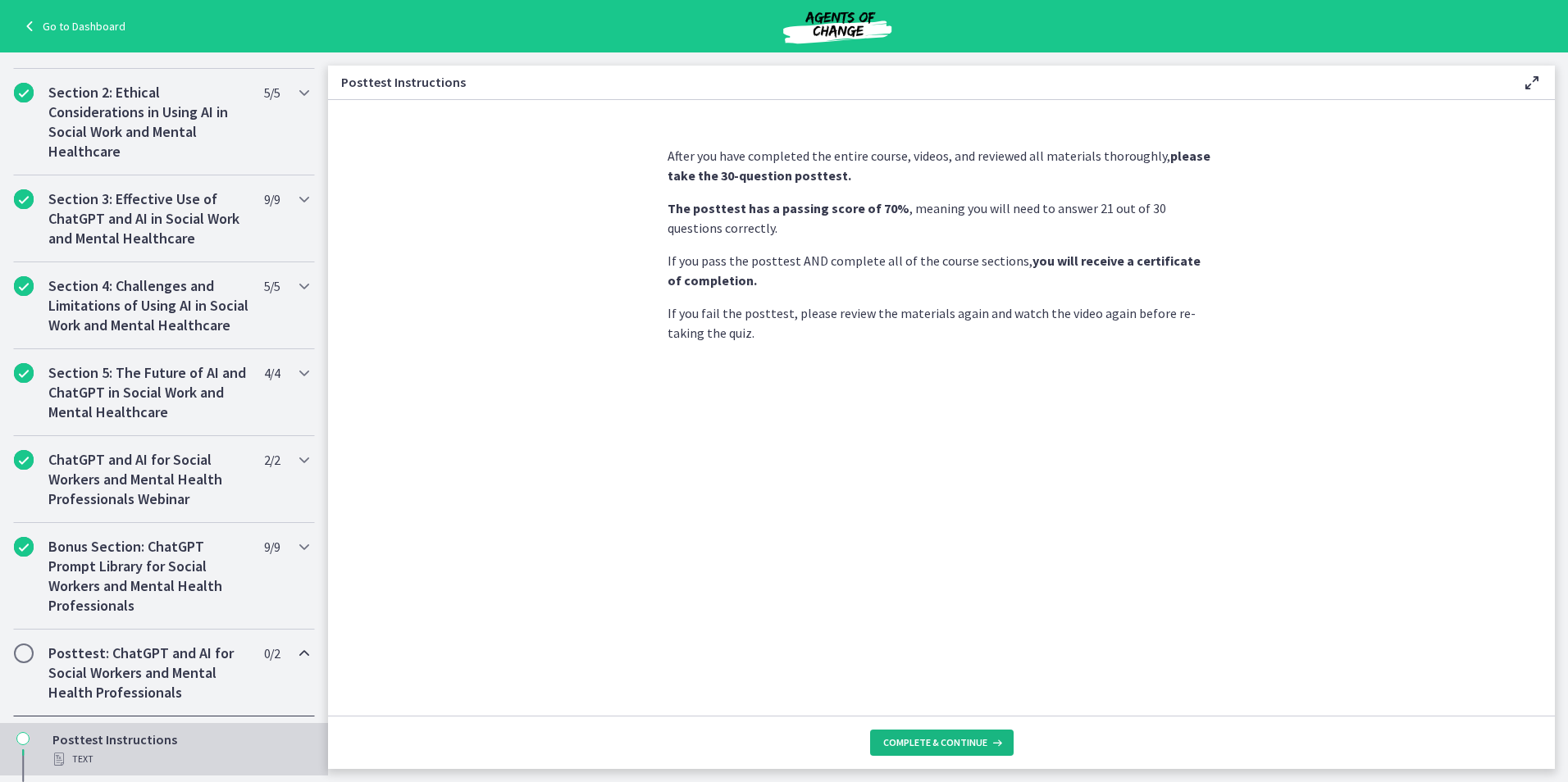
click at [939, 738] on span "Complete & continue" at bounding box center [936, 743] width 104 height 13
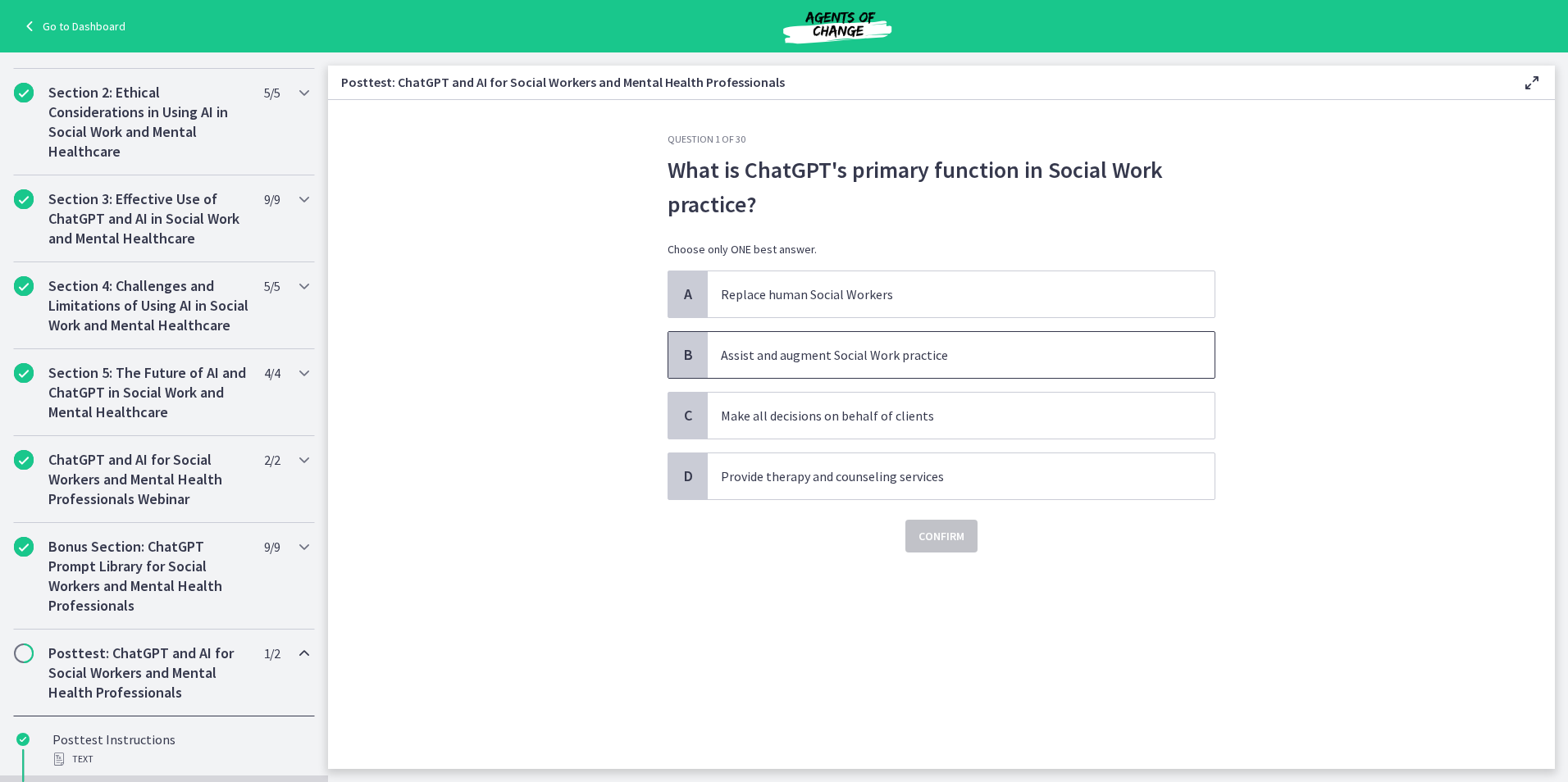
click at [855, 369] on span "Assist and augment Social Work practice" at bounding box center [961, 355] width 507 height 46
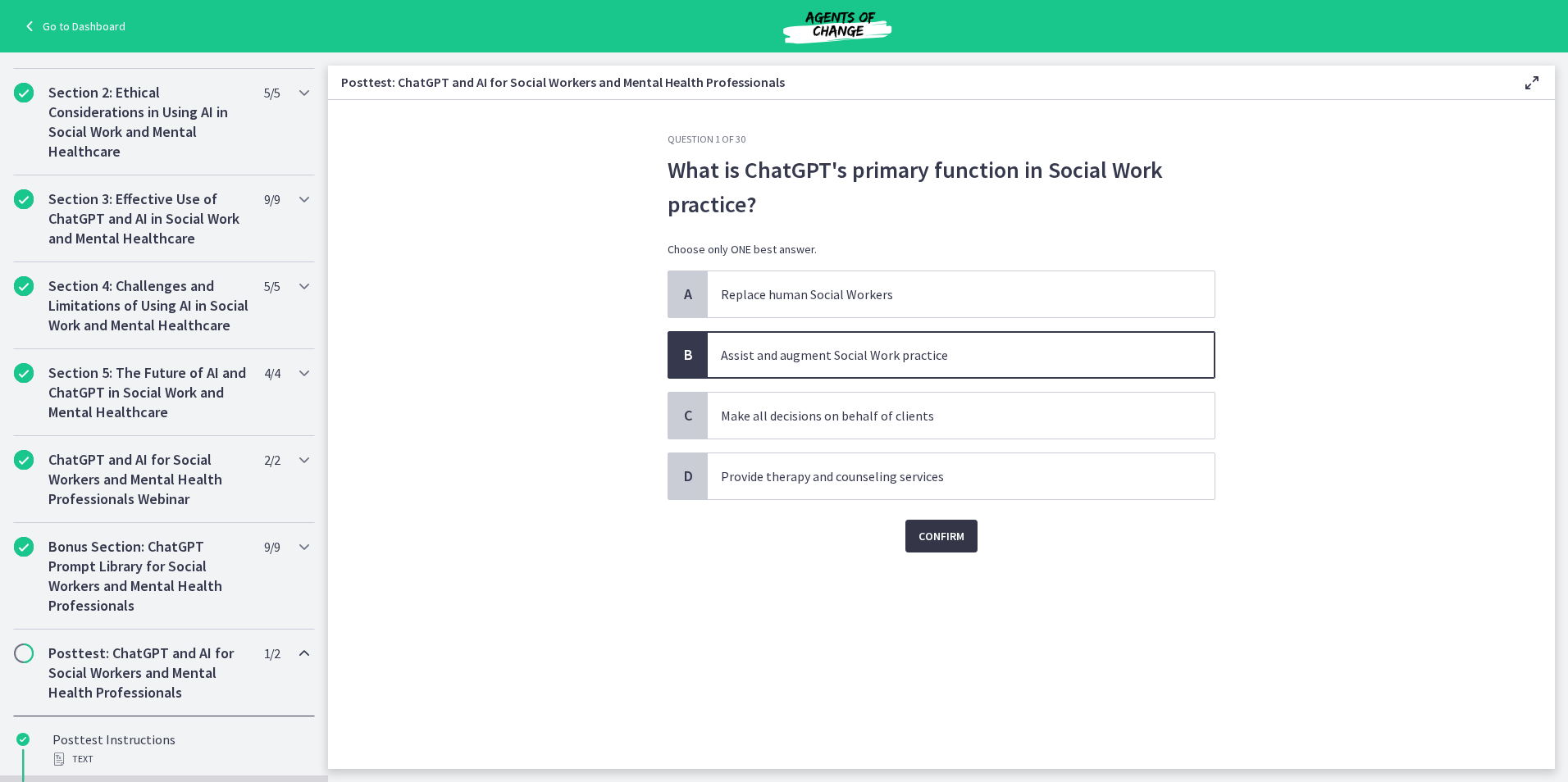
click at [918, 545] on span "Confirm" at bounding box center [940, 535] width 46 height 20
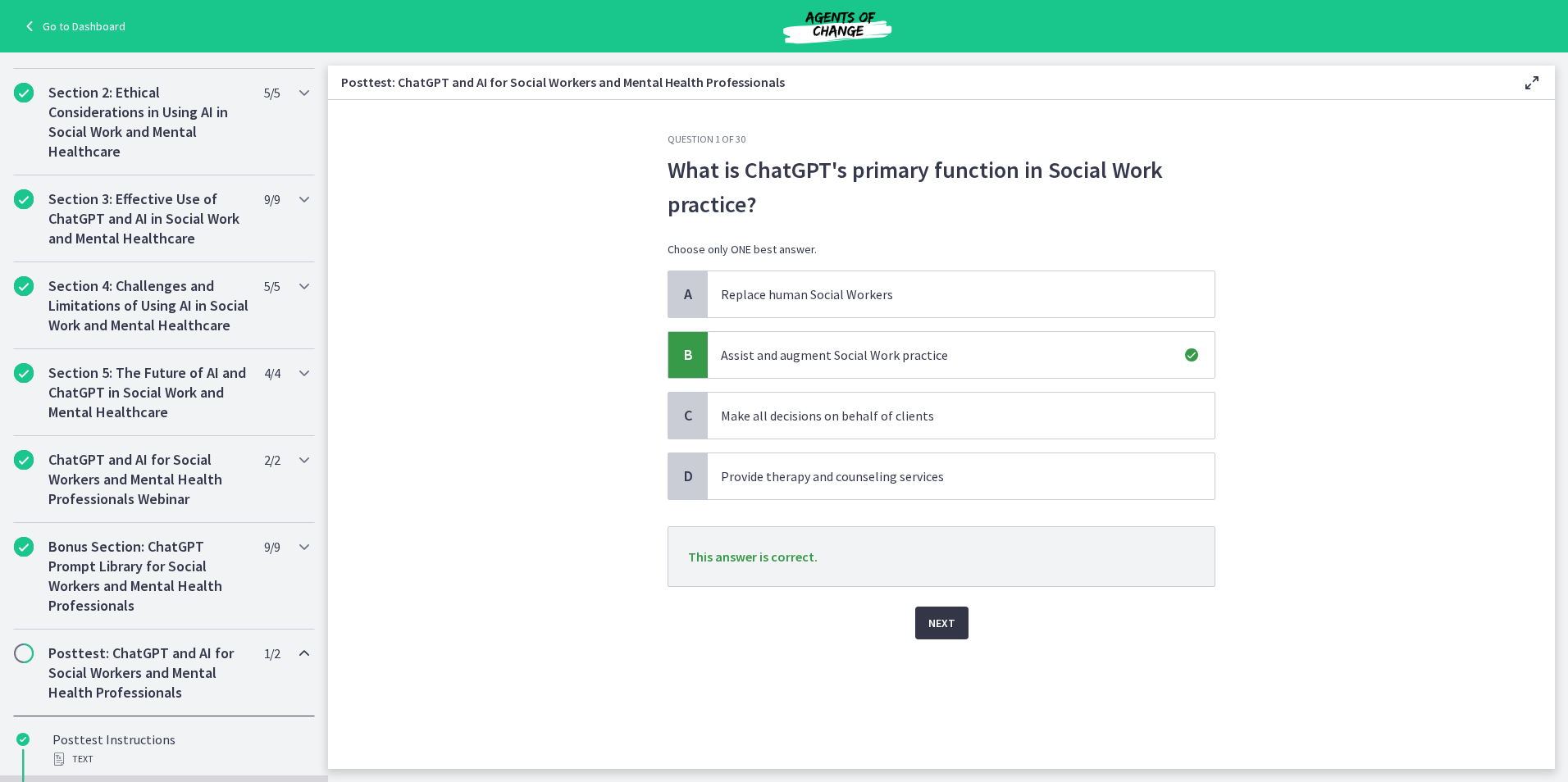
click at [934, 614] on span "Next" at bounding box center [941, 623] width 27 height 20
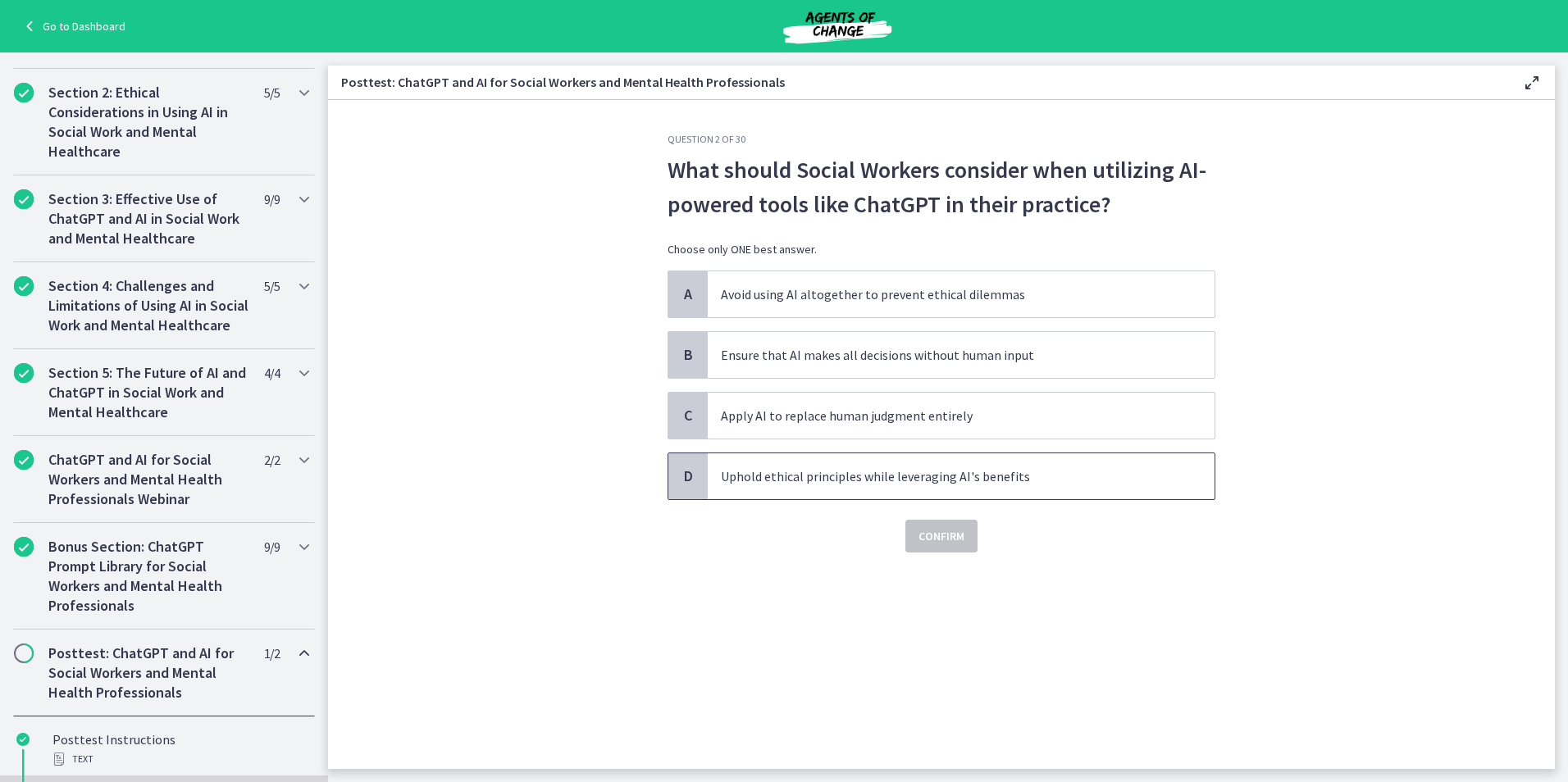
click at [839, 486] on span "Uphold ethical principles while leveraging AI's benefits" at bounding box center [961, 476] width 507 height 46
click at [942, 531] on span "Confirm" at bounding box center [940, 535] width 46 height 20
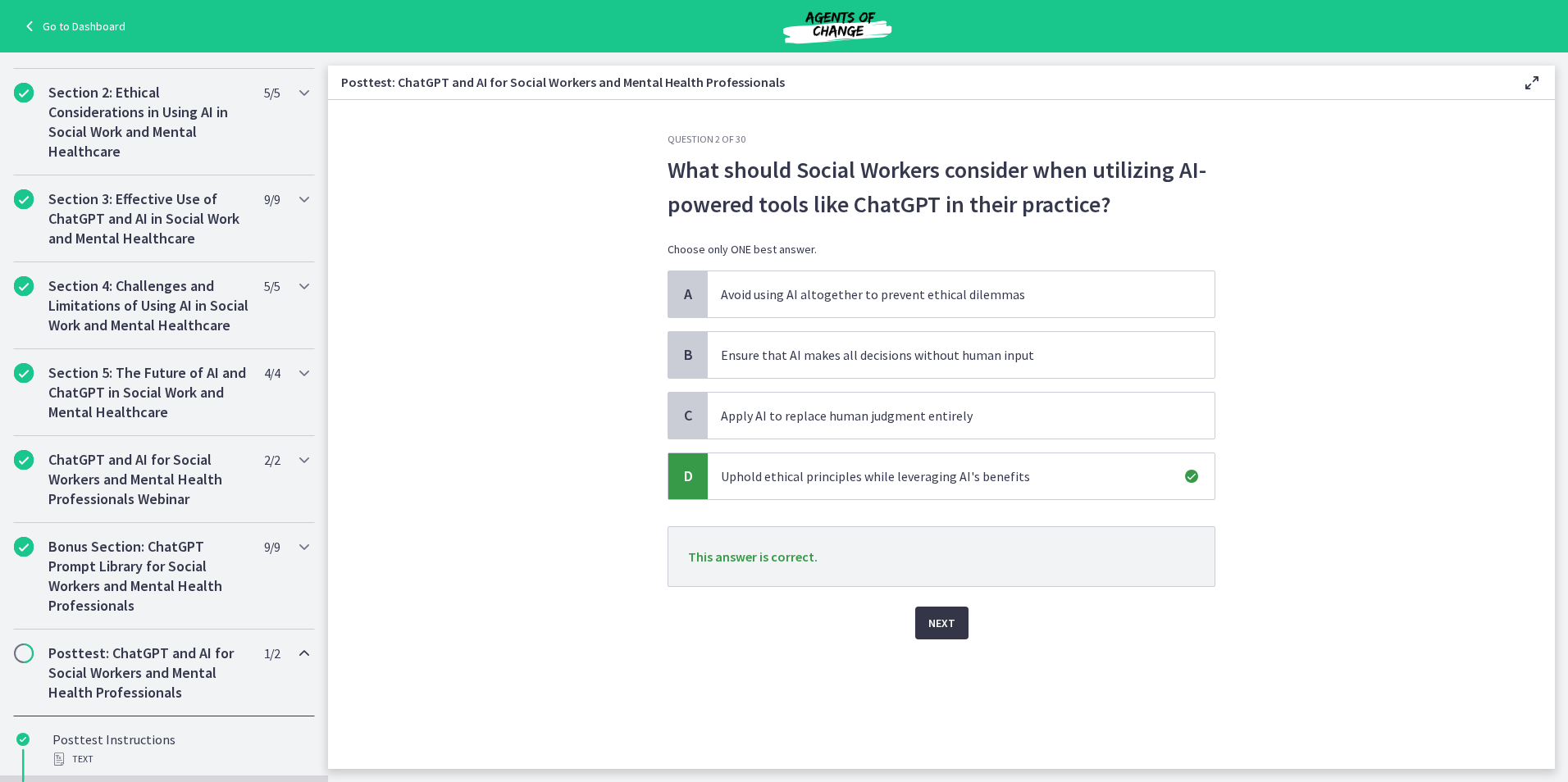
click at [954, 622] on button "Next" at bounding box center [941, 623] width 53 height 33
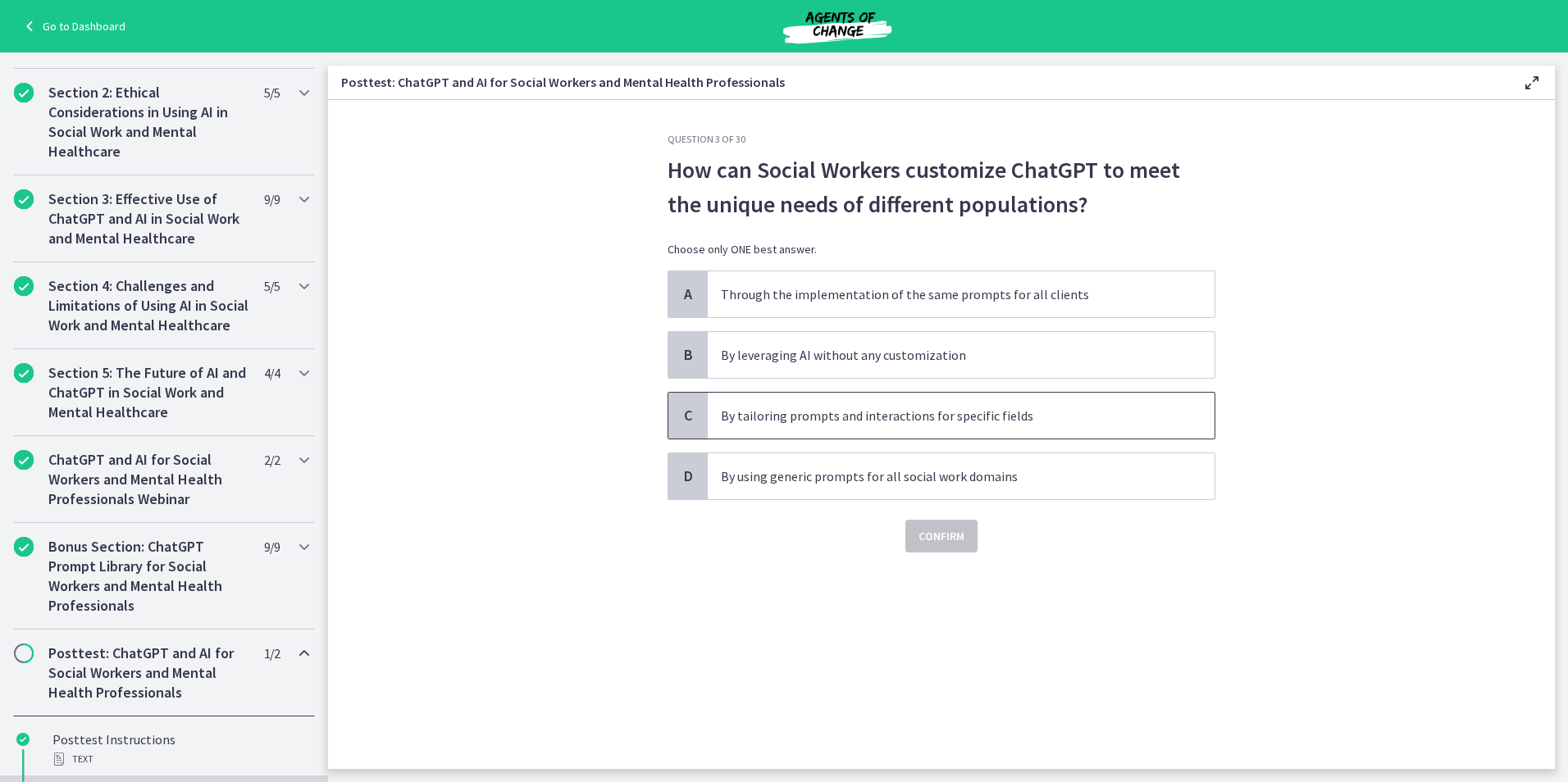
click at [827, 422] on p "By tailoring prompts and interactions for specific fields" at bounding box center [944, 415] width 448 height 20
click at [933, 532] on span "Confirm" at bounding box center [940, 535] width 46 height 20
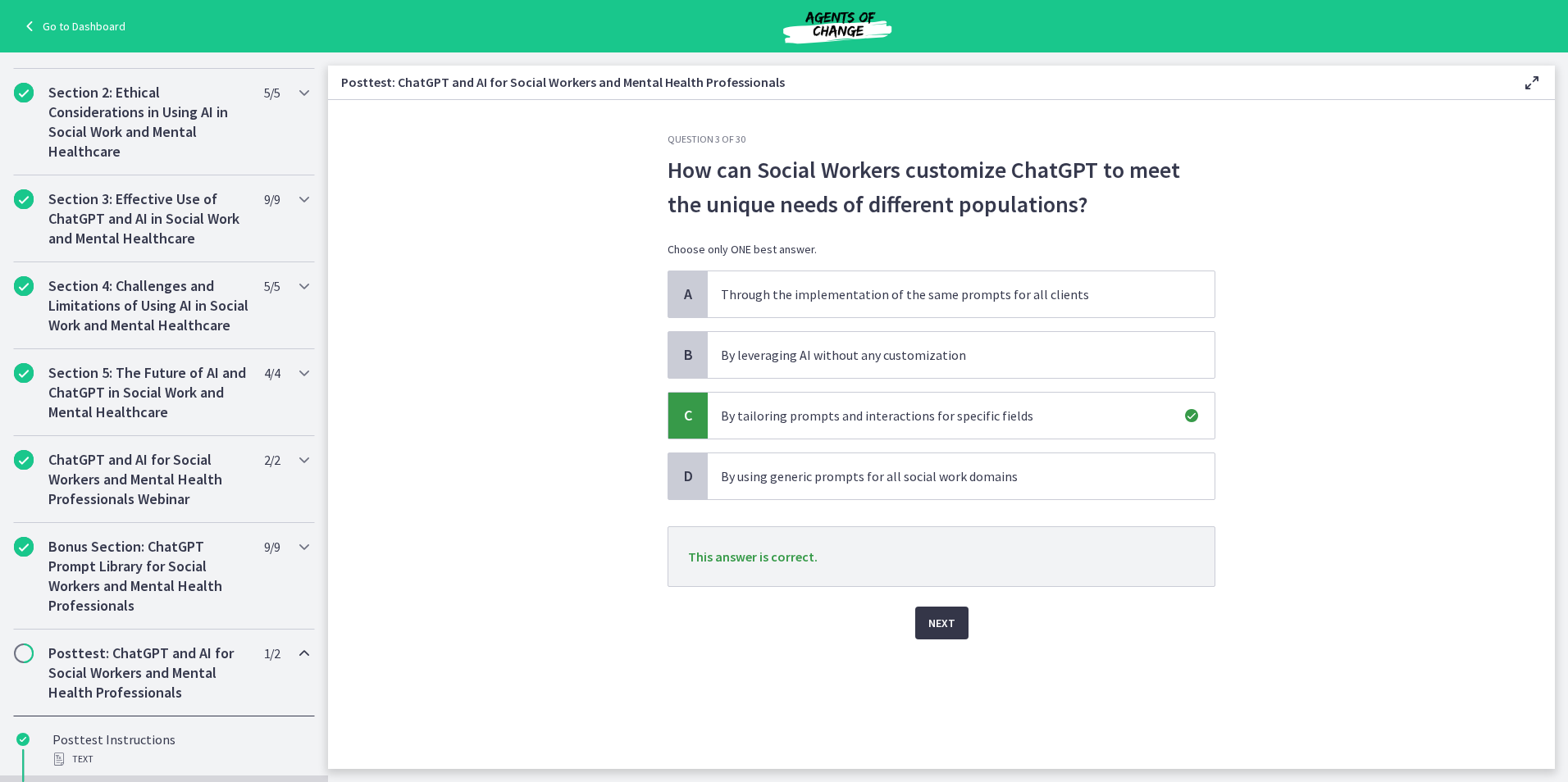
click at [932, 622] on span "Next" at bounding box center [941, 623] width 27 height 20
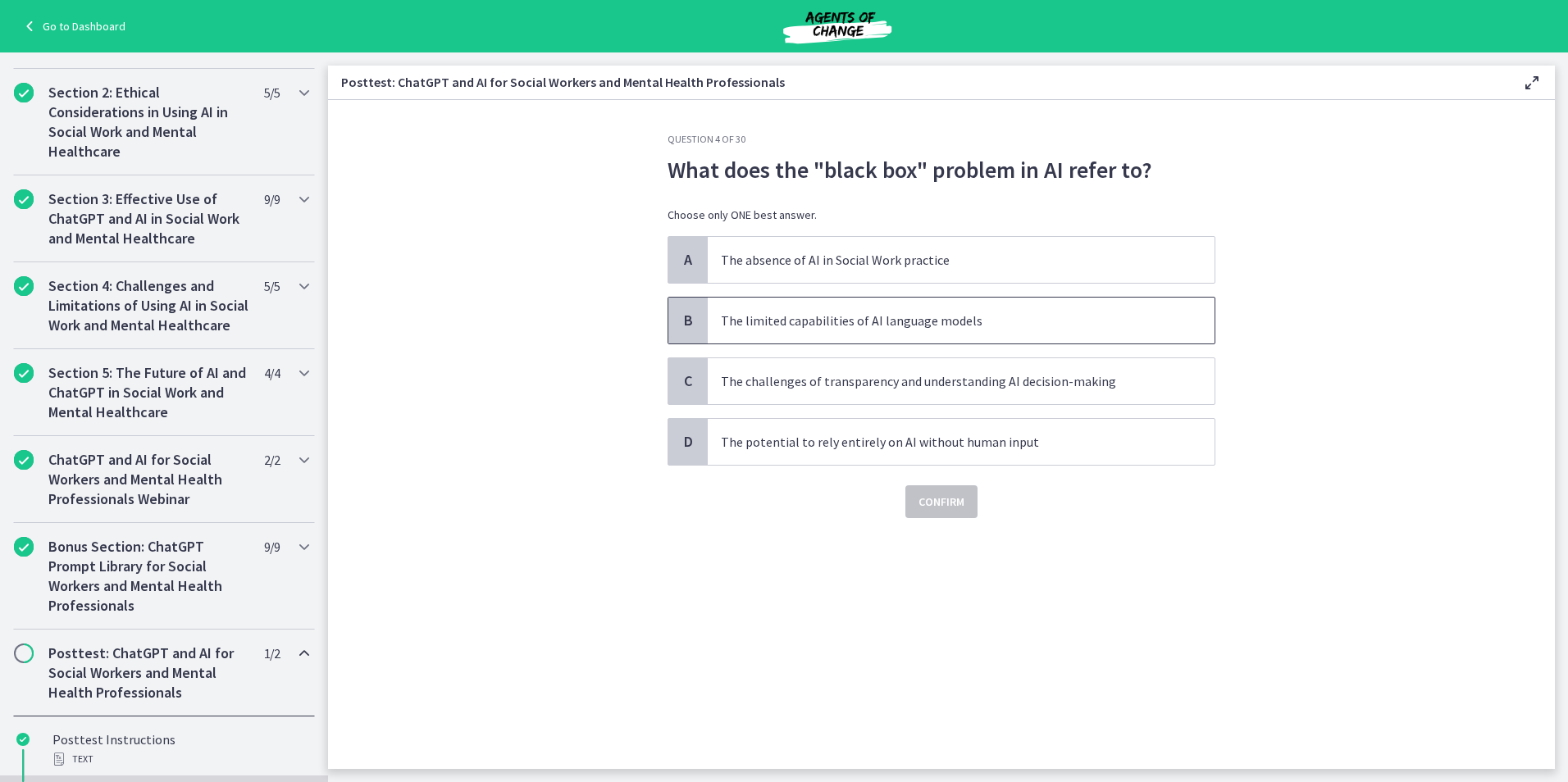
click at [844, 329] on p "The limited capabilities of AI language models" at bounding box center [944, 320] width 448 height 20
click at [951, 493] on span "Confirm" at bounding box center [940, 501] width 46 height 20
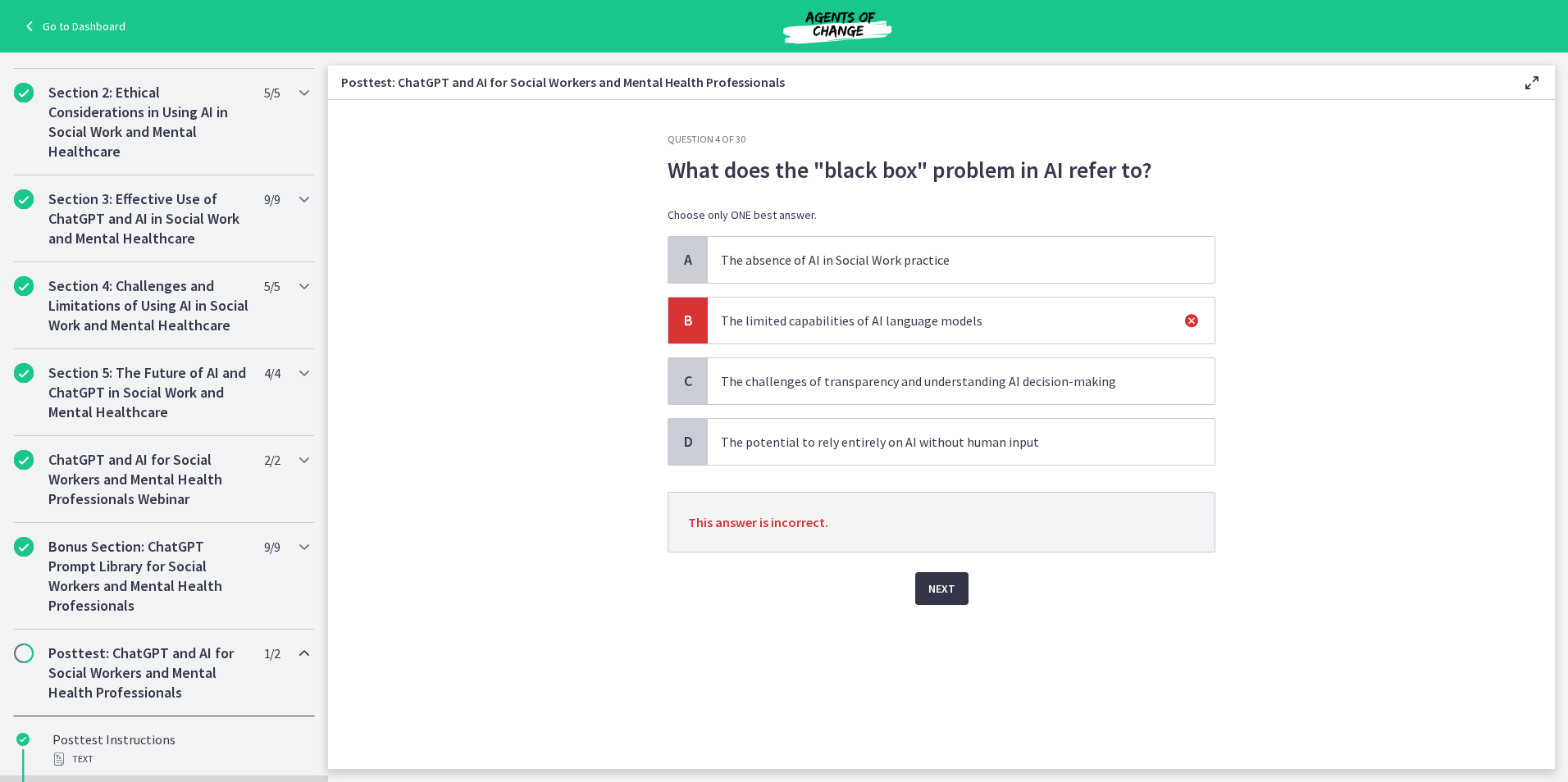
click at [943, 590] on span "Next" at bounding box center [941, 588] width 27 height 20
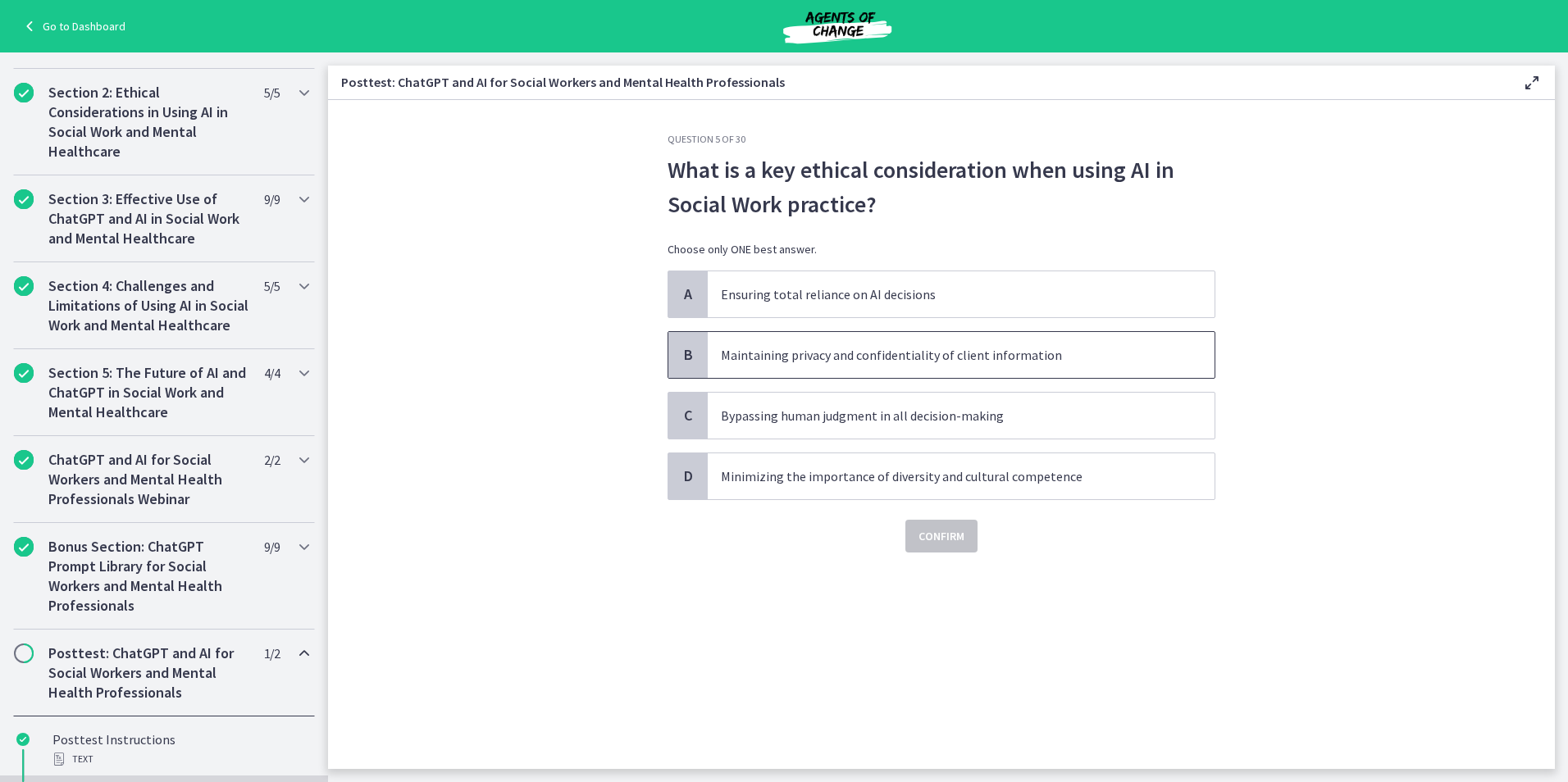
click at [882, 360] on p "Maintaining privacy and confidentiality of client information" at bounding box center [944, 355] width 448 height 20
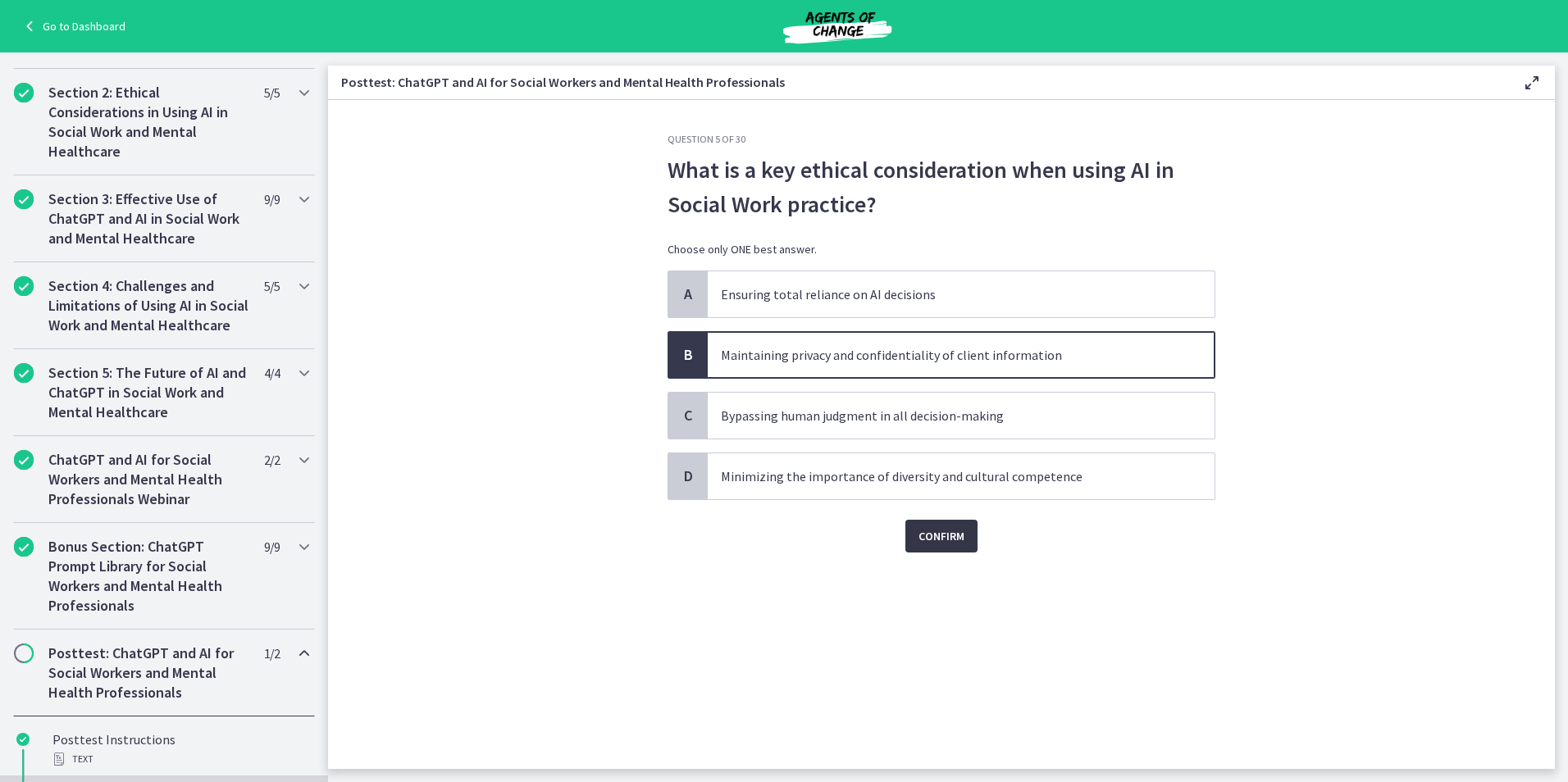
click at [942, 549] on button "Confirm" at bounding box center [941, 535] width 73 height 33
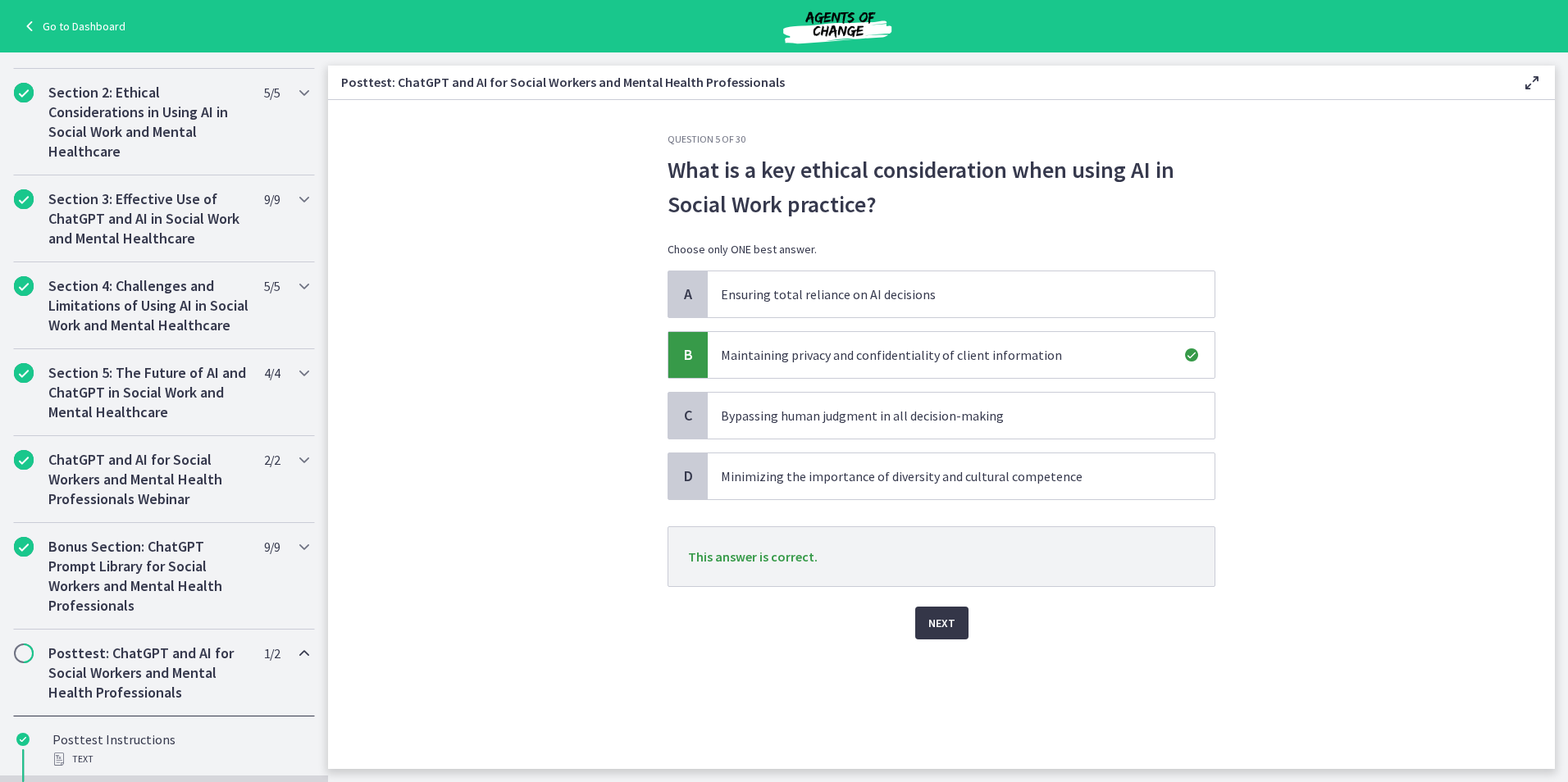
click at [952, 621] on span "Next" at bounding box center [941, 623] width 27 height 20
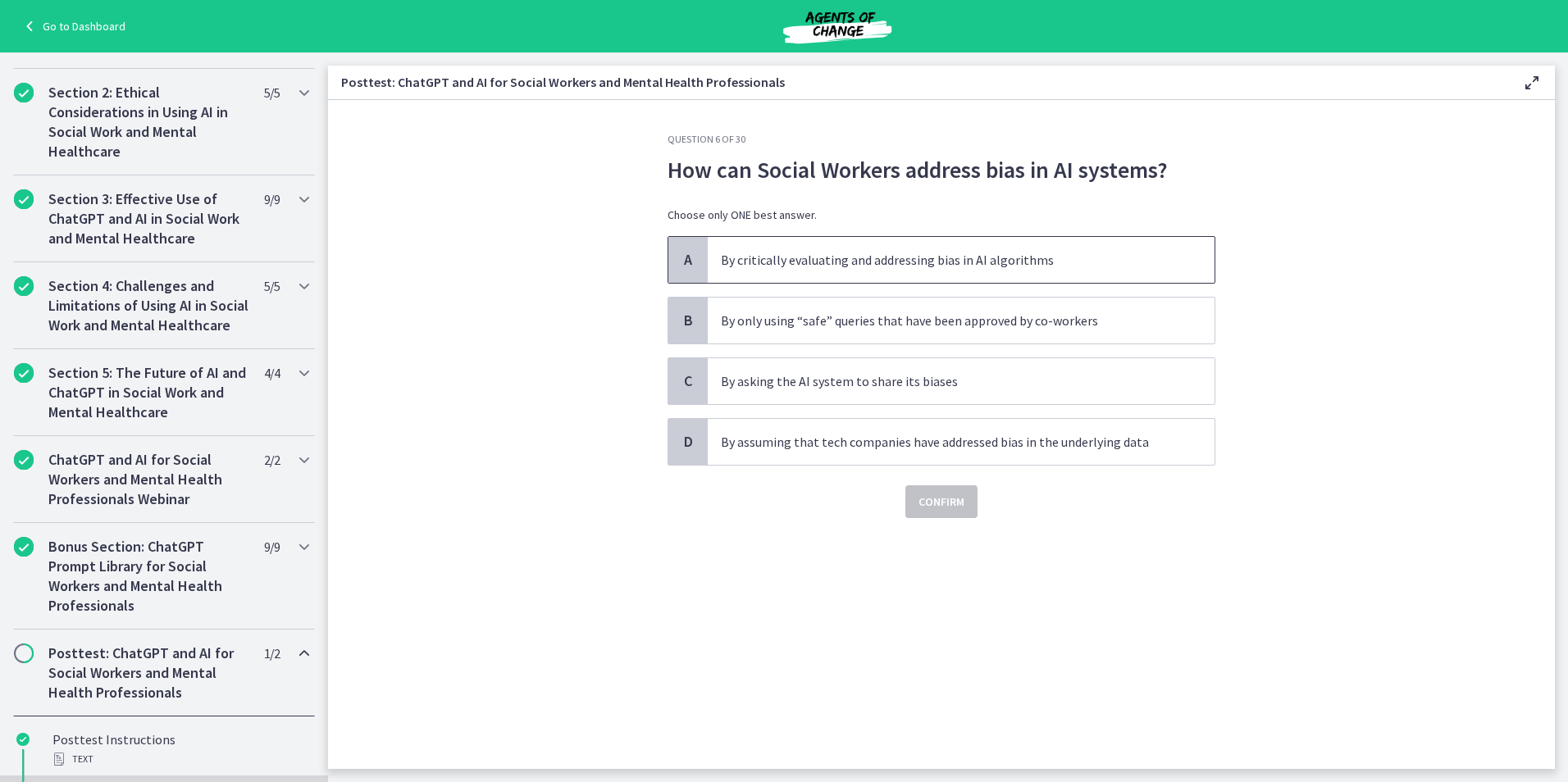
click at [794, 268] on p "By critically evaluating and addressing bias in AI algorithms" at bounding box center [944, 260] width 448 height 20
click at [912, 512] on button "Confirm" at bounding box center [941, 501] width 73 height 33
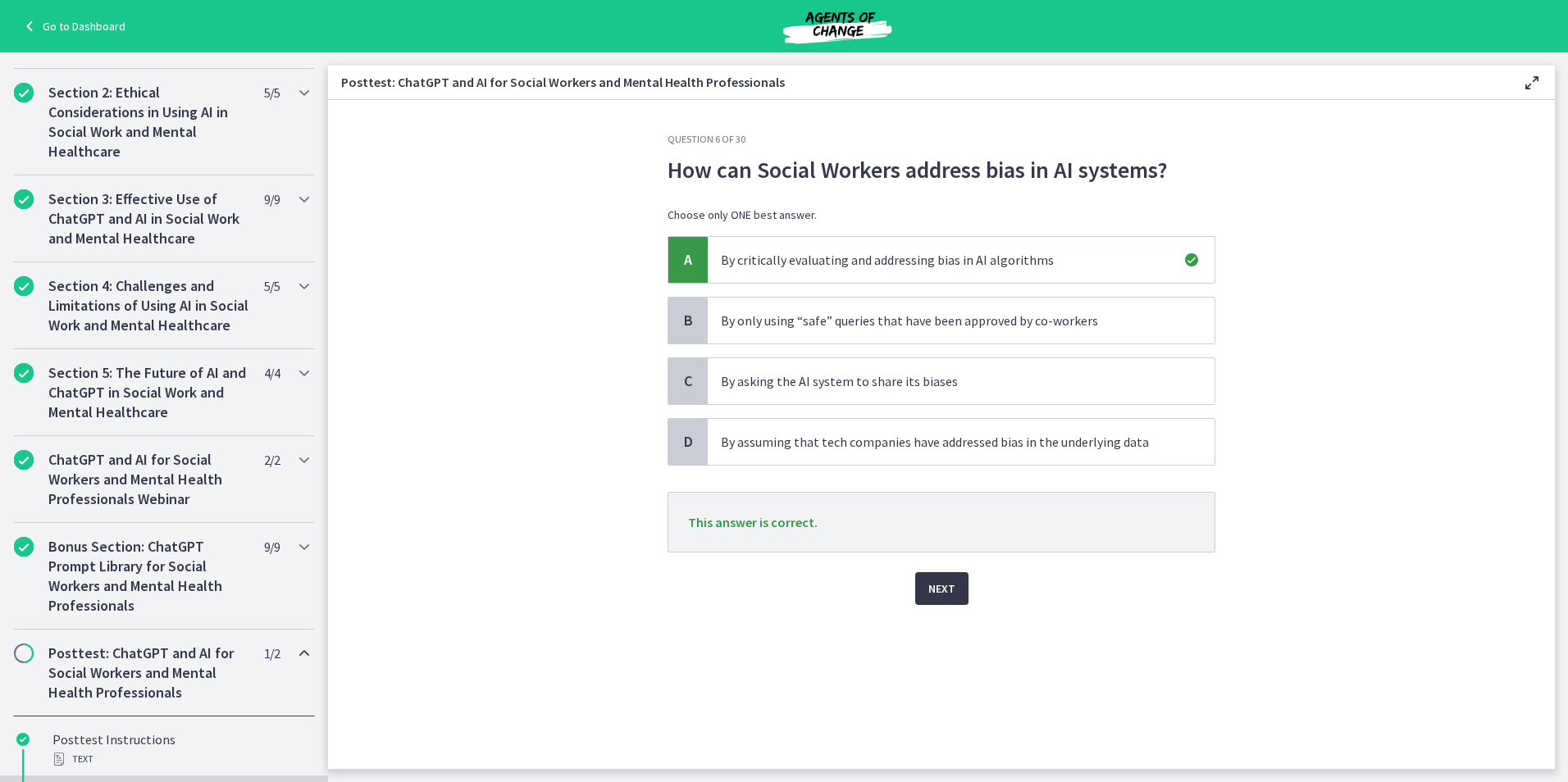
click at [937, 600] on button "Next" at bounding box center [941, 588] width 53 height 33
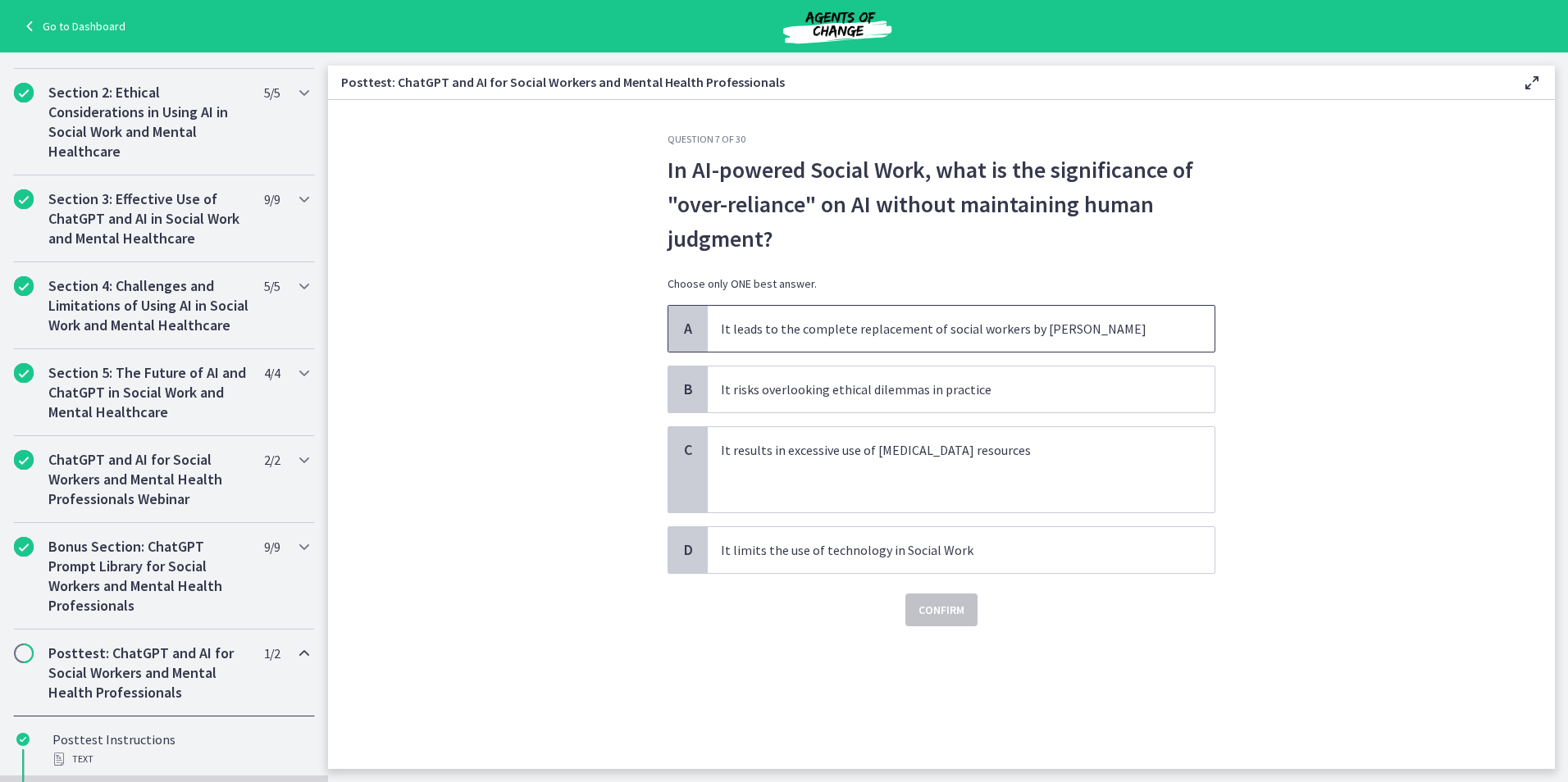
click at [801, 335] on p "It leads to the complete replacement of social workers by AI" at bounding box center [944, 329] width 448 height 20
click at [931, 609] on span "Confirm" at bounding box center [940, 610] width 46 height 20
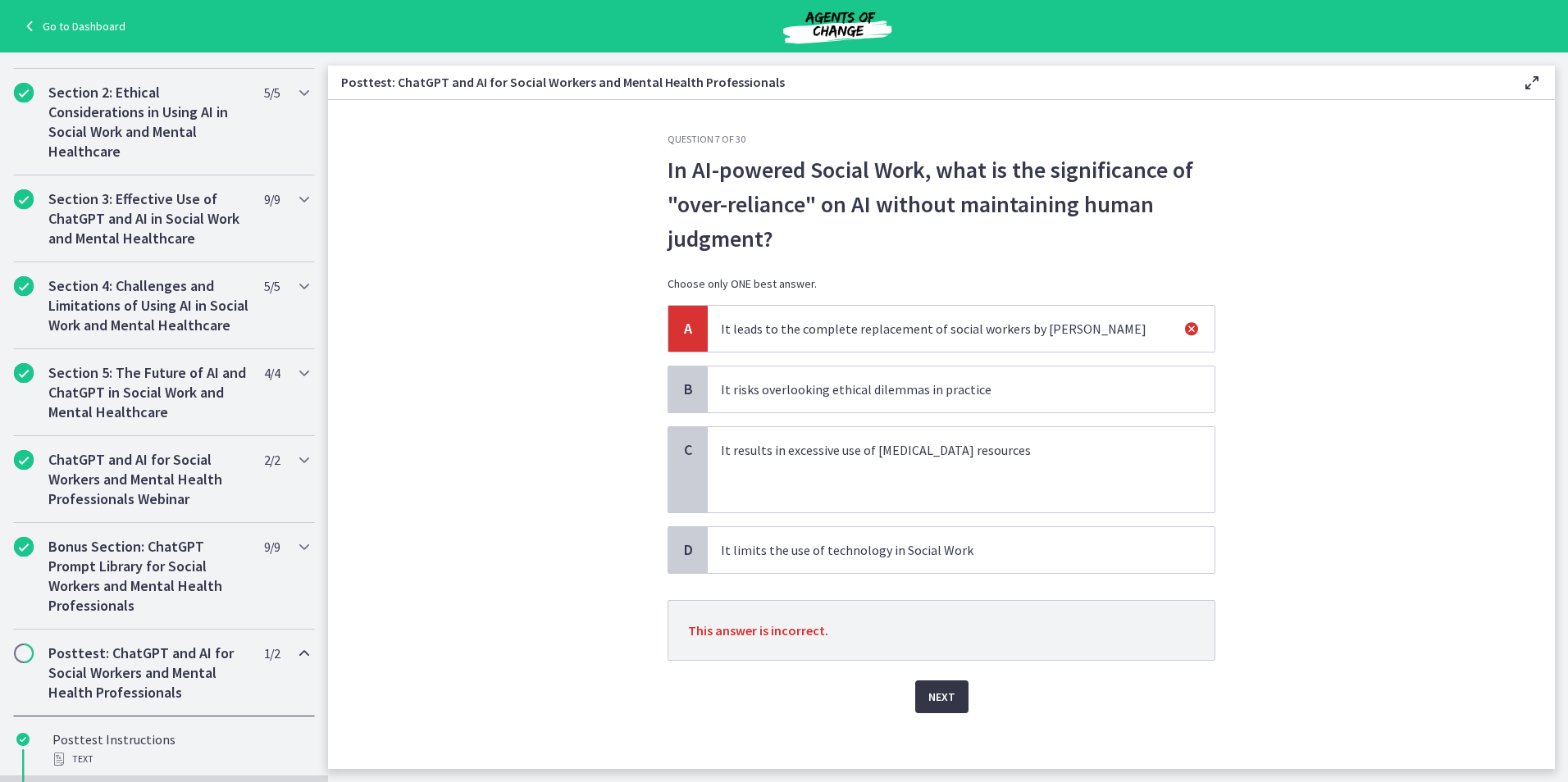
click at [937, 682] on div "Next" at bounding box center [941, 687] width 547 height 52
drag, startPoint x: 952, startPoint y: 694, endPoint x: 934, endPoint y: 694, distance: 18.0
click at [950, 694] on button "Next" at bounding box center [941, 696] width 53 height 33
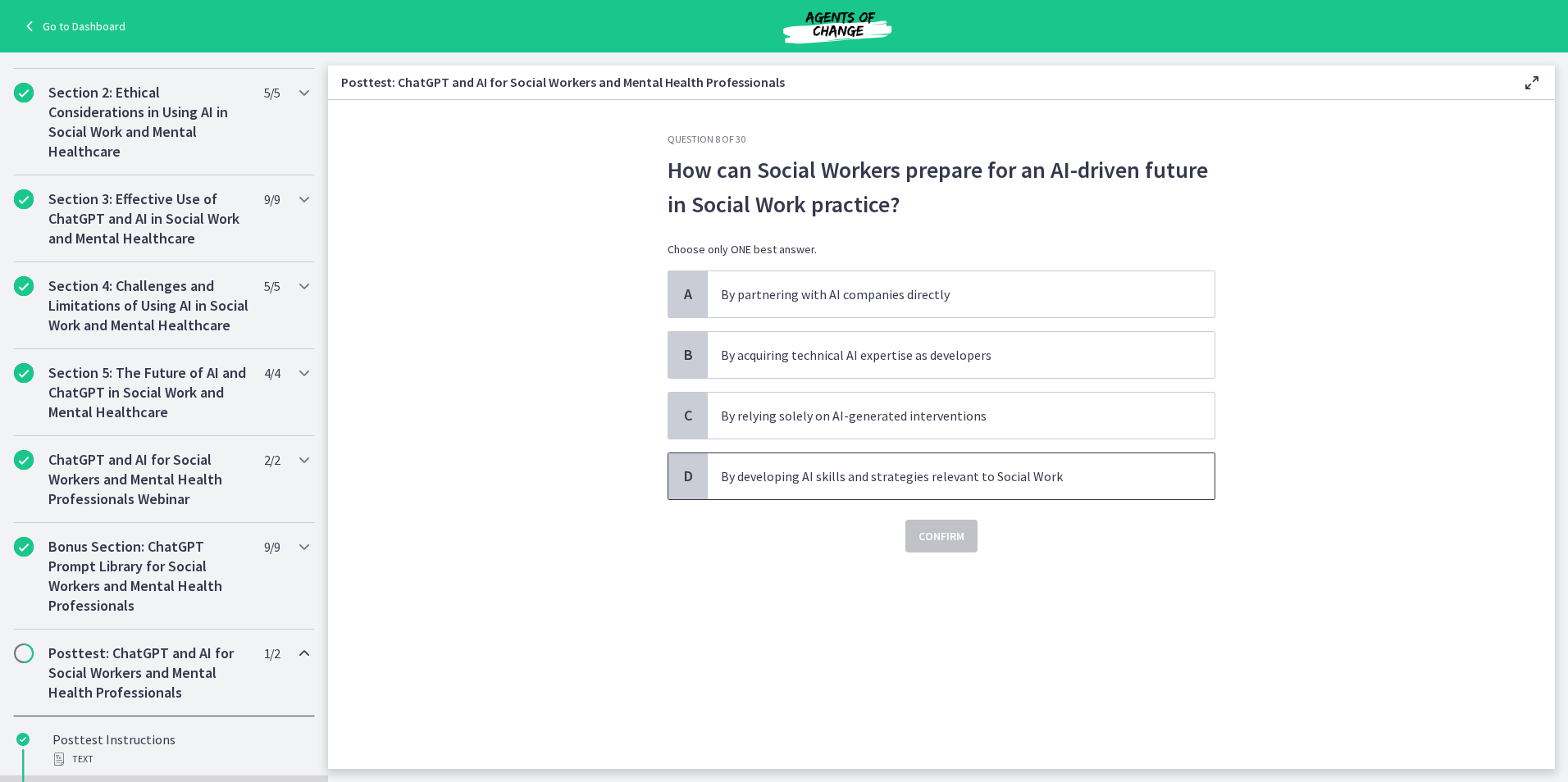
click at [844, 481] on p "By developing AI skills and strategies relevant to Social Work" at bounding box center [944, 476] width 448 height 20
click at [931, 534] on span "Confirm" at bounding box center [940, 535] width 46 height 20
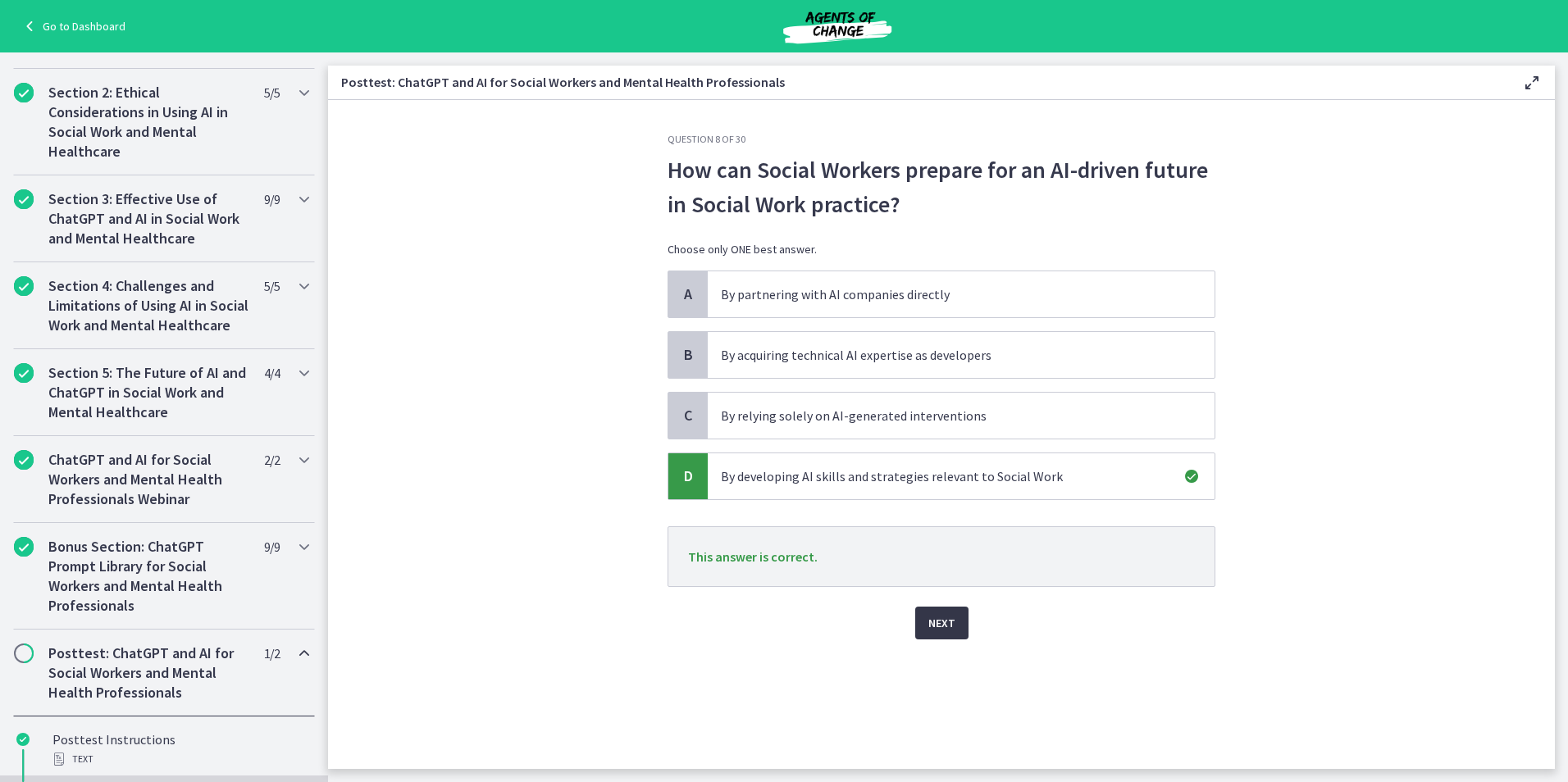
click at [933, 614] on span "Next" at bounding box center [941, 623] width 27 height 20
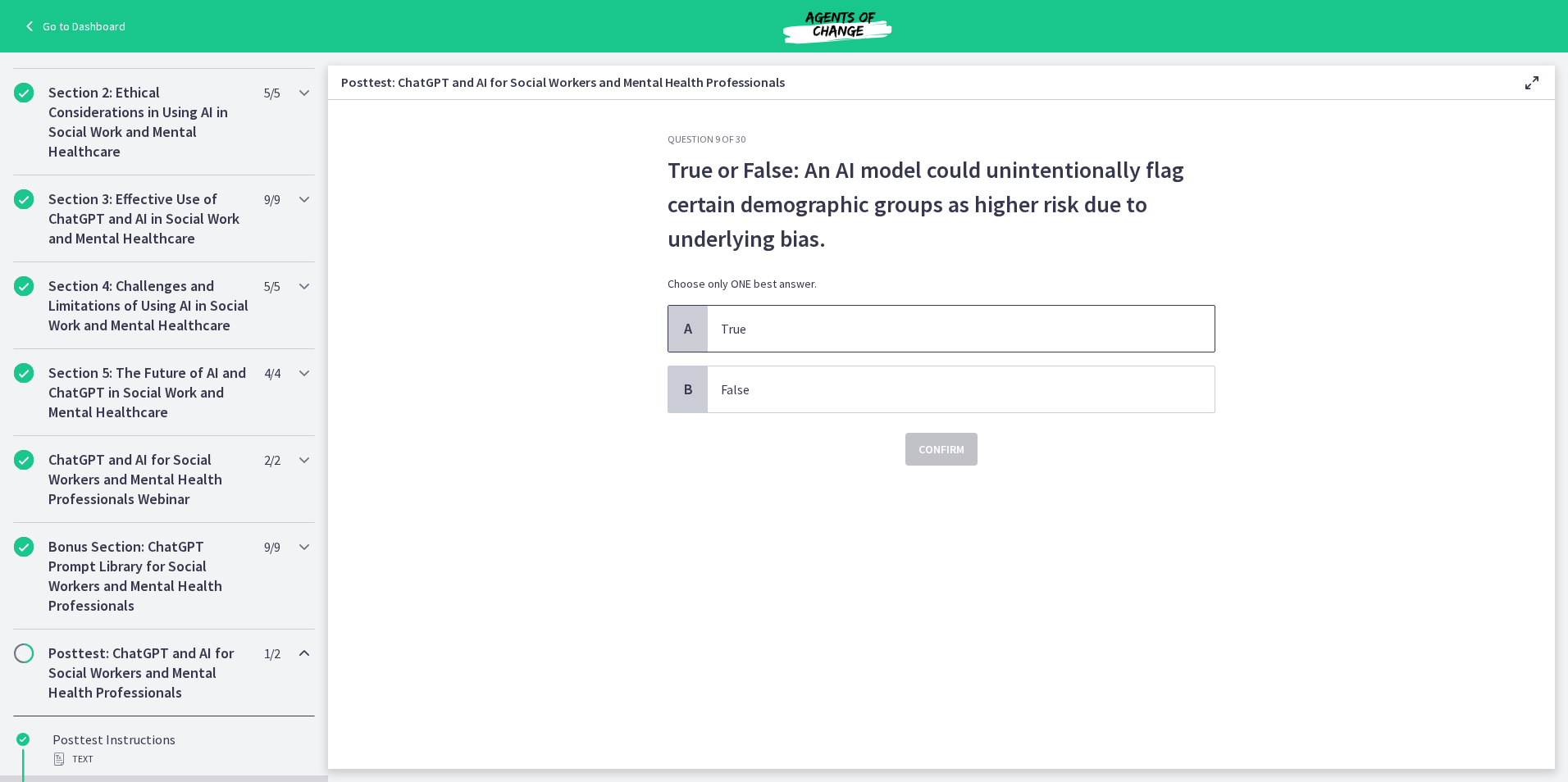
click at [753, 324] on p "True" at bounding box center [944, 329] width 448 height 20
click at [925, 454] on span "Confirm" at bounding box center [940, 449] width 46 height 20
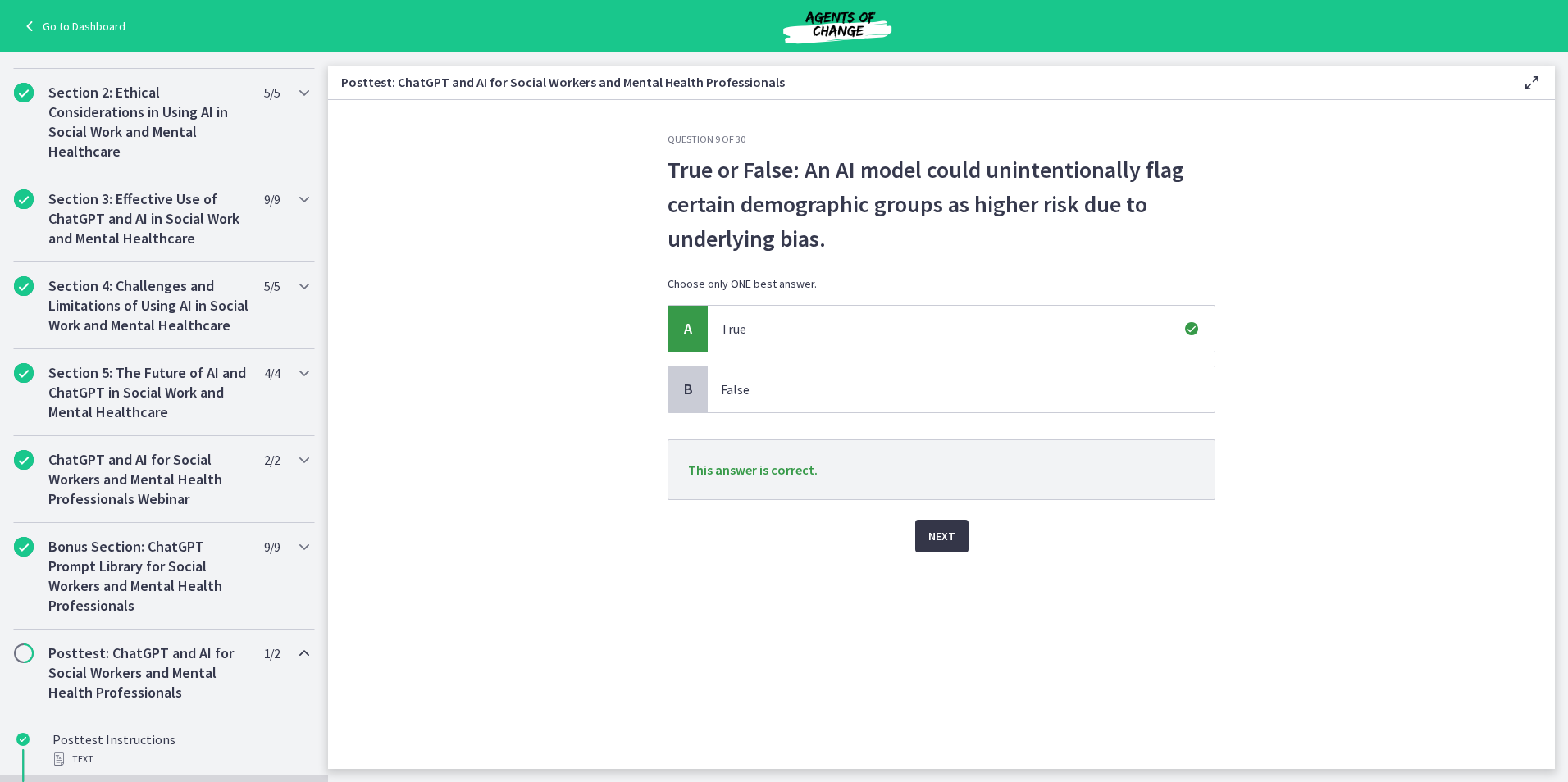
click at [933, 527] on span "Next" at bounding box center [941, 535] width 27 height 20
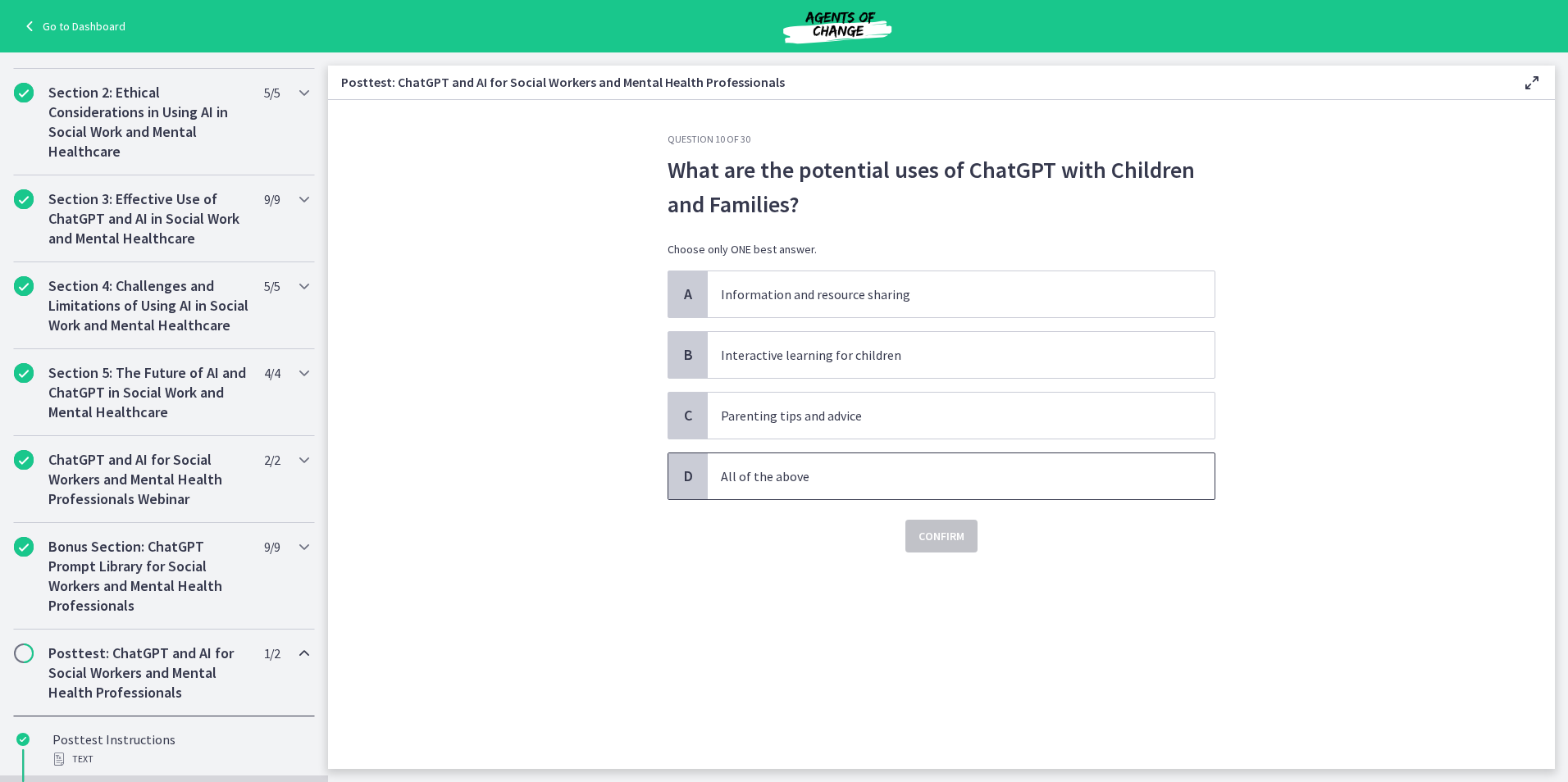
click at [794, 474] on p "All of the above" at bounding box center [944, 476] width 448 height 20
click at [957, 543] on span "Confirm" at bounding box center [940, 535] width 46 height 20
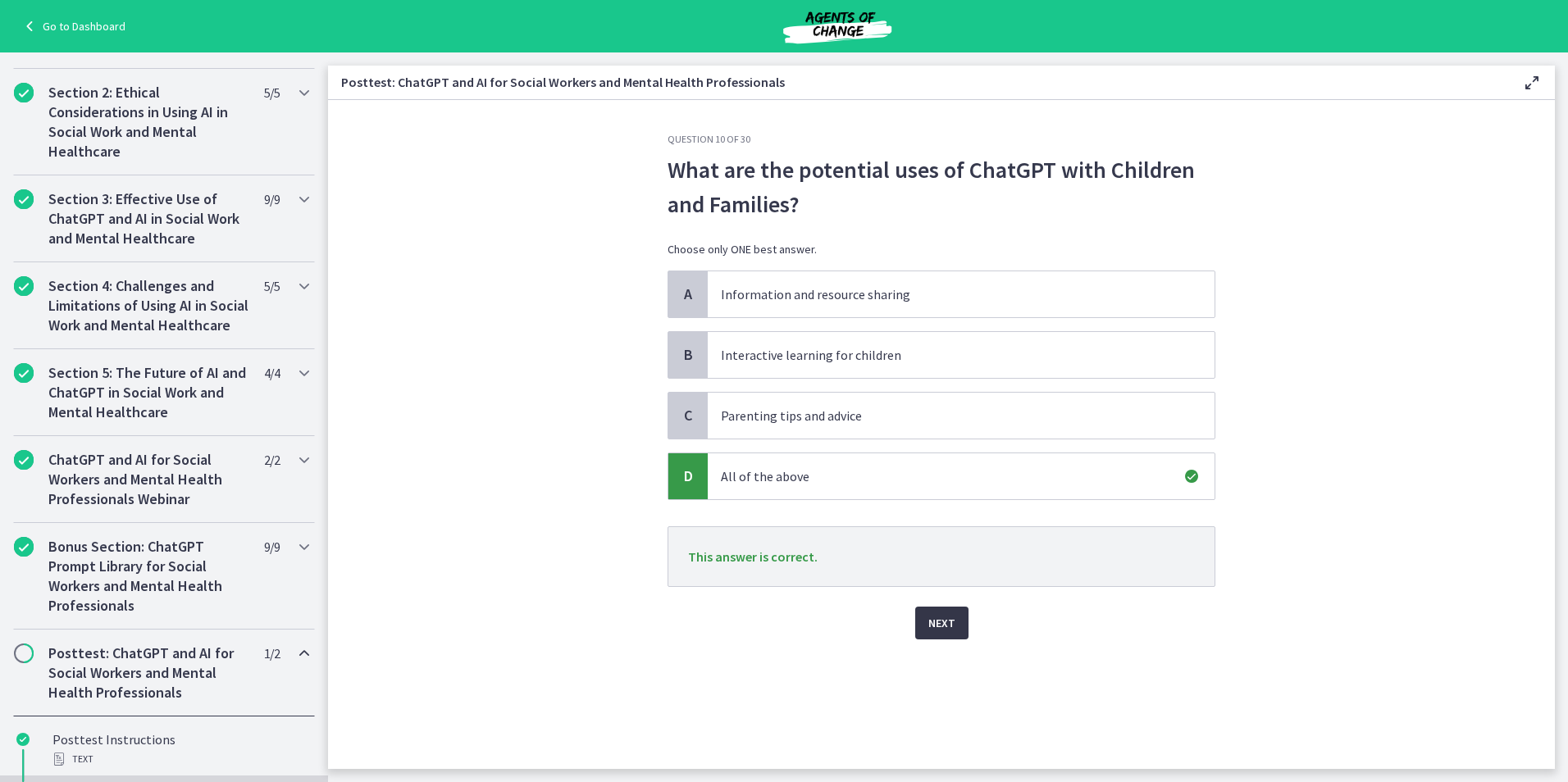
click at [955, 627] on button "Next" at bounding box center [941, 623] width 53 height 33
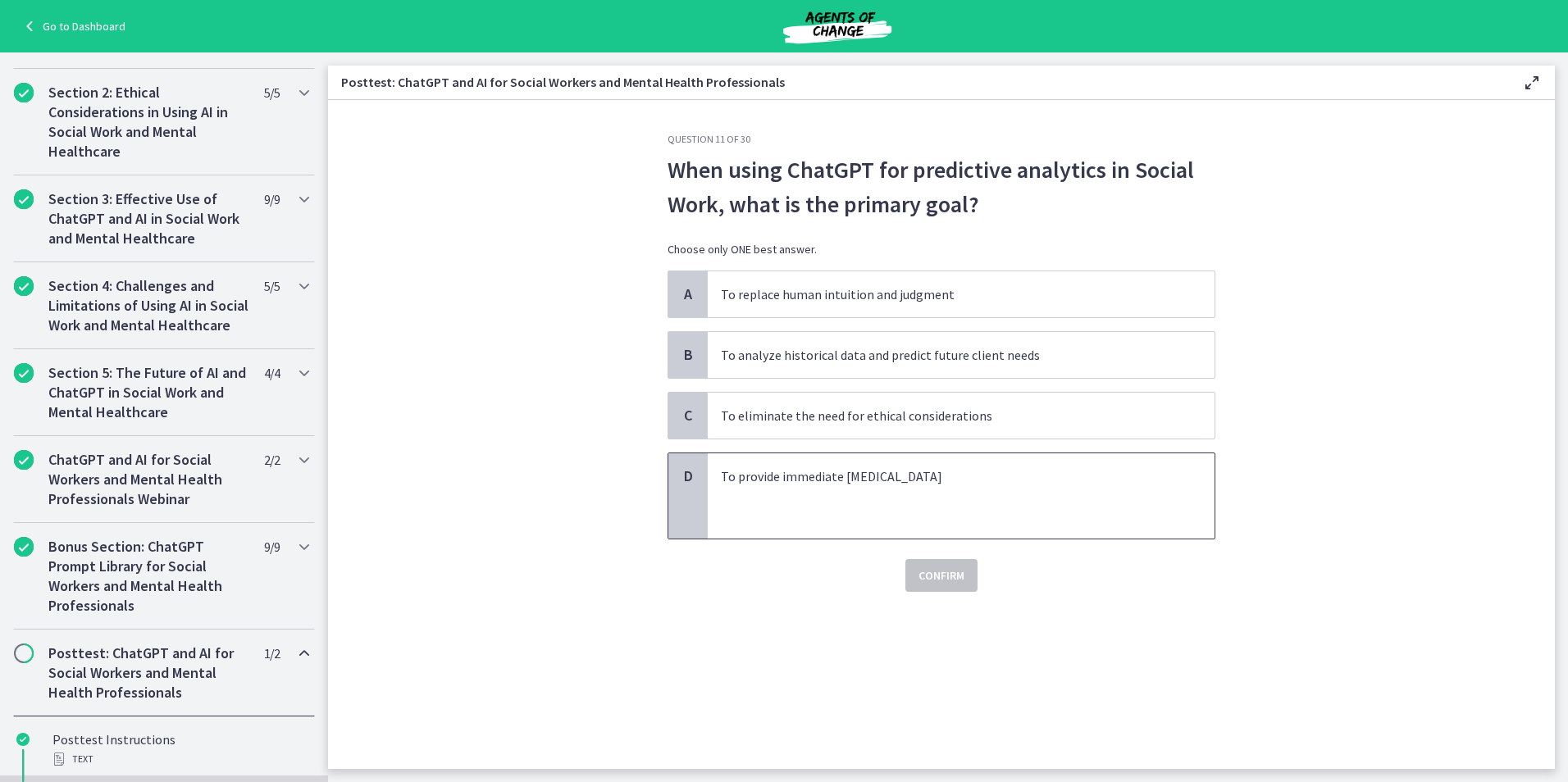
click at [876, 482] on p "To provide immediate crisis intervention" at bounding box center [944, 476] width 448 height 20
click at [934, 589] on button "Confirm" at bounding box center [941, 575] width 73 height 33
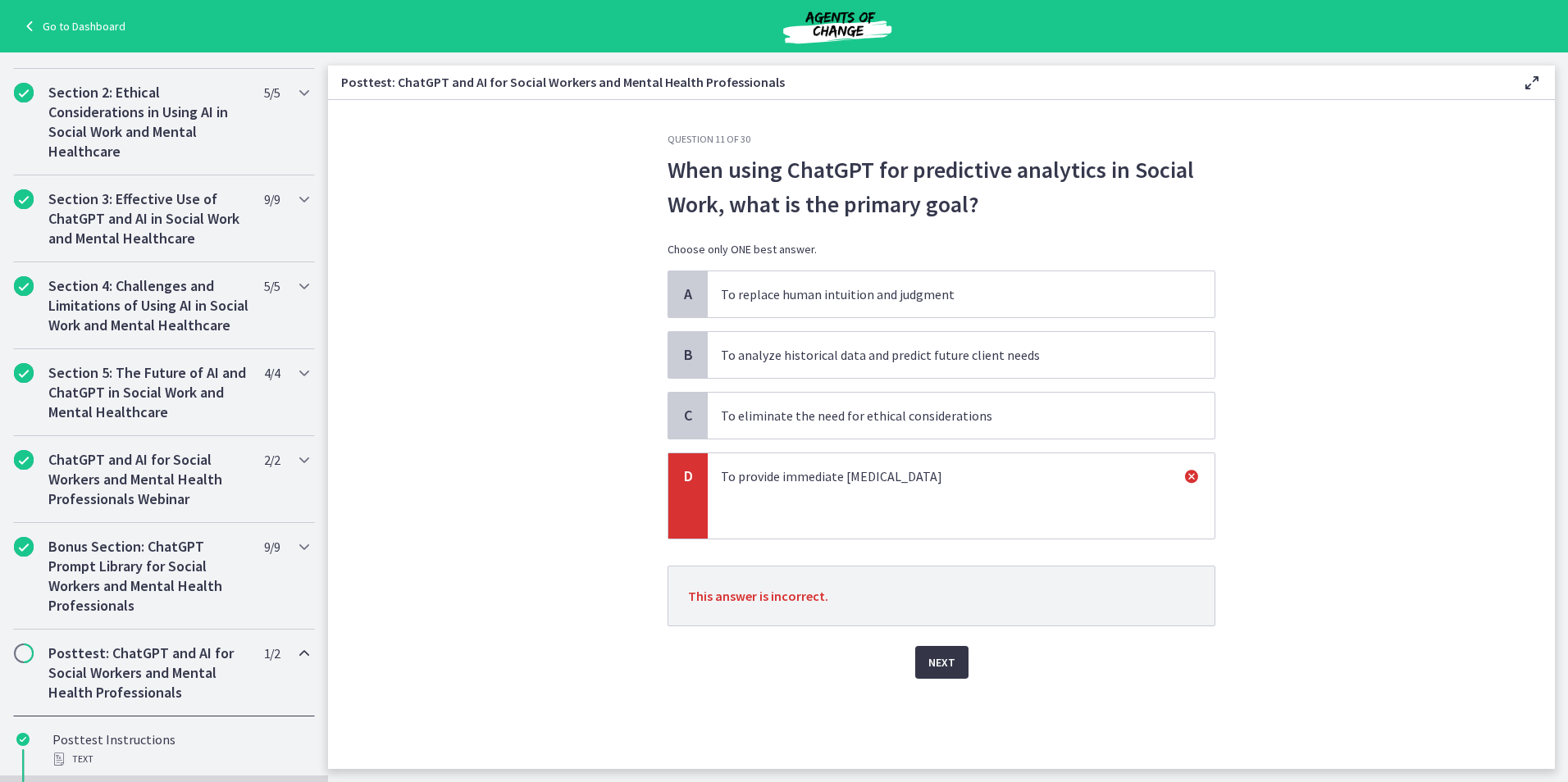
click at [945, 659] on span "Next" at bounding box center [941, 662] width 27 height 20
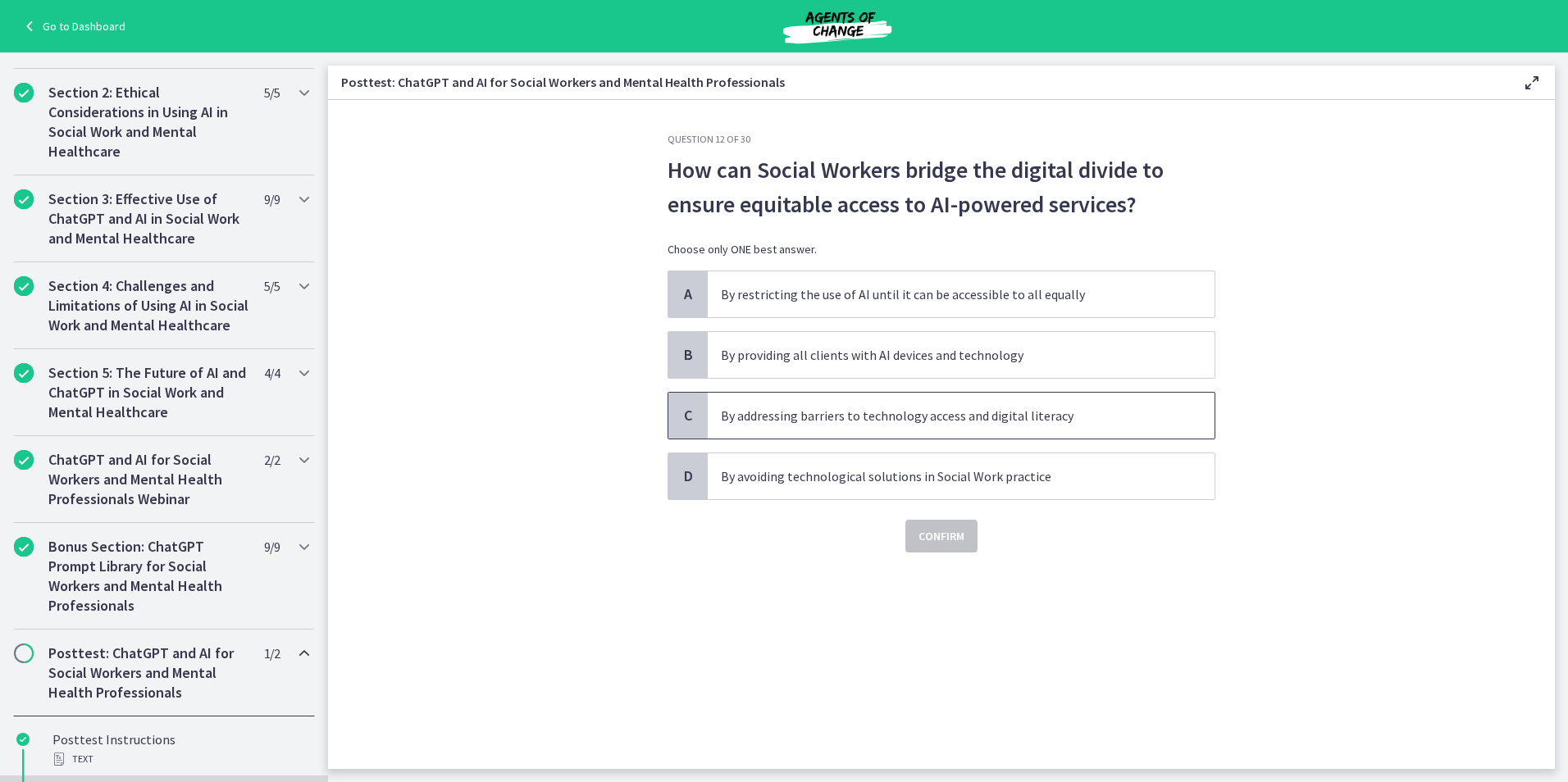
drag, startPoint x: 818, startPoint y: 423, endPoint x: 826, endPoint y: 426, distance: 8.5
click at [817, 423] on p "By addressing barriers to technology access and digital literacy" at bounding box center [944, 415] width 448 height 20
click at [951, 538] on span "Confirm" at bounding box center [940, 535] width 46 height 20
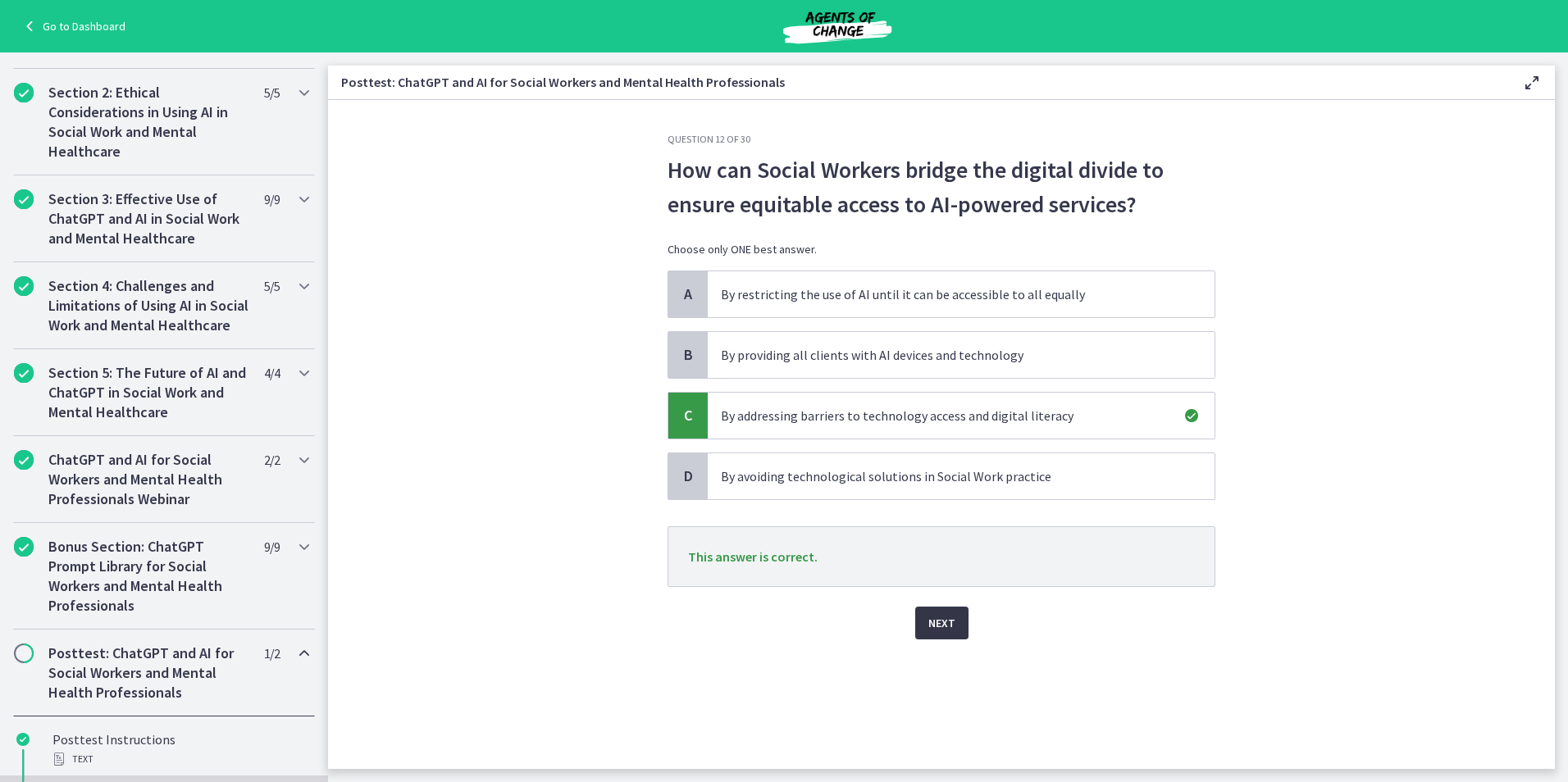
click at [935, 613] on button "Next" at bounding box center [941, 623] width 53 height 33
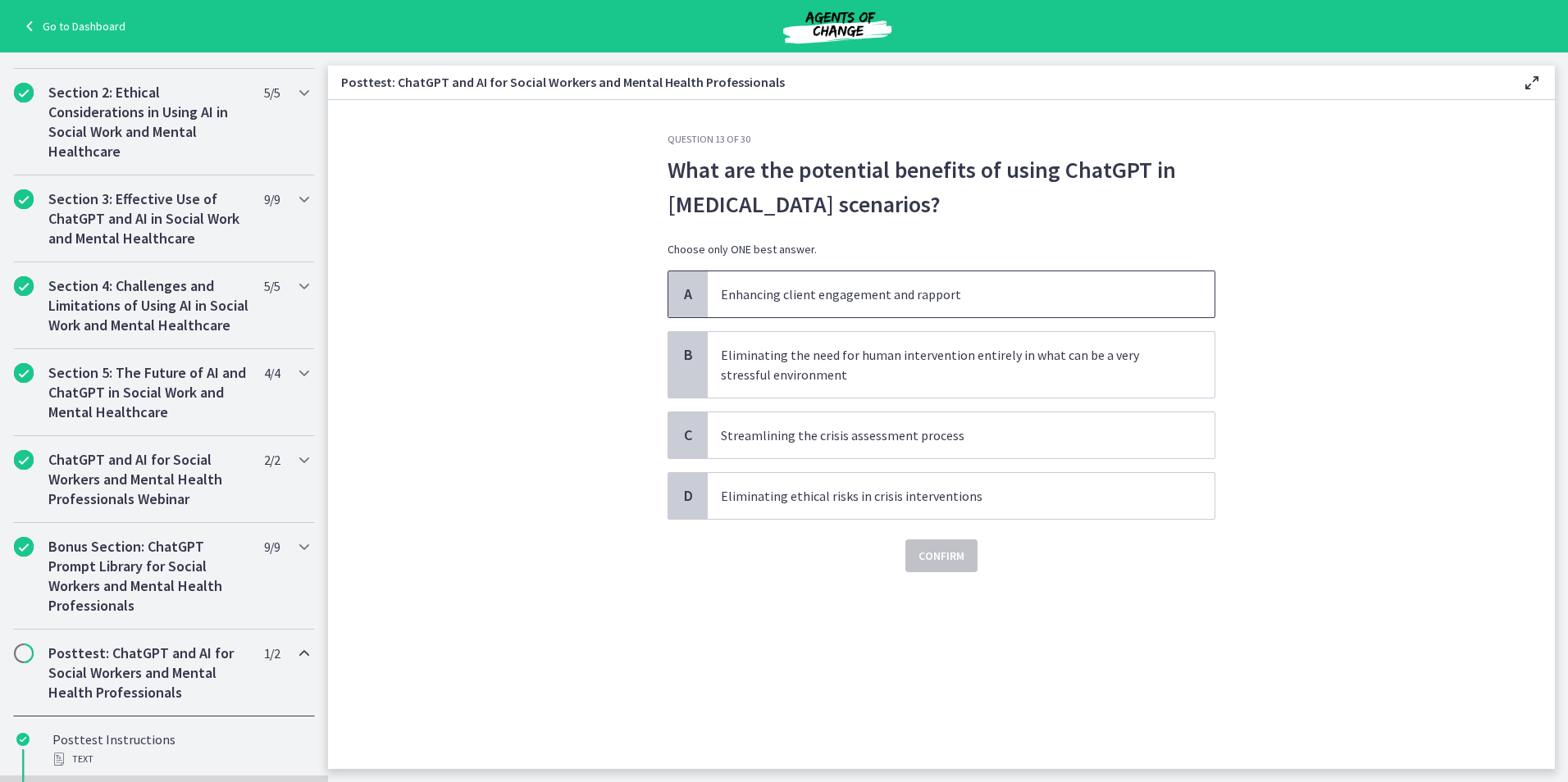
click at [821, 301] on p "Enhancing client engagement and rapport" at bounding box center [944, 294] width 448 height 20
click at [951, 551] on span "Confirm" at bounding box center [940, 556] width 46 height 20
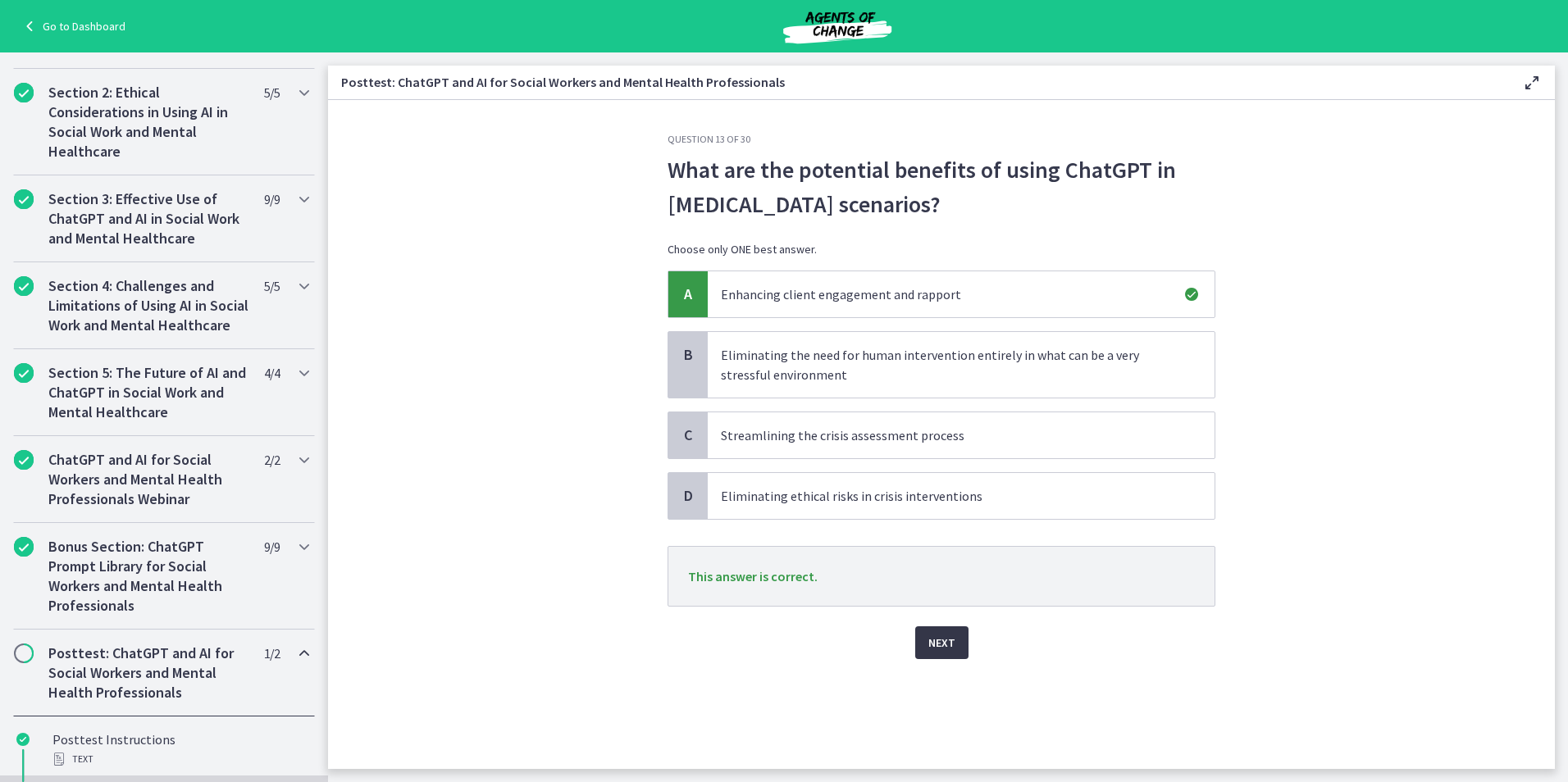
click at [941, 650] on span "Next" at bounding box center [941, 642] width 27 height 20
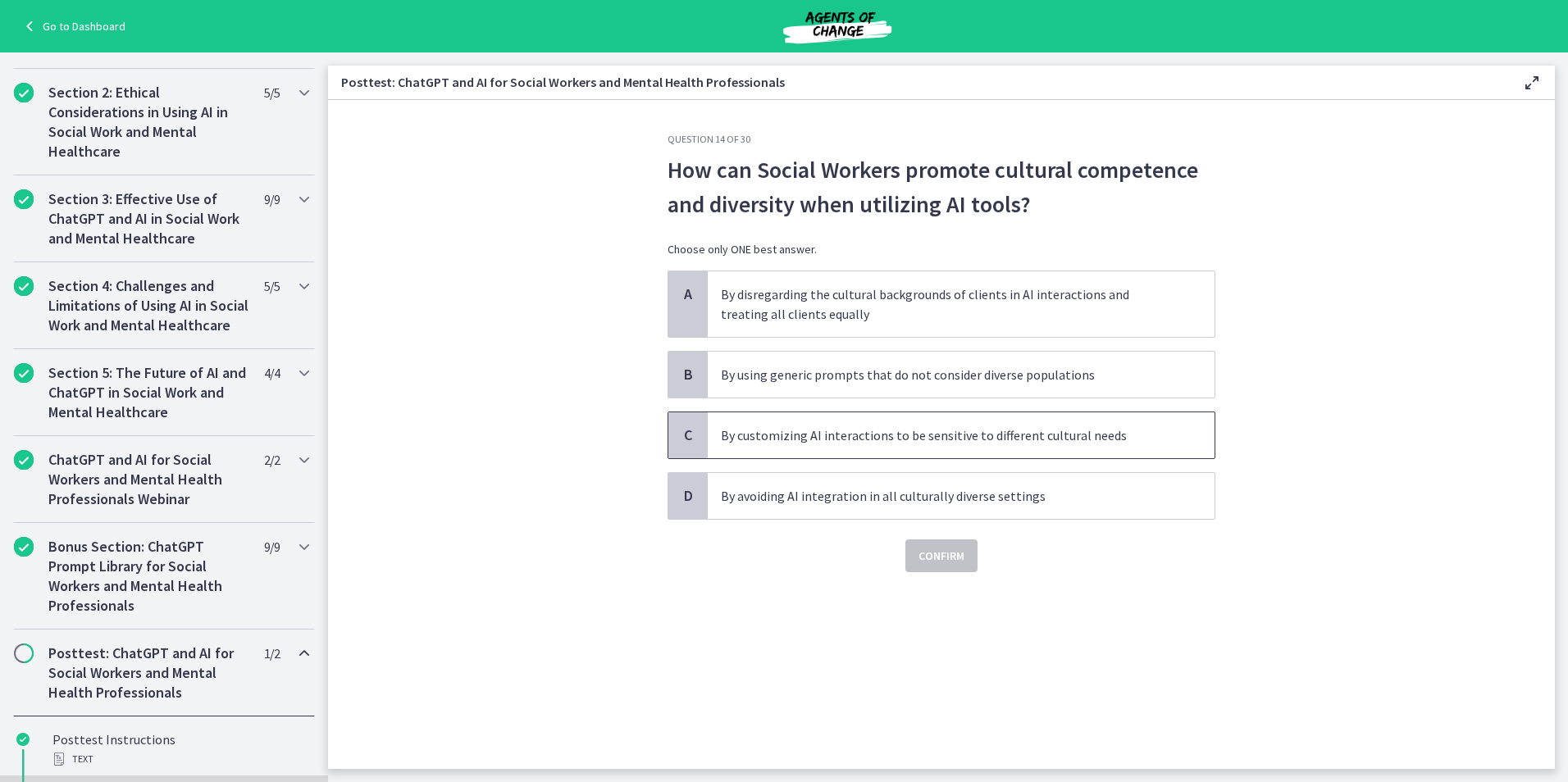
drag, startPoint x: 923, startPoint y: 438, endPoint x: 946, endPoint y: 456, distance: 29.2
click at [925, 438] on p "By customizing AI interactions to be sensitive to different cultural needs" at bounding box center [944, 435] width 448 height 20
click at [953, 546] on button "Confirm" at bounding box center [941, 555] width 73 height 33
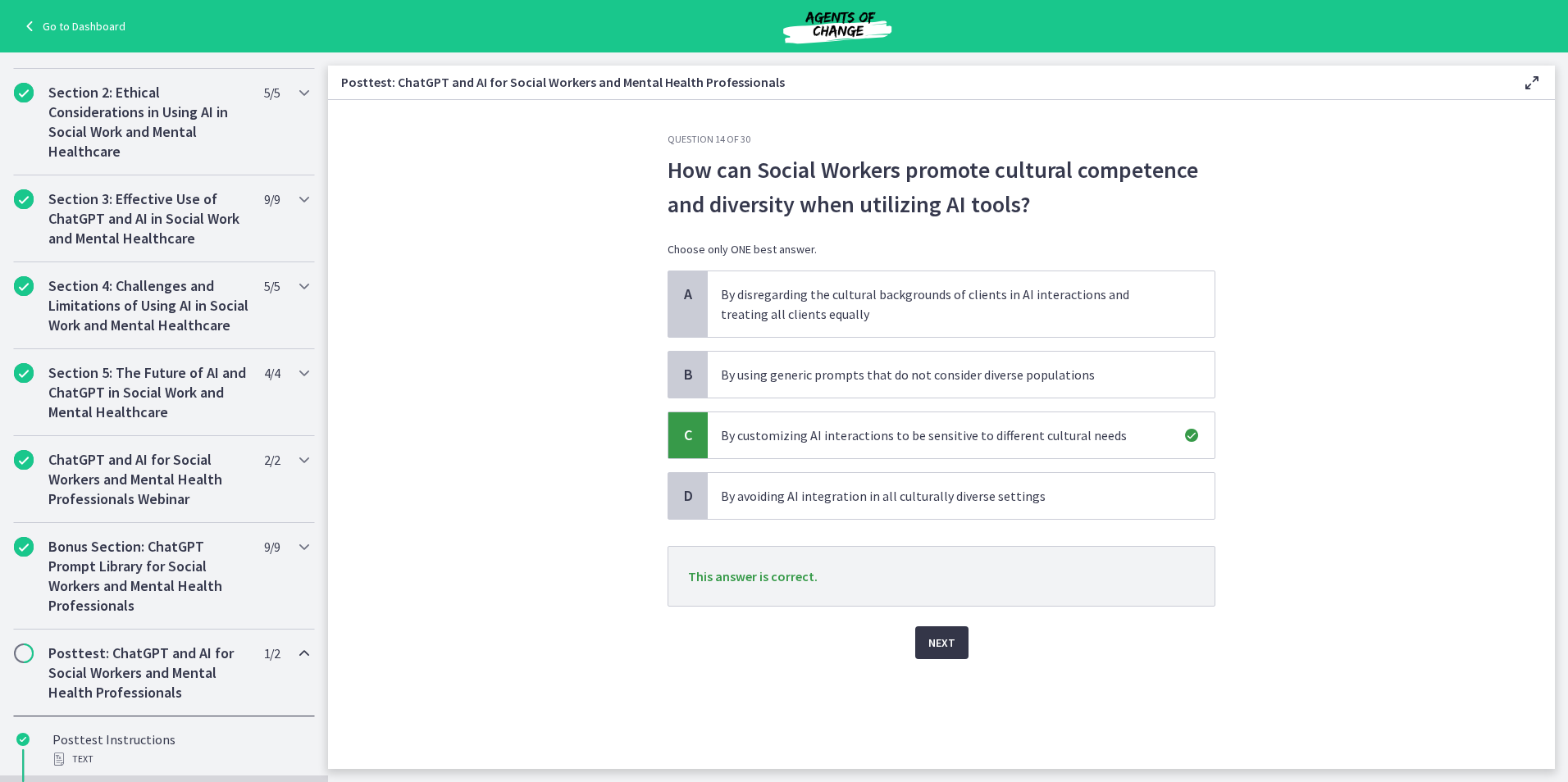
click at [939, 640] on span "Next" at bounding box center [941, 642] width 27 height 20
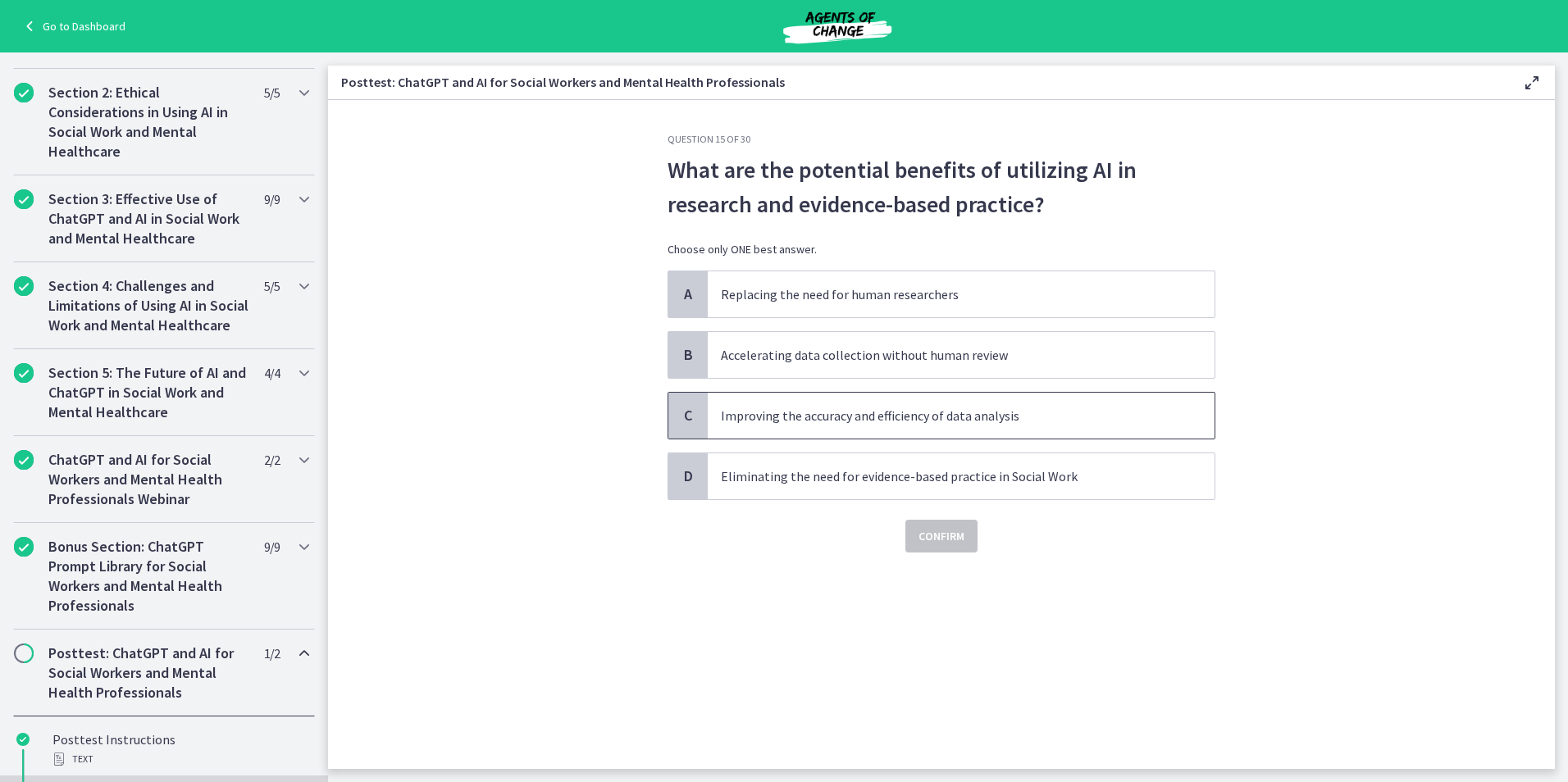
click at [831, 420] on p "Improving the accuracy and efficiency of data analysis" at bounding box center [944, 415] width 448 height 20
click at [940, 520] on button "Confirm" at bounding box center [941, 535] width 73 height 33
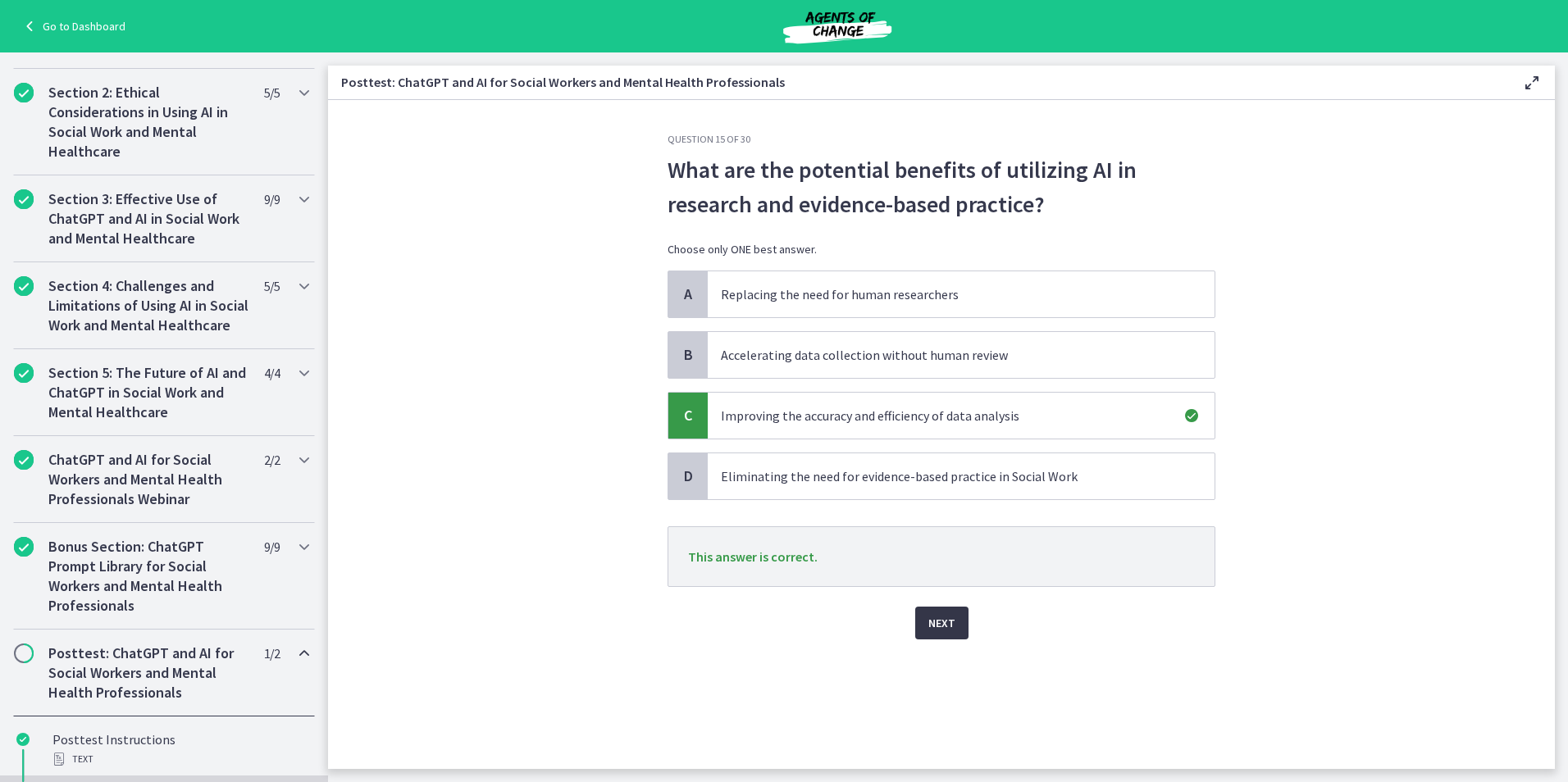
click at [936, 614] on span "Next" at bounding box center [941, 623] width 27 height 20
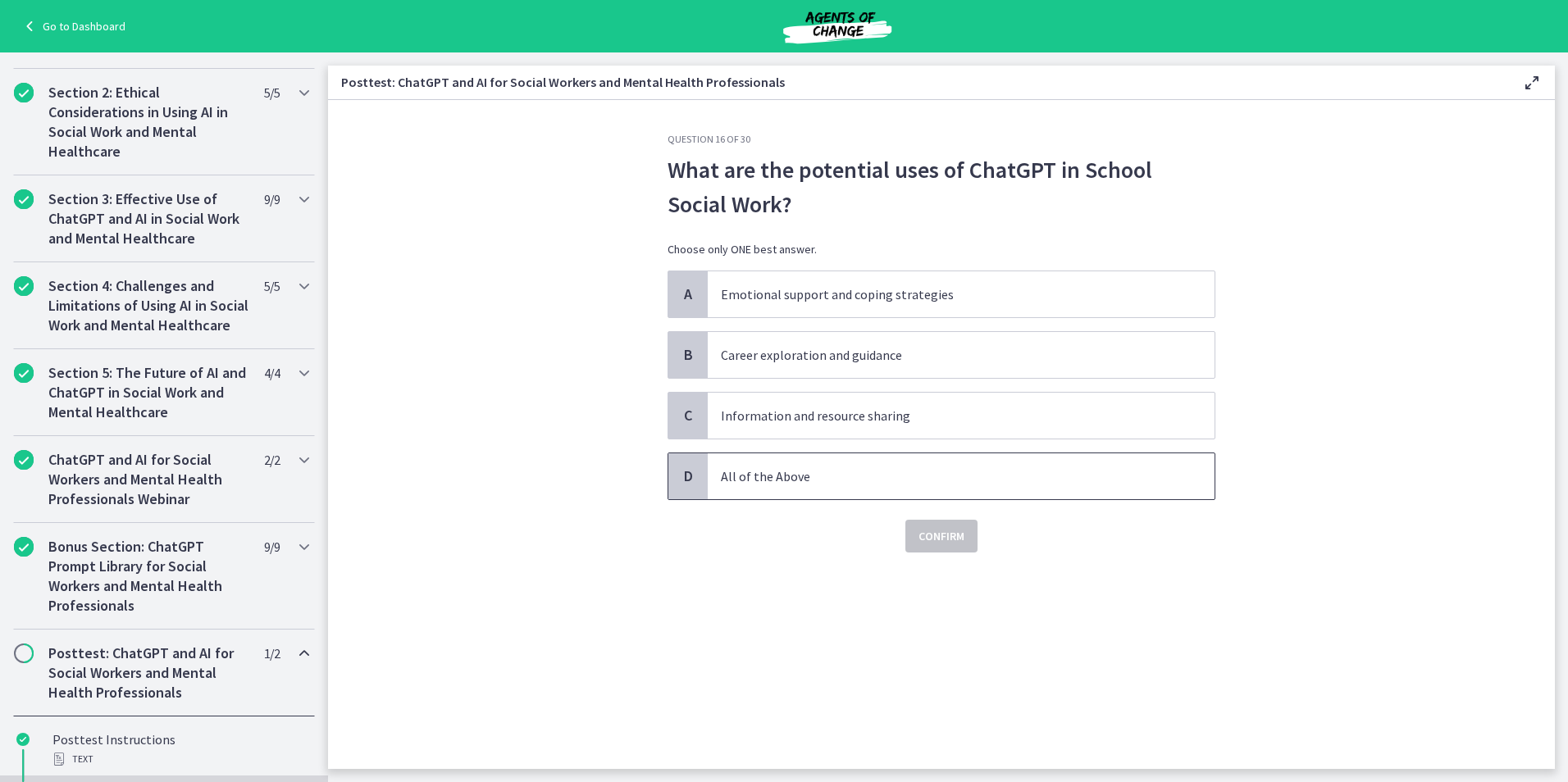
click at [820, 476] on p "All of the Above" at bounding box center [944, 476] width 448 height 20
click at [934, 546] on button "Confirm" at bounding box center [941, 535] width 73 height 33
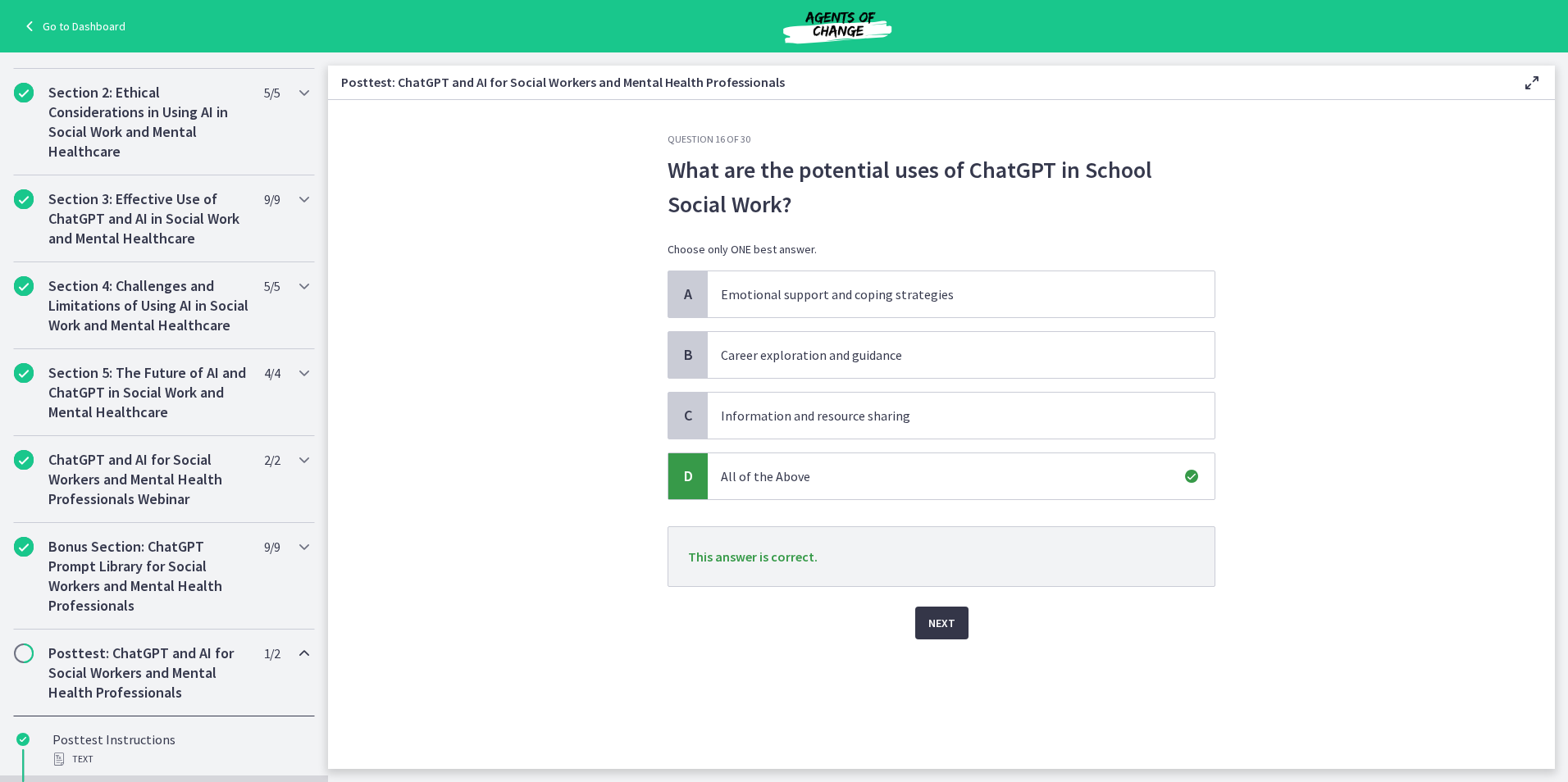
click at [940, 615] on span "Next" at bounding box center [941, 623] width 27 height 20
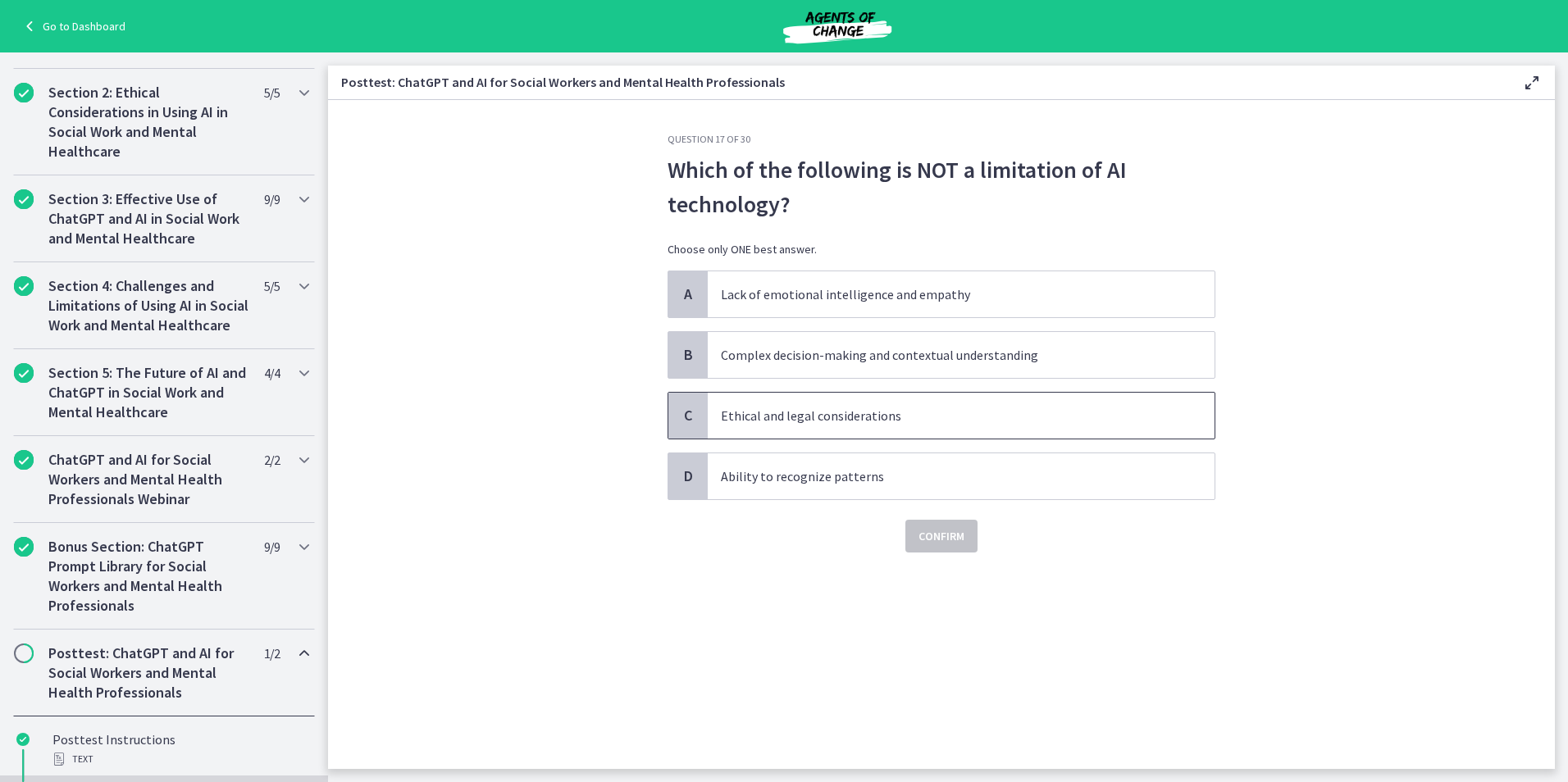
click at [860, 422] on p "Ethical and legal considerations" at bounding box center [944, 415] width 448 height 20
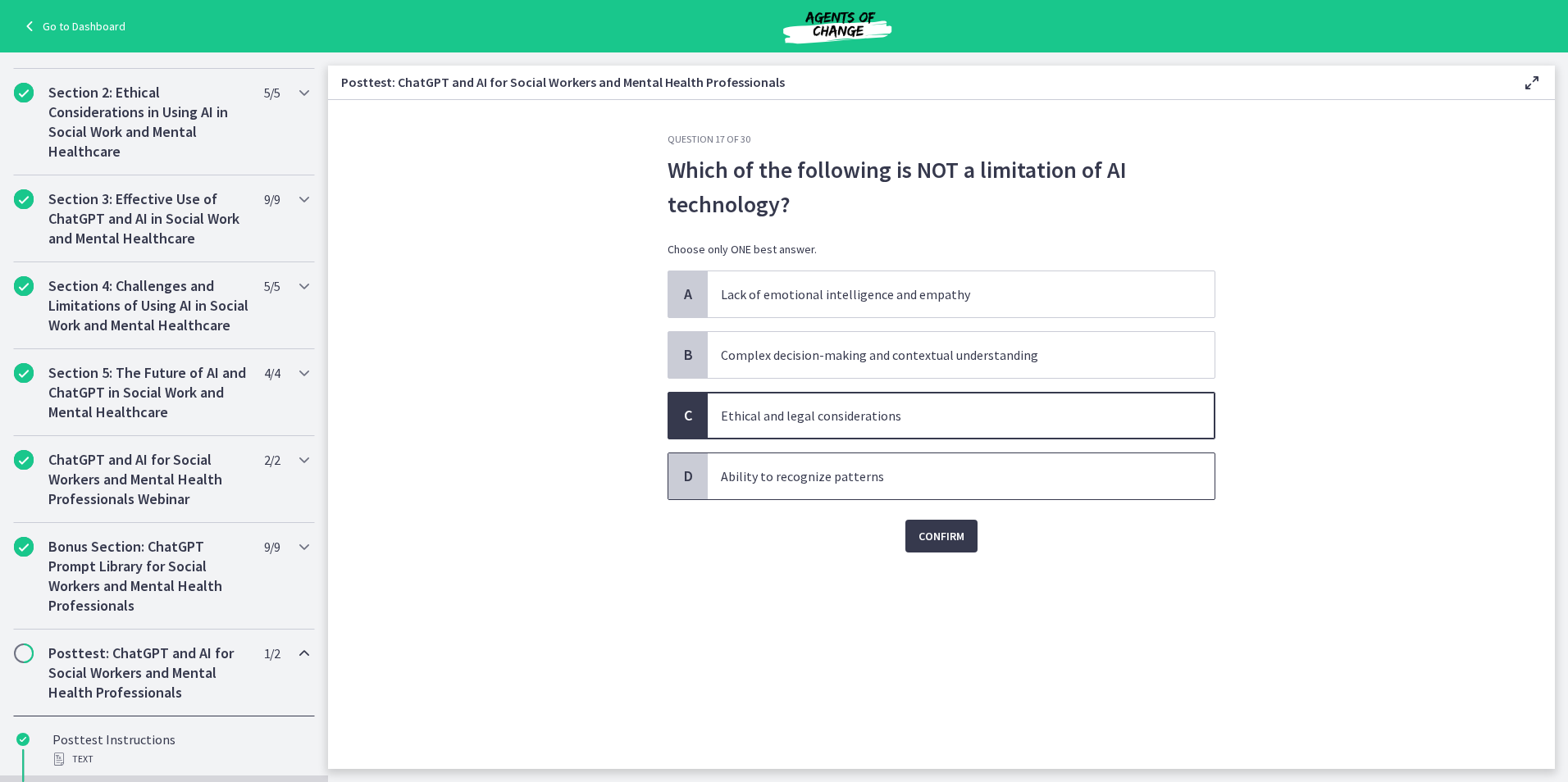
click at [850, 485] on p "Ability to recognize patterns" at bounding box center [944, 476] width 448 height 20
click at [764, 419] on p "Ethical and legal considerations" at bounding box center [944, 415] width 448 height 20
click at [764, 462] on span "Ability to recognize patterns" at bounding box center [961, 476] width 507 height 46
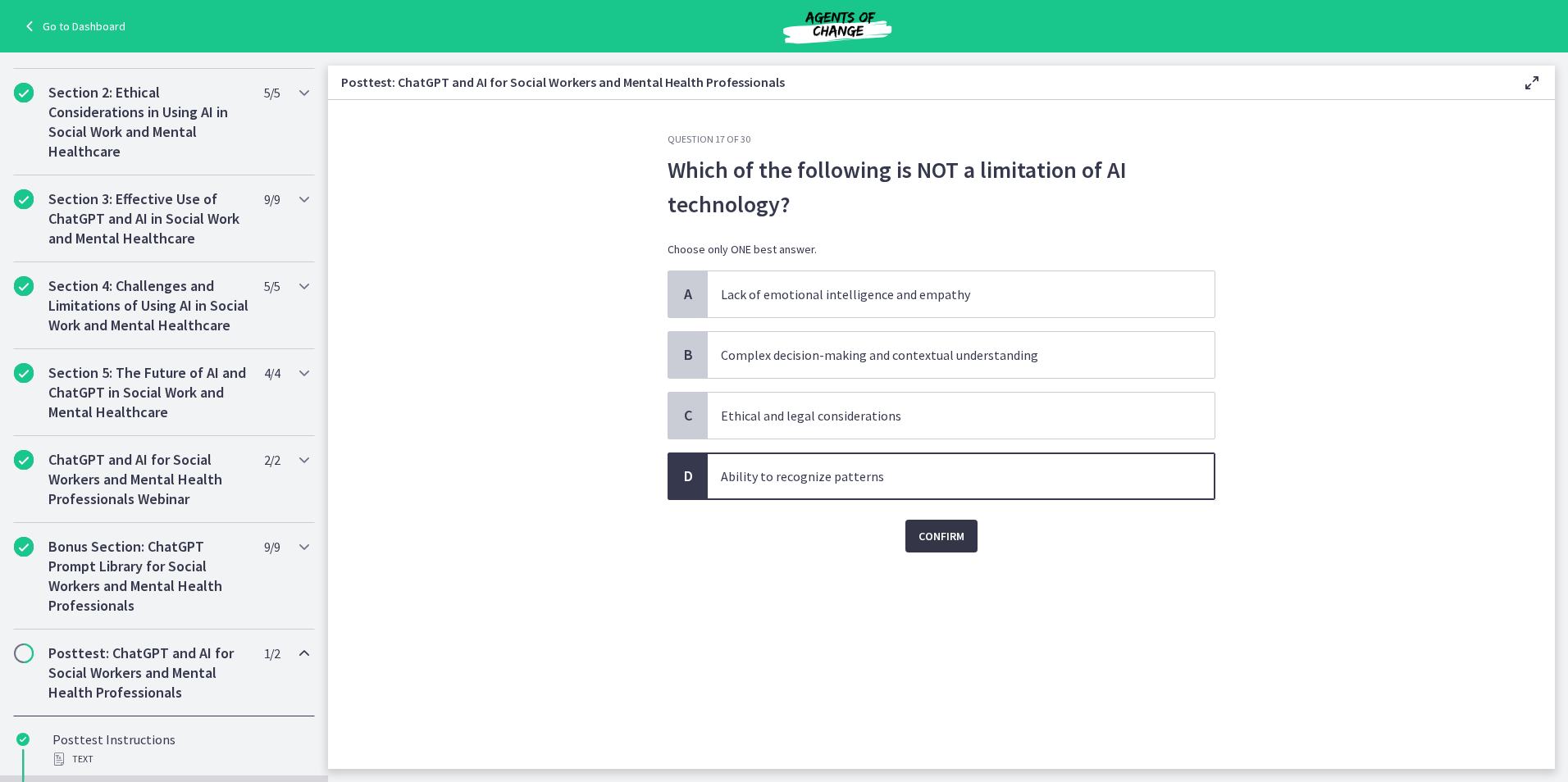
click at [945, 532] on span "Confirm" at bounding box center [940, 535] width 46 height 20
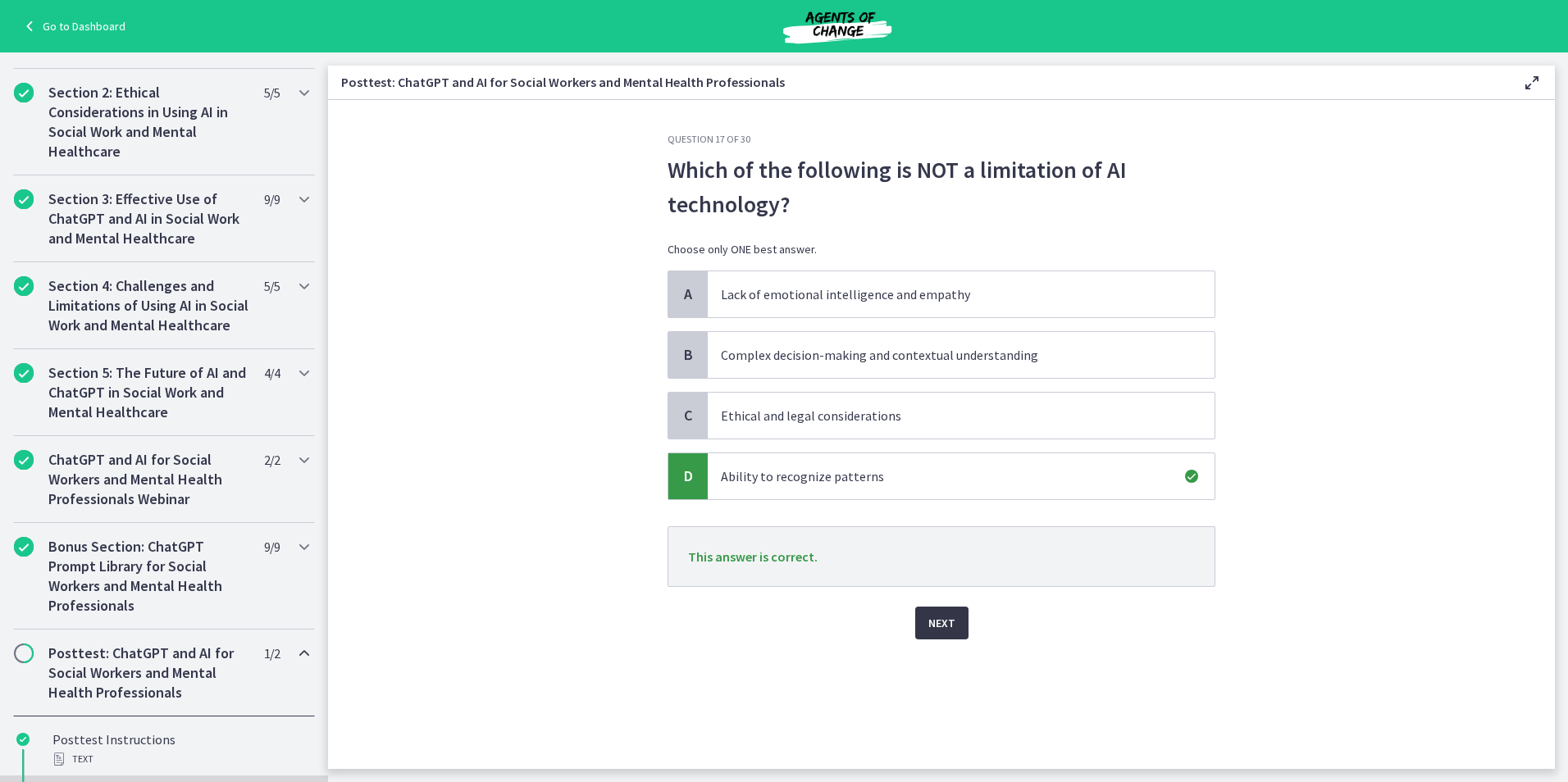
click at [955, 615] on button "Next" at bounding box center [941, 623] width 53 height 33
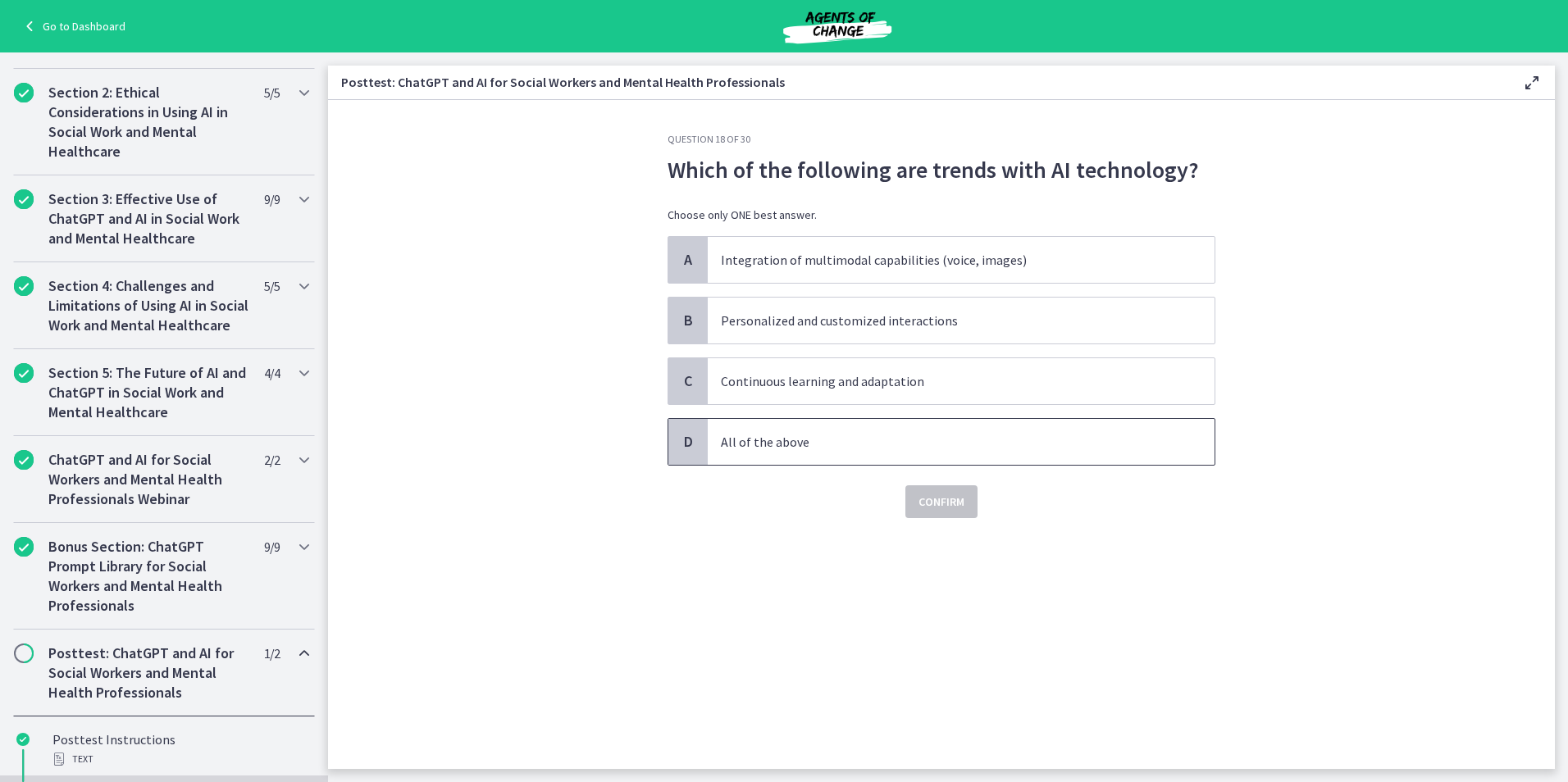
drag, startPoint x: 837, startPoint y: 450, endPoint x: 897, endPoint y: 492, distance: 73.2
click at [837, 452] on span "All of the above" at bounding box center [961, 441] width 507 height 46
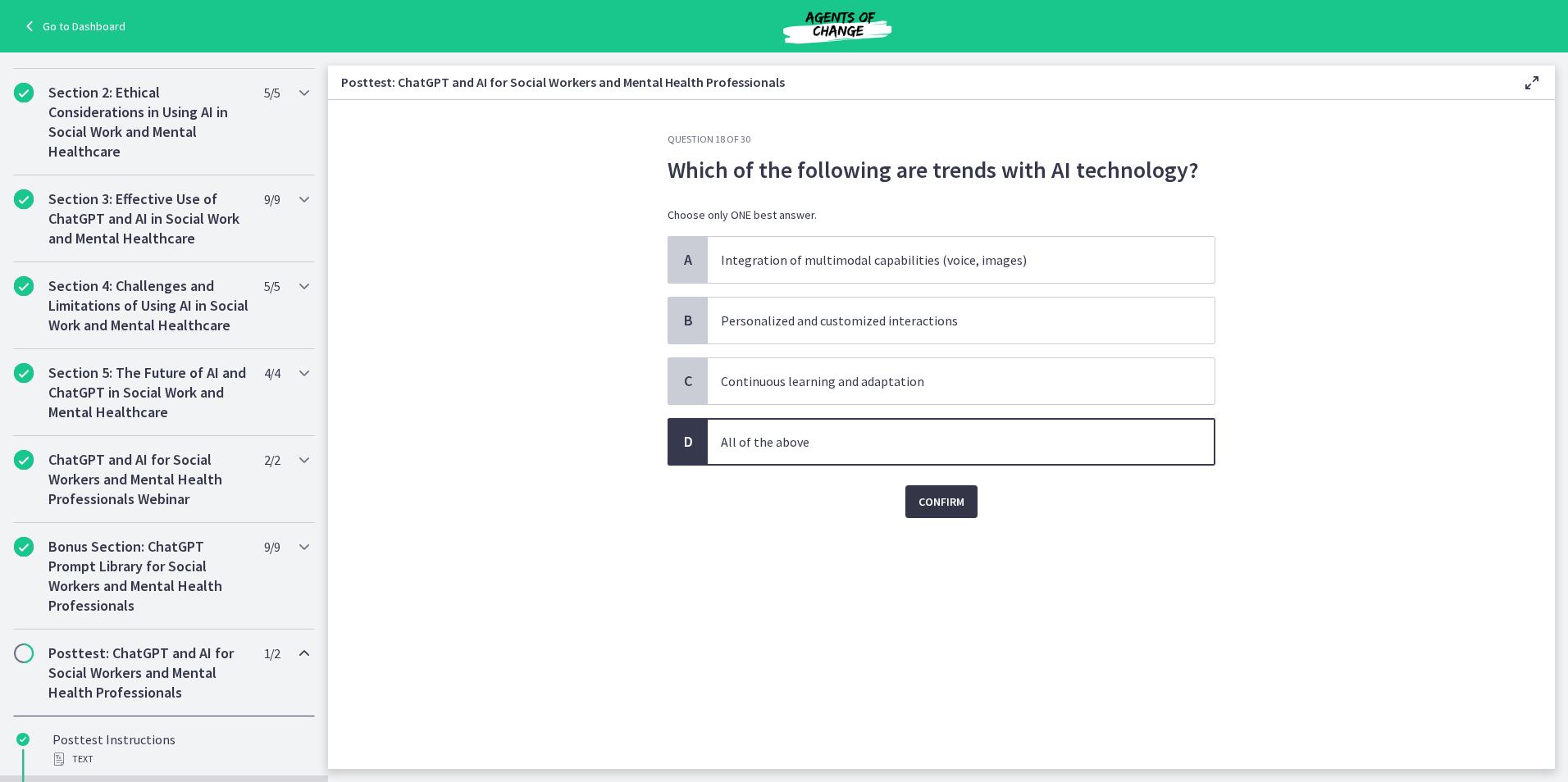
click at [922, 504] on span "Confirm" at bounding box center [940, 501] width 46 height 20
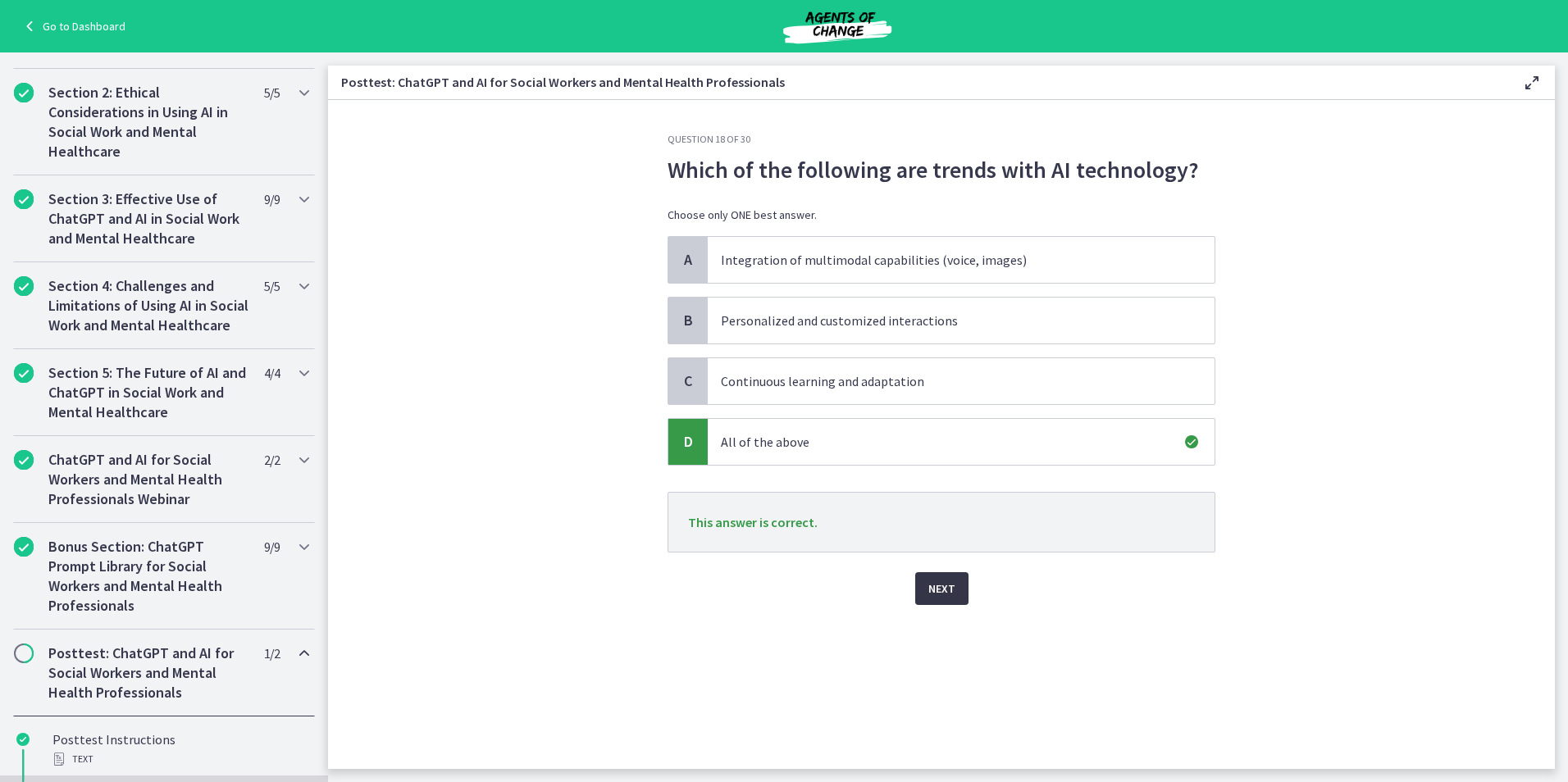
click at [935, 588] on span "Next" at bounding box center [941, 588] width 27 height 20
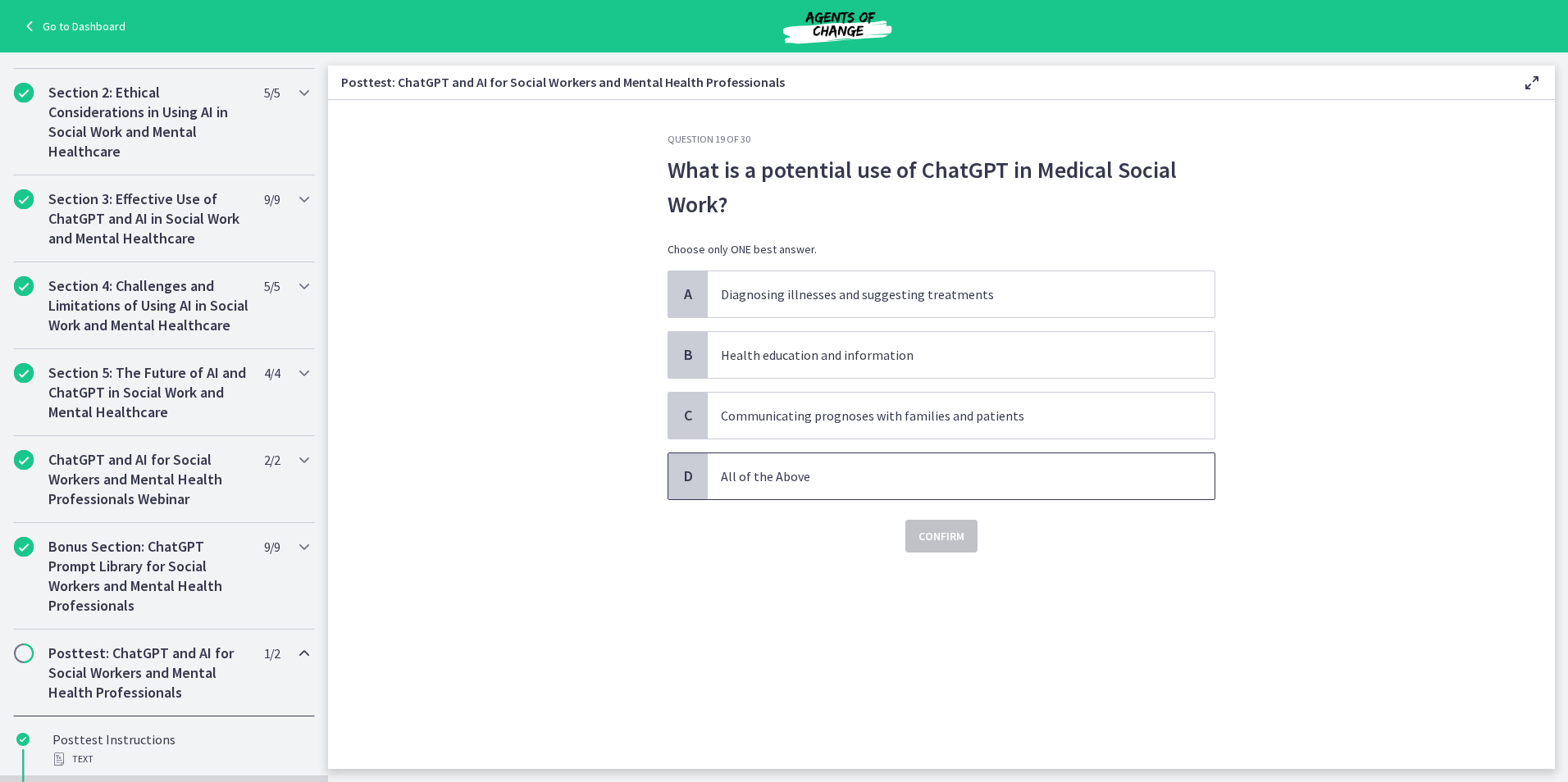
click at [756, 460] on span "All of the Above" at bounding box center [961, 476] width 507 height 46
click at [950, 547] on button "Confirm" at bounding box center [941, 535] width 73 height 33
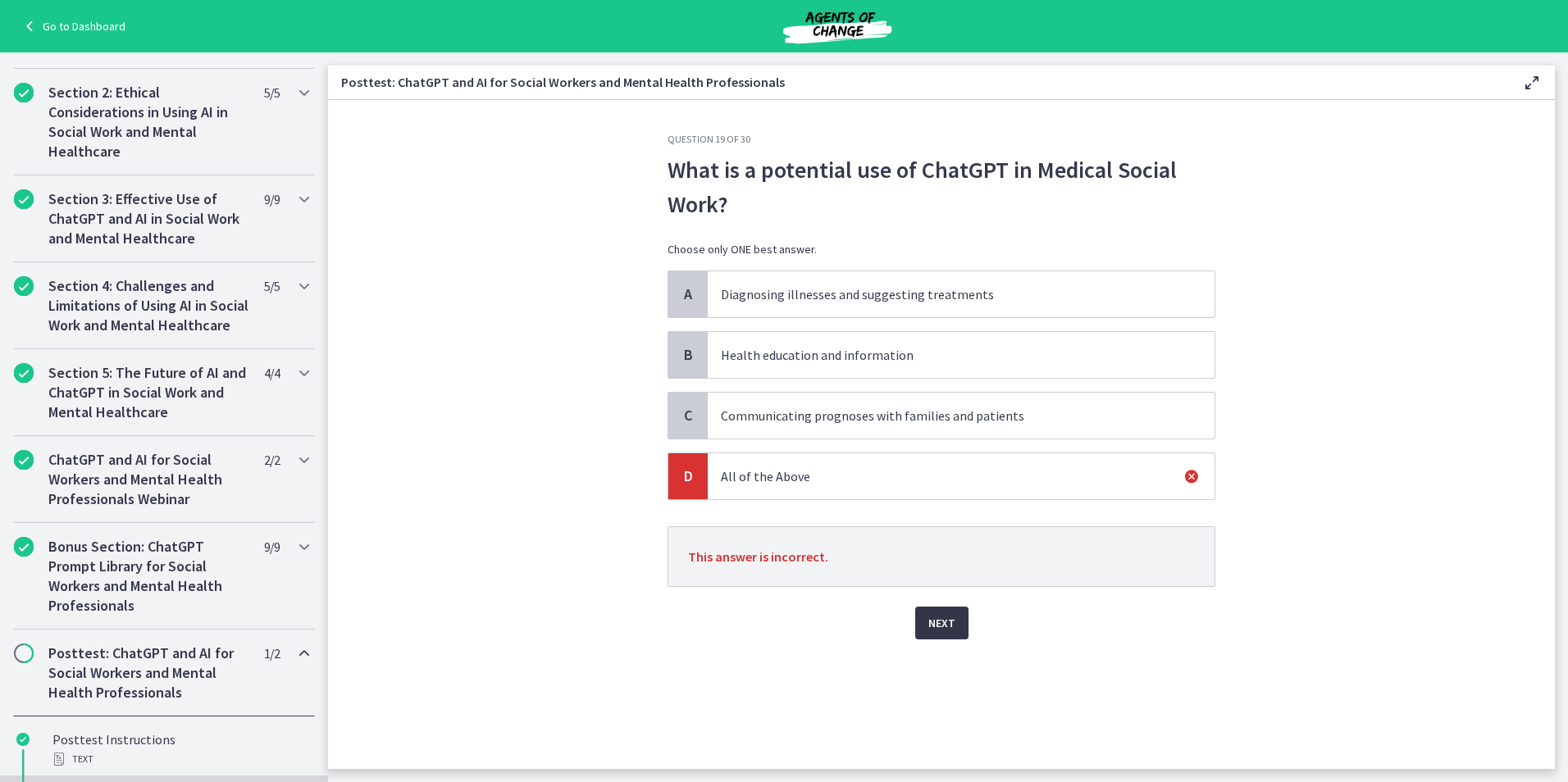
click at [937, 623] on span "Next" at bounding box center [941, 623] width 27 height 20
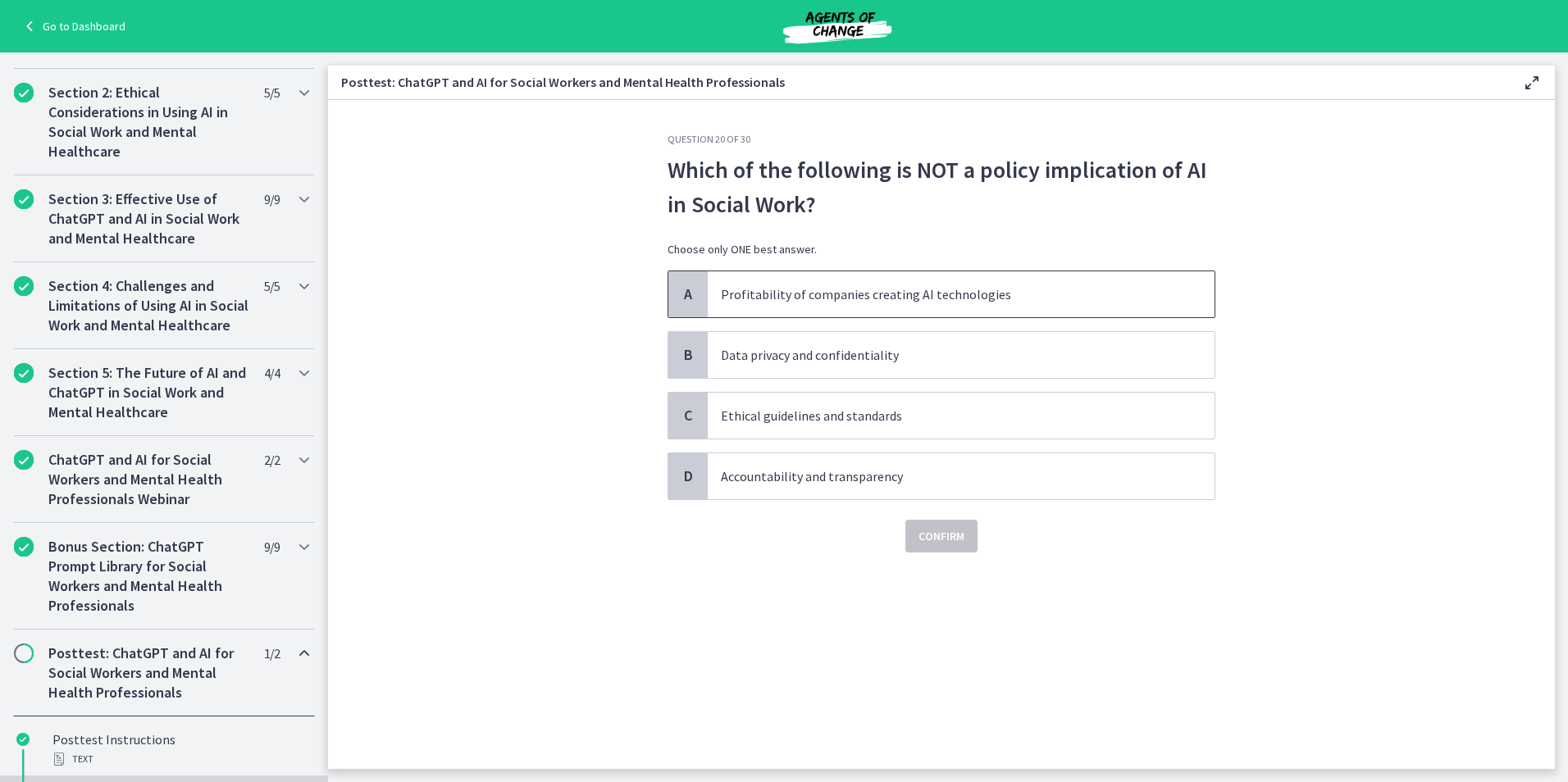
click at [799, 299] on p "Profitability of companies creating AI technologies" at bounding box center [944, 294] width 448 height 20
click at [927, 539] on span "Confirm" at bounding box center [940, 535] width 46 height 20
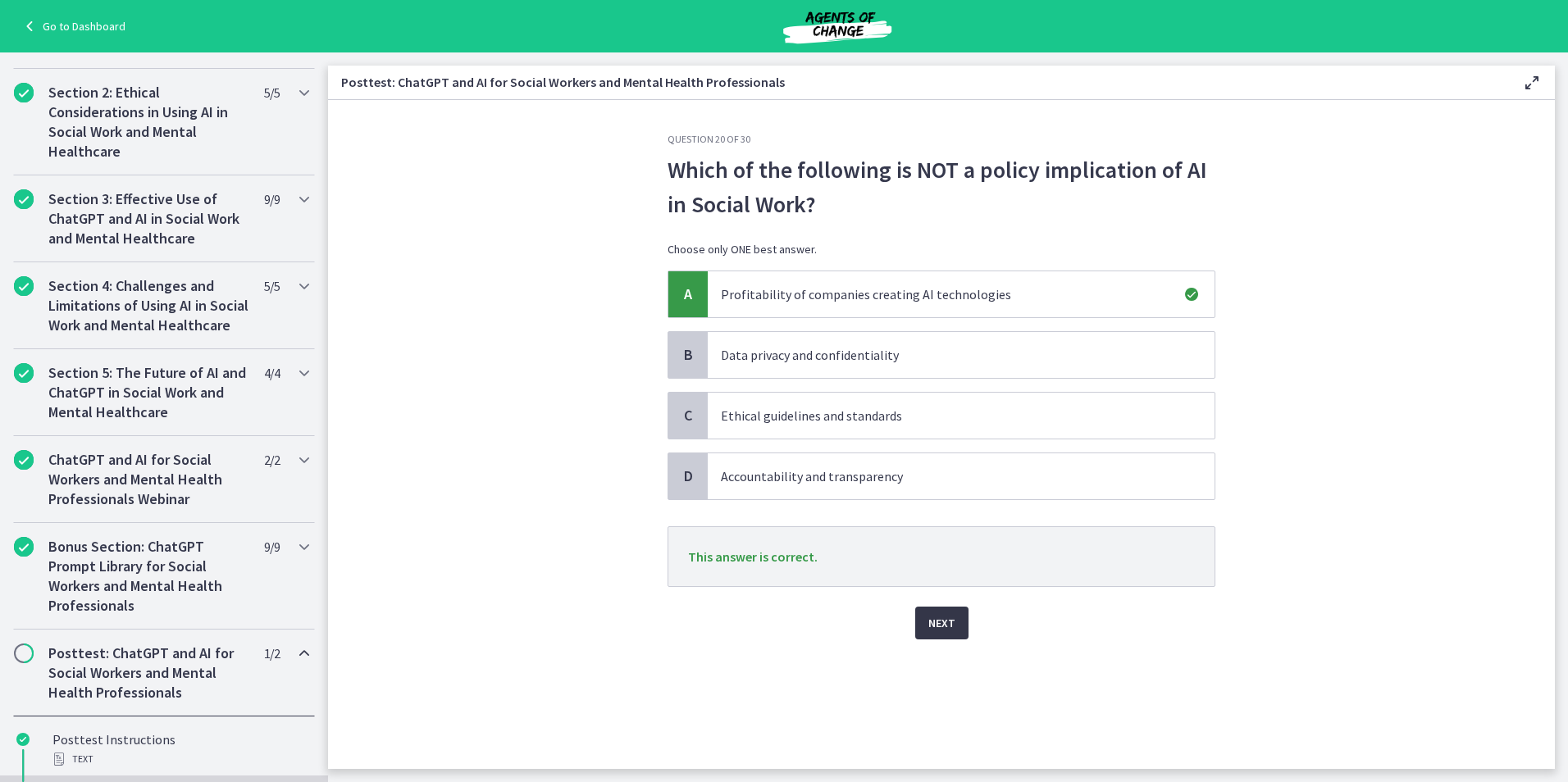
click at [958, 628] on button "Next" at bounding box center [941, 623] width 53 height 33
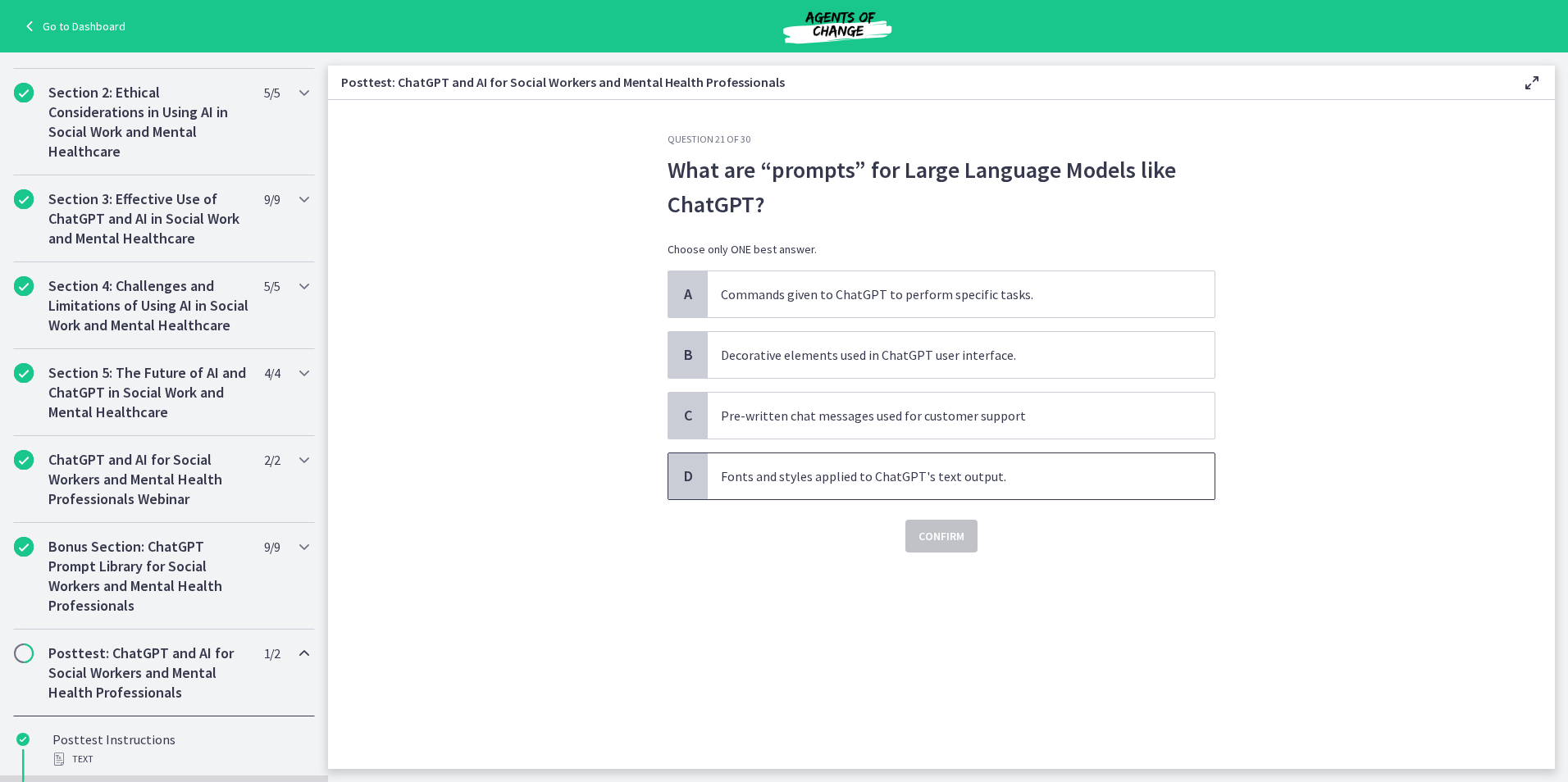
drag, startPoint x: 831, startPoint y: 483, endPoint x: 839, endPoint y: 488, distance: 9.4
click at [831, 483] on p "Fonts and styles applied to ChatGPT's text output." at bounding box center [944, 476] width 448 height 20
click at [925, 541] on span "Confirm" at bounding box center [940, 535] width 46 height 20
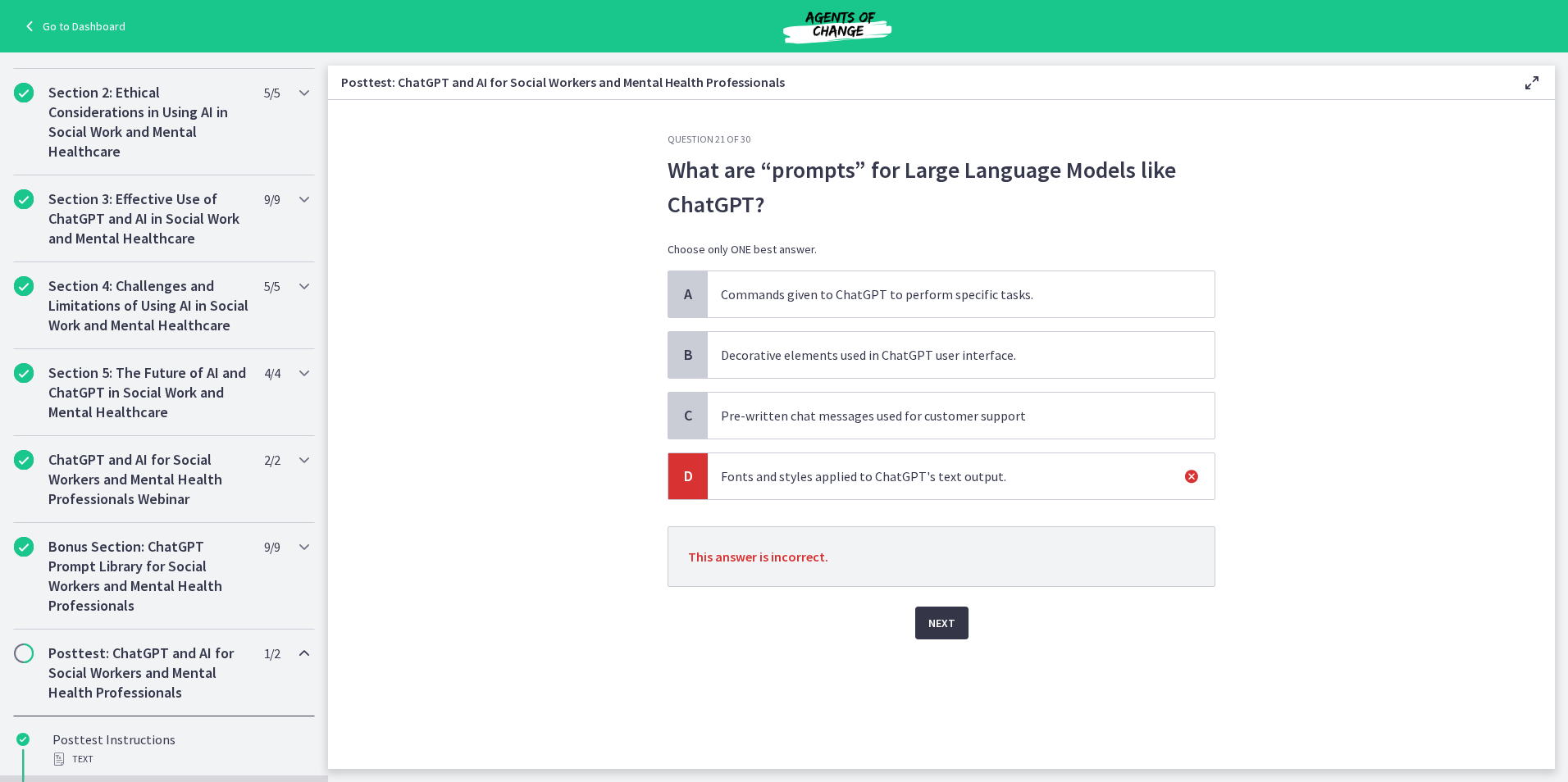
click at [956, 621] on button "Next" at bounding box center [941, 623] width 53 height 33
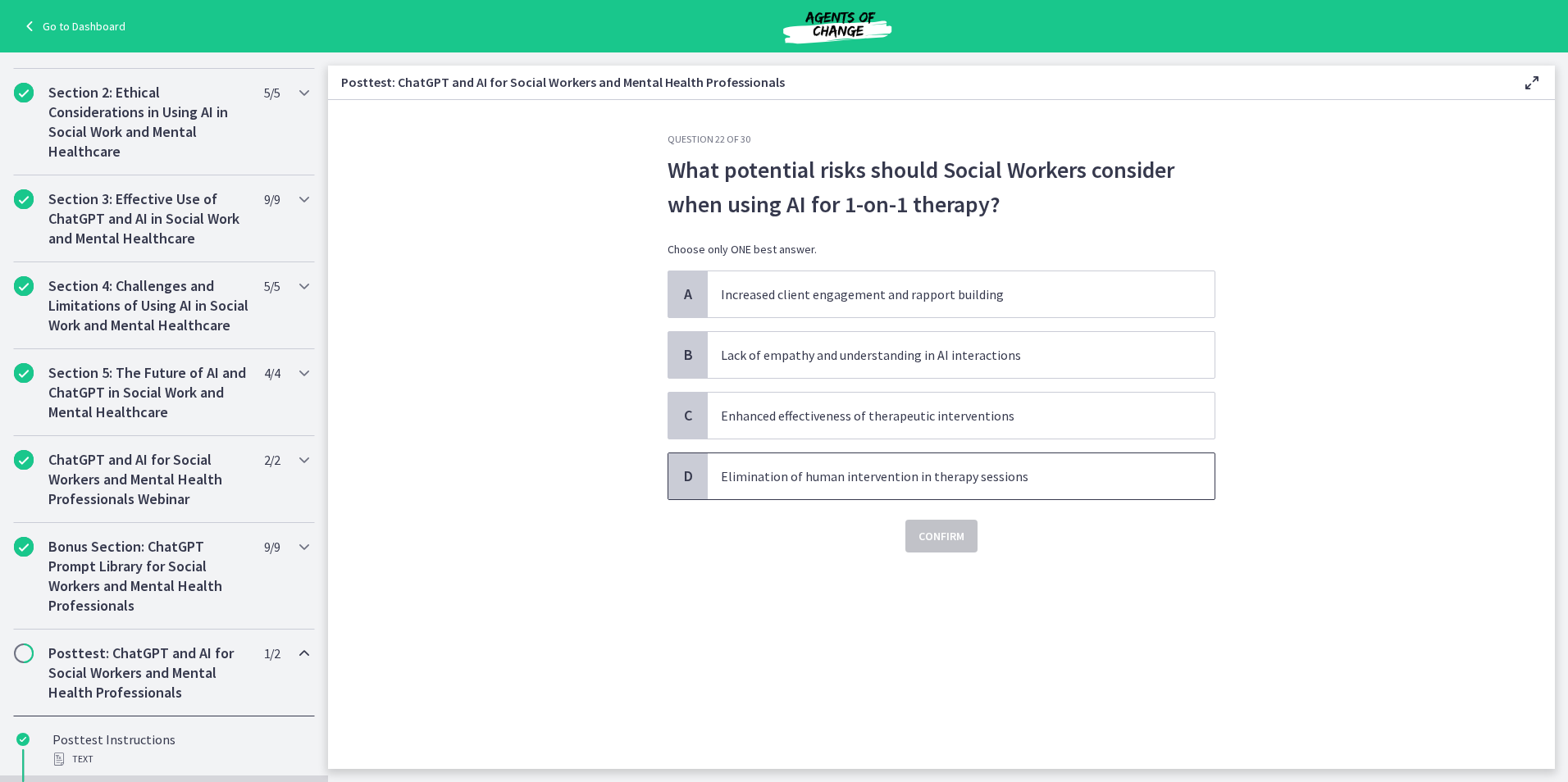
click at [859, 483] on p "Elimination of human intervention in therapy sessions" at bounding box center [944, 476] width 448 height 20
click at [948, 545] on span "Confirm" at bounding box center [940, 535] width 46 height 20
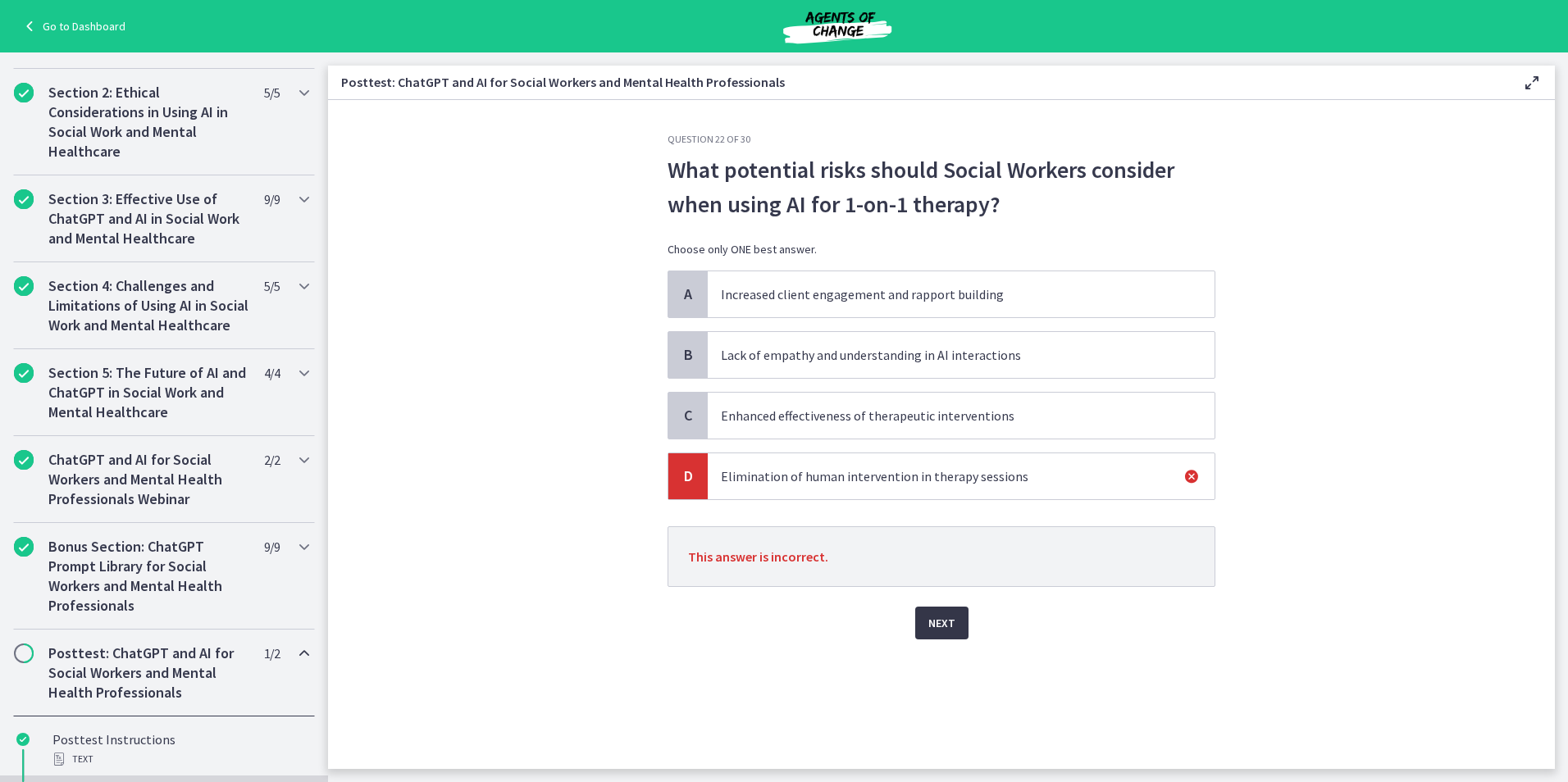
click at [965, 627] on button "Next" at bounding box center [941, 623] width 53 height 33
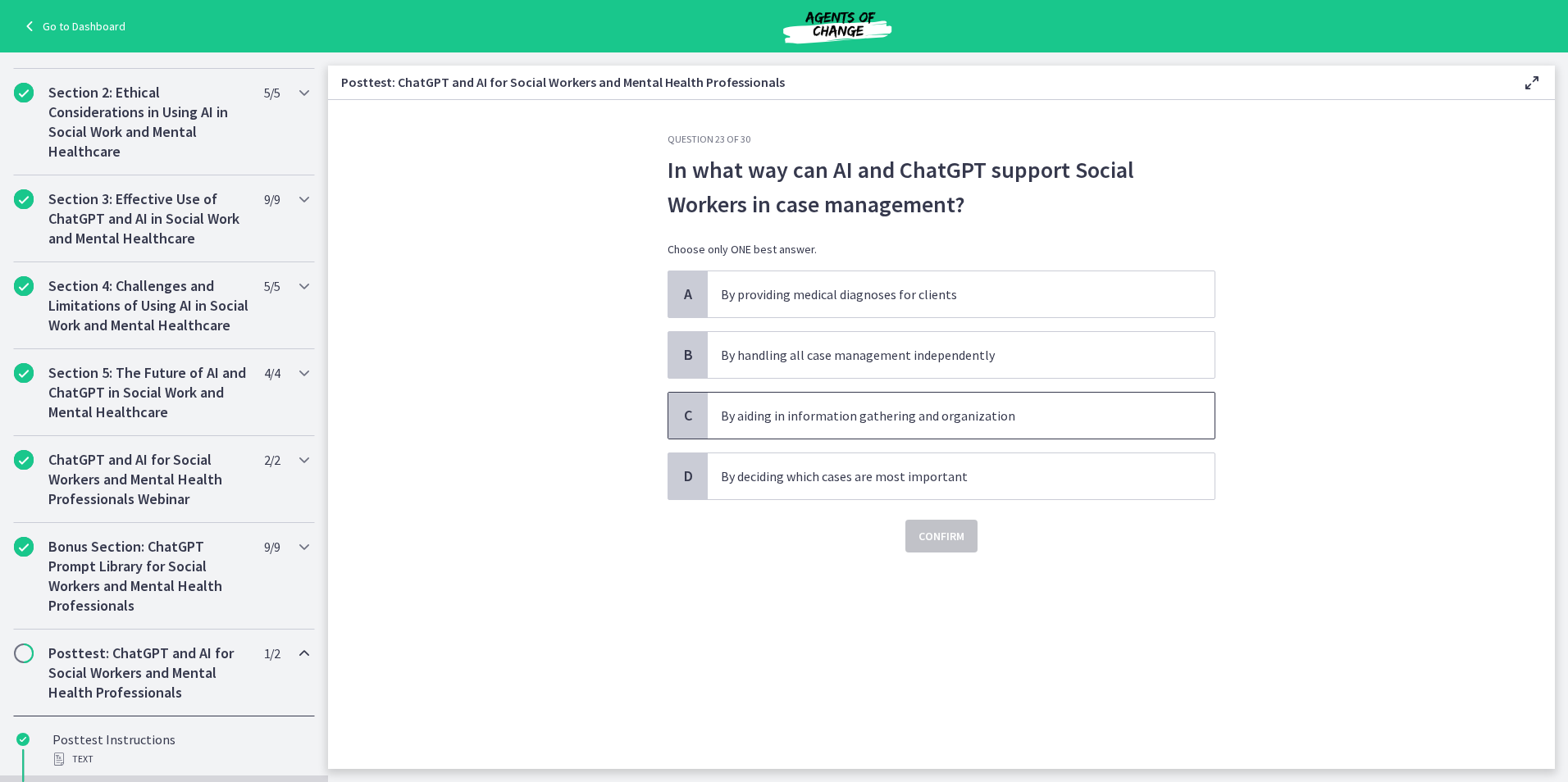
click at [784, 421] on p "By aiding in information gathering and organization" at bounding box center [944, 415] width 448 height 20
click at [928, 538] on span "Confirm" at bounding box center [940, 535] width 46 height 20
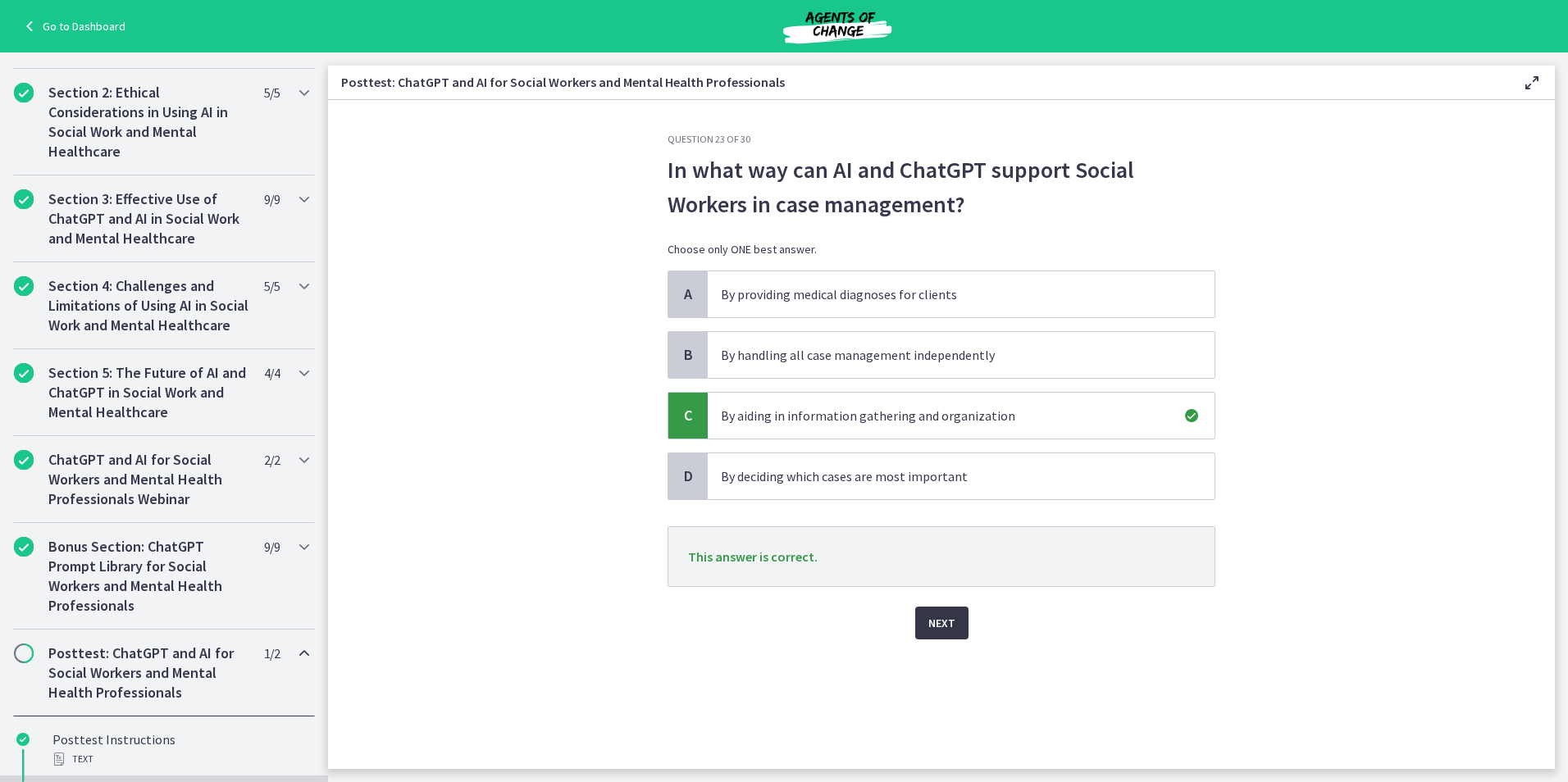
click at [927, 625] on button "Next" at bounding box center [941, 623] width 53 height 33
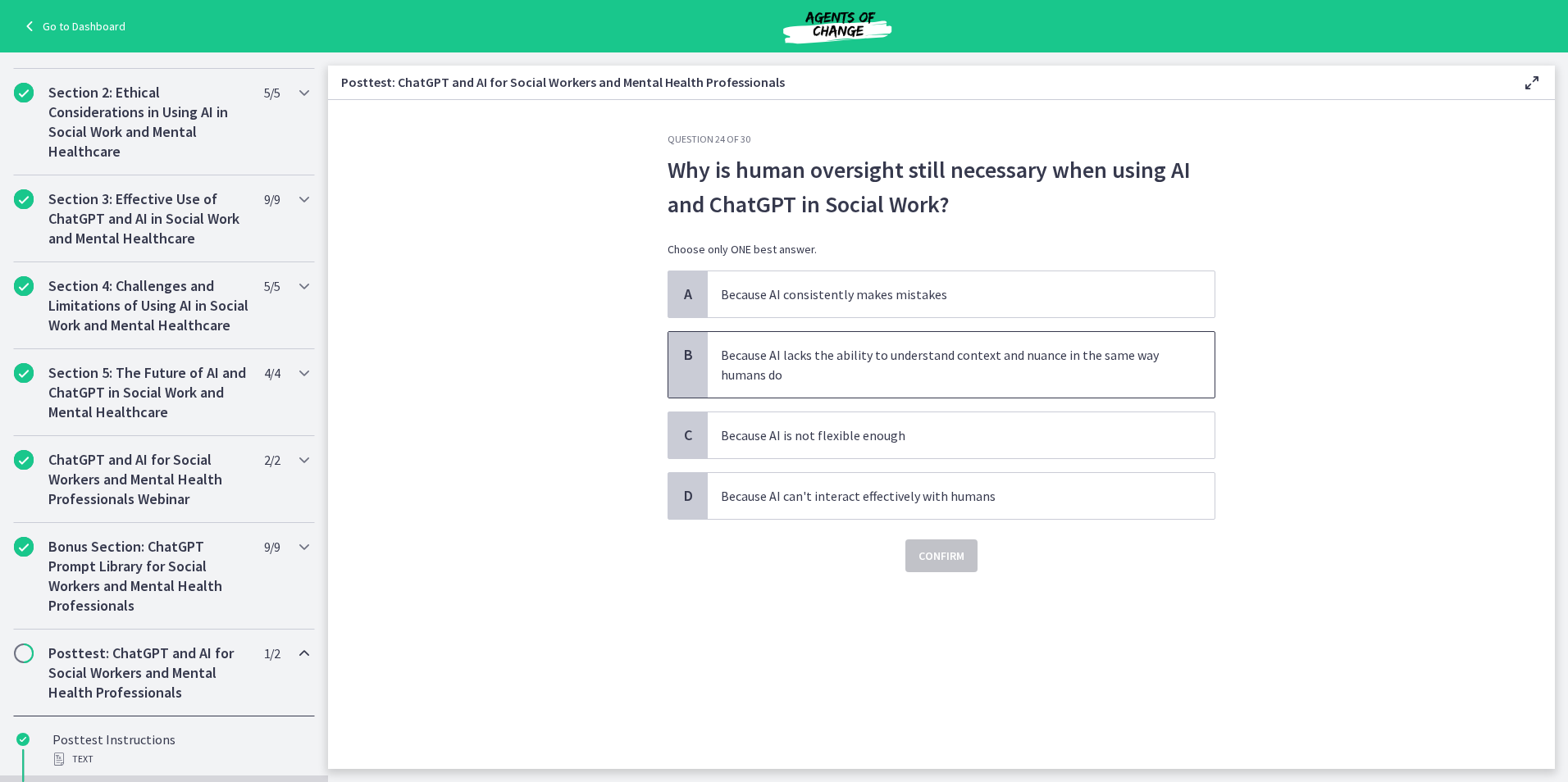
click at [851, 371] on p "Because AI lacks the ability to understand context and nuance in the same way h…" at bounding box center [944, 365] width 448 height 39
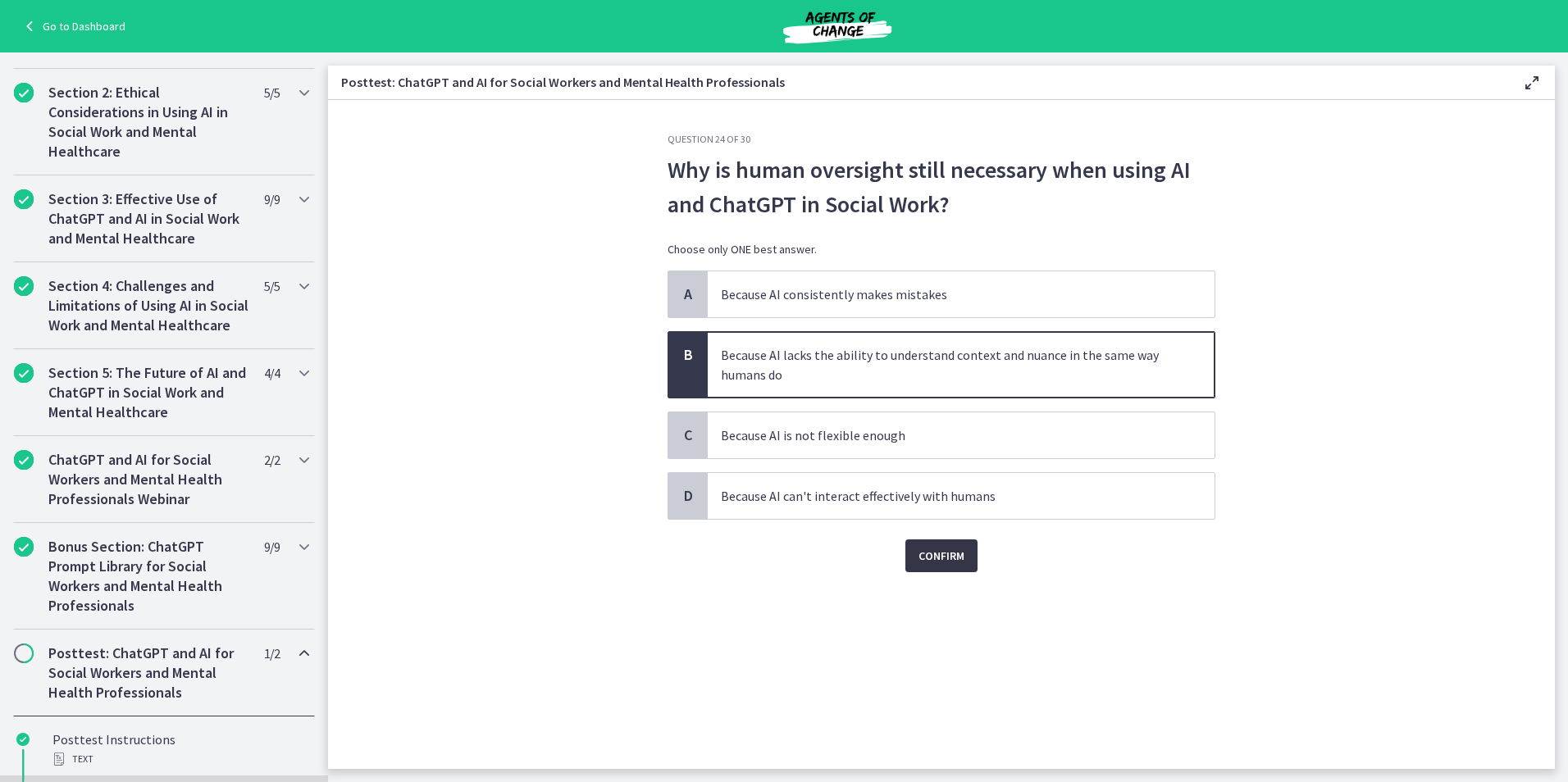
click at [905, 559] on button "Confirm" at bounding box center [941, 555] width 73 height 33
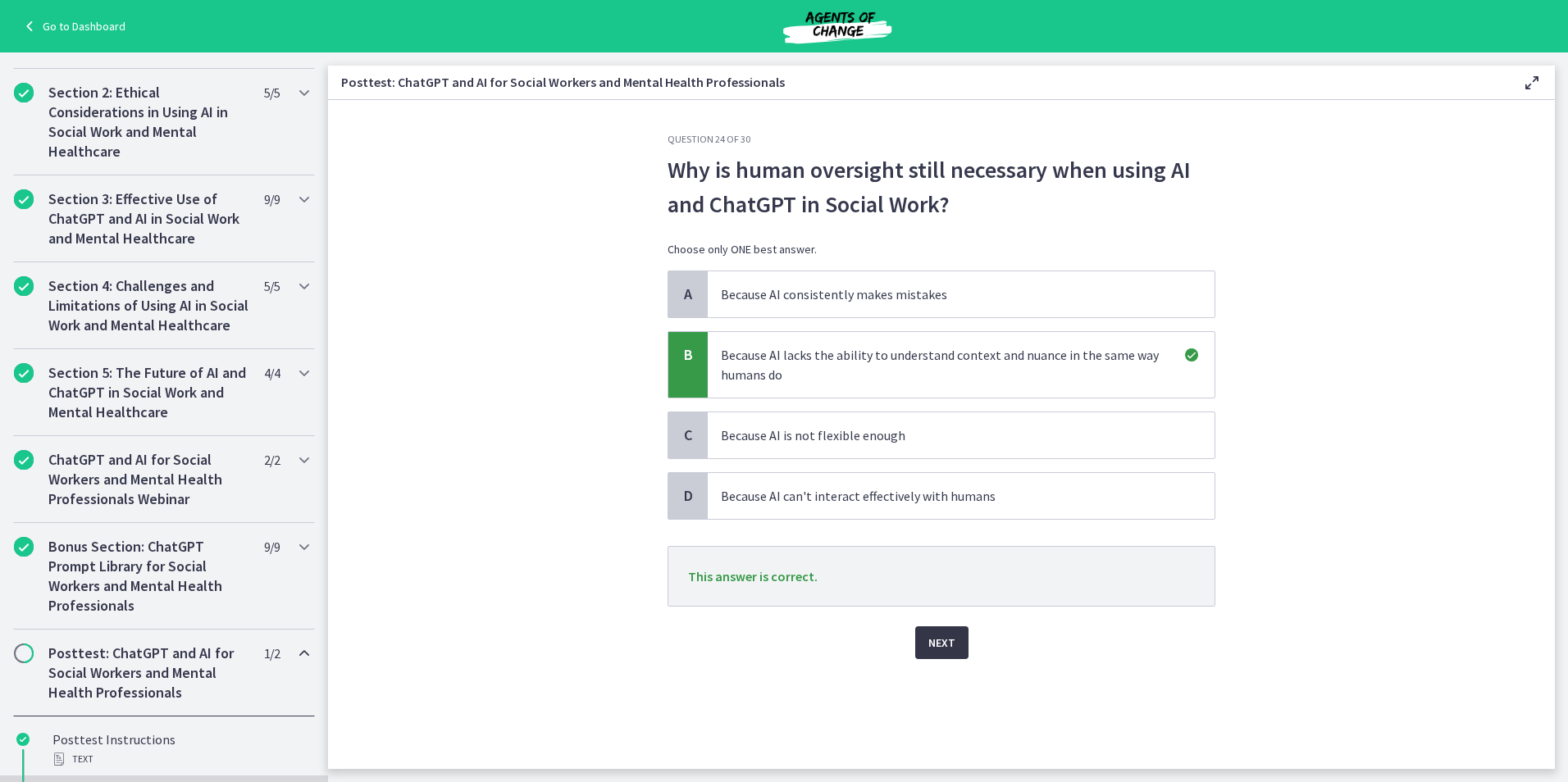
click at [934, 634] on button "Next" at bounding box center [941, 642] width 53 height 33
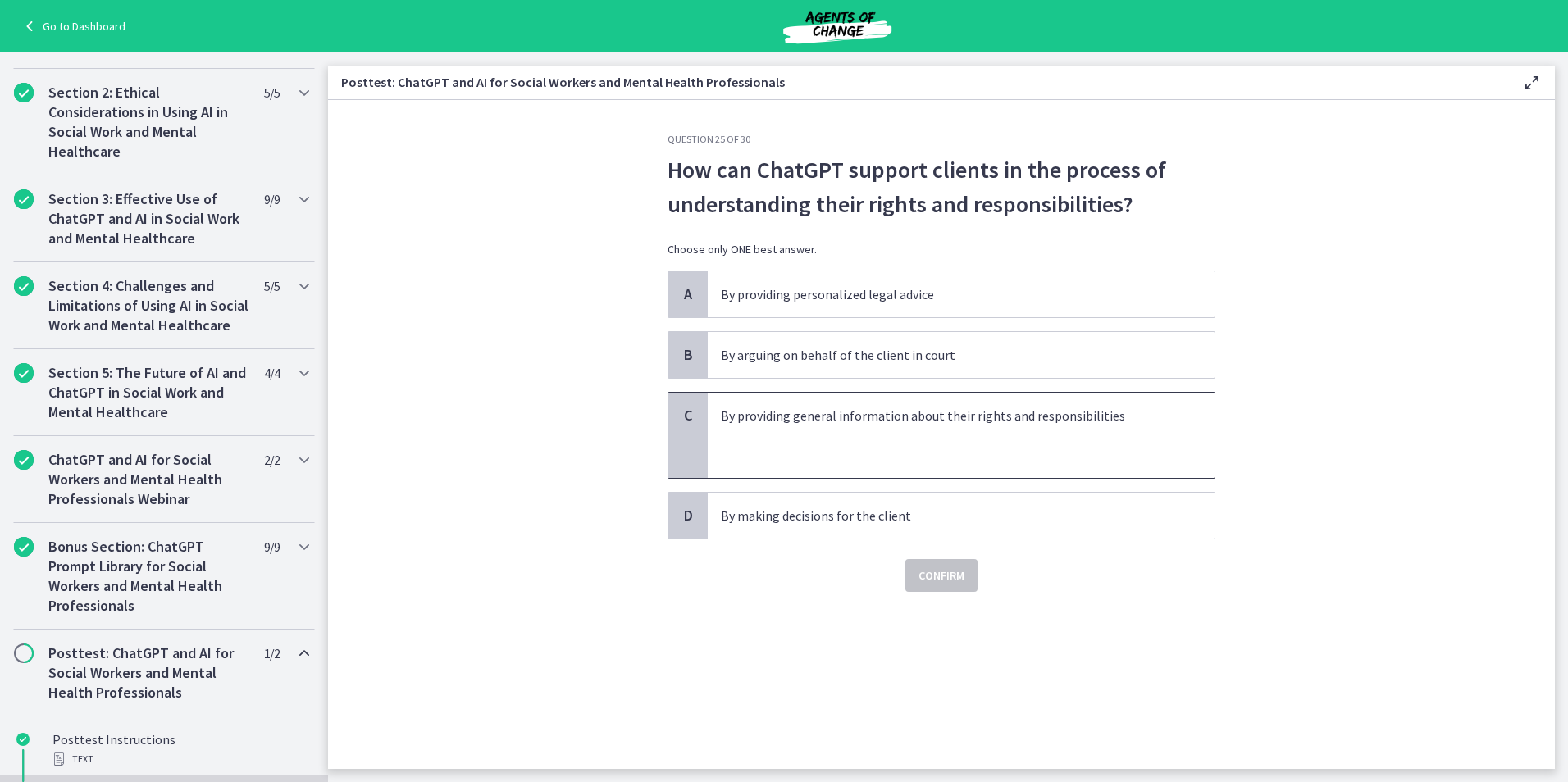
click at [903, 434] on p at bounding box center [944, 435] width 448 height 20
drag, startPoint x: 956, startPoint y: 613, endPoint x: 956, endPoint y: 596, distance: 17.0
click at [956, 610] on div "Question 25 of 30 How can ChatGPT support clients in the process of understandi…" at bounding box center [941, 451] width 574 height 636
click at [956, 578] on span "Confirm" at bounding box center [940, 575] width 46 height 20
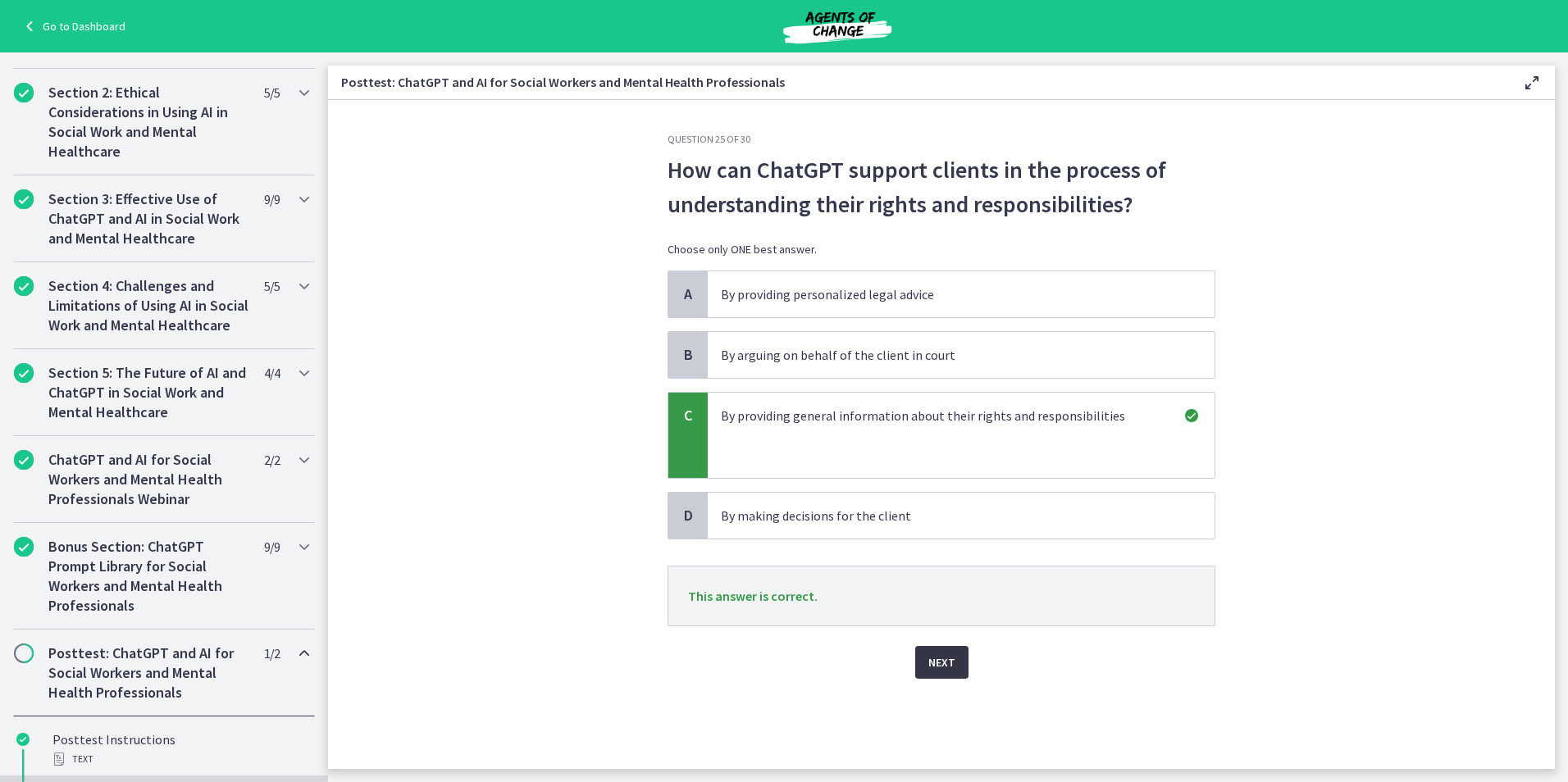
click at [925, 651] on button "Next" at bounding box center [941, 662] width 53 height 33
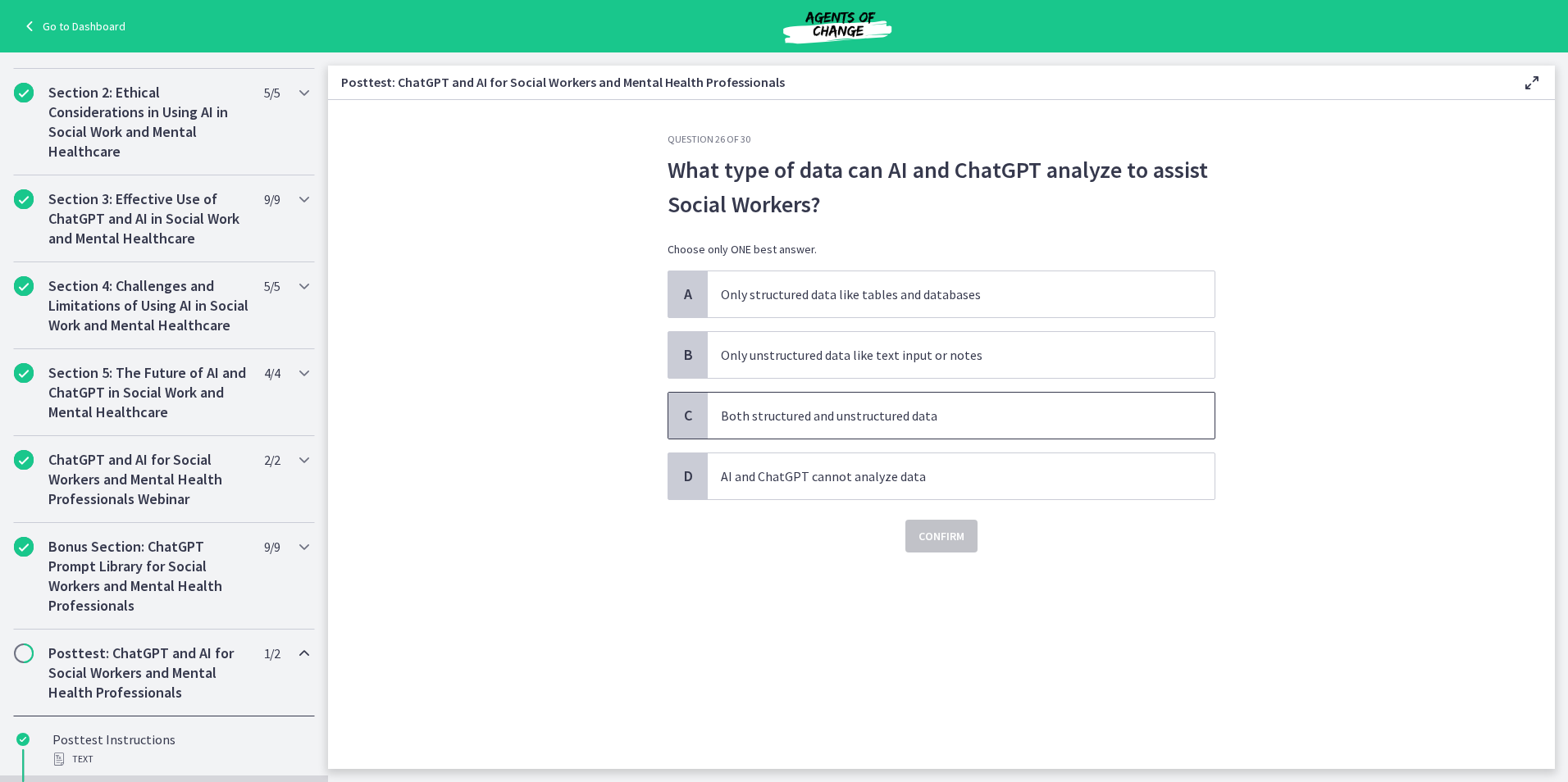
click at [782, 413] on p "Both structured and unstructured data" at bounding box center [944, 415] width 448 height 20
click at [913, 535] on button "Confirm" at bounding box center [941, 535] width 73 height 33
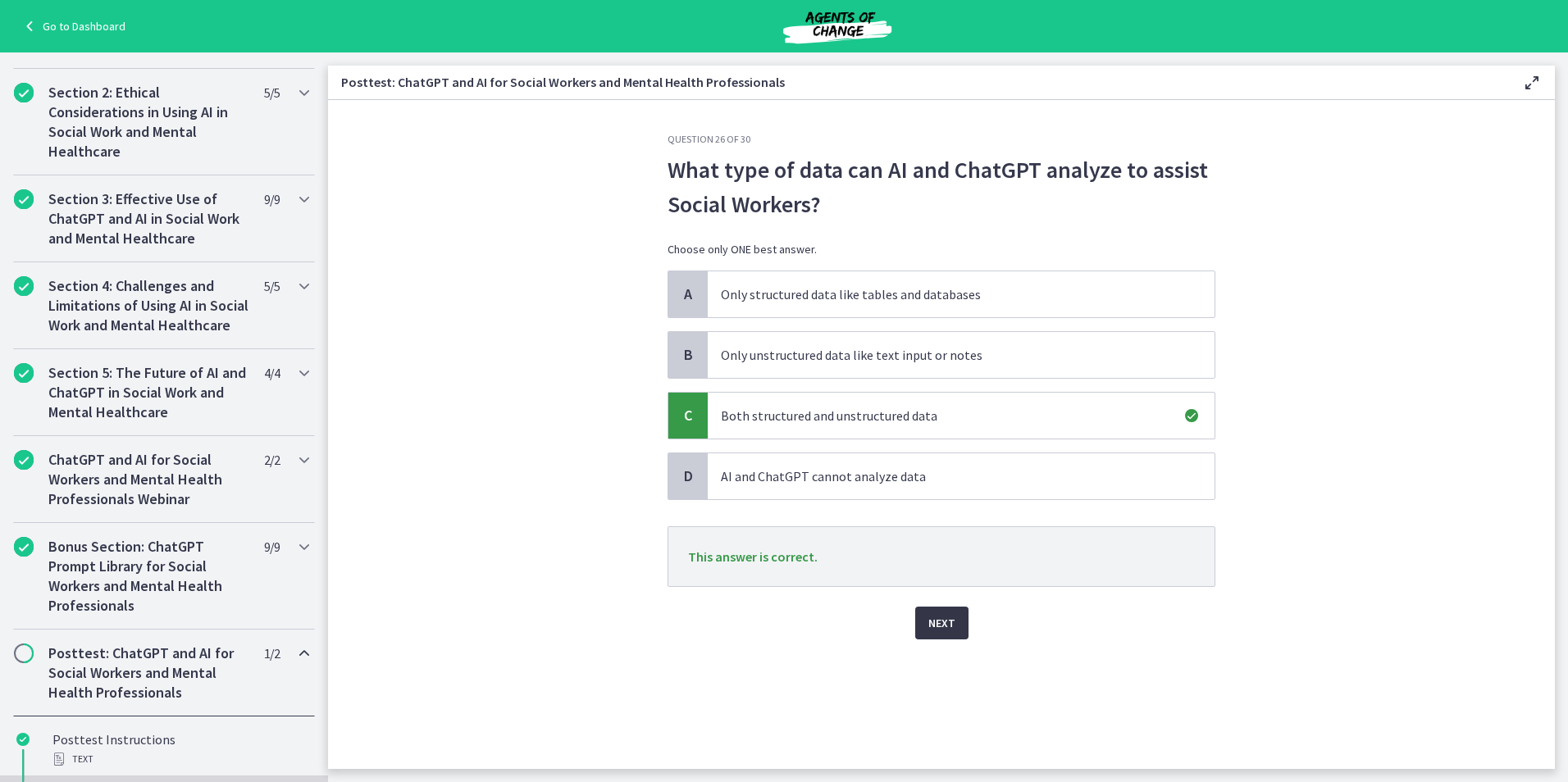
click at [944, 632] on span "Next" at bounding box center [941, 623] width 27 height 20
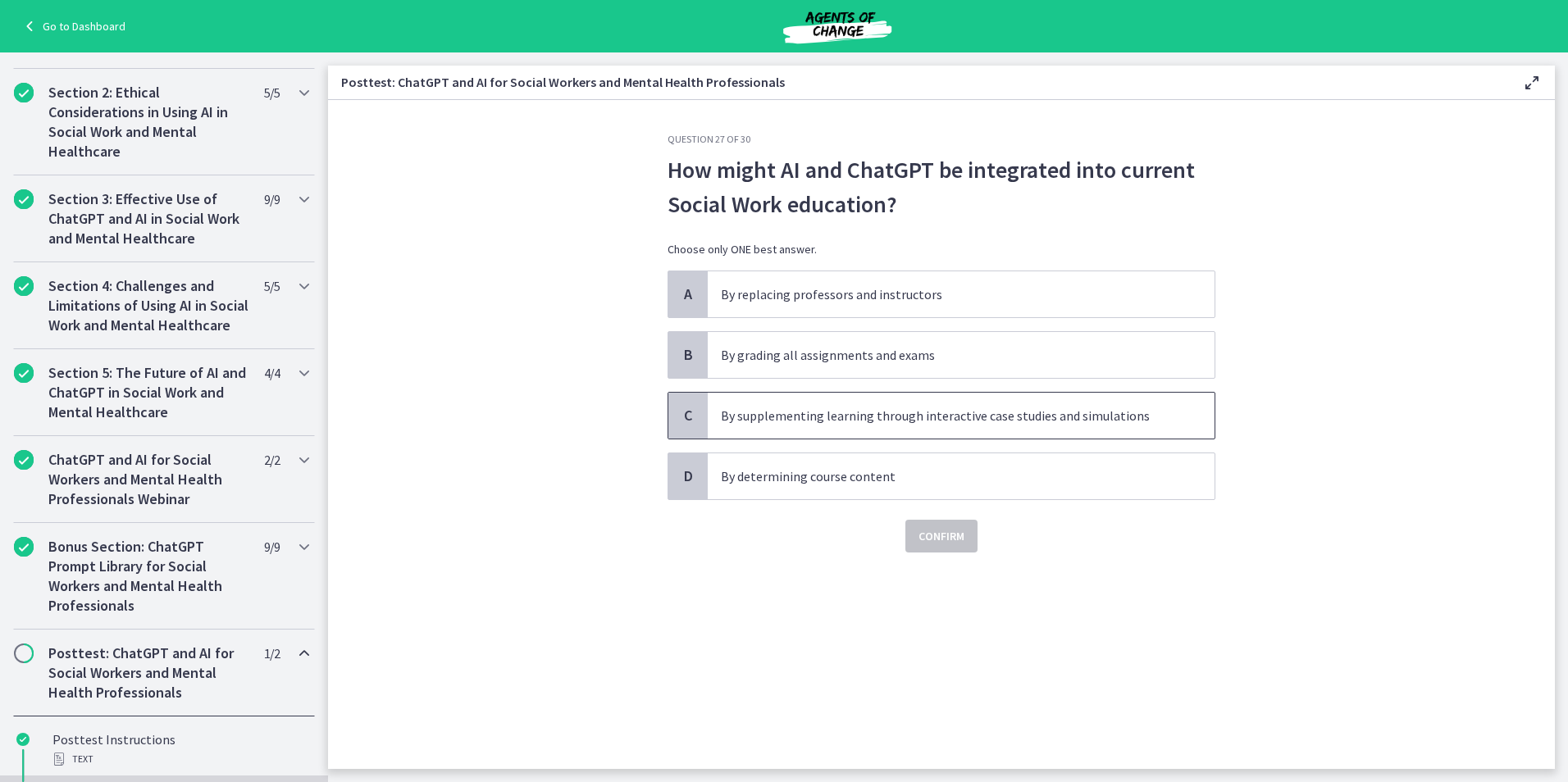
click at [818, 425] on p "By supplementing learning through interactive case studies and simulations" at bounding box center [944, 415] width 448 height 20
click at [944, 541] on span "Confirm" at bounding box center [940, 535] width 46 height 20
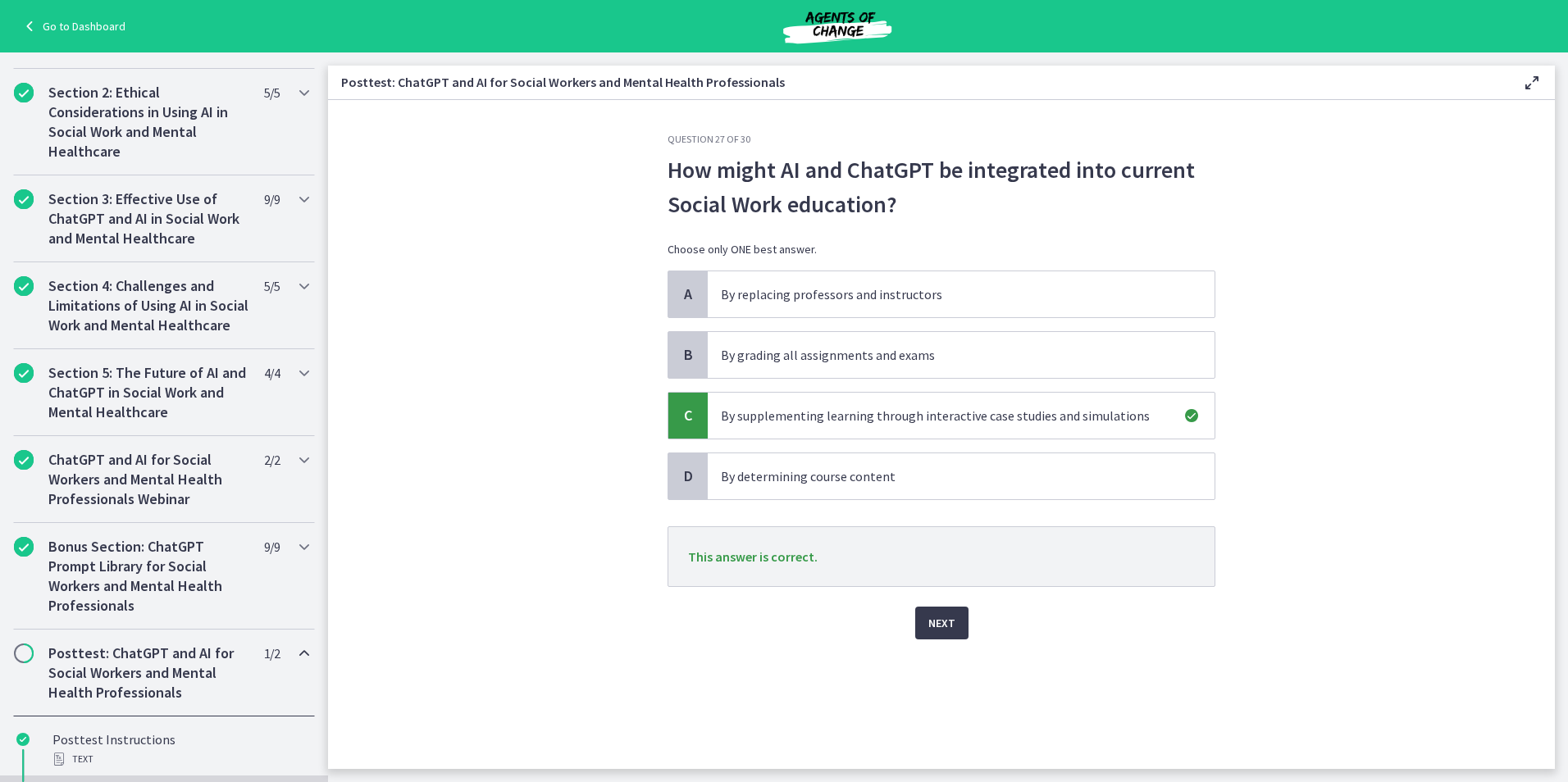
click at [942, 601] on div "Next" at bounding box center [941, 613] width 547 height 52
click at [942, 627] on span "Next" at bounding box center [941, 623] width 27 height 20
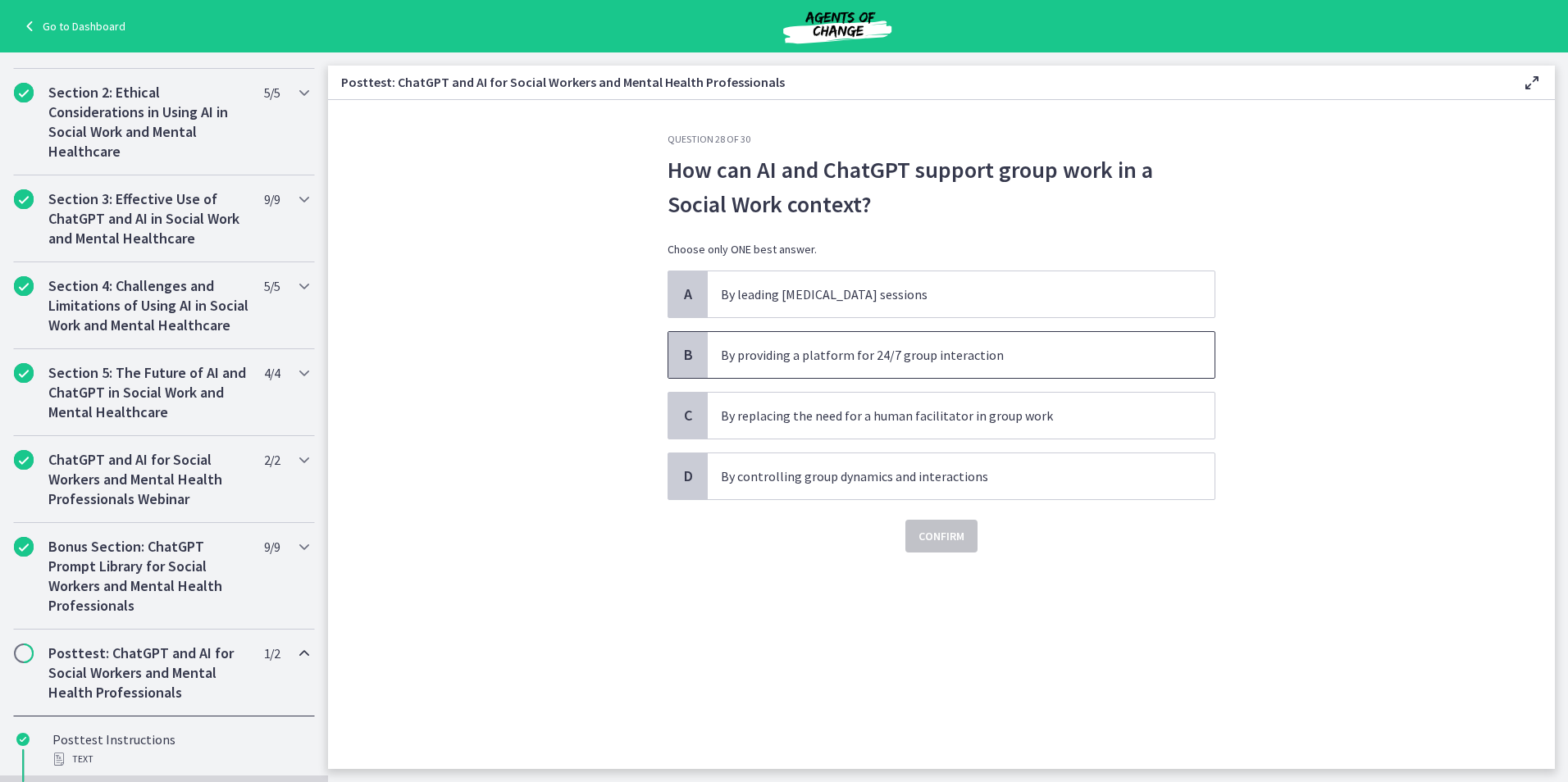
click at [793, 362] on p "By providing a platform for 24/7 group interaction" at bounding box center [944, 355] width 448 height 20
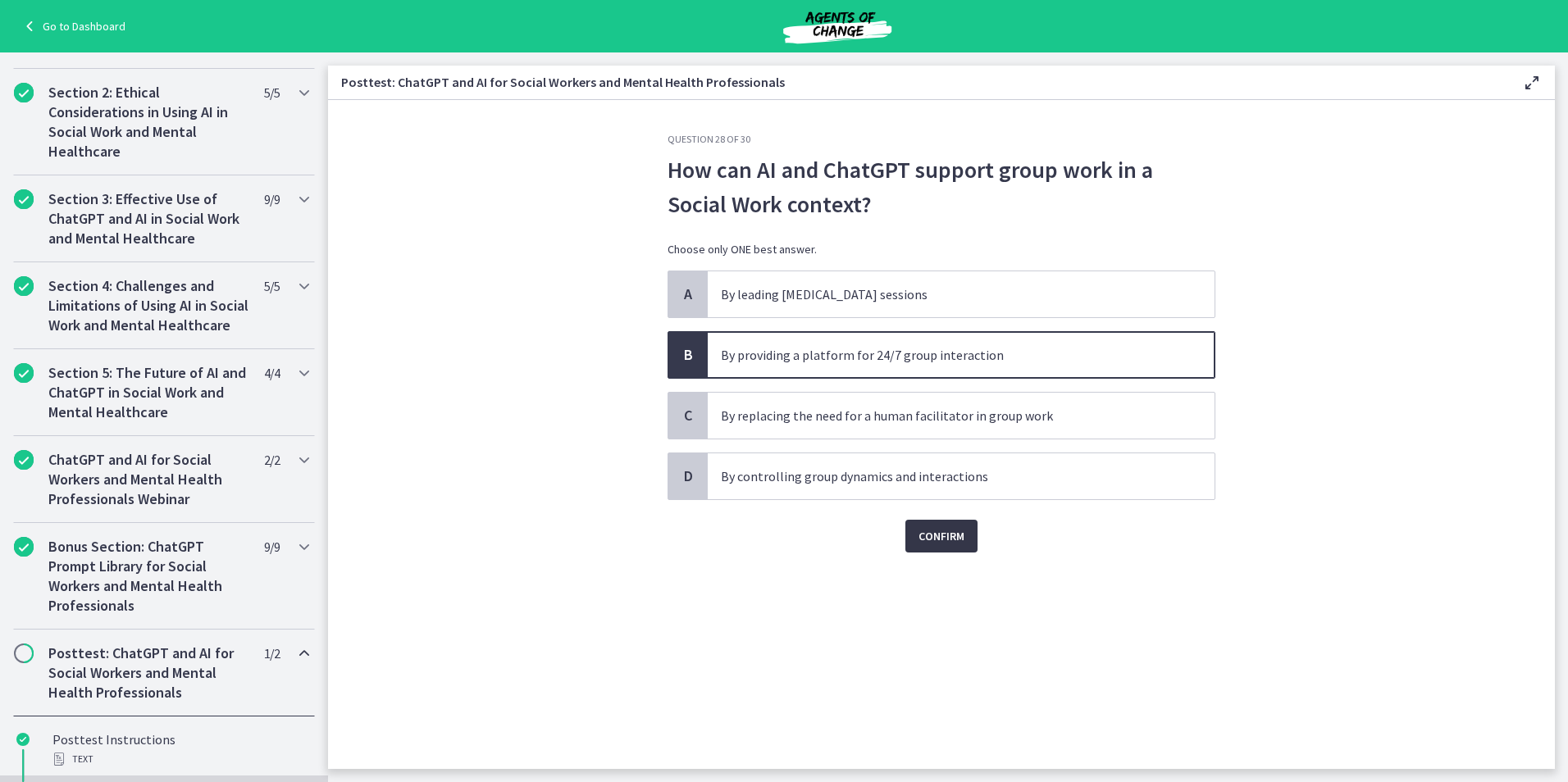
click at [949, 543] on span "Confirm" at bounding box center [940, 535] width 46 height 20
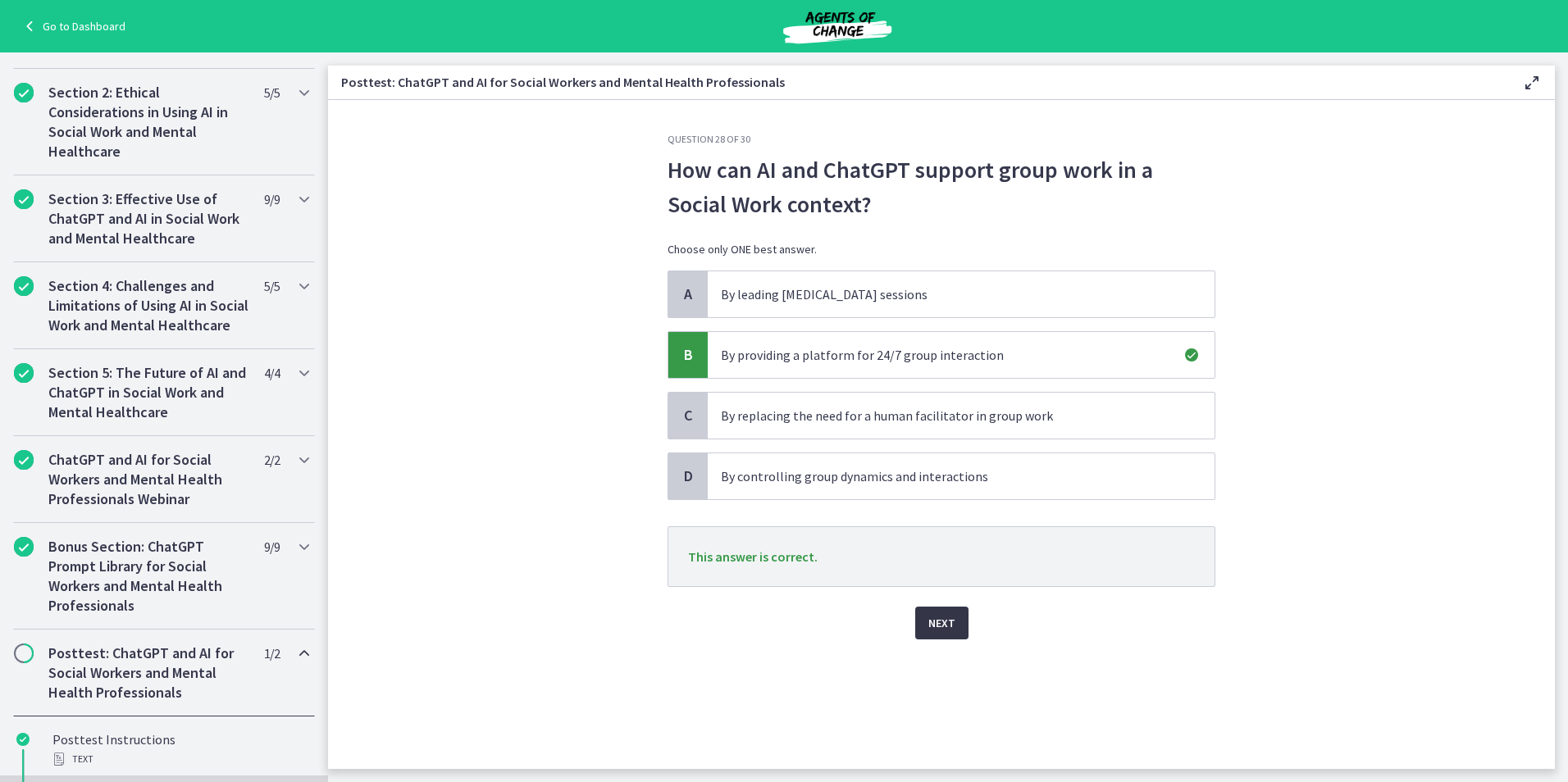
click at [953, 629] on span "Next" at bounding box center [941, 623] width 27 height 20
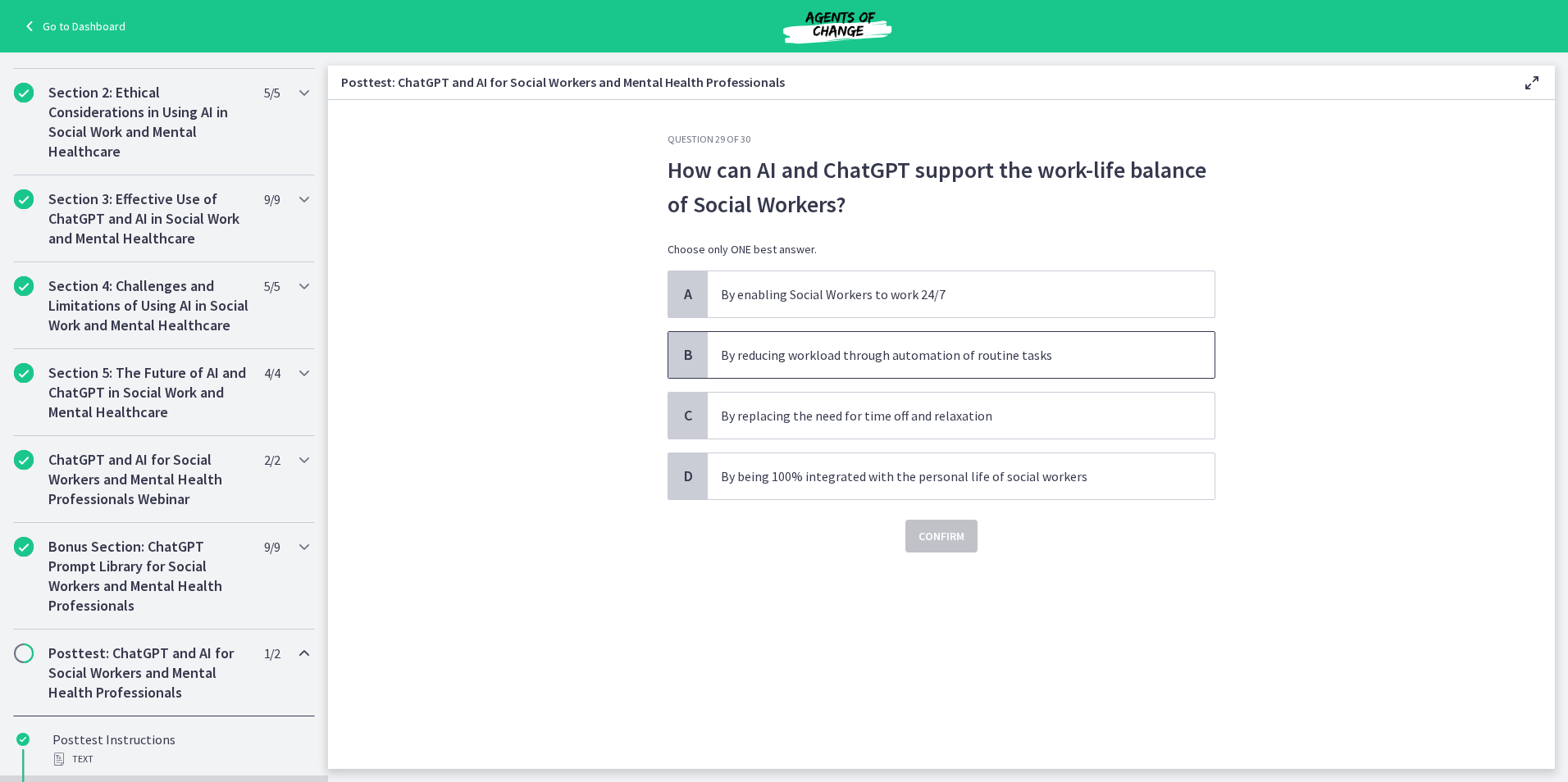
click at [823, 367] on span "By reducing workload through automation of routine tasks" at bounding box center [961, 355] width 507 height 46
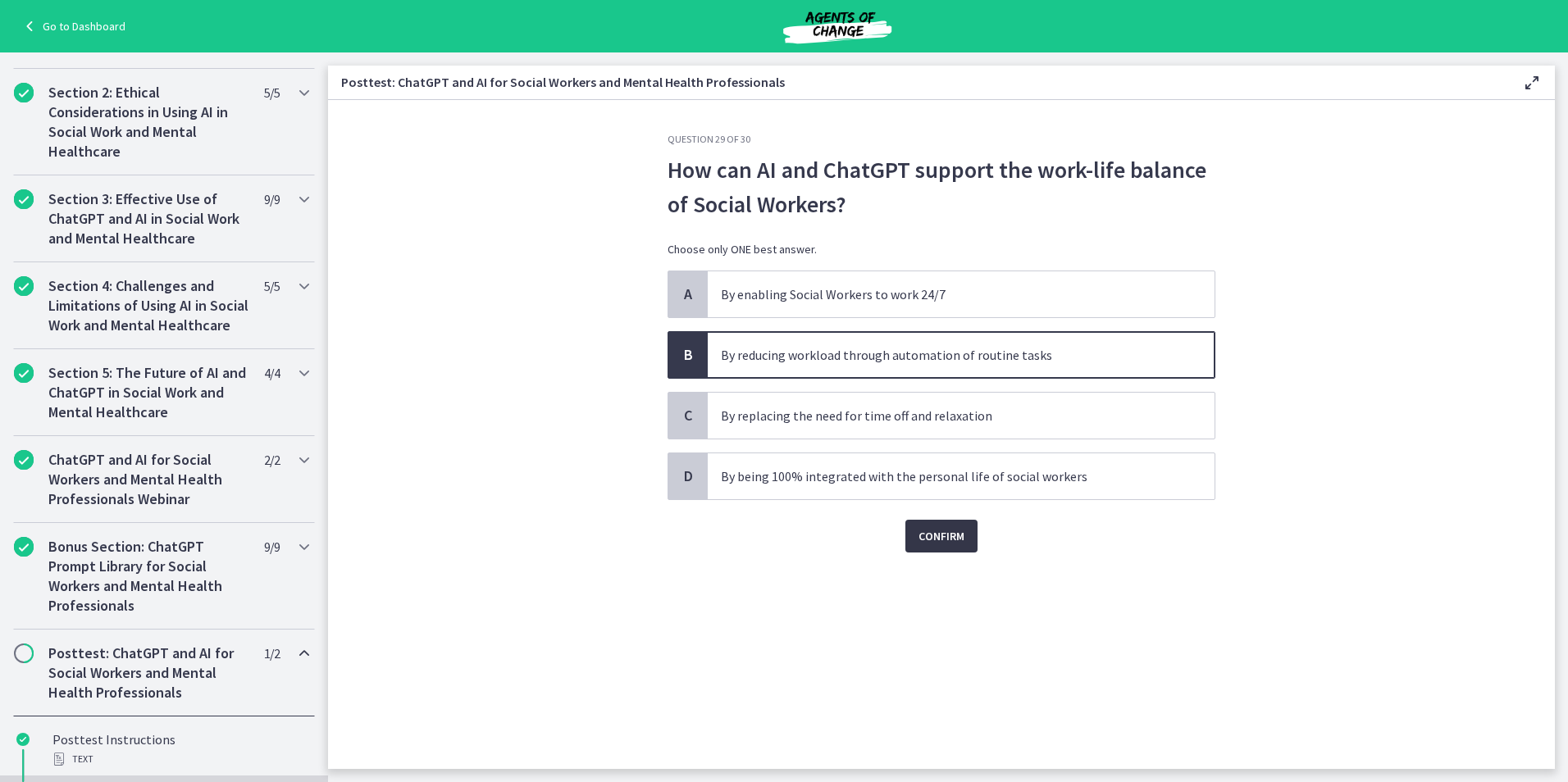
click at [939, 535] on span "Confirm" at bounding box center [940, 535] width 46 height 20
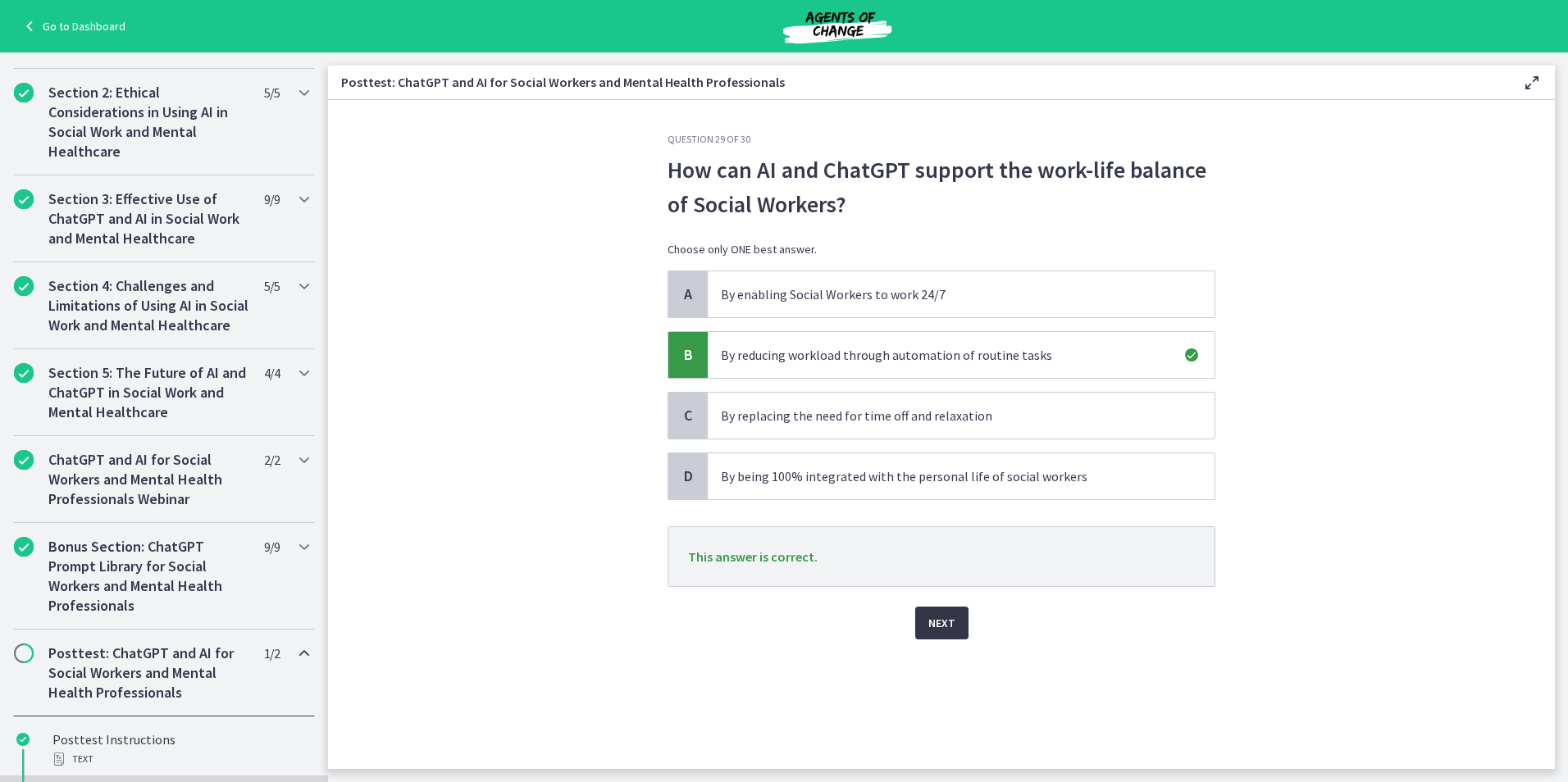
click at [947, 616] on span "Next" at bounding box center [941, 623] width 27 height 20
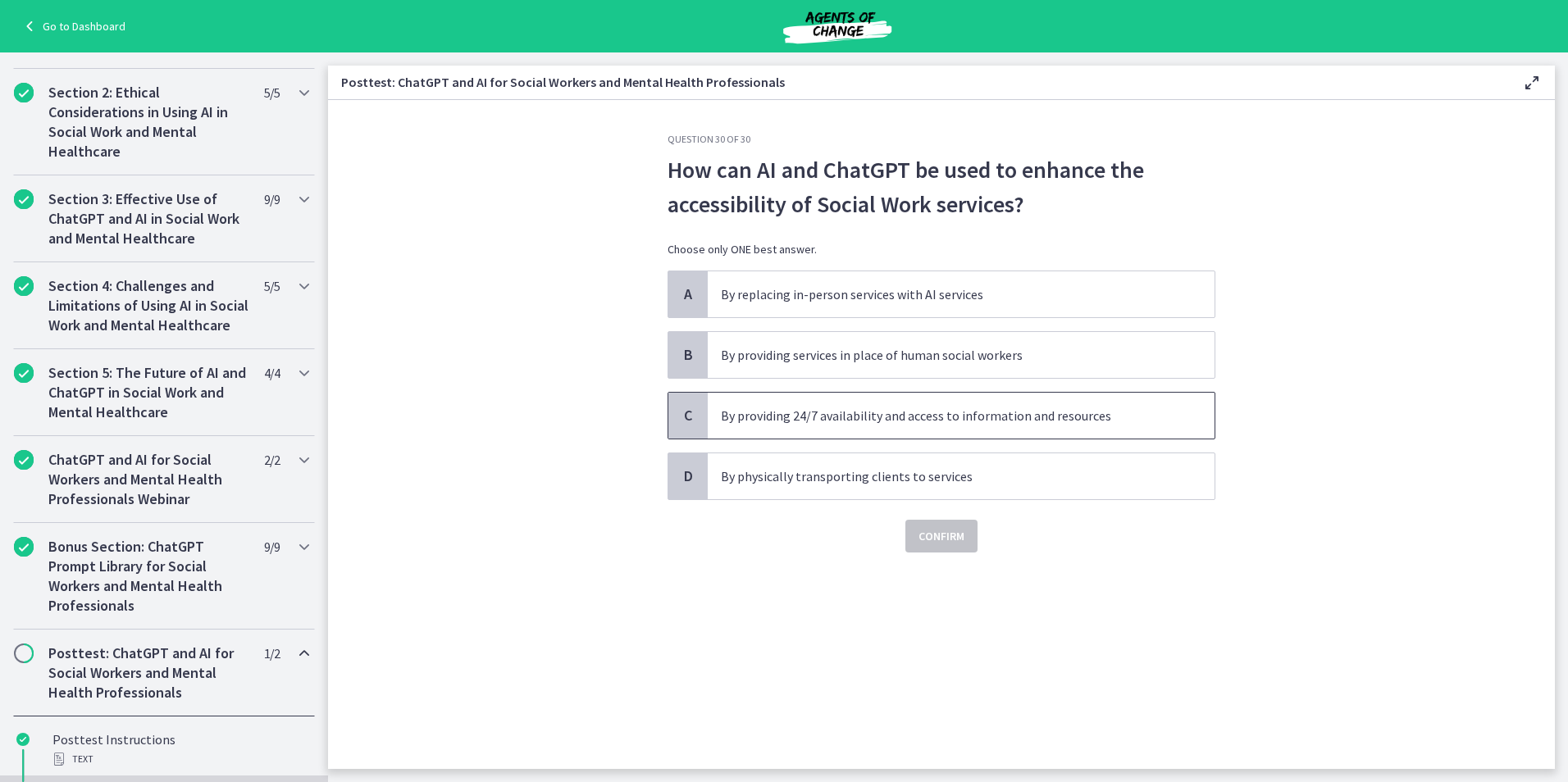
click at [885, 411] on p "By providing 24/7 availability and access to information and resources" at bounding box center [944, 415] width 448 height 20
click at [940, 545] on span "Confirm" at bounding box center [940, 535] width 46 height 20
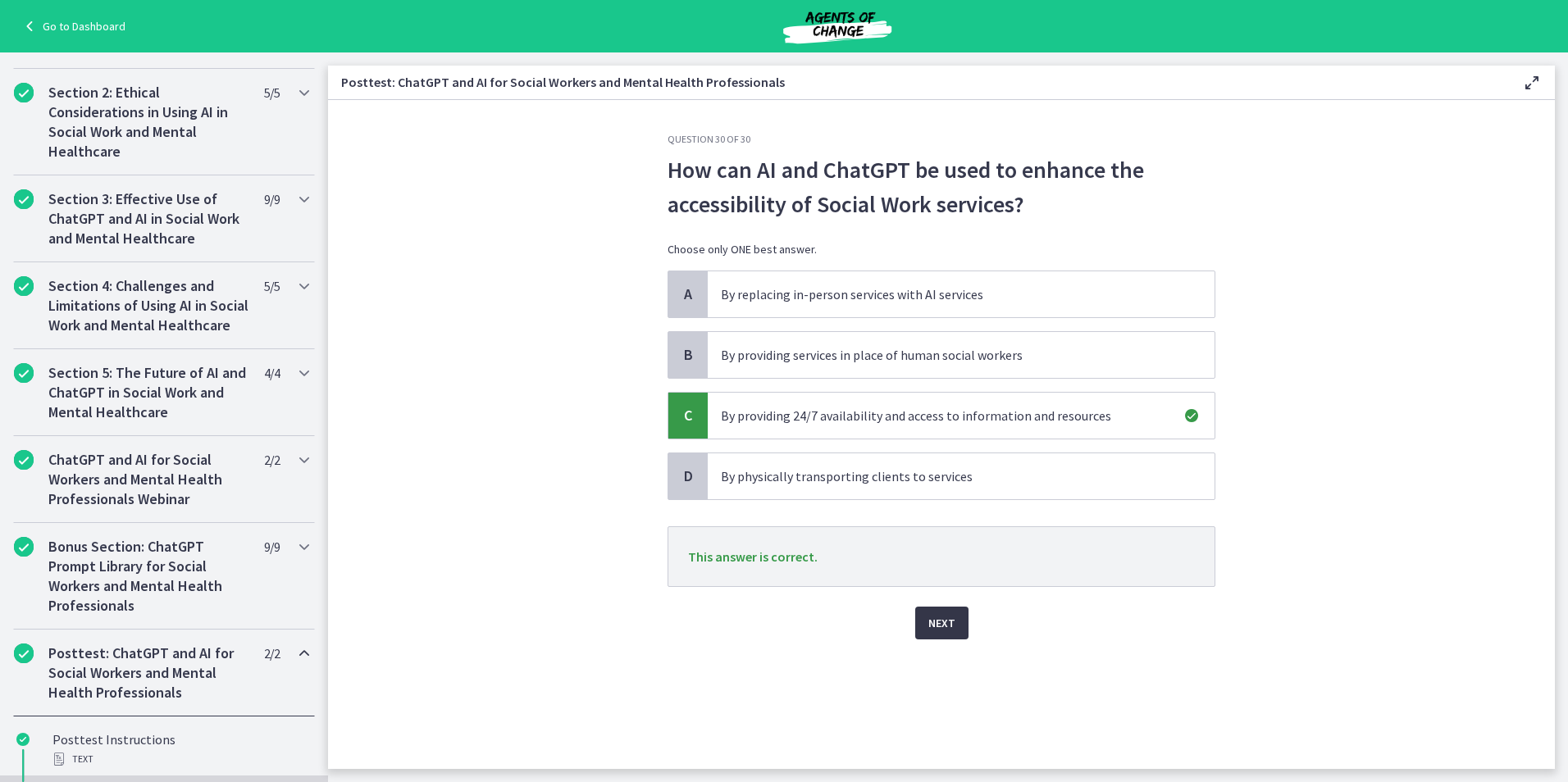
click at [947, 622] on span "Next" at bounding box center [941, 623] width 27 height 20
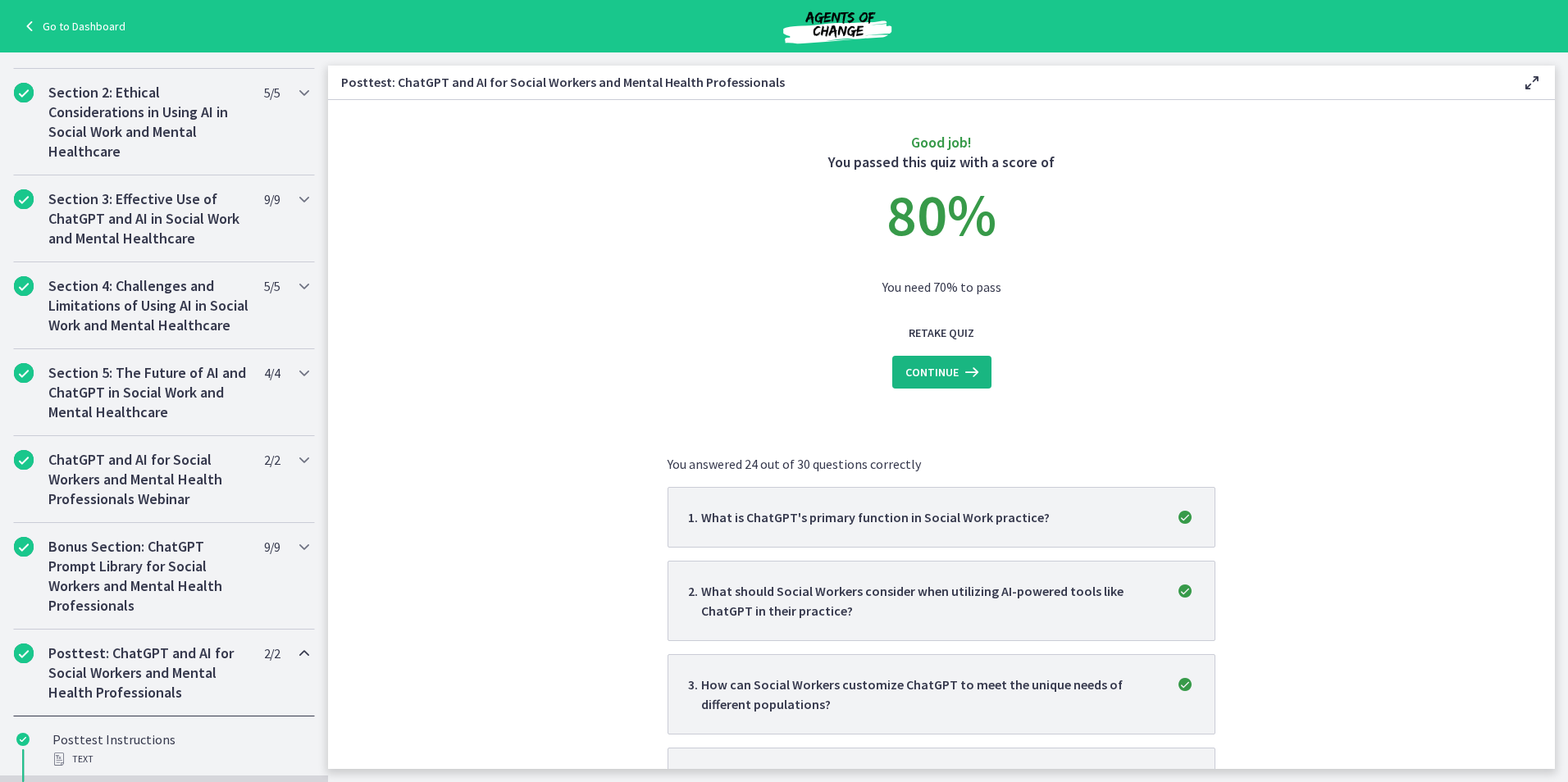
click at [950, 373] on span "Continue" at bounding box center [931, 371] width 53 height 20
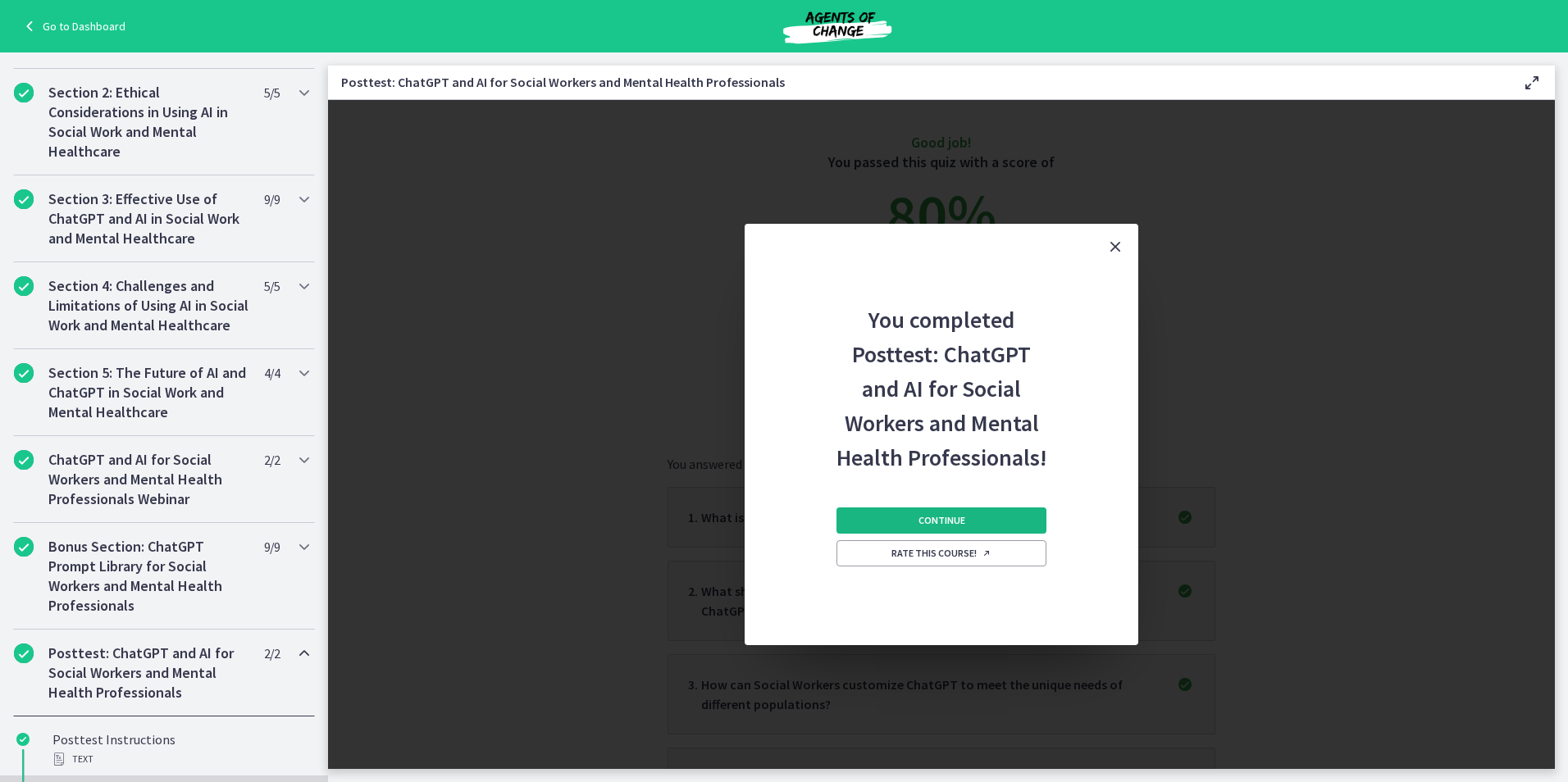
click at [994, 523] on button "Continue" at bounding box center [940, 520] width 210 height 26
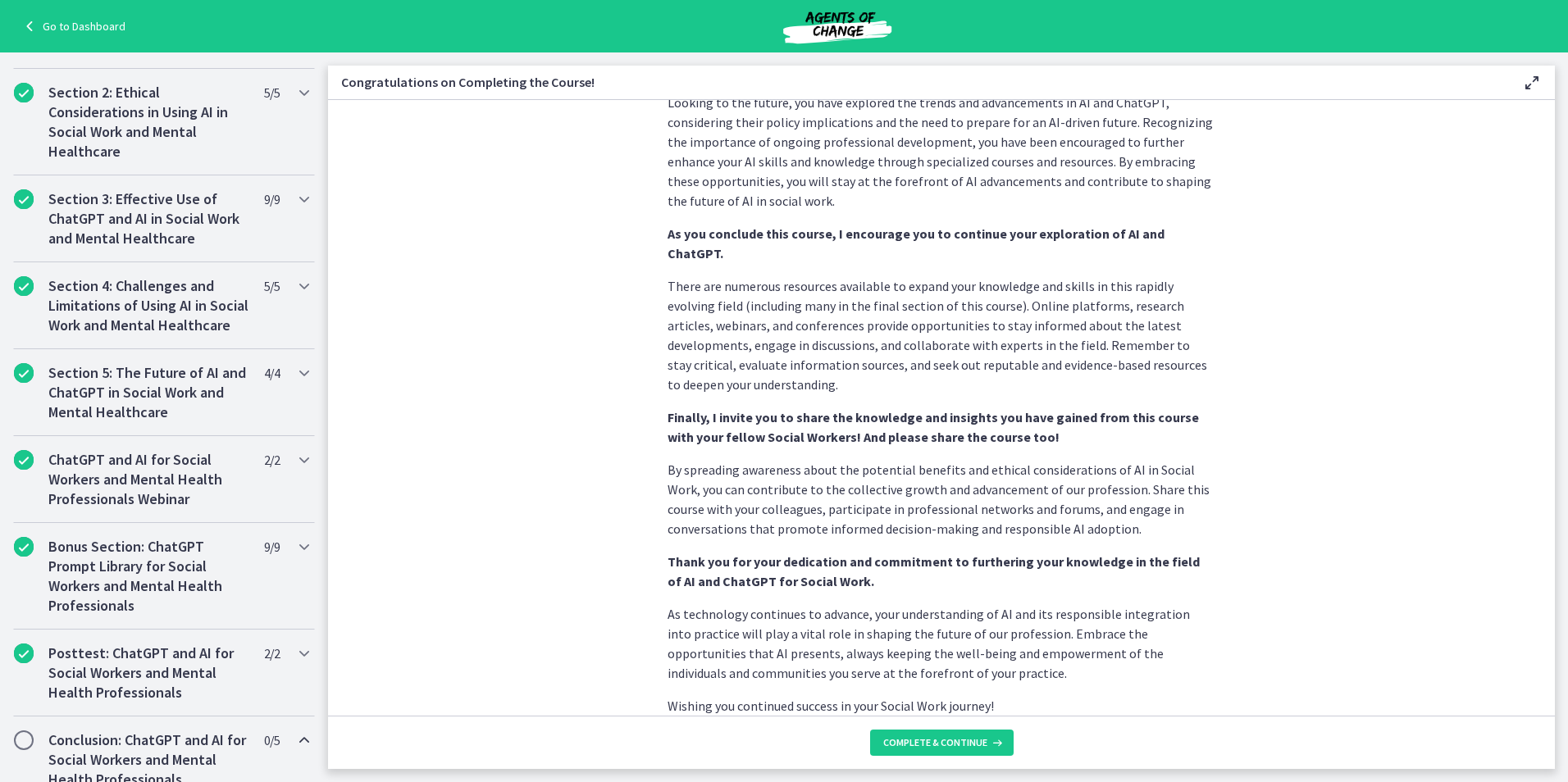
scroll to position [1148, 0]
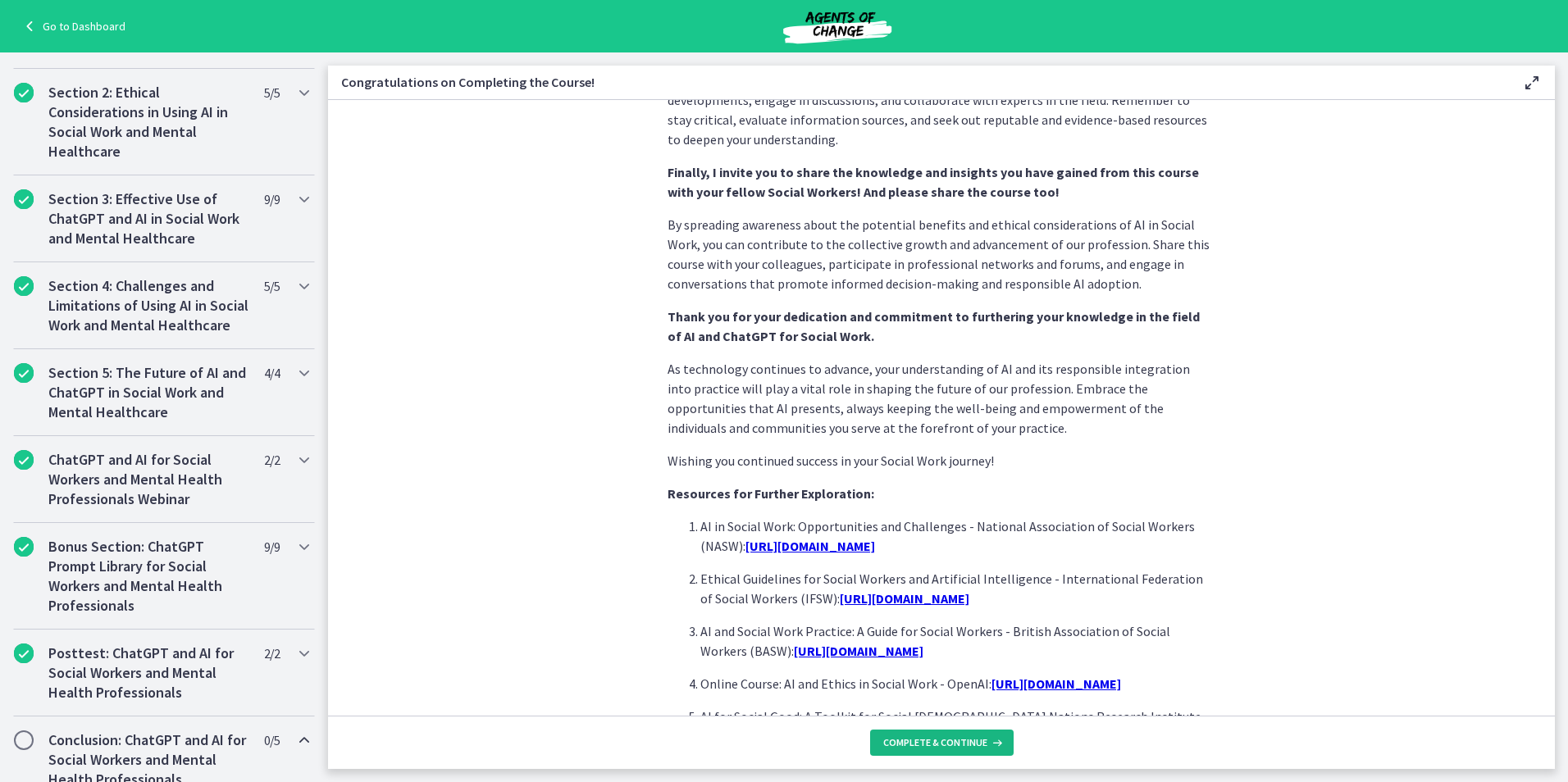
click at [952, 748] on span "Complete & continue" at bounding box center [936, 743] width 104 height 13
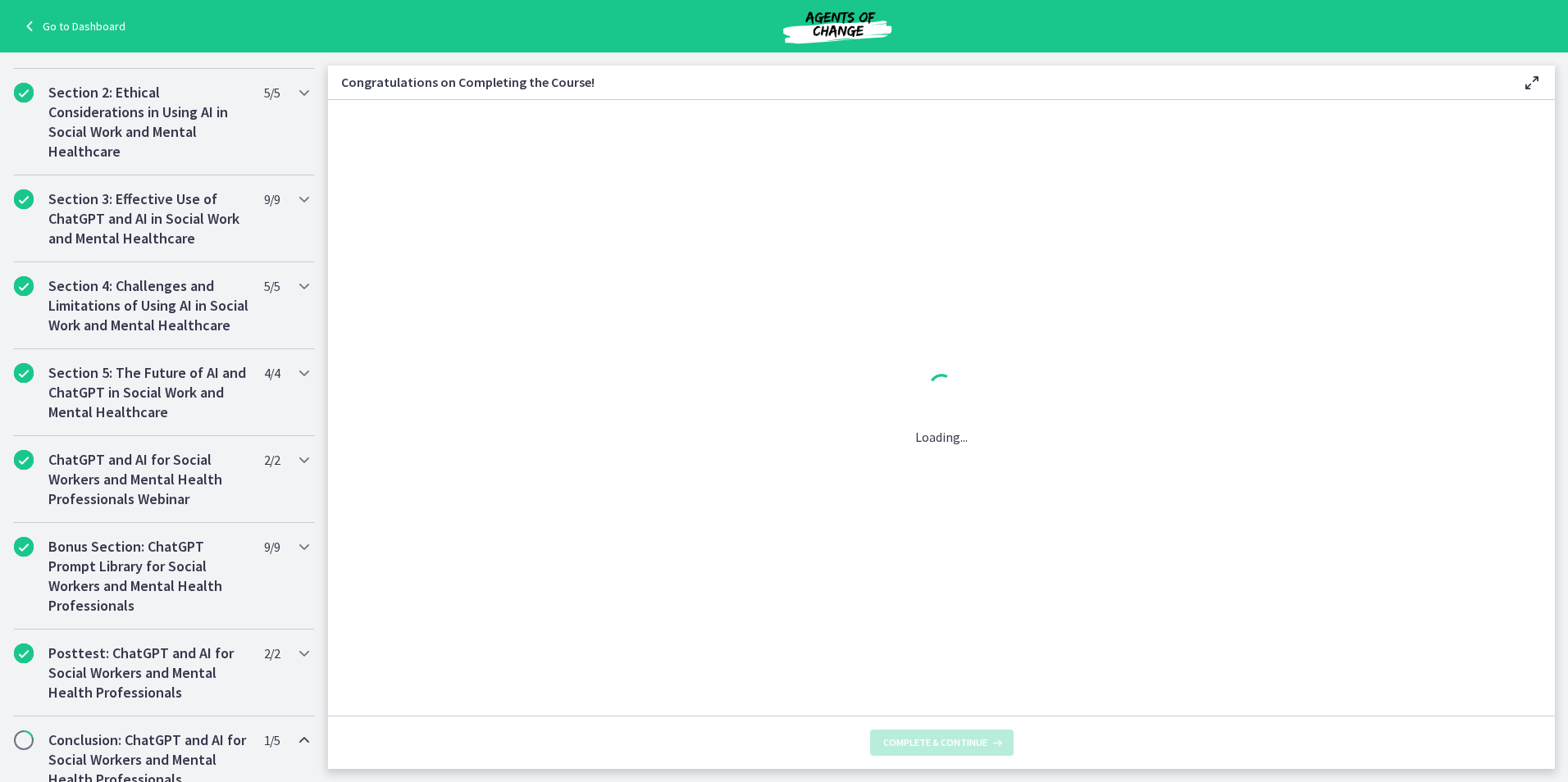
scroll to position [0, 0]
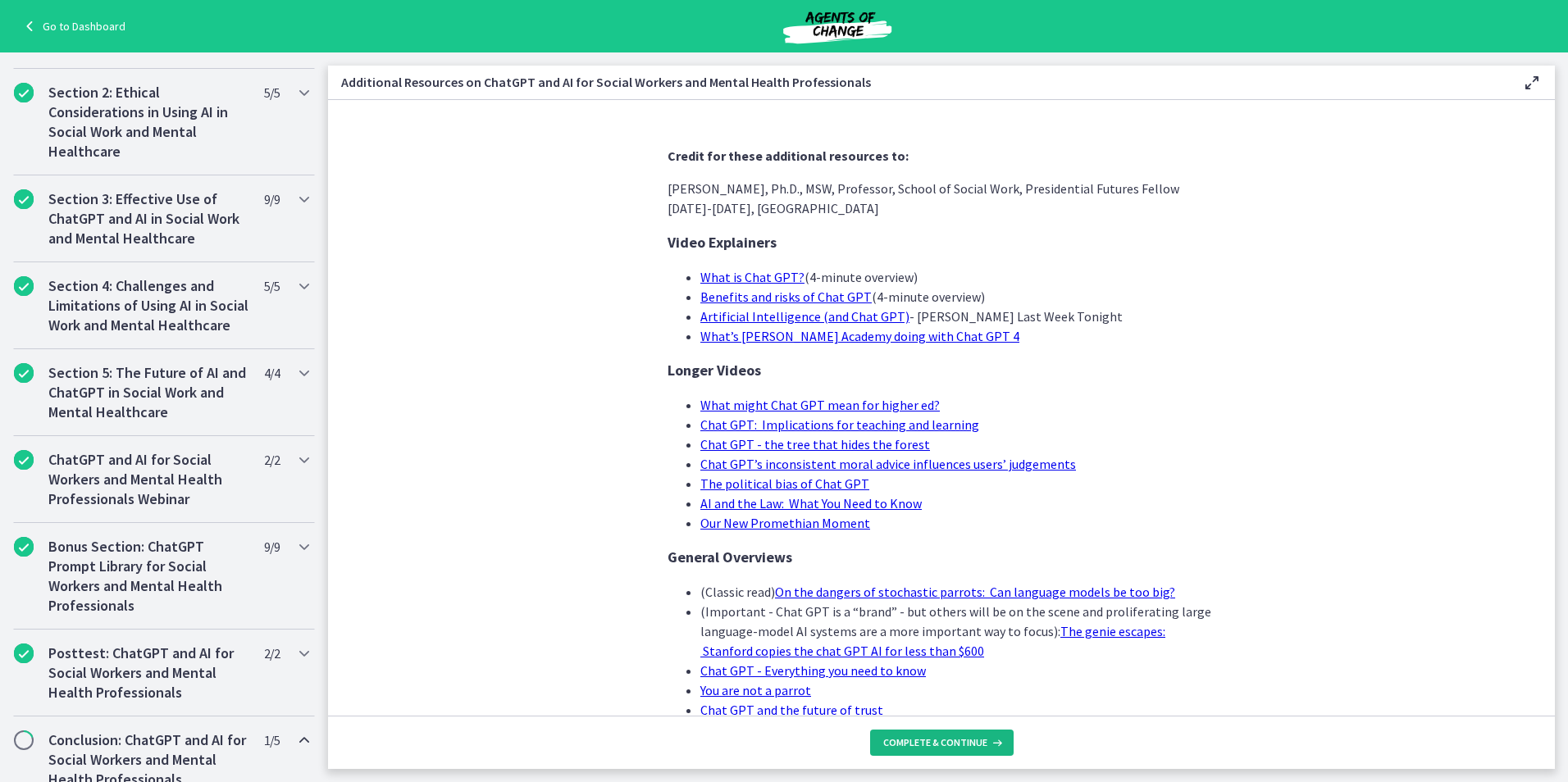
click at [952, 741] on span "Complete & continue" at bounding box center [936, 743] width 104 height 13
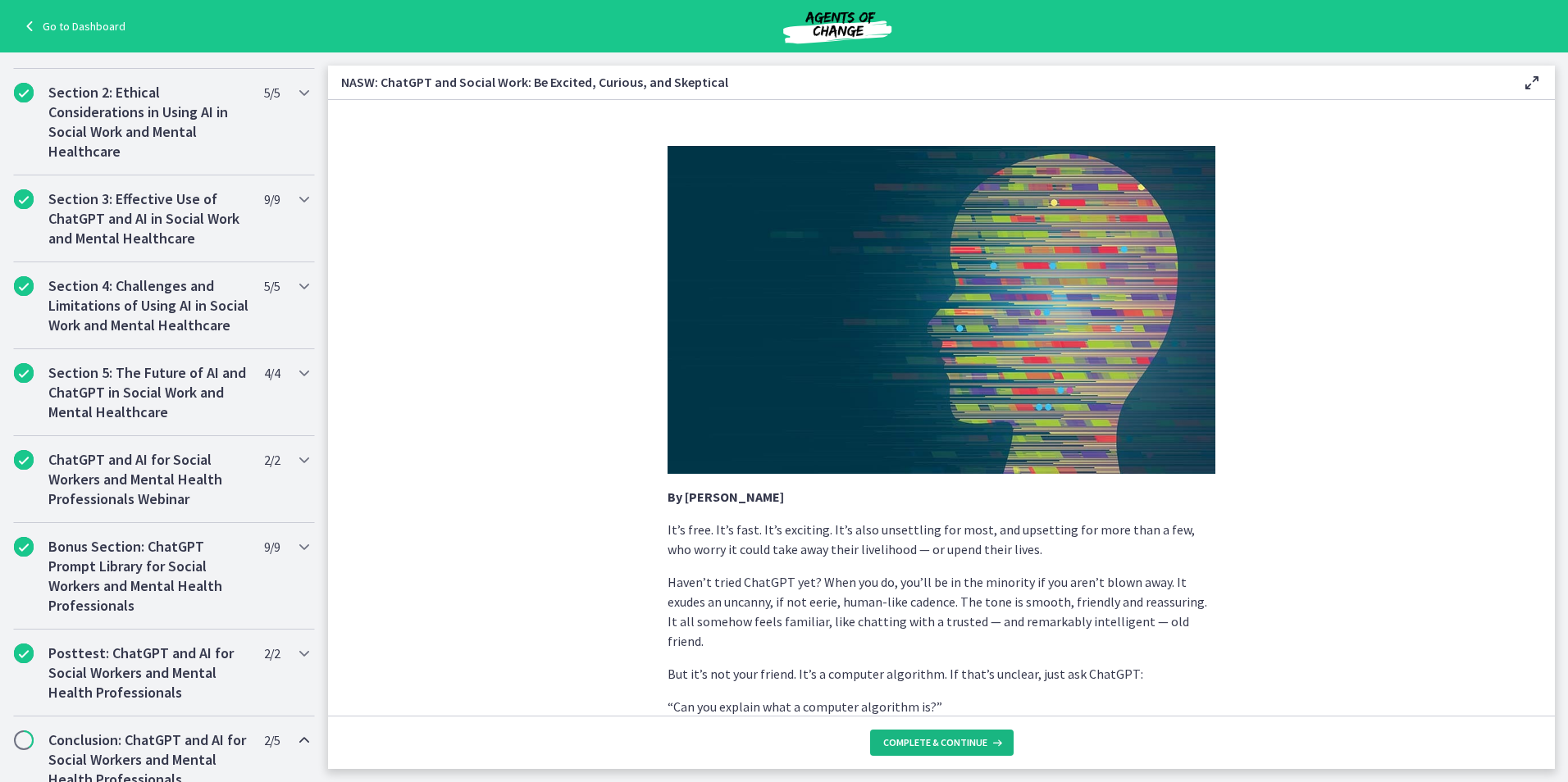
click at [952, 741] on span "Complete & continue" at bounding box center [936, 743] width 104 height 13
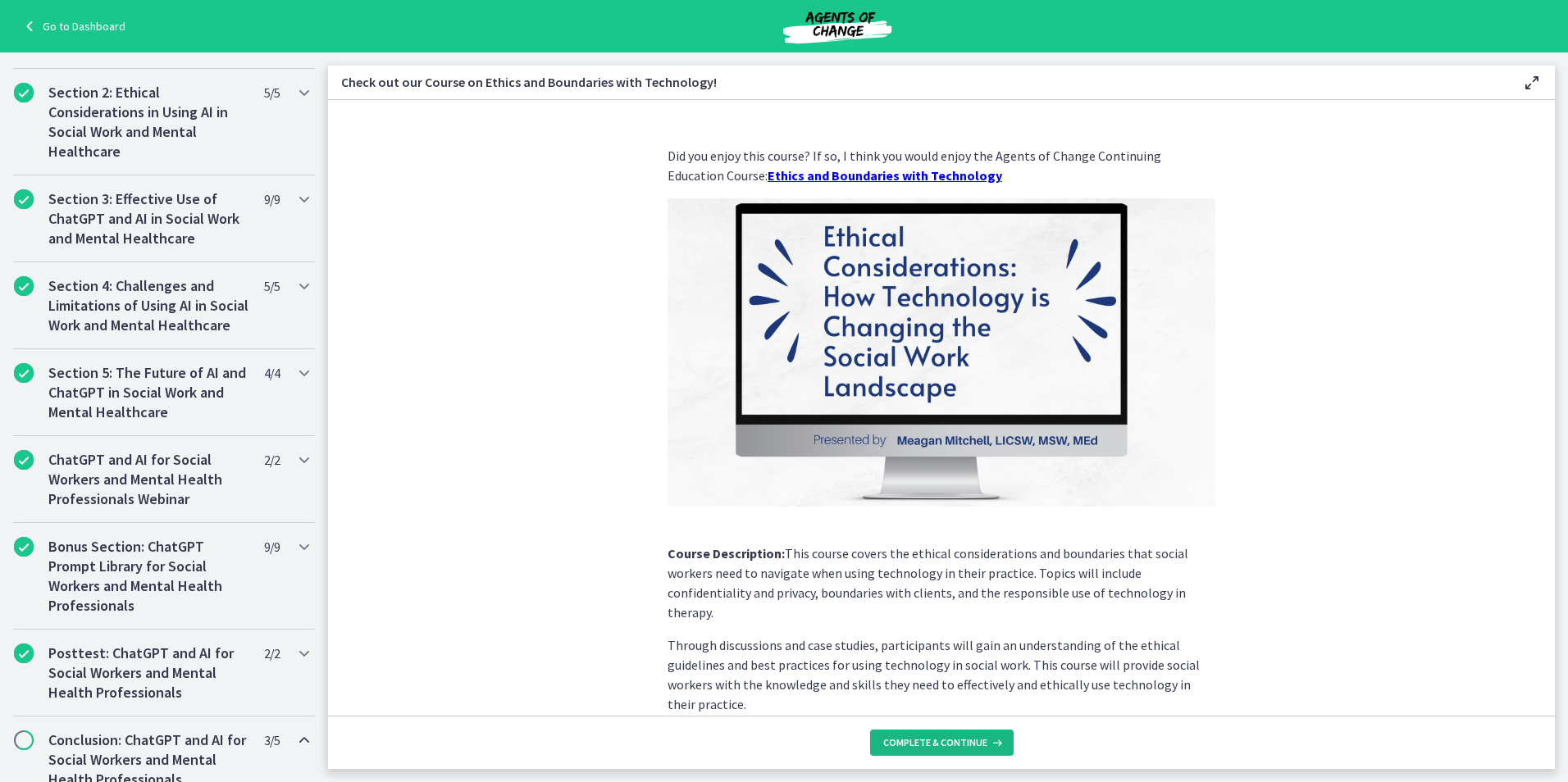
click at [953, 739] on span "Complete & continue" at bounding box center [936, 743] width 104 height 13
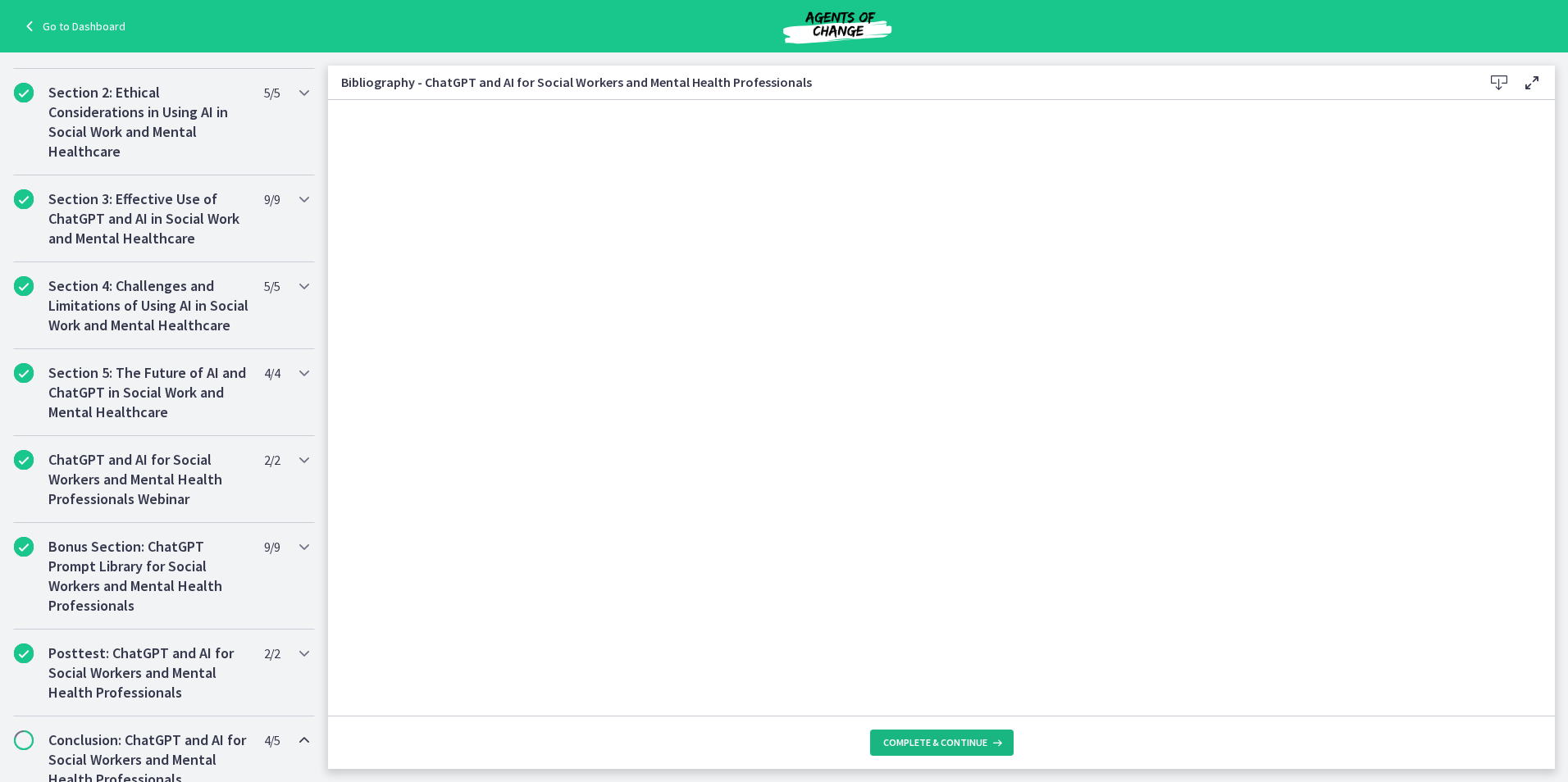
click at [953, 739] on span "Complete & continue" at bounding box center [936, 743] width 104 height 13
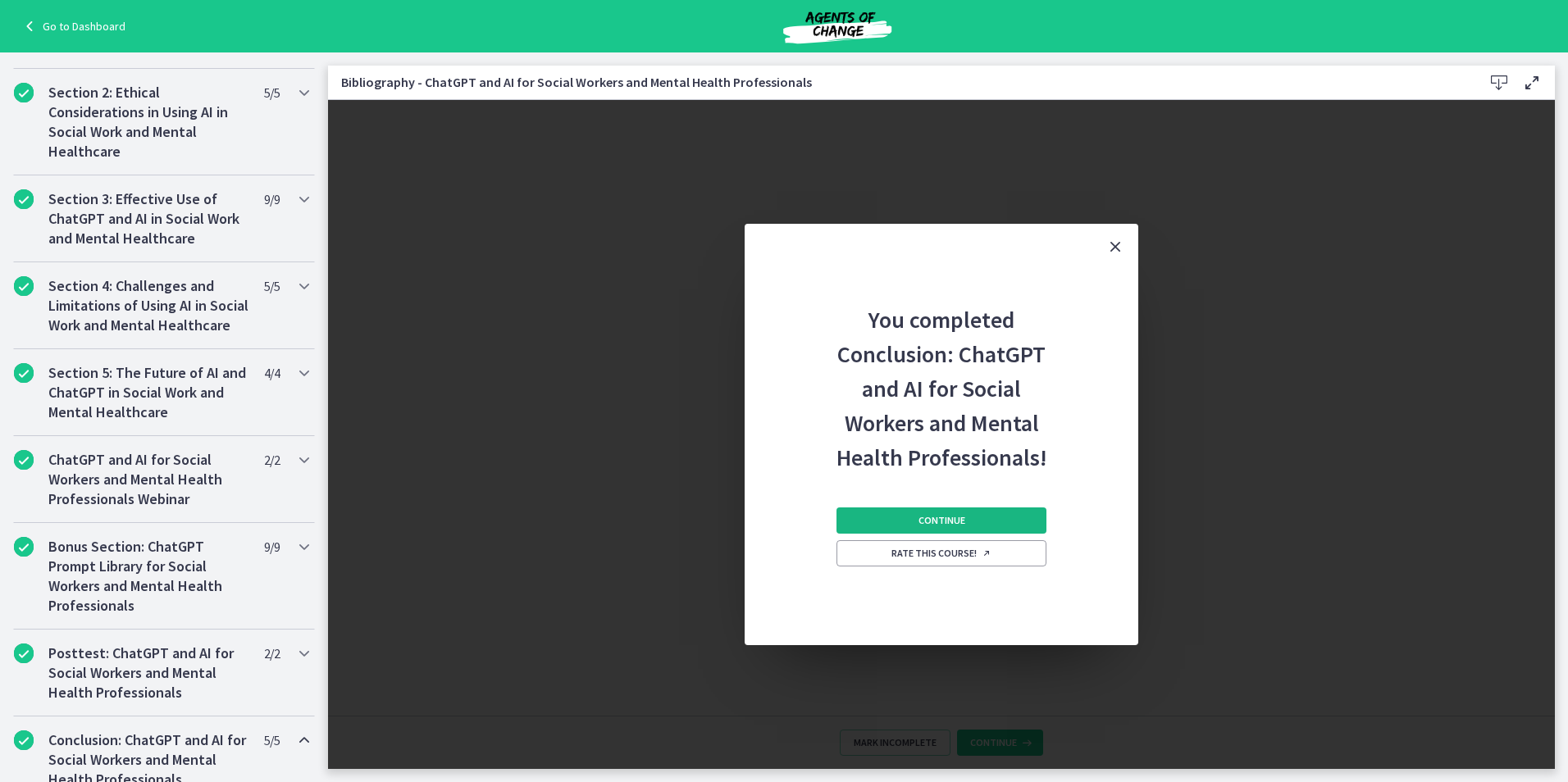
click at [972, 519] on button "Continue" at bounding box center [940, 520] width 210 height 26
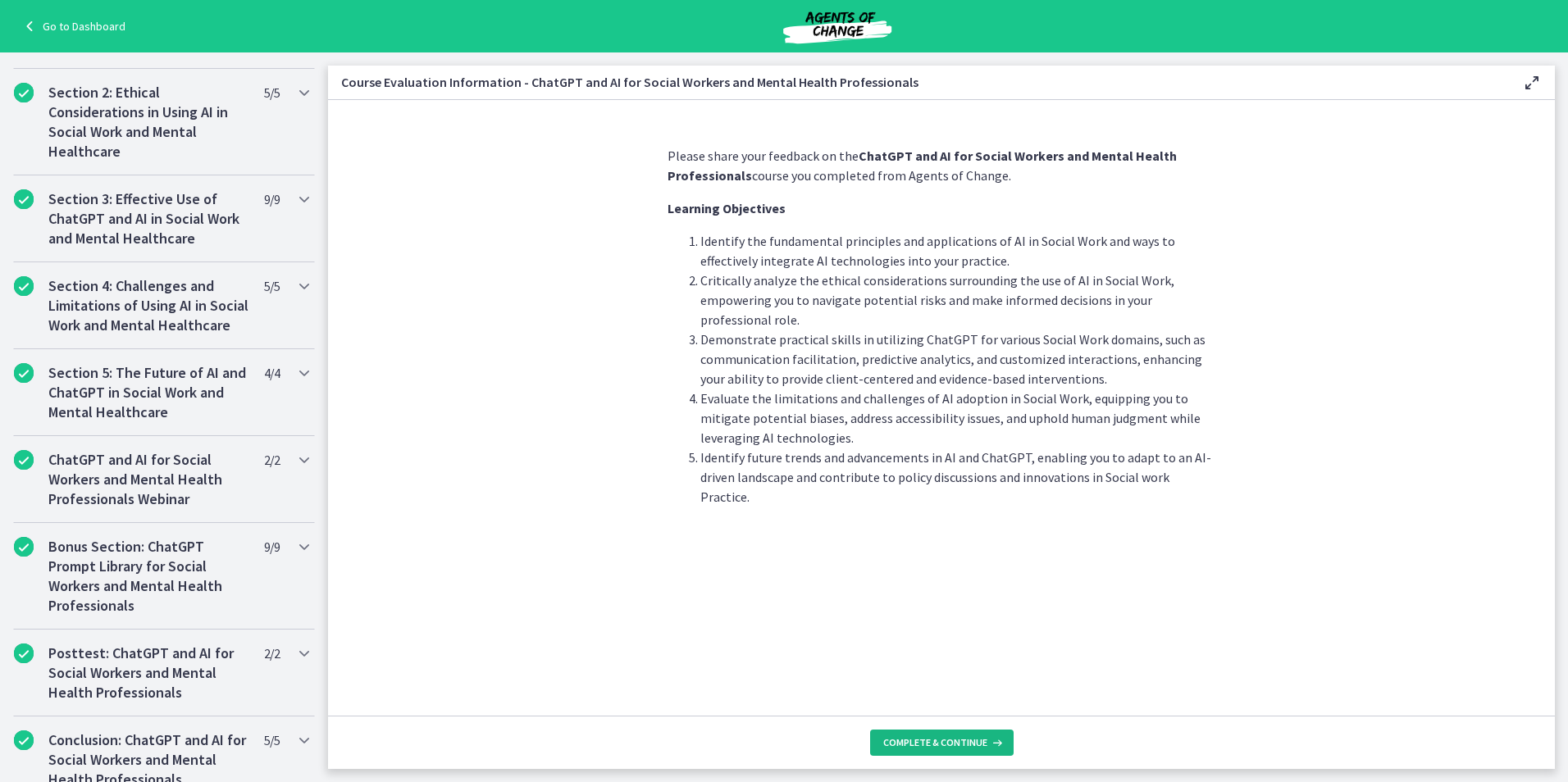
click at [963, 739] on span "Complete & continue" at bounding box center [936, 743] width 104 height 13
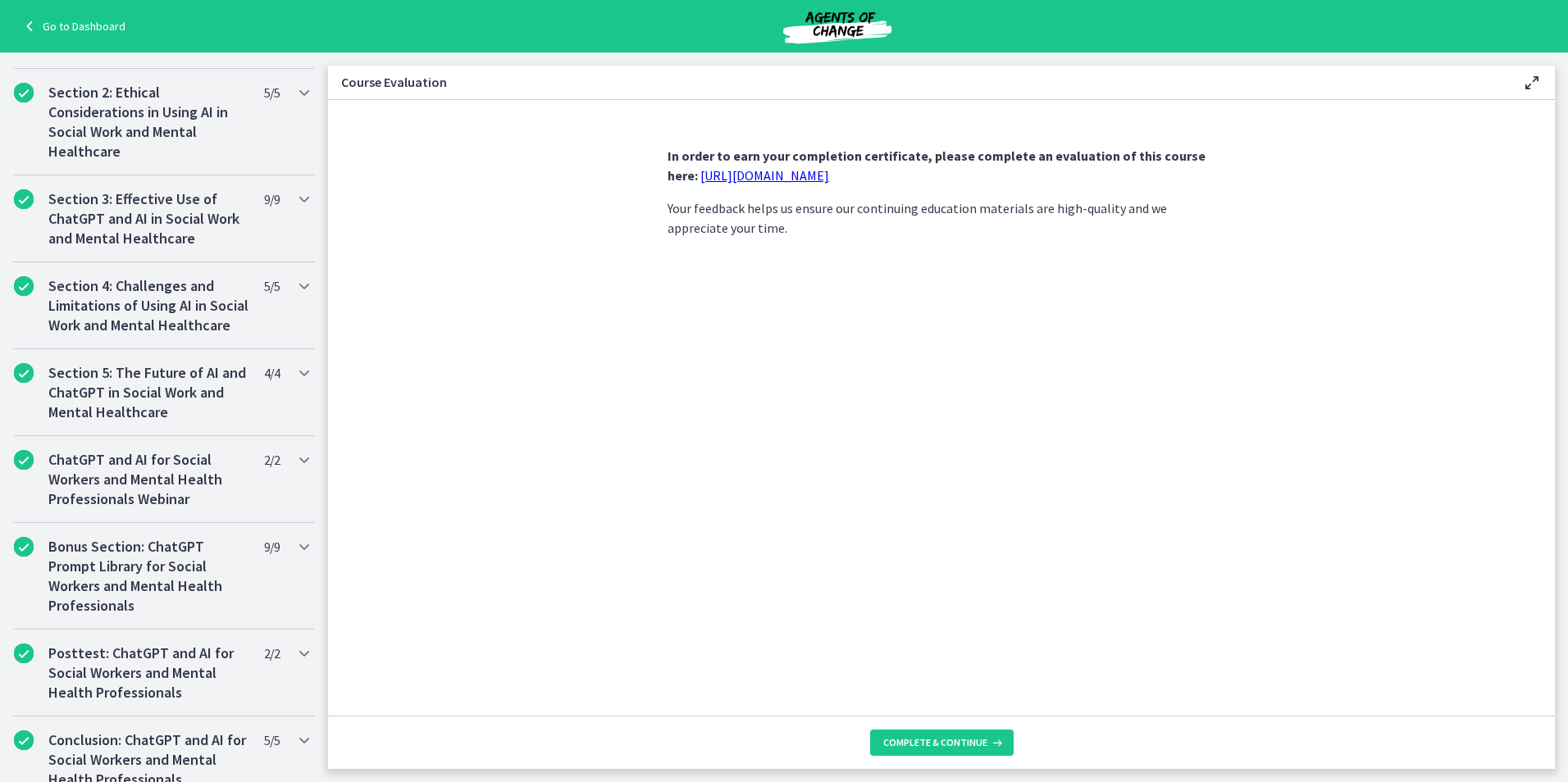
click at [804, 175] on link "[URL][DOMAIN_NAME]" at bounding box center [764, 176] width 128 height 17
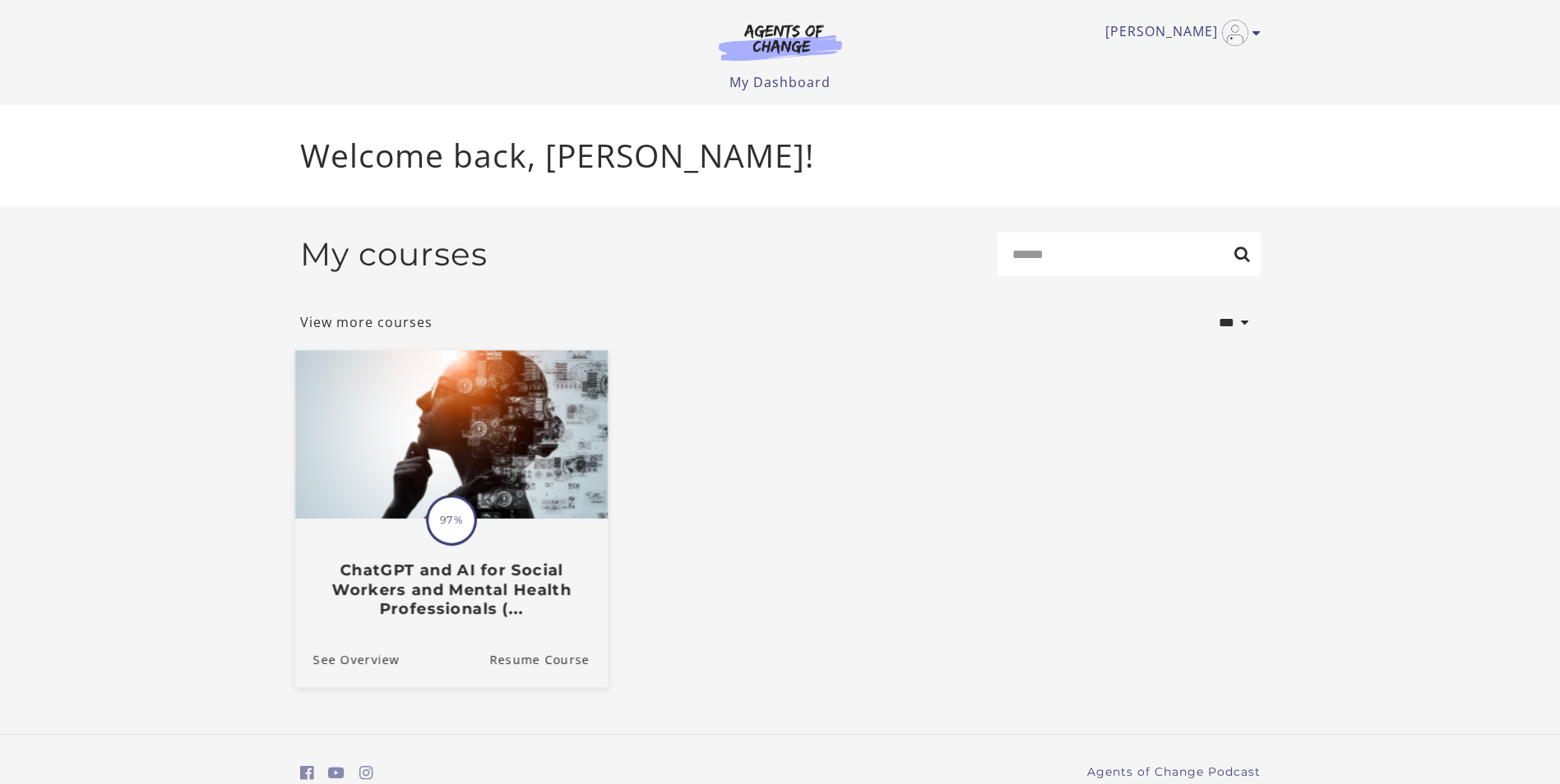
click at [456, 589] on h3 "ChatGPT and AI for Social Workers and Mental Health Professionals (..." at bounding box center [451, 590] width 276 height 58
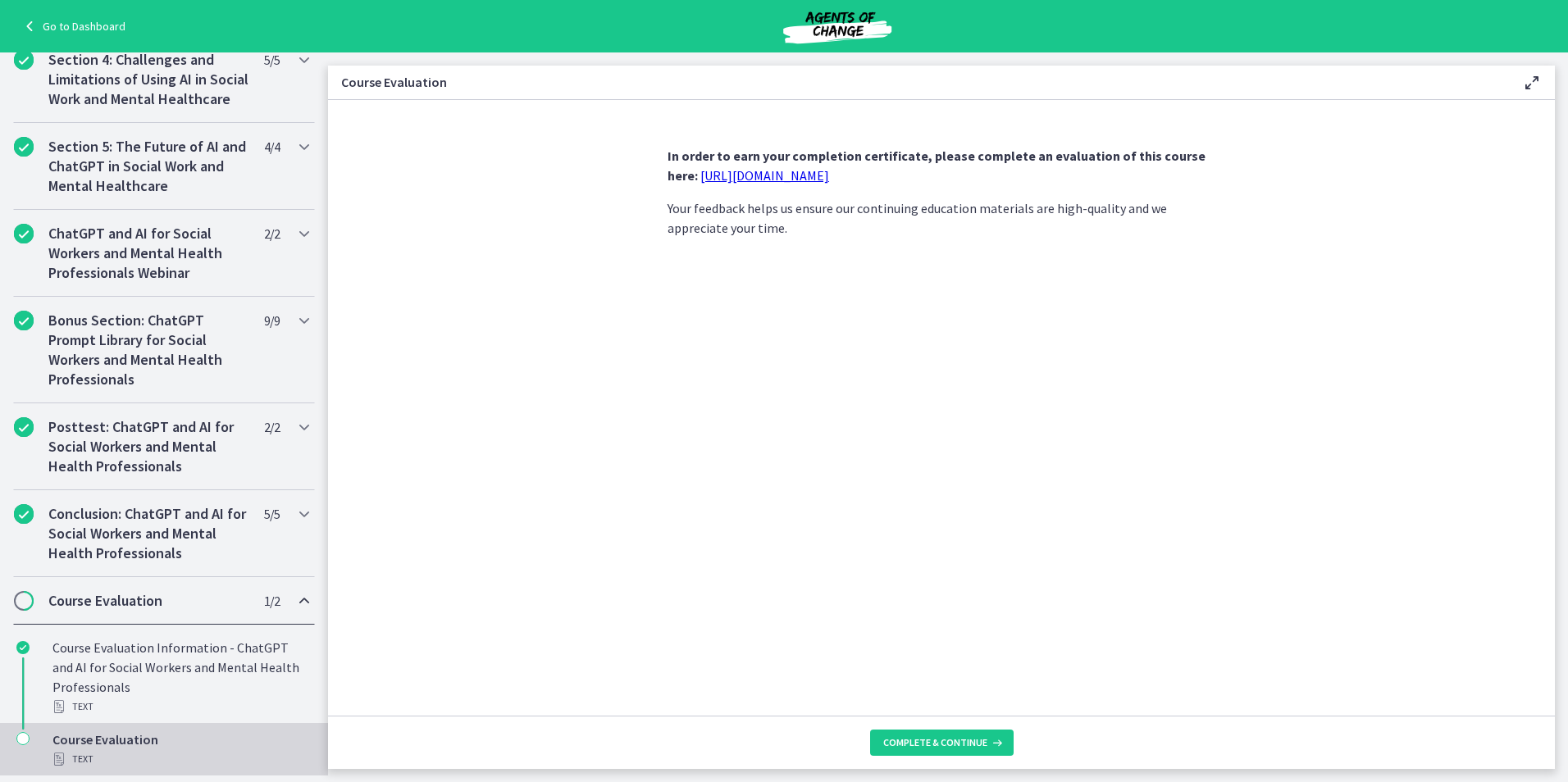
click at [93, 597] on h2 "Course Evaluation" at bounding box center [148, 600] width 200 height 20
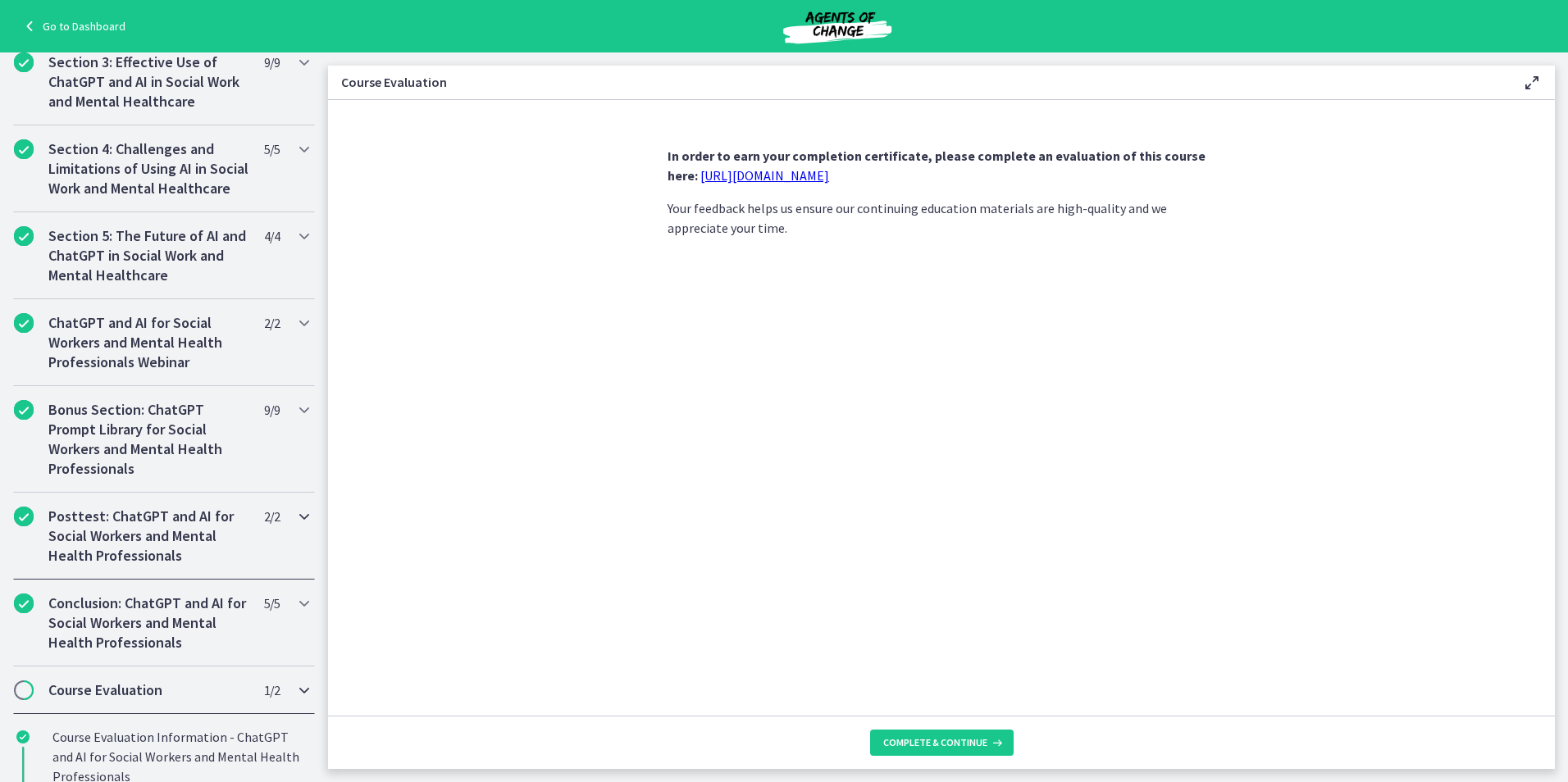
scroll to position [457, 0]
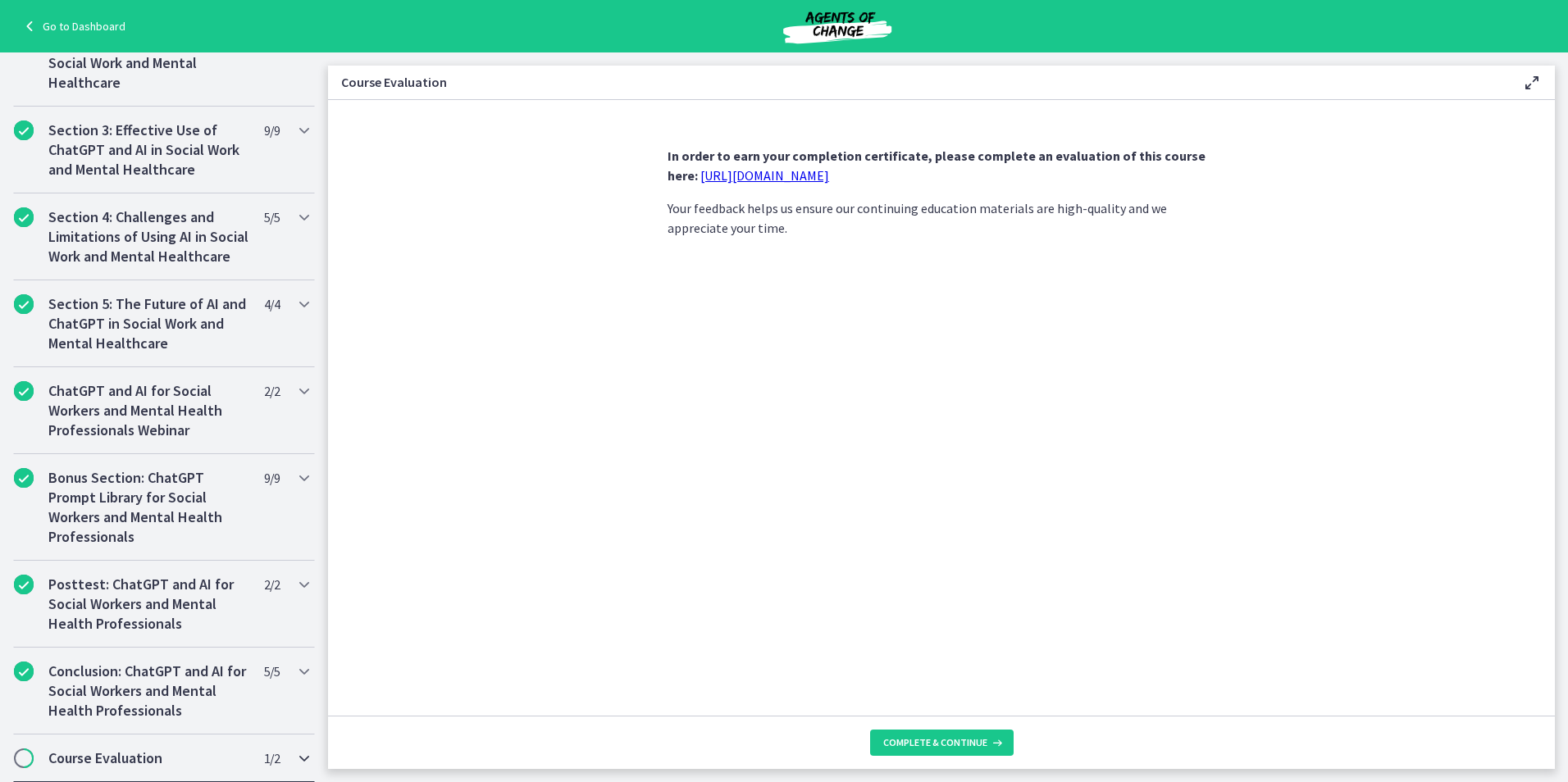
click at [278, 758] on div "Course Evaluation 1 / 2 Completed" at bounding box center [164, 758] width 302 height 47
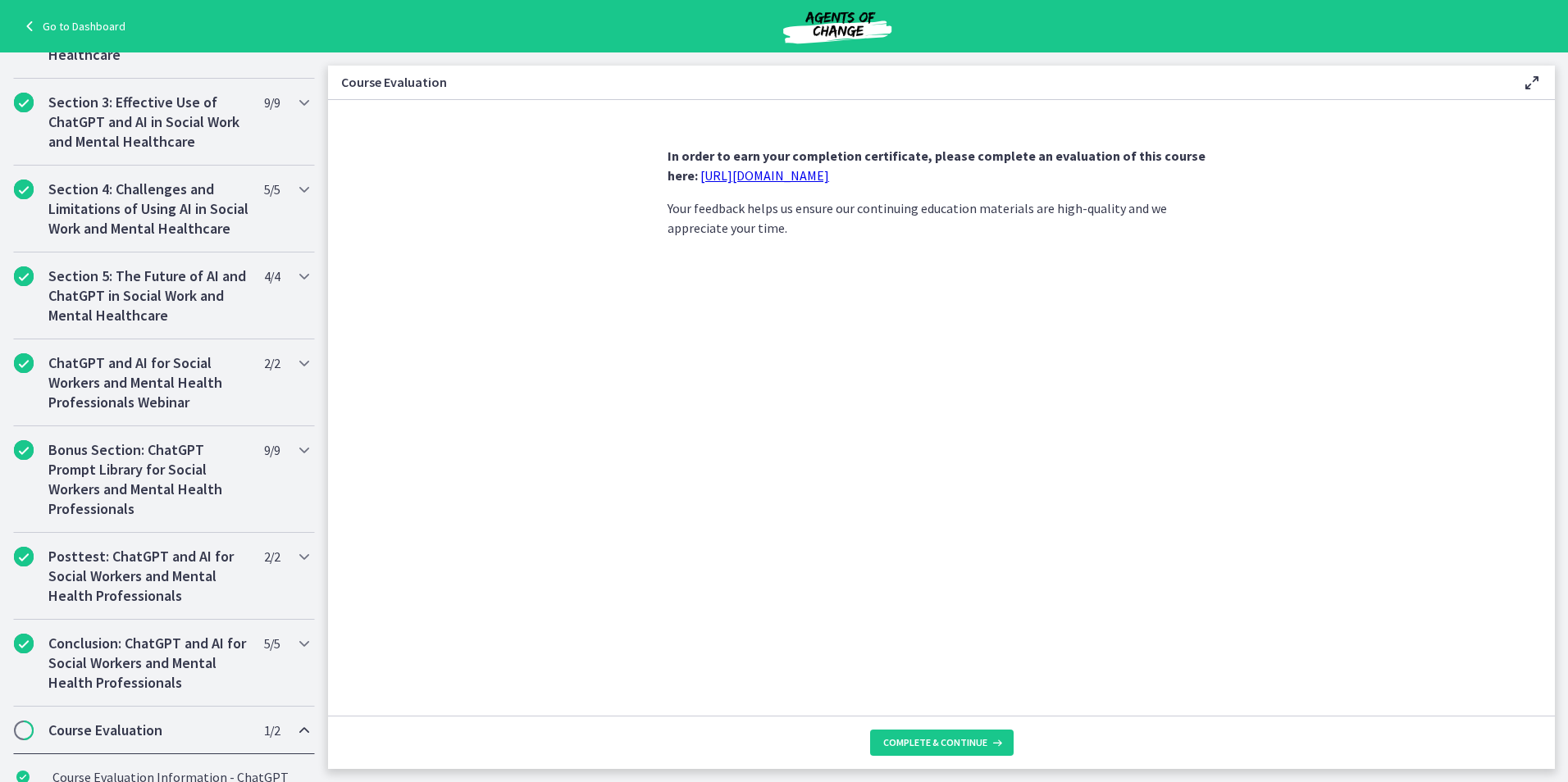
scroll to position [615, 0]
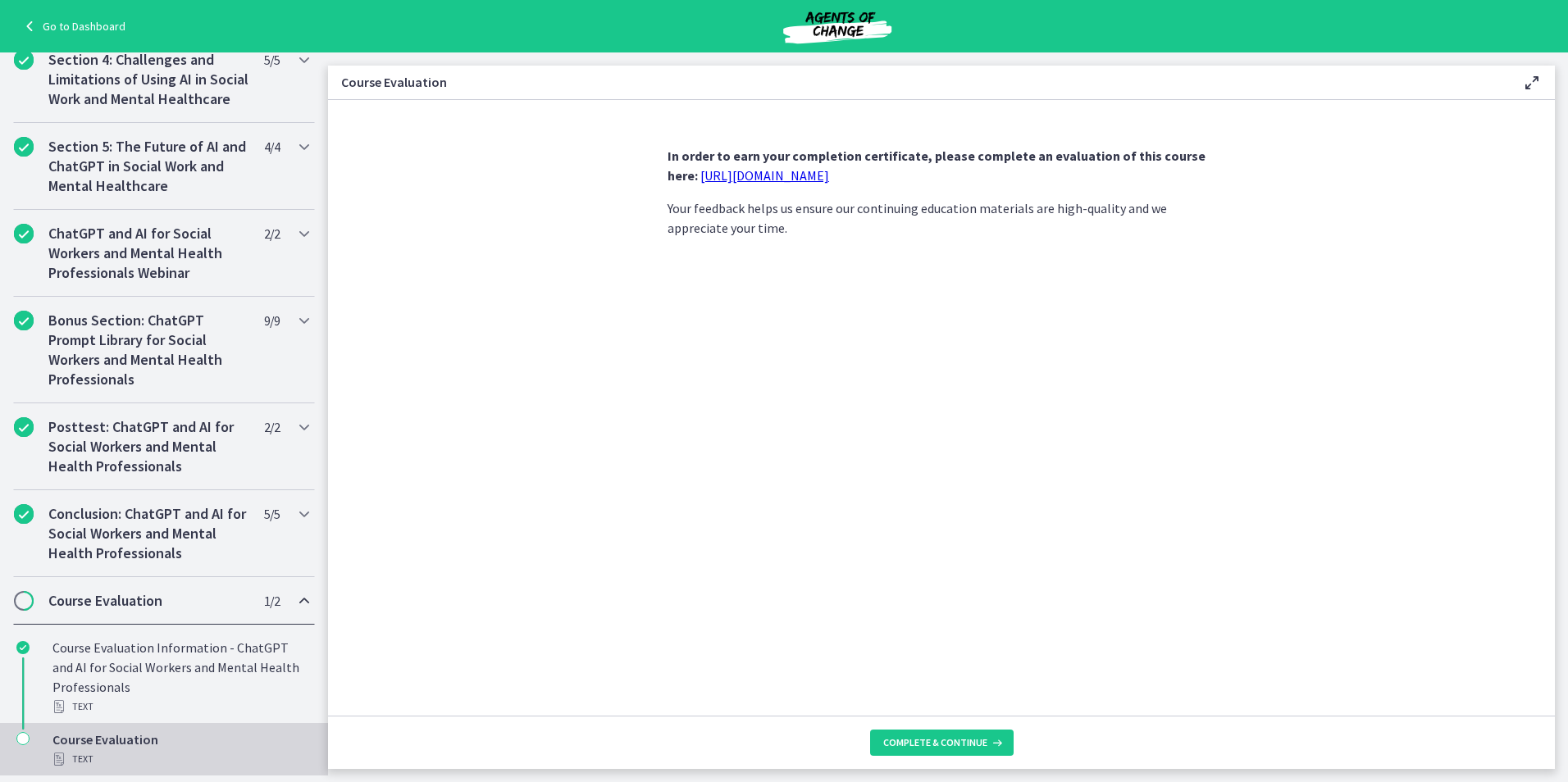
click at [93, 751] on div "Text" at bounding box center [180, 759] width 256 height 20
click at [925, 737] on span "Complete & continue" at bounding box center [936, 743] width 104 height 13
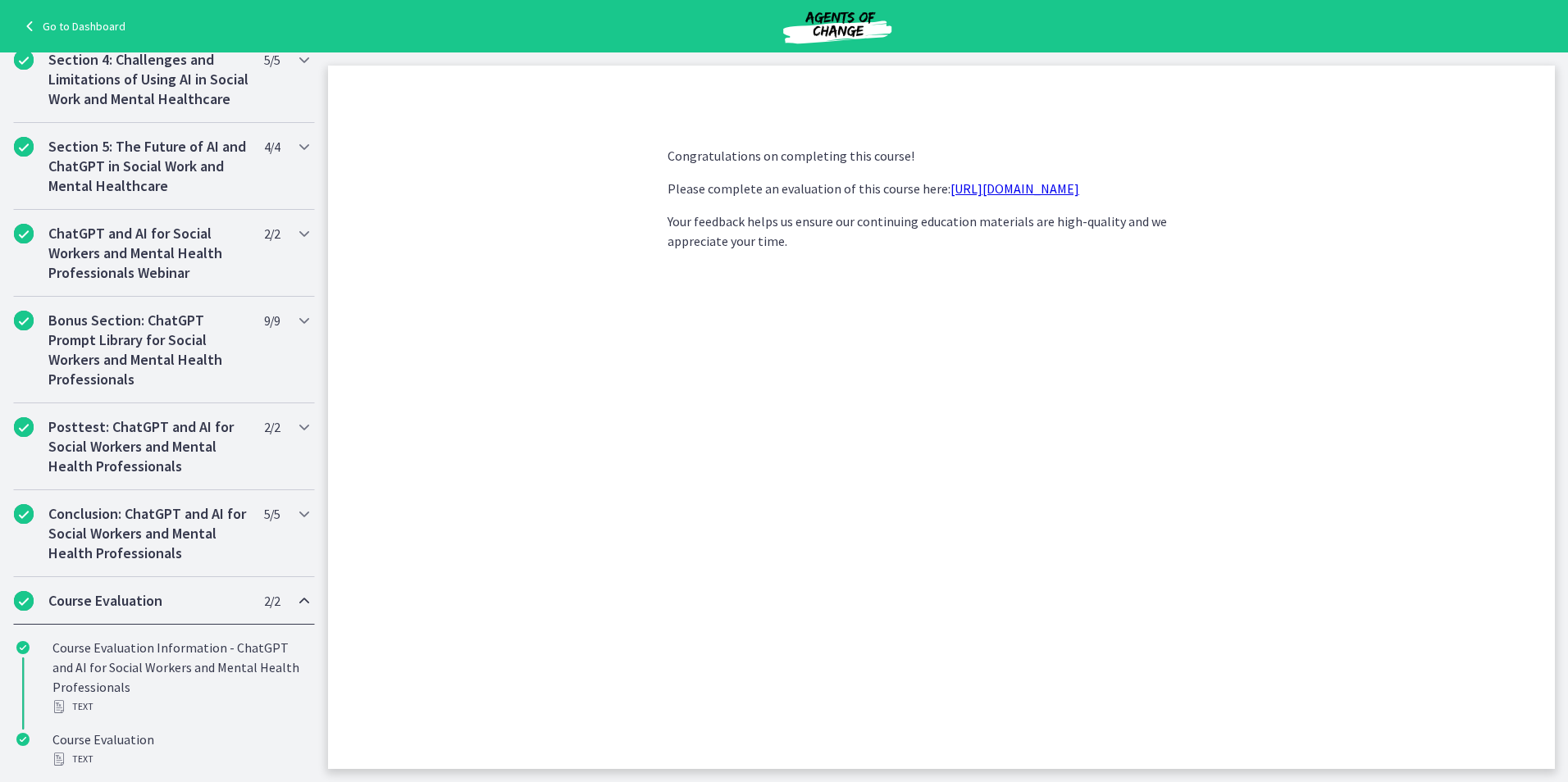
click at [1006, 189] on link "[URL][DOMAIN_NAME]" at bounding box center [1015, 189] width 128 height 17
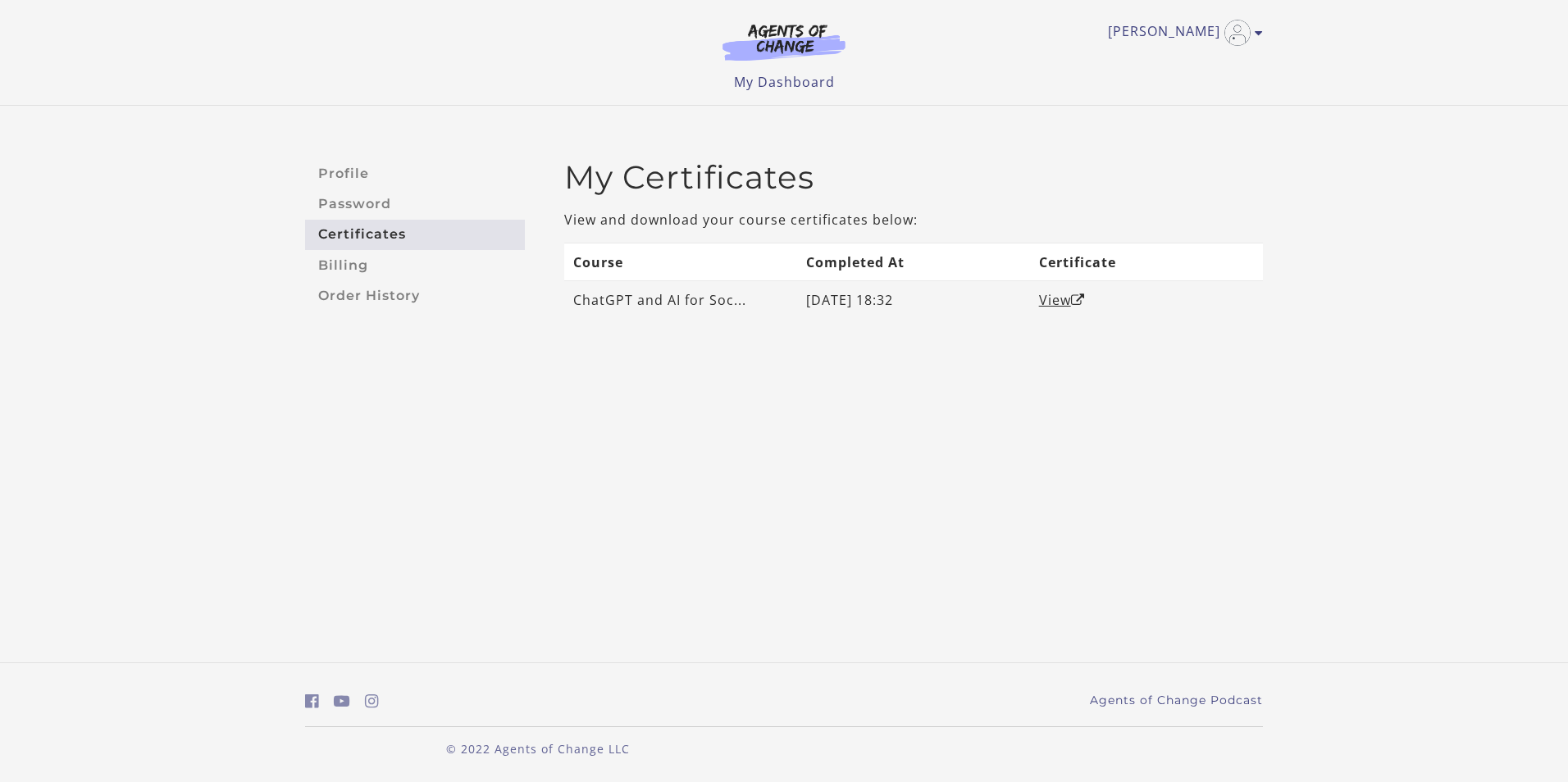
click at [808, 293] on td "[DATE] 18:32" at bounding box center [913, 300] width 233 height 38
click at [1064, 295] on link "View" at bounding box center [1061, 300] width 46 height 18
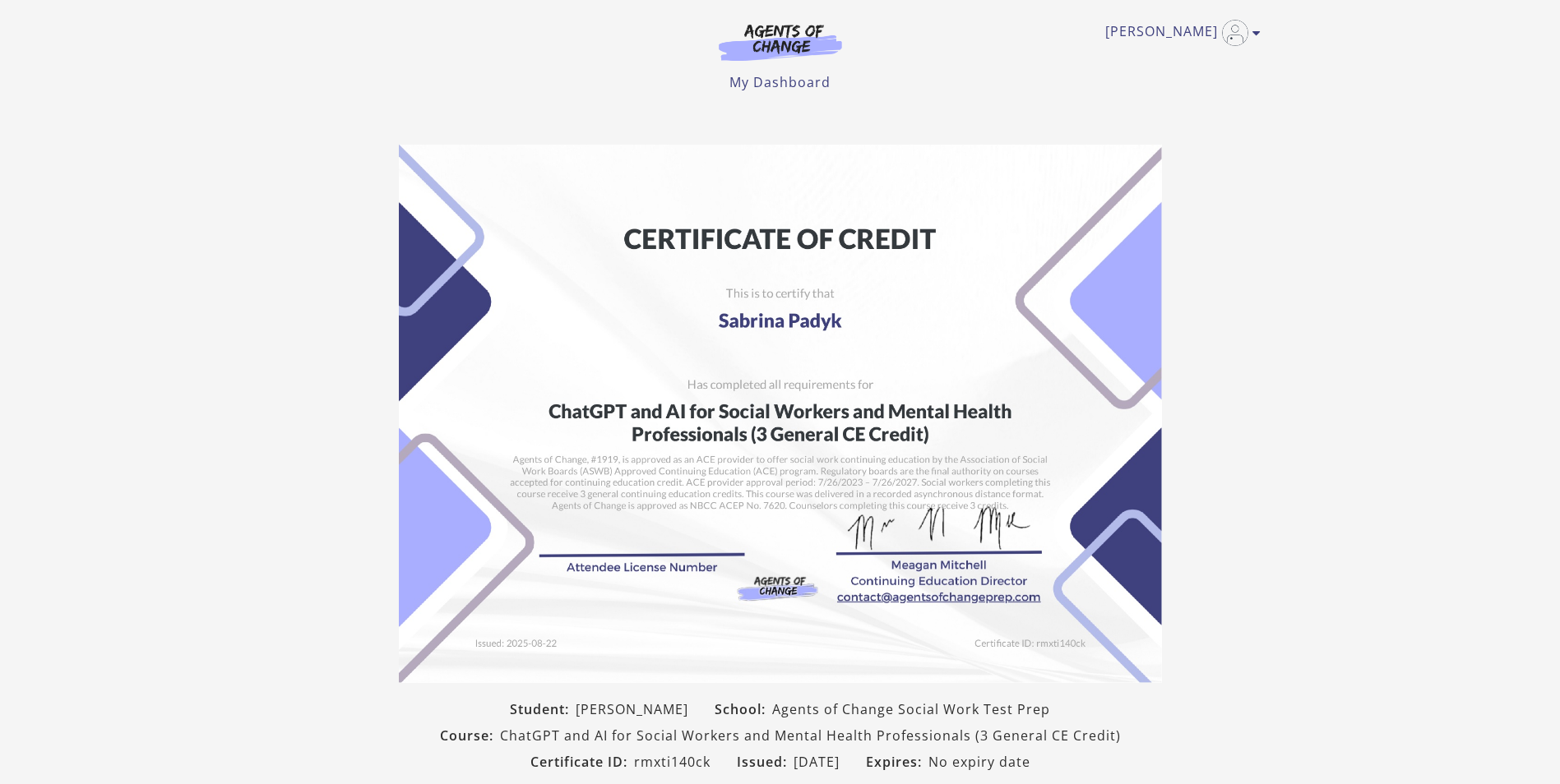
drag, startPoint x: 1273, startPoint y: 158, endPoint x: 1019, endPoint y: 308, distance: 295.0
drag, startPoint x: 1019, startPoint y: 308, endPoint x: 1280, endPoint y: 230, distance: 272.4
click at [1280, 230] on section "Student: [PERSON_NAME] School: Agents of Change Social Work Test Prep Course: C…" at bounding box center [780, 492] width 1560 height 721
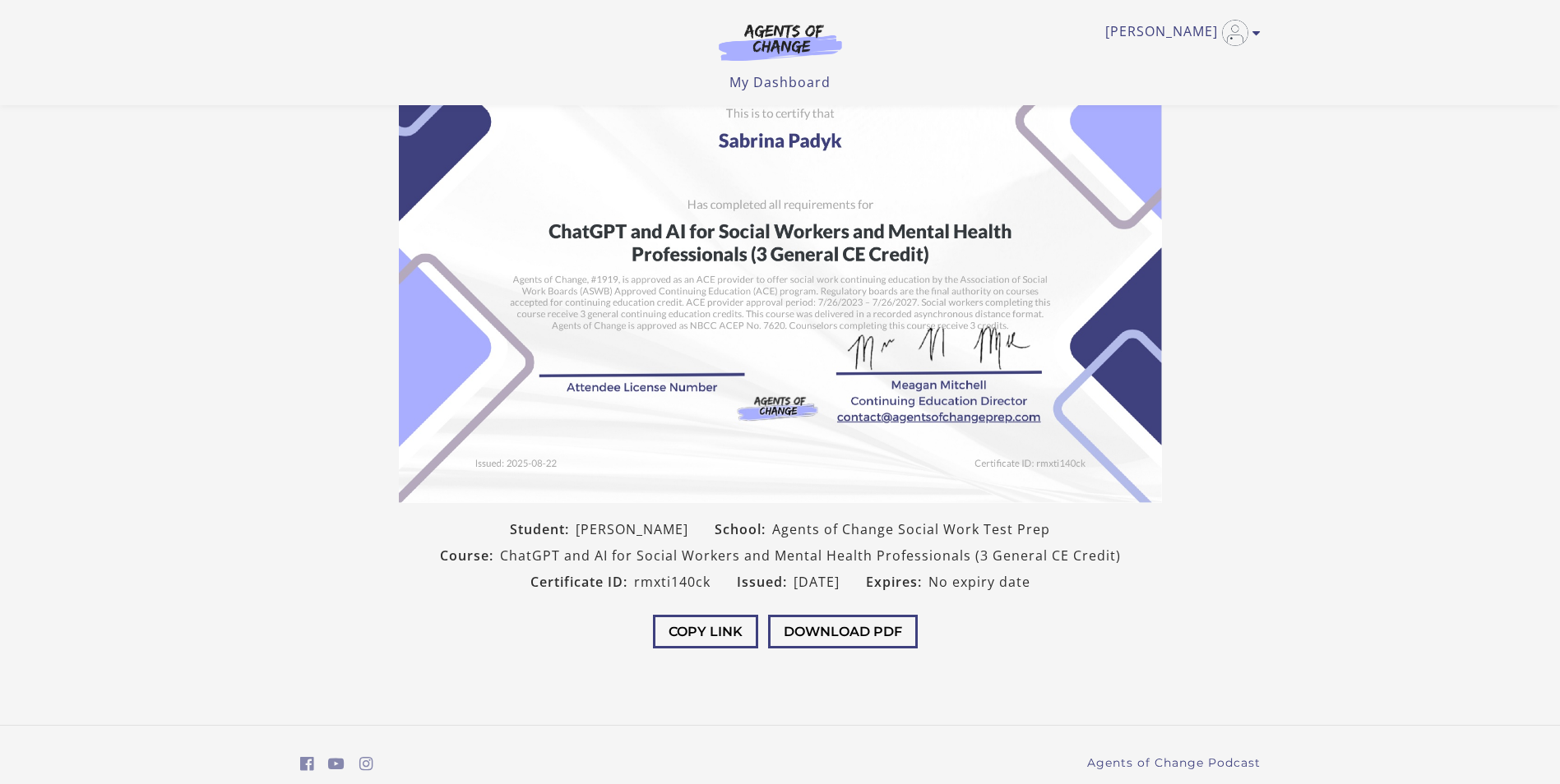
scroll to position [135, 0]
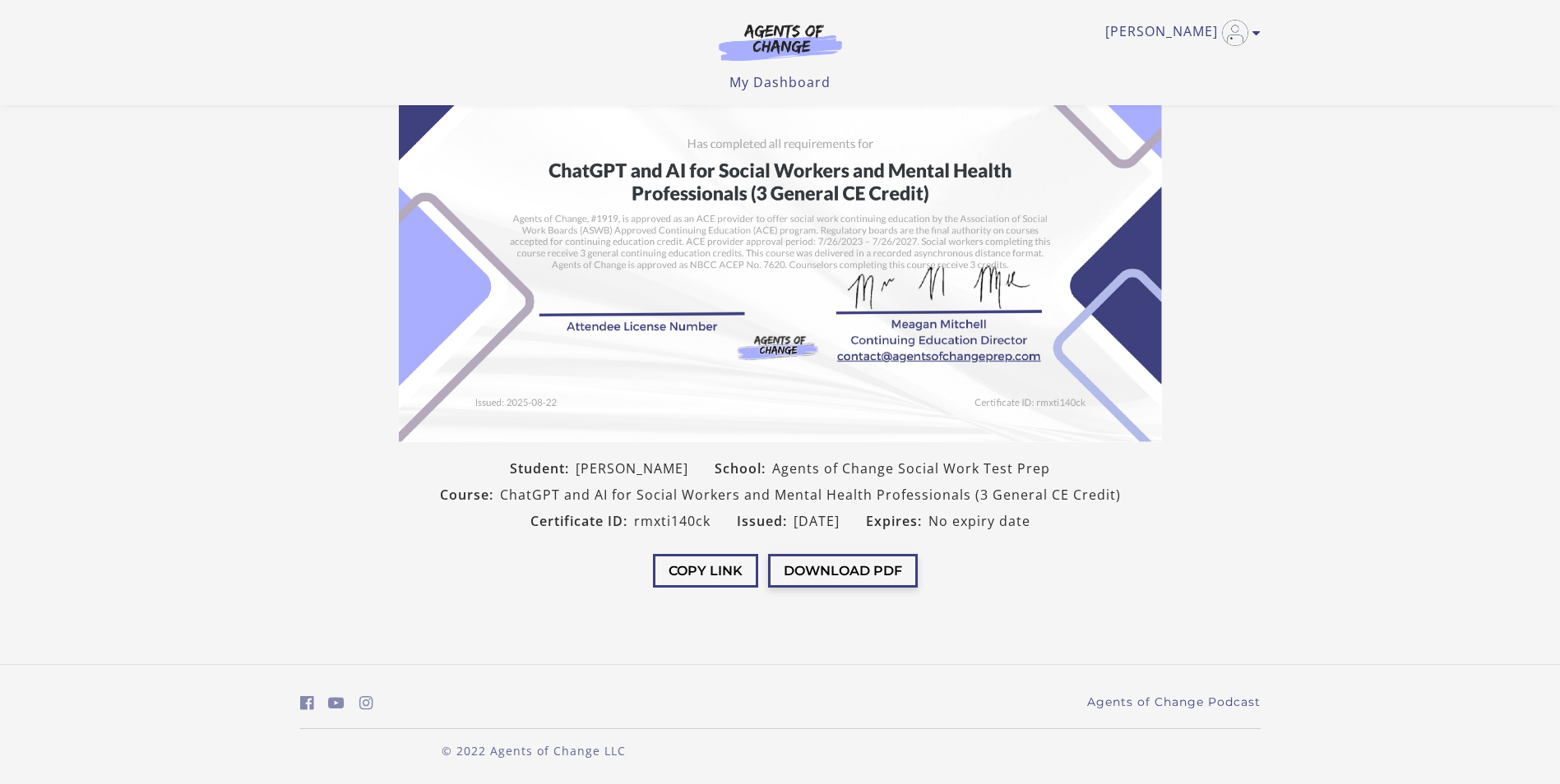
click at [823, 583] on button "Download PDF" at bounding box center [843, 571] width 149 height 34
